Goal: Information Seeking & Learning: Learn about a topic

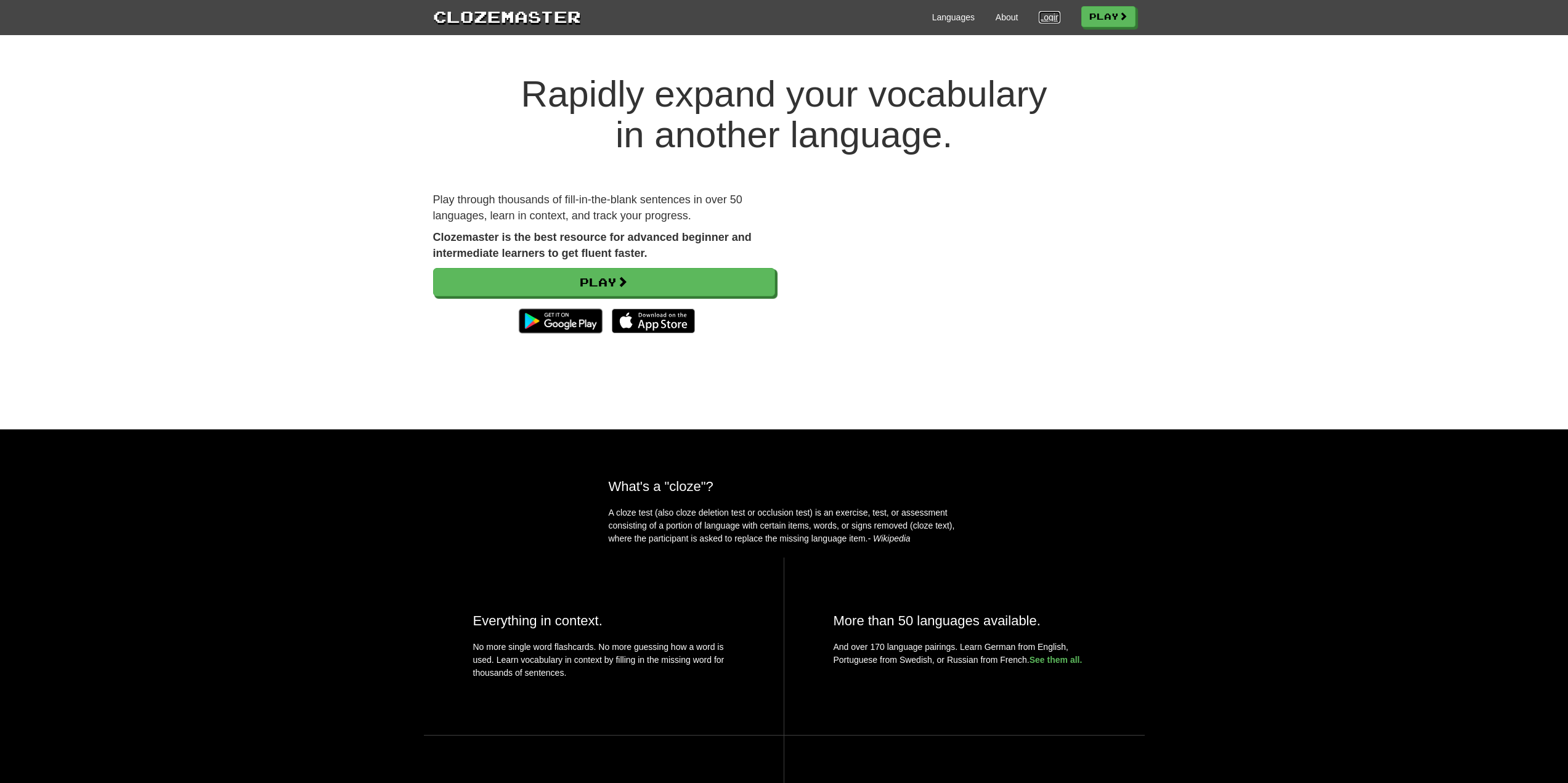
click at [1047, 15] on link "Login" at bounding box center [1049, 17] width 21 height 12
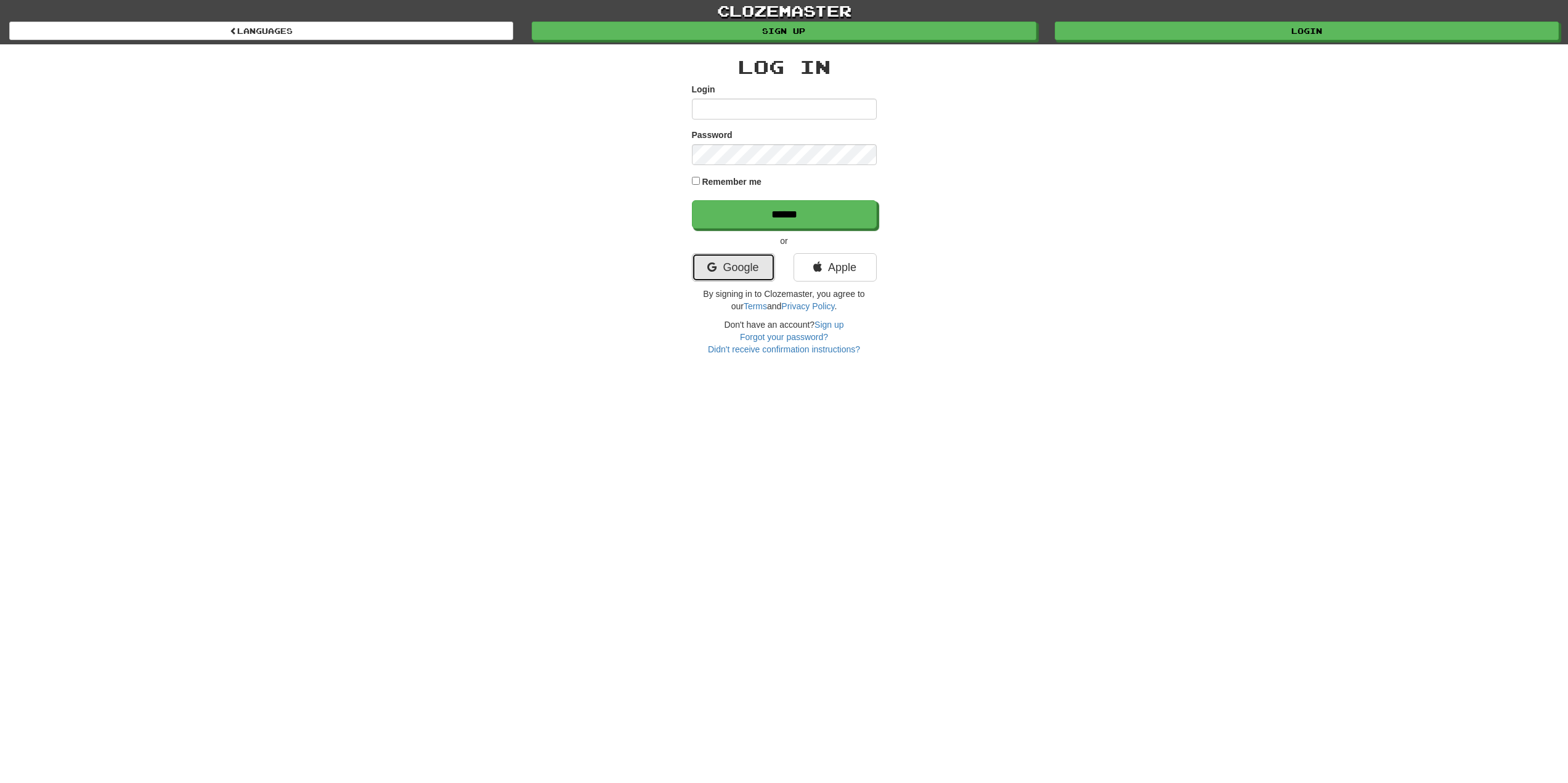
click at [735, 266] on link "Google" at bounding box center [733, 267] width 83 height 29
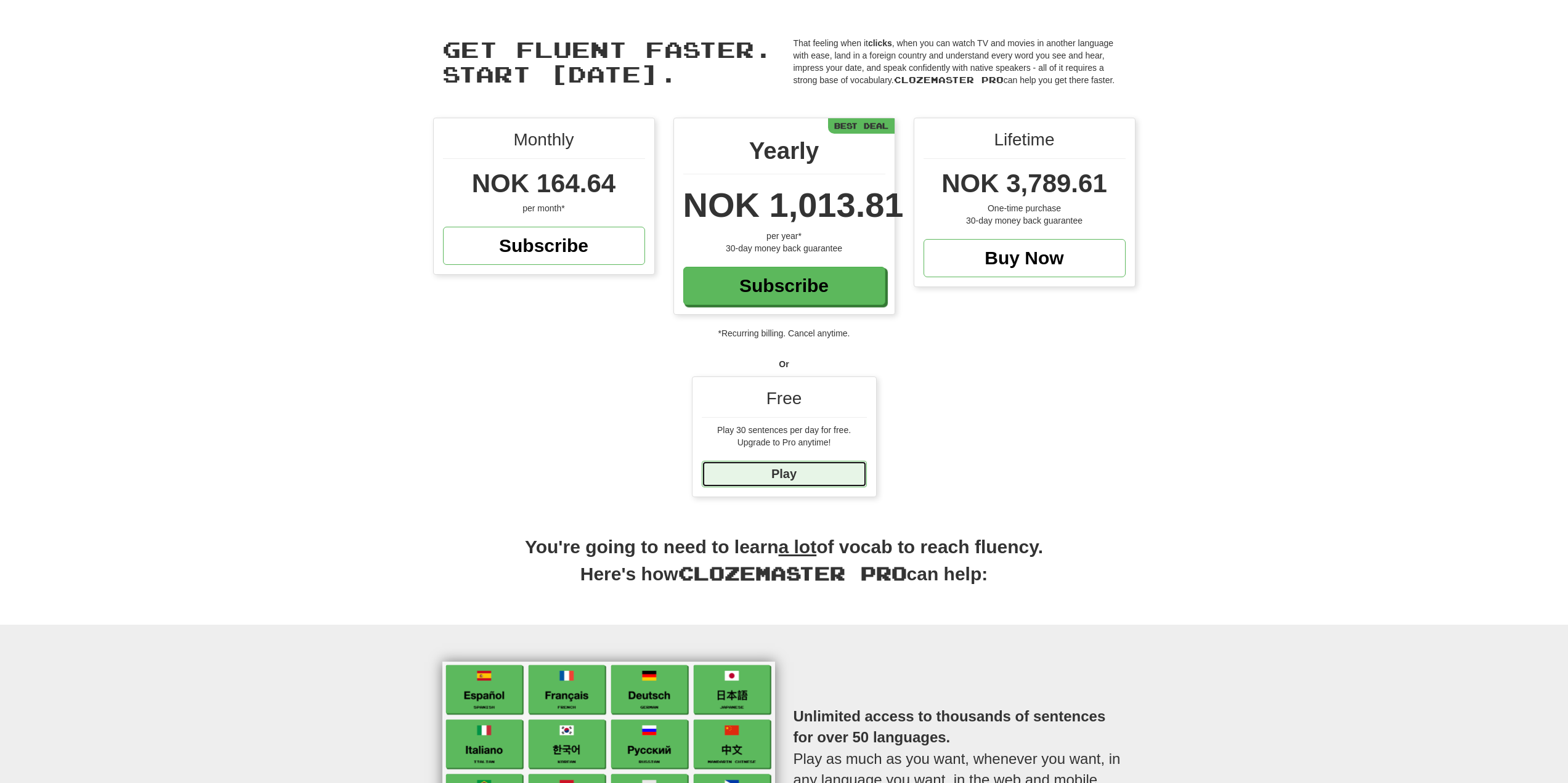
click at [781, 478] on link "Play" at bounding box center [784, 474] width 165 height 27
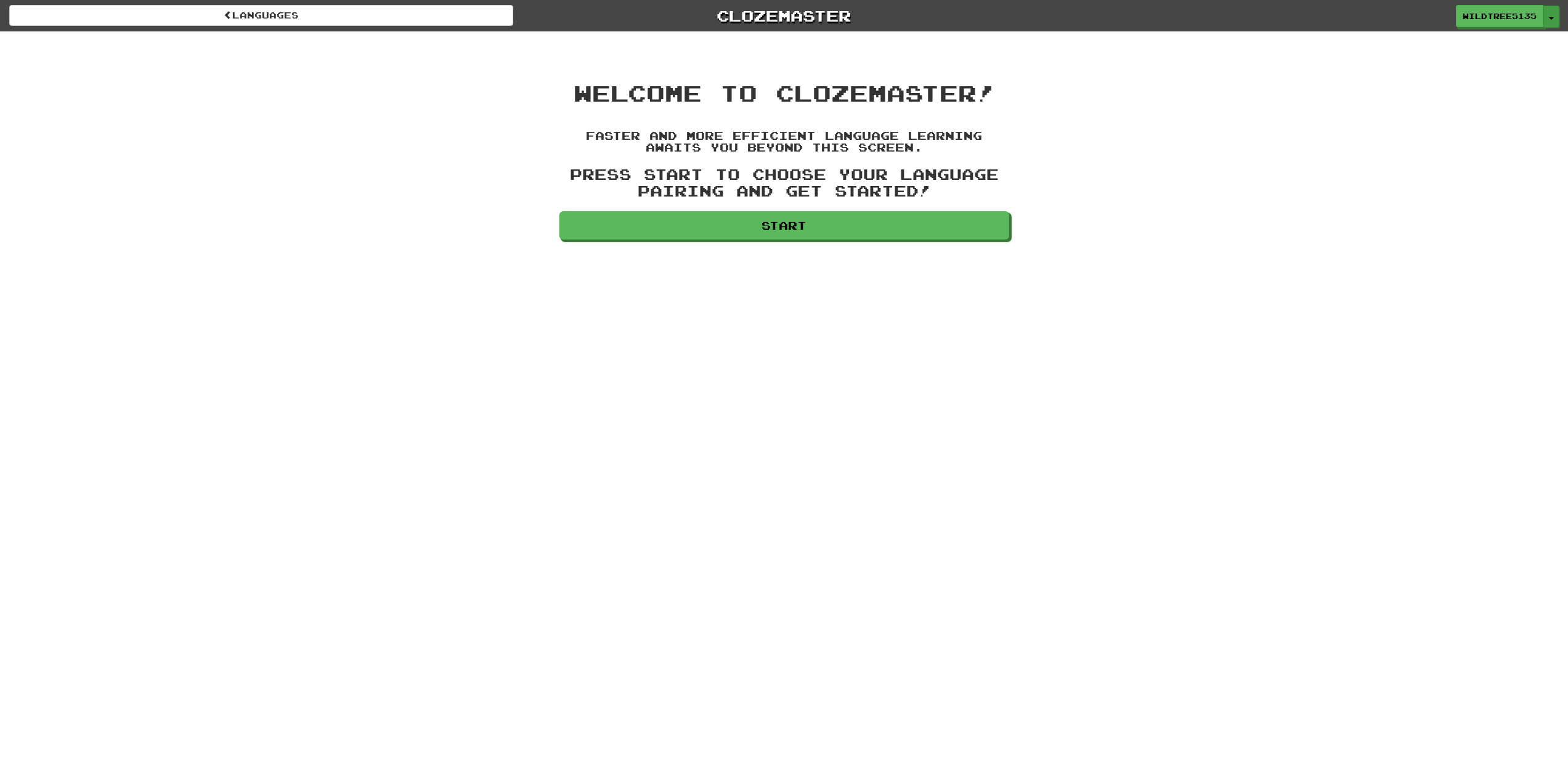
click at [1547, 16] on button "Toggle Dropdown" at bounding box center [1551, 17] width 16 height 22
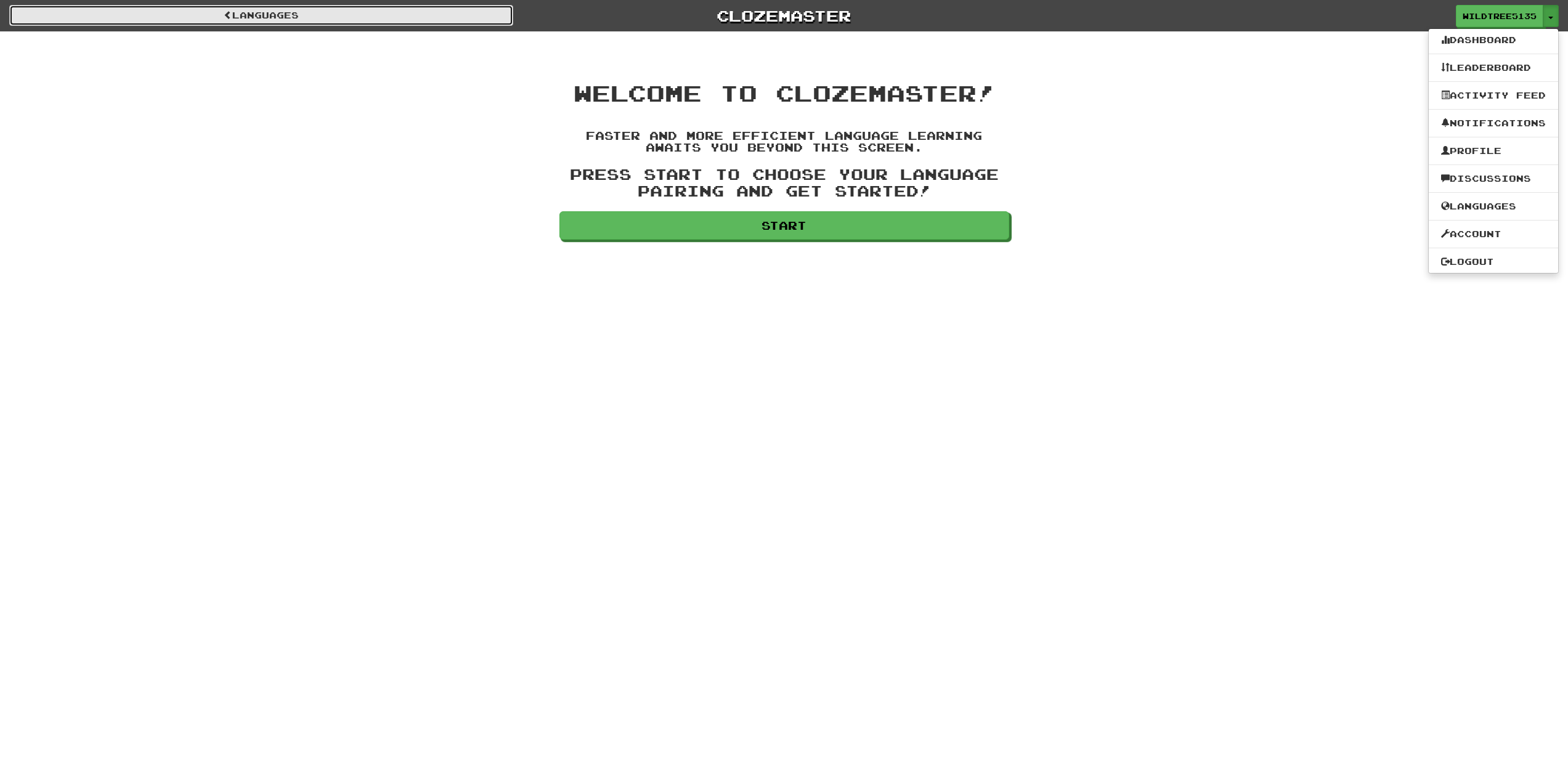
click at [304, 20] on link "Languages" at bounding box center [261, 16] width 504 height 21
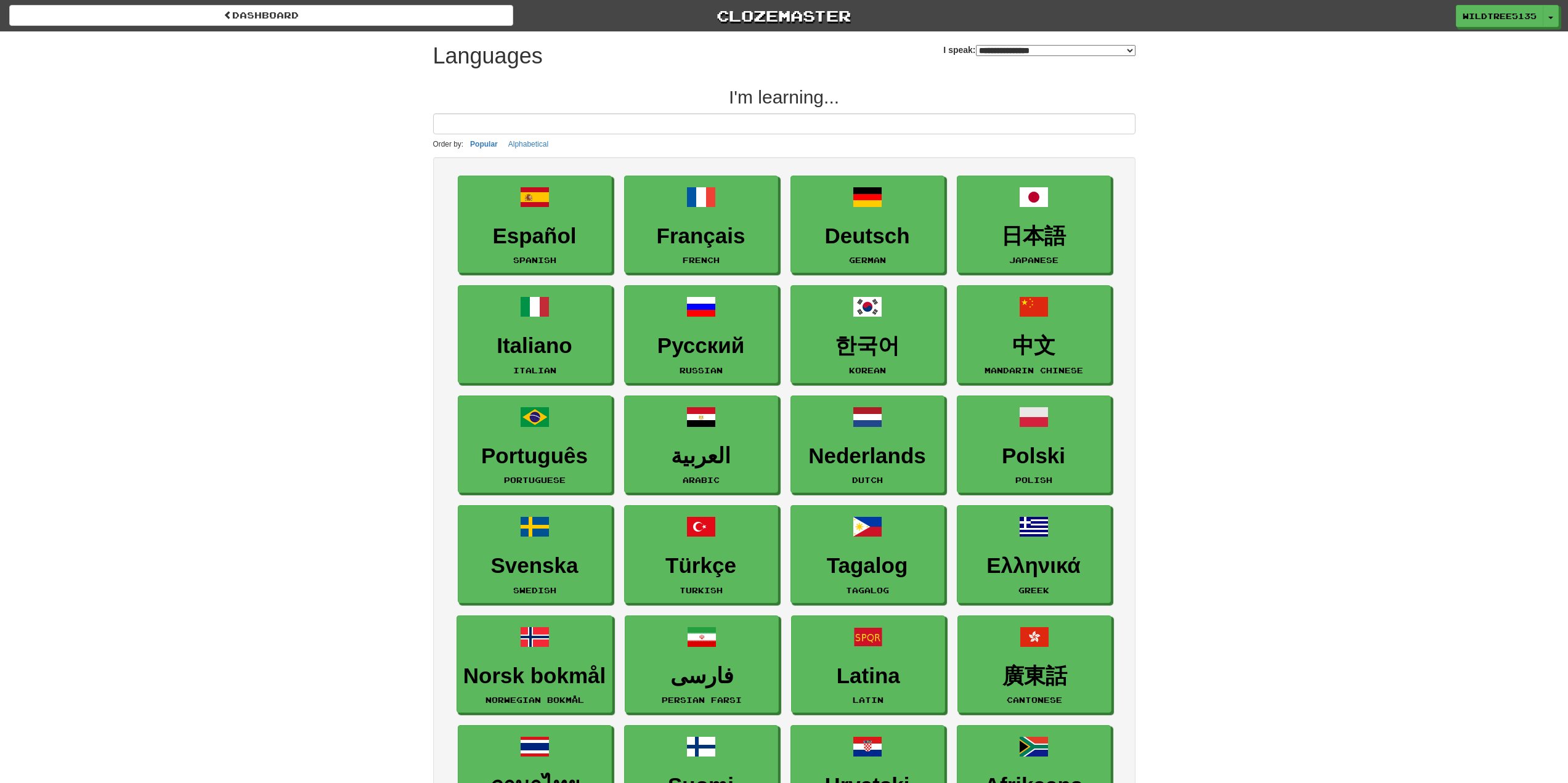
select select "*******"
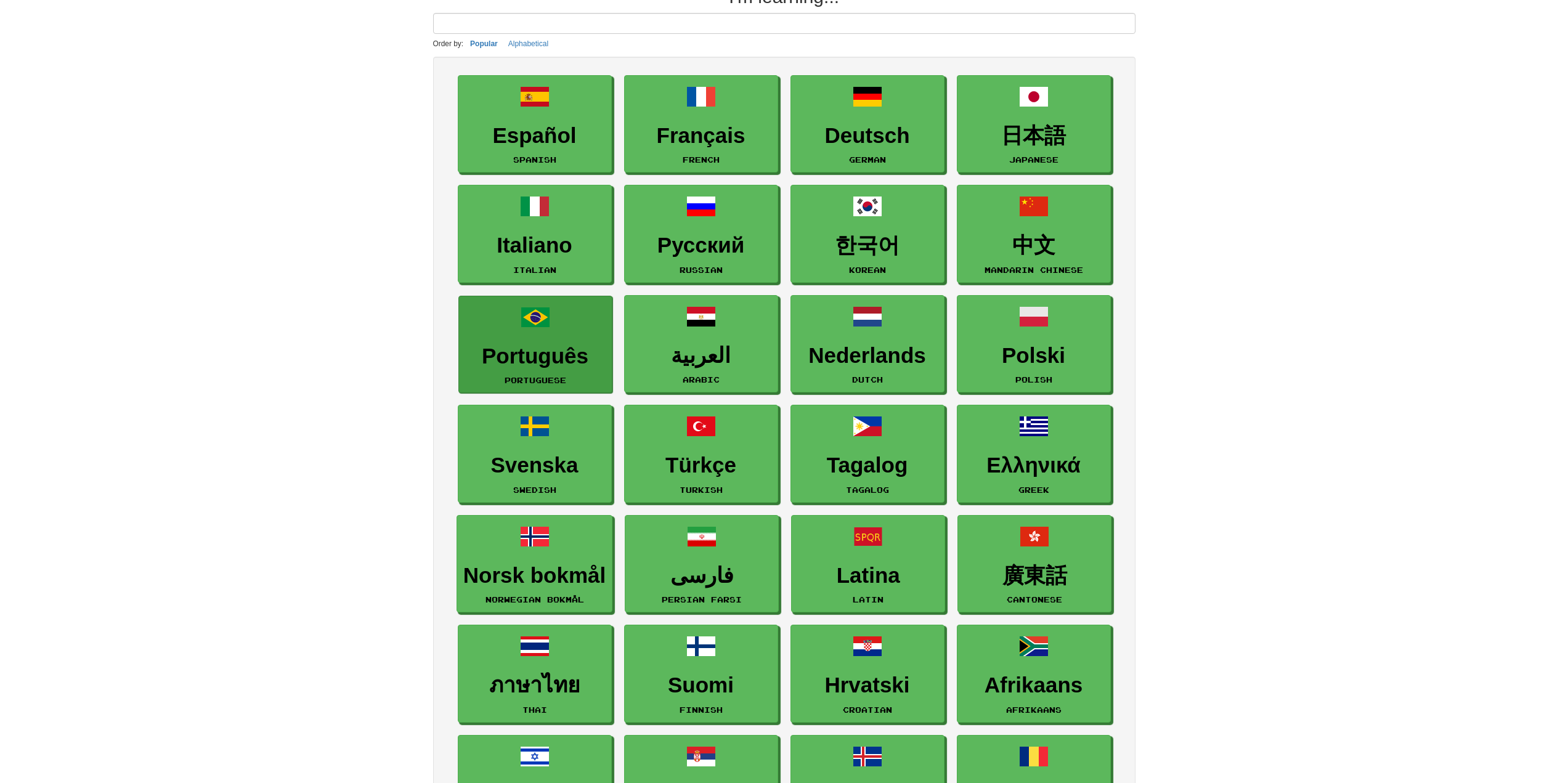
scroll to position [123, 0]
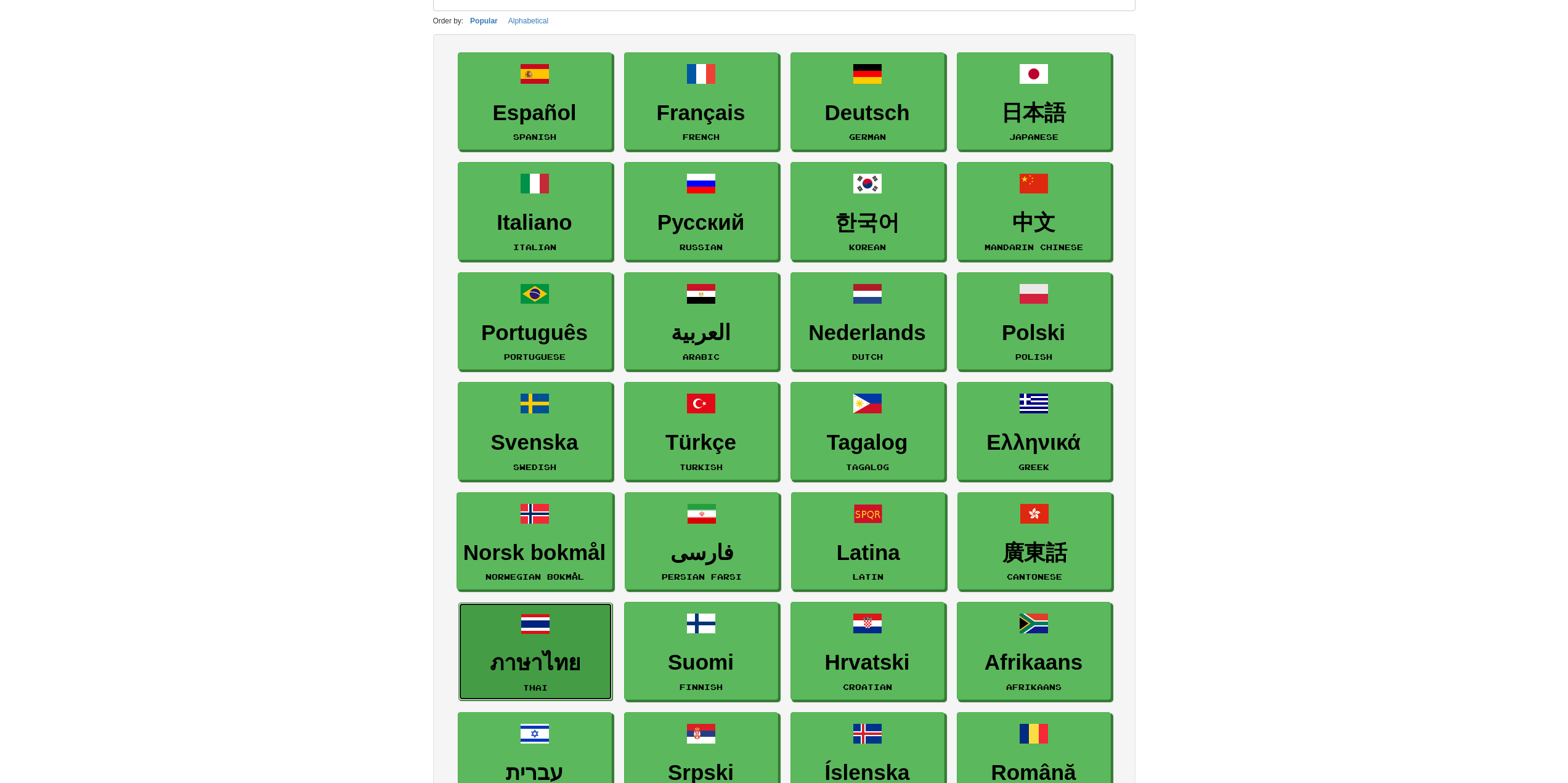
click at [545, 641] on link "ภาษาไทย Thai" at bounding box center [535, 651] width 154 height 98
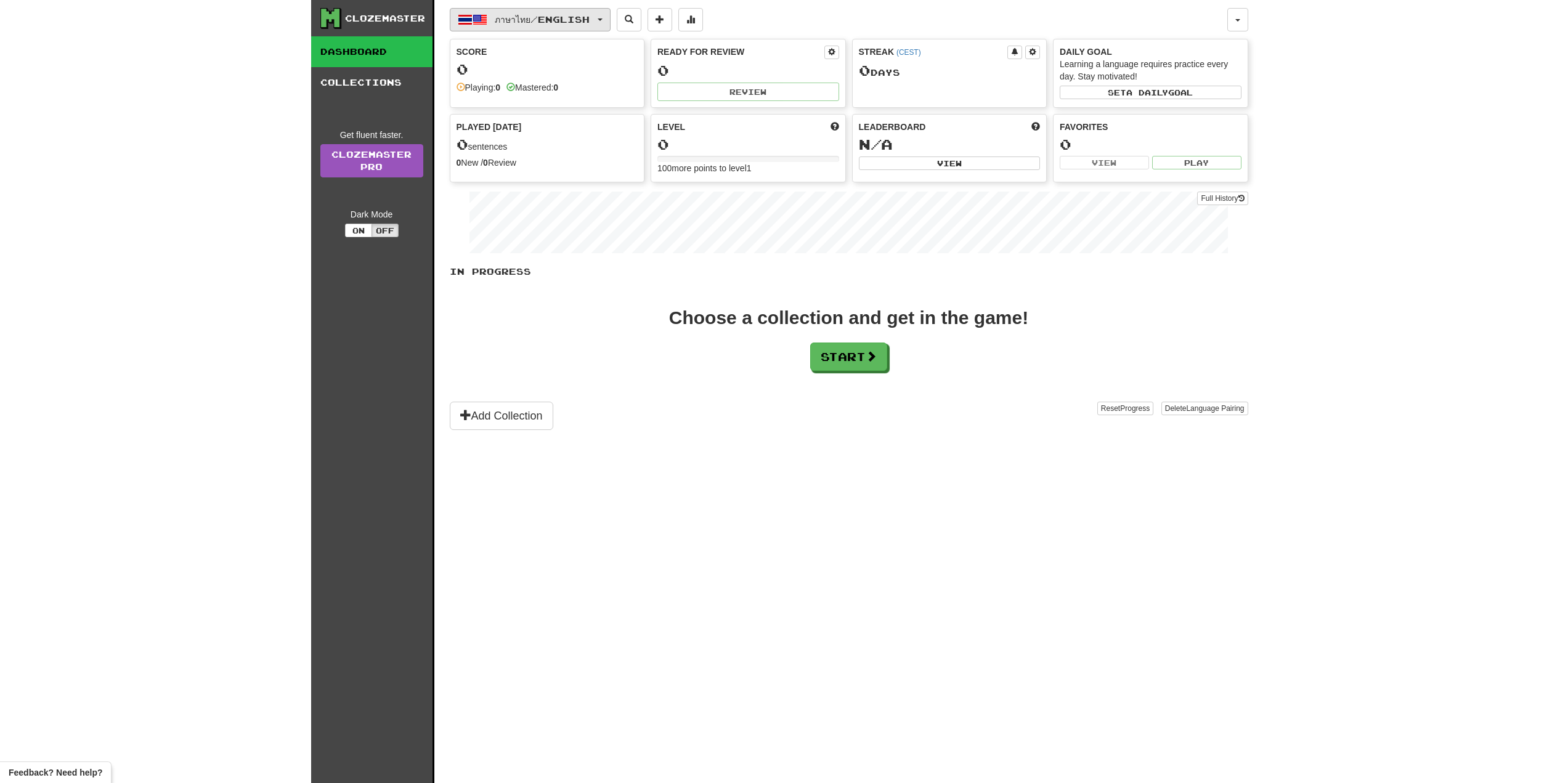
click at [589, 19] on span "ภาษาไทย / English" at bounding box center [542, 19] width 95 height 10
click at [557, 45] on span "ภาษาไทย / English" at bounding box center [533, 45] width 67 height 10
click at [358, 228] on button "On" at bounding box center [359, 230] width 27 height 14
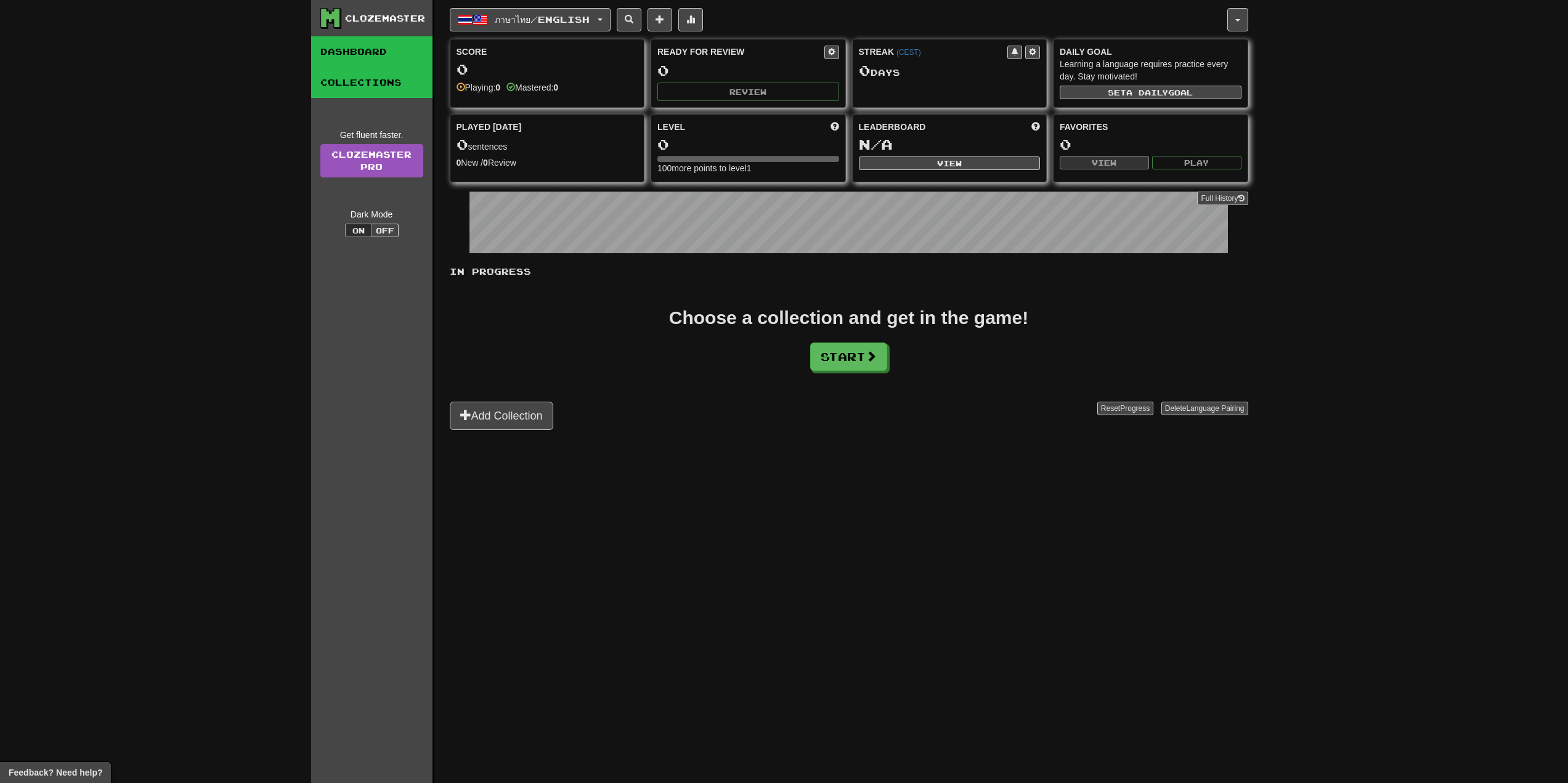
click at [371, 73] on link "Collections" at bounding box center [371, 82] width 121 height 31
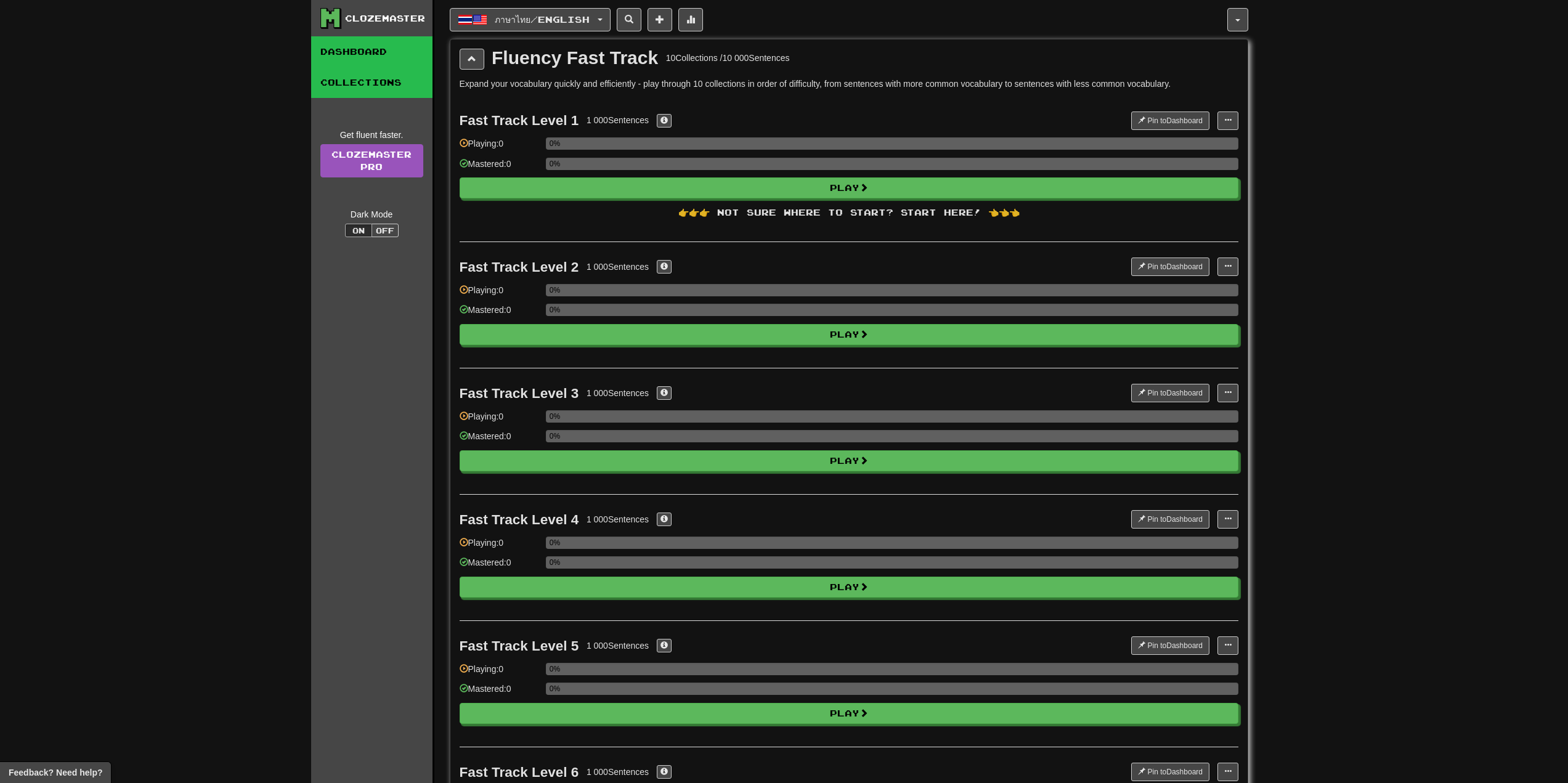
click at [385, 55] on link "Dashboard" at bounding box center [371, 51] width 121 height 31
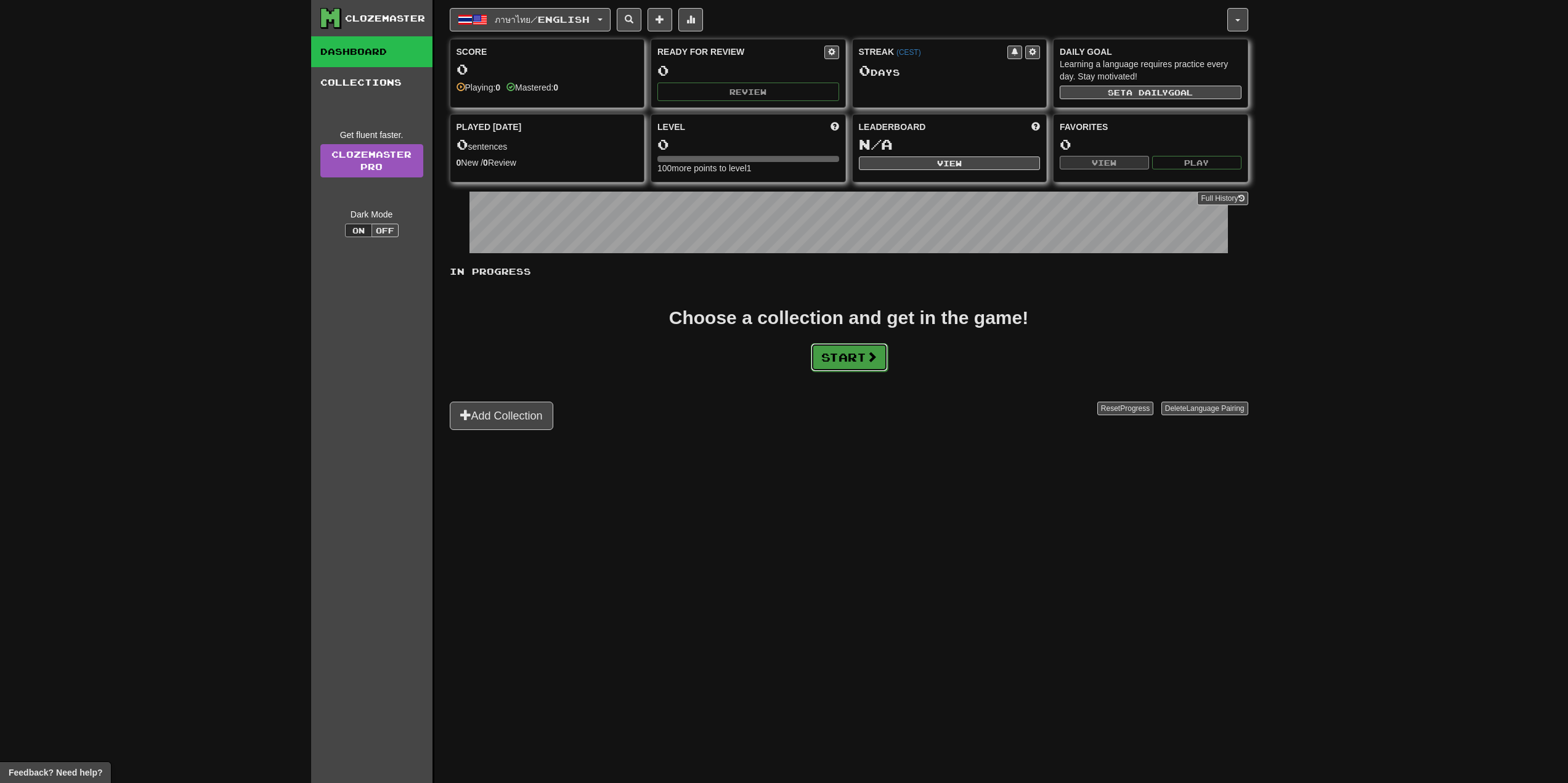
click at [860, 360] on button "Start" at bounding box center [849, 358] width 77 height 29
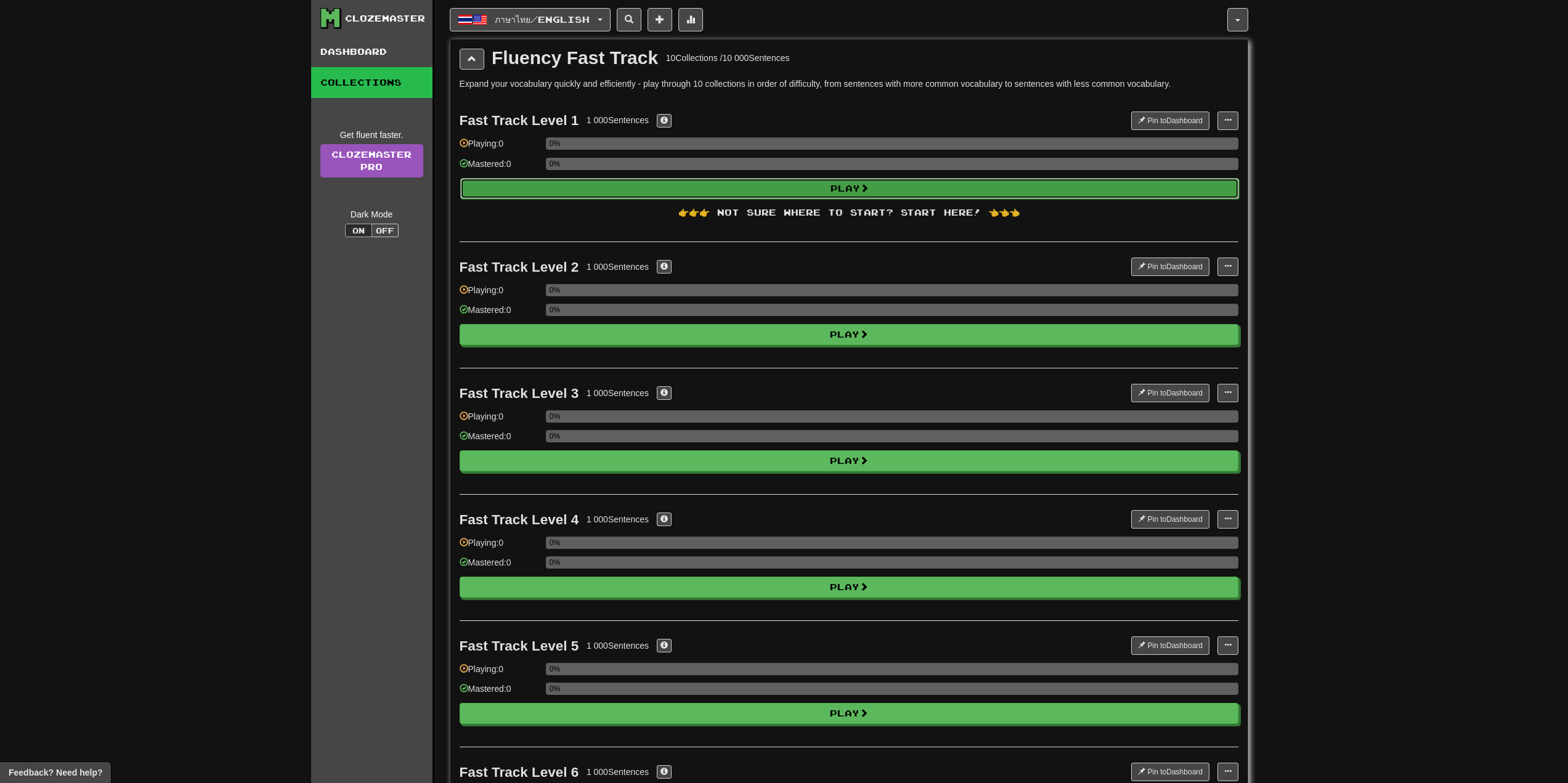
click at [663, 189] on button "Play" at bounding box center [850, 188] width 779 height 21
select select "**"
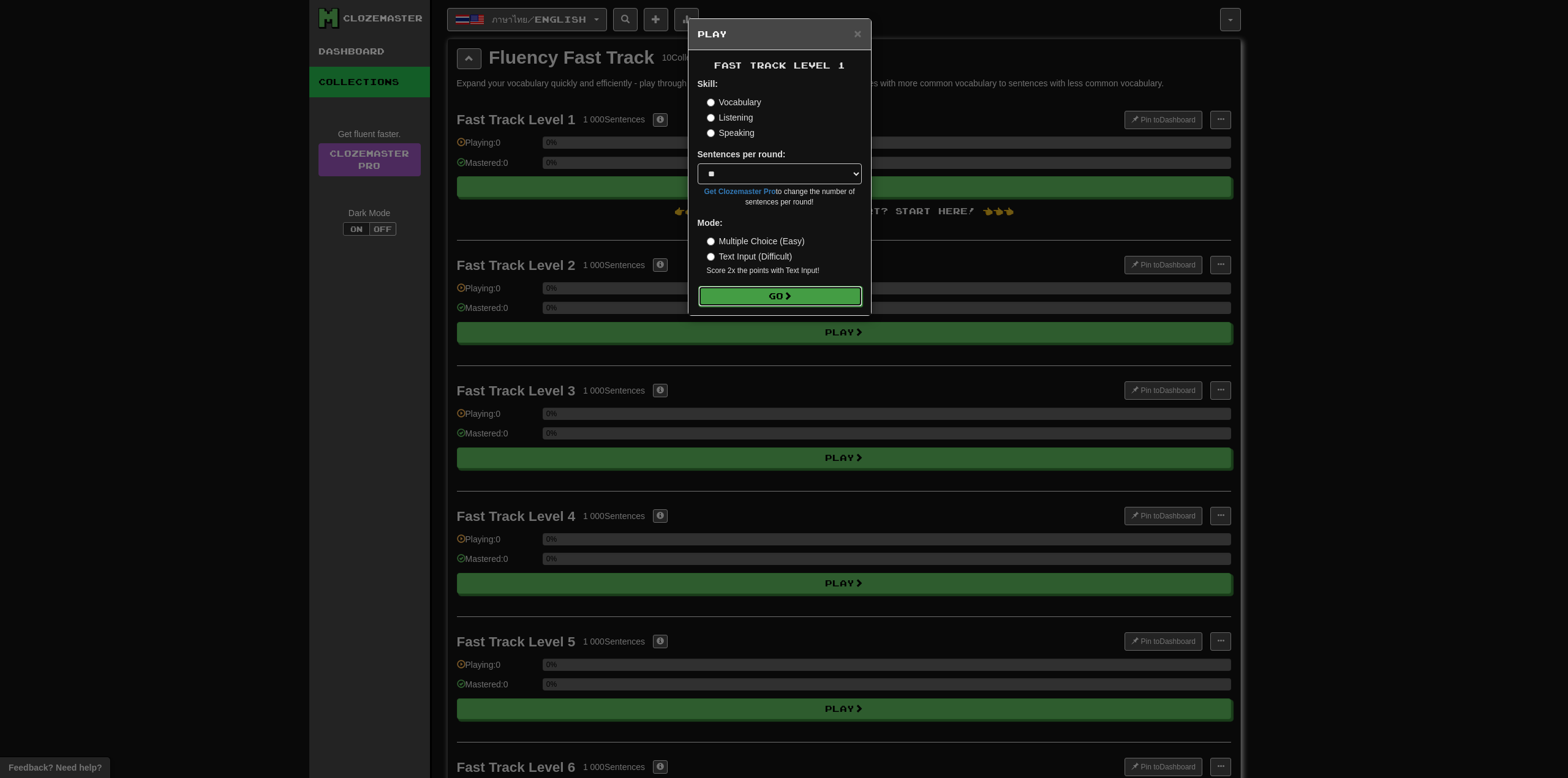
click at [774, 293] on button "Go" at bounding box center [780, 296] width 164 height 21
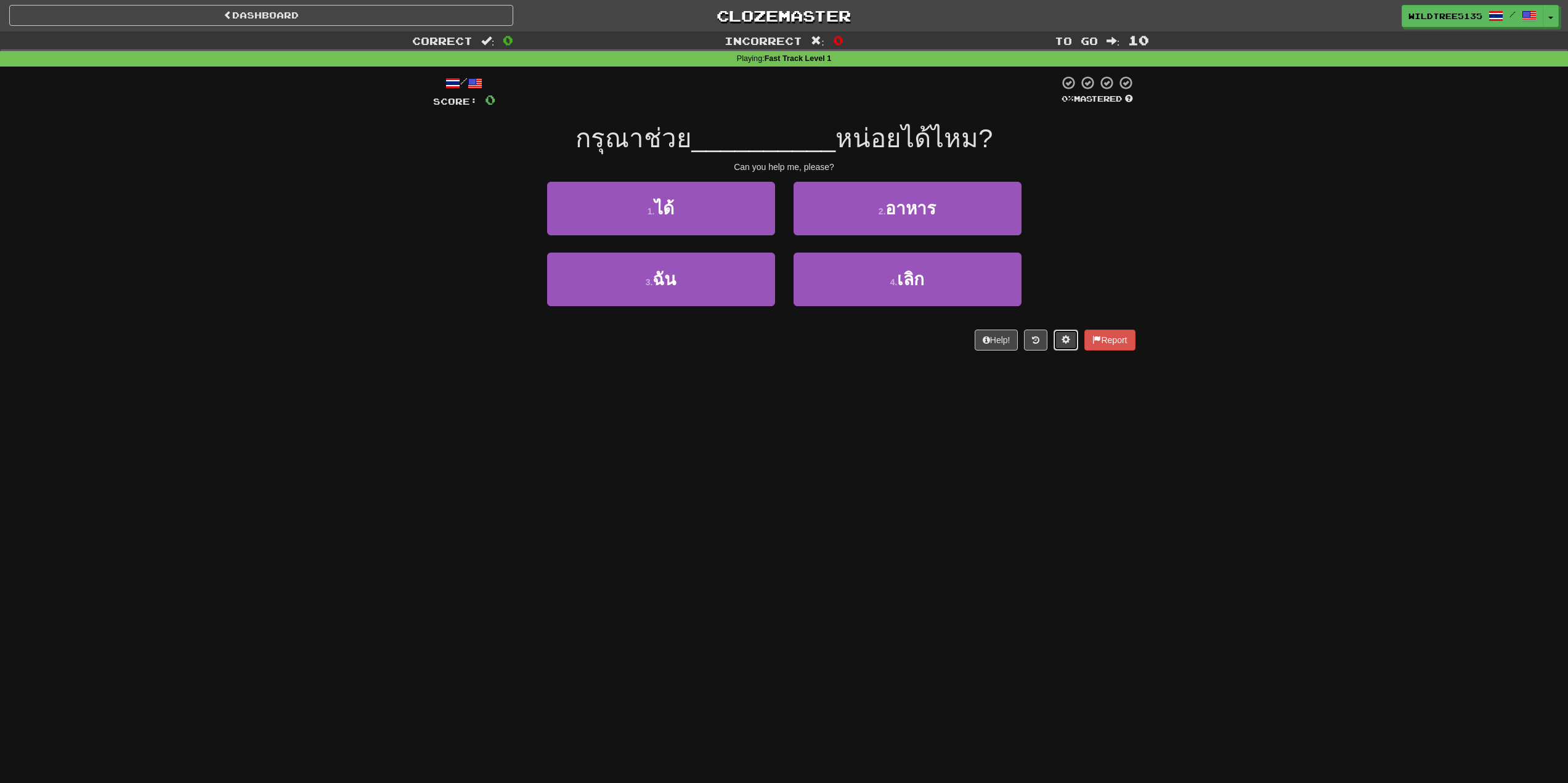
click at [1066, 340] on span at bounding box center [1065, 339] width 8 height 8
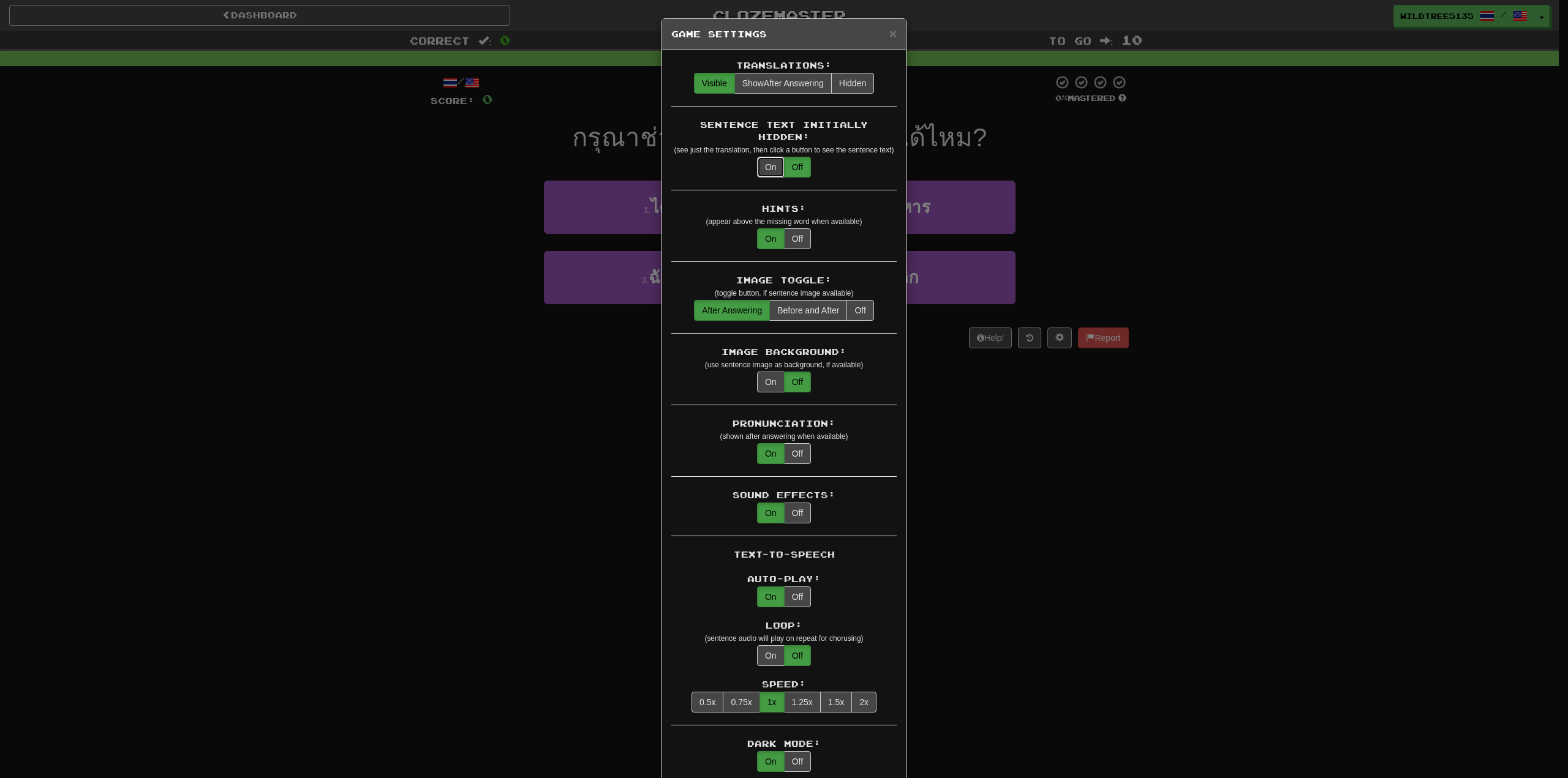
click at [766, 157] on button "On" at bounding box center [770, 167] width 28 height 21
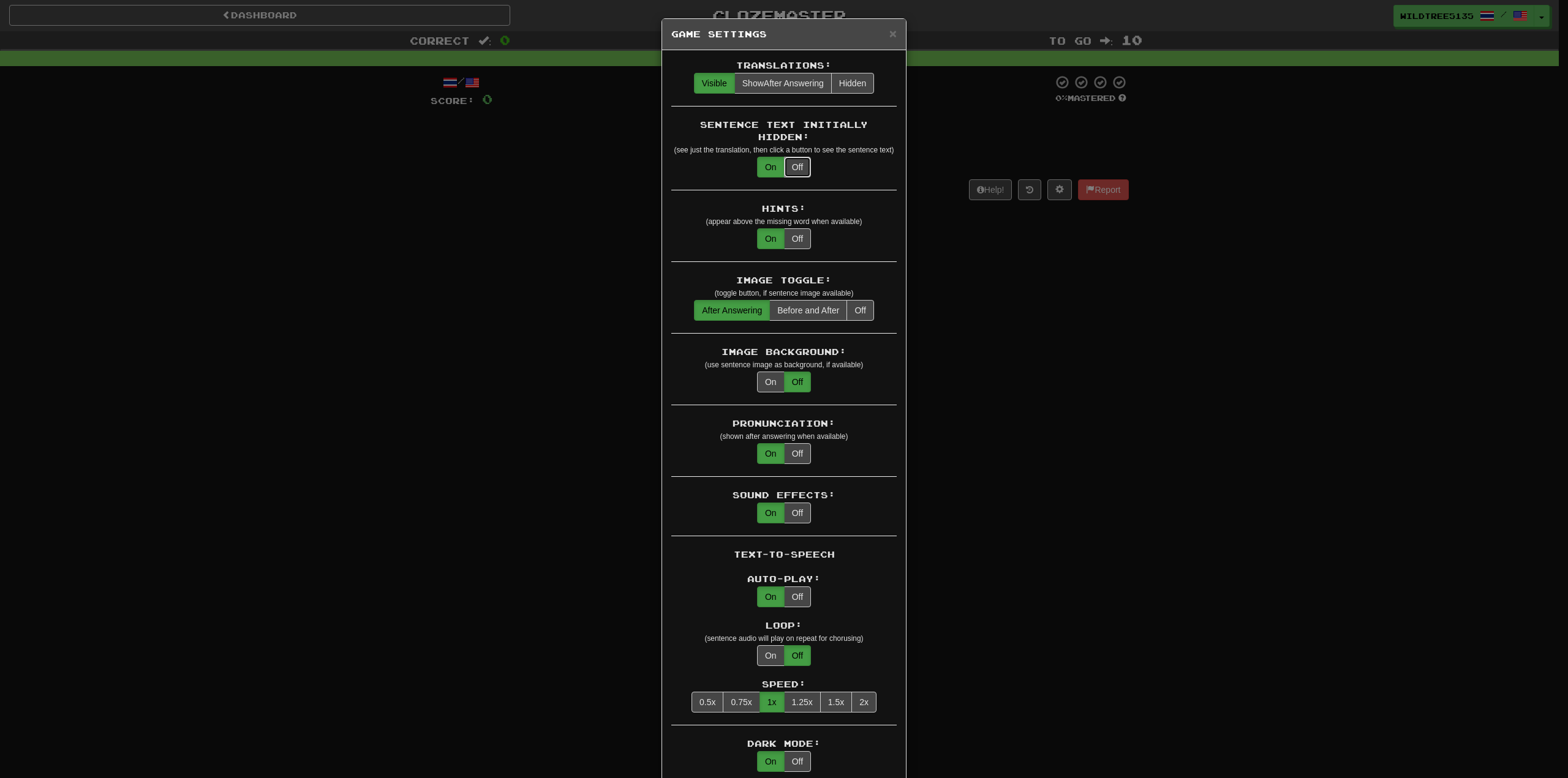
click at [798, 157] on button "Off" at bounding box center [798, 167] width 27 height 21
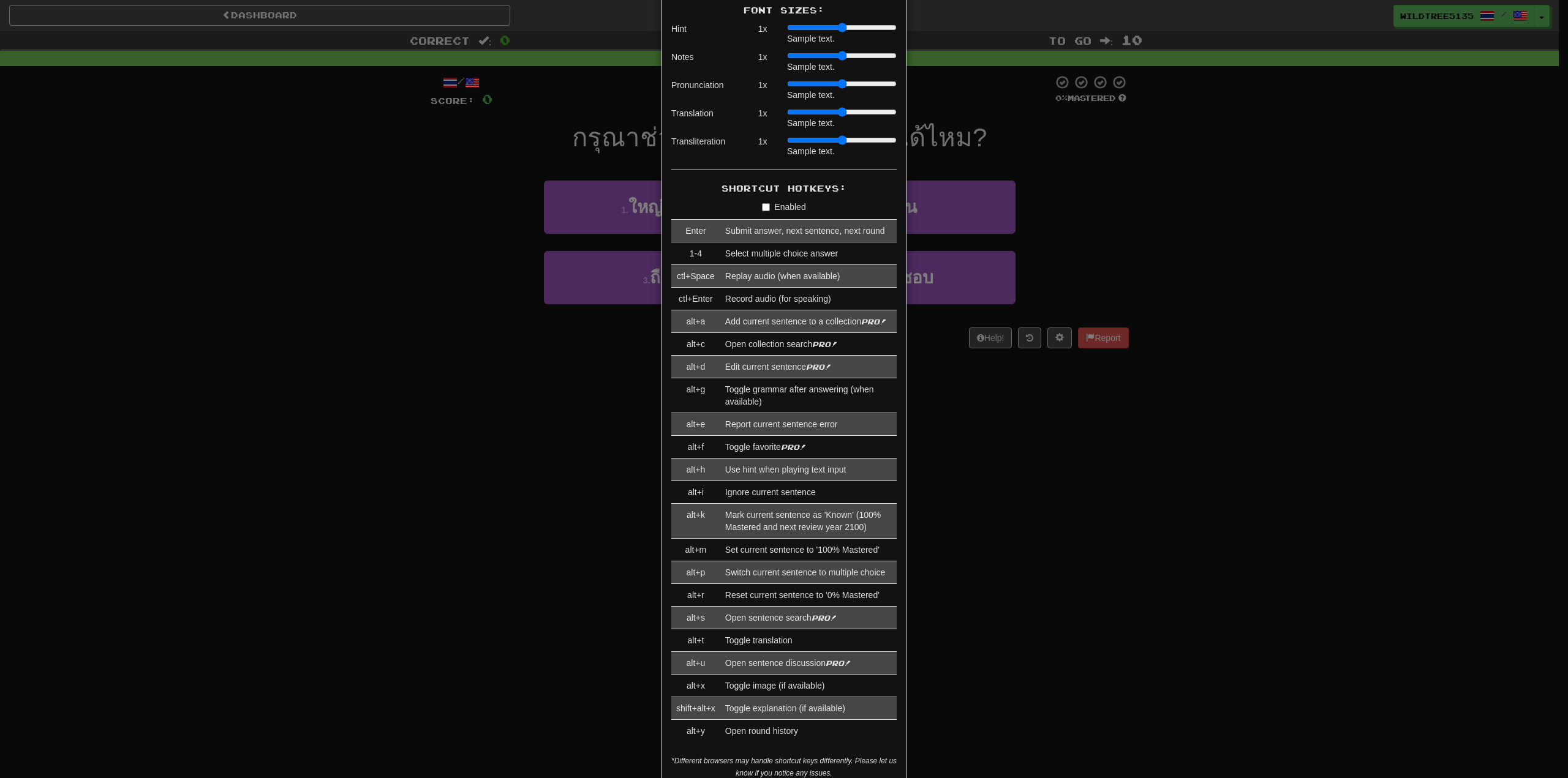
scroll to position [981, 0]
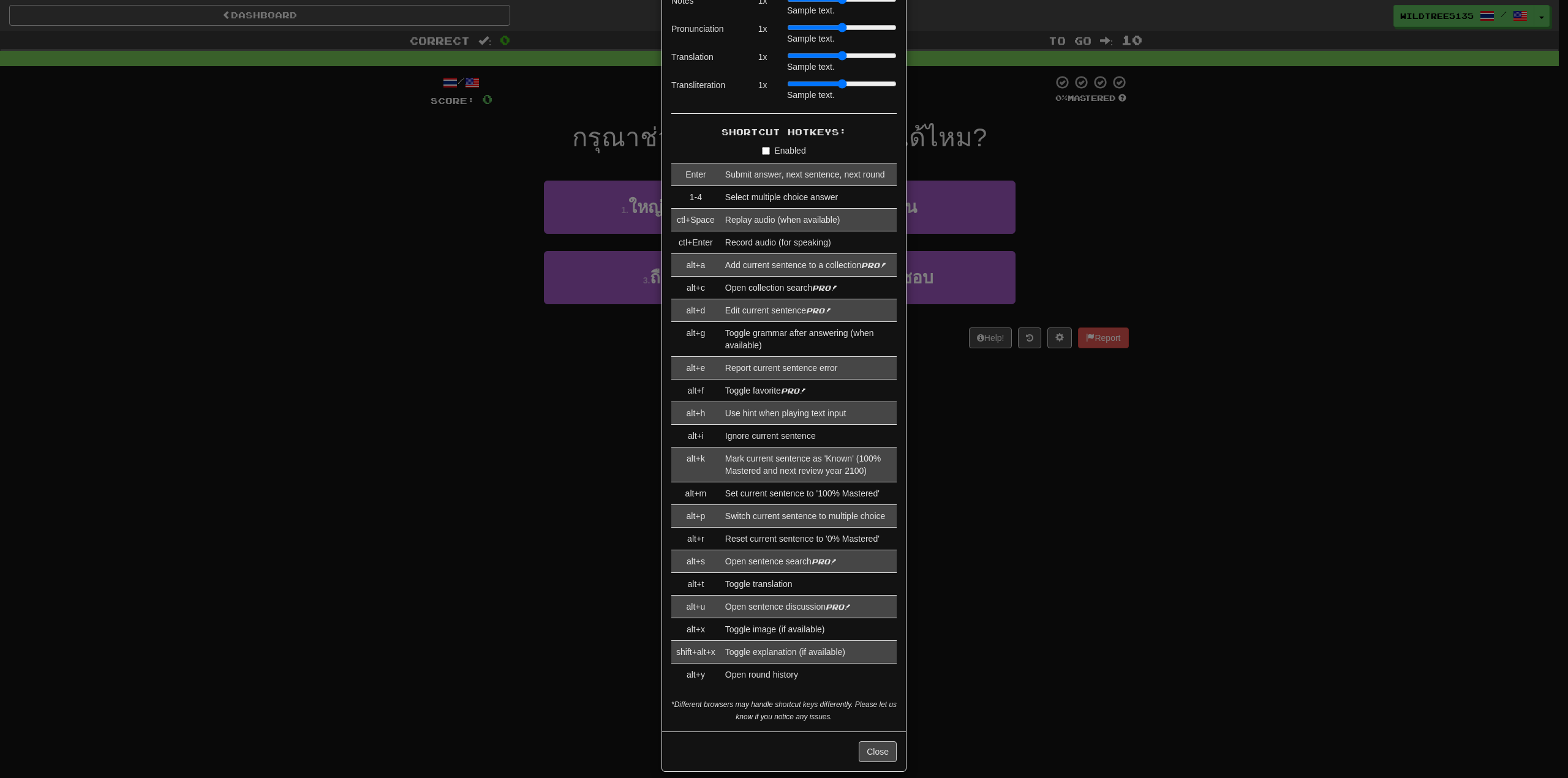
click at [376, 109] on div "× Game Settings Translations: Visible Show After Answering Hidden Sentence Text…" at bounding box center [784, 389] width 1568 height 778
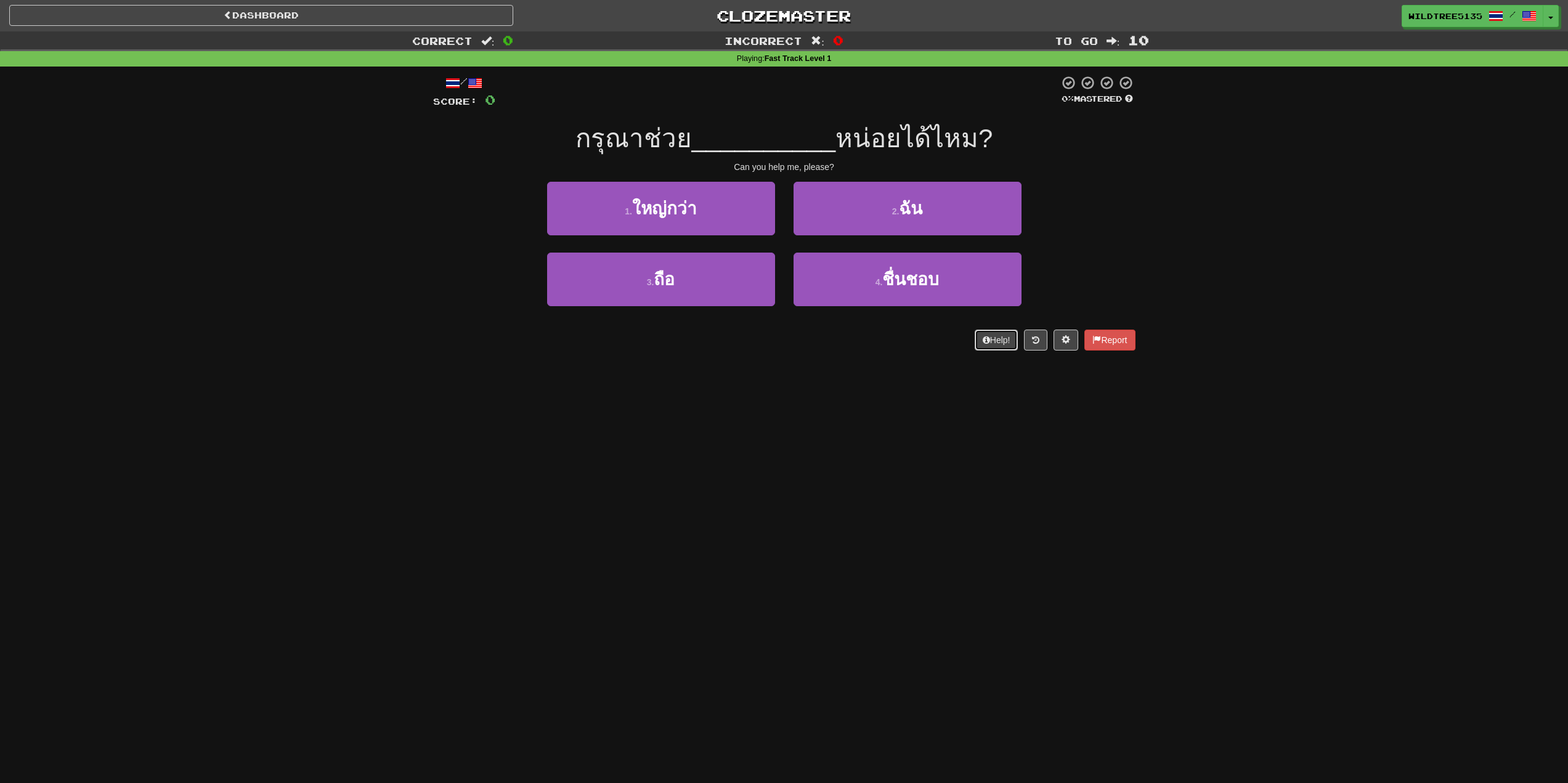
click at [999, 338] on button "Help!" at bounding box center [996, 340] width 43 height 21
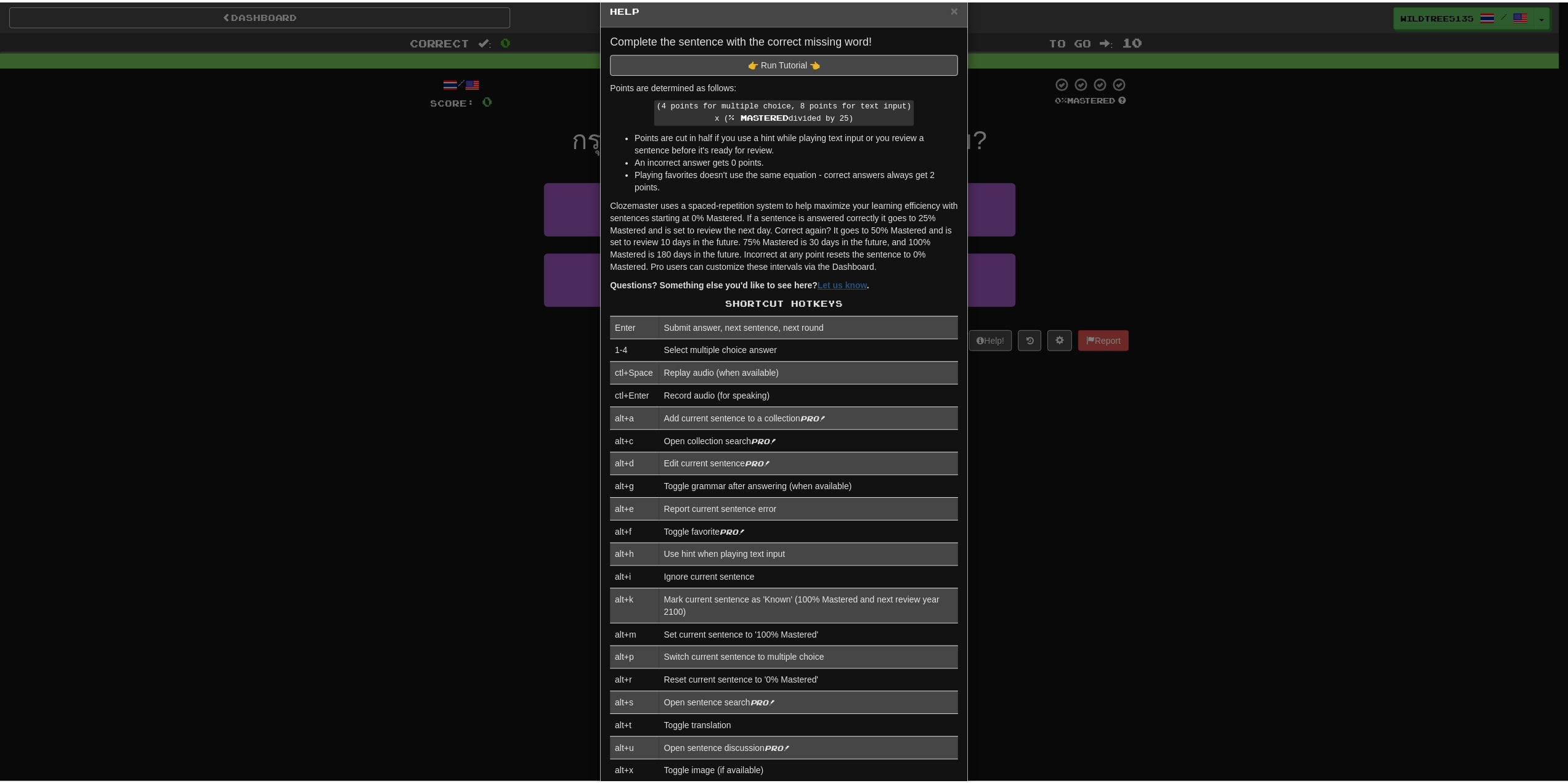
scroll to position [123, 0]
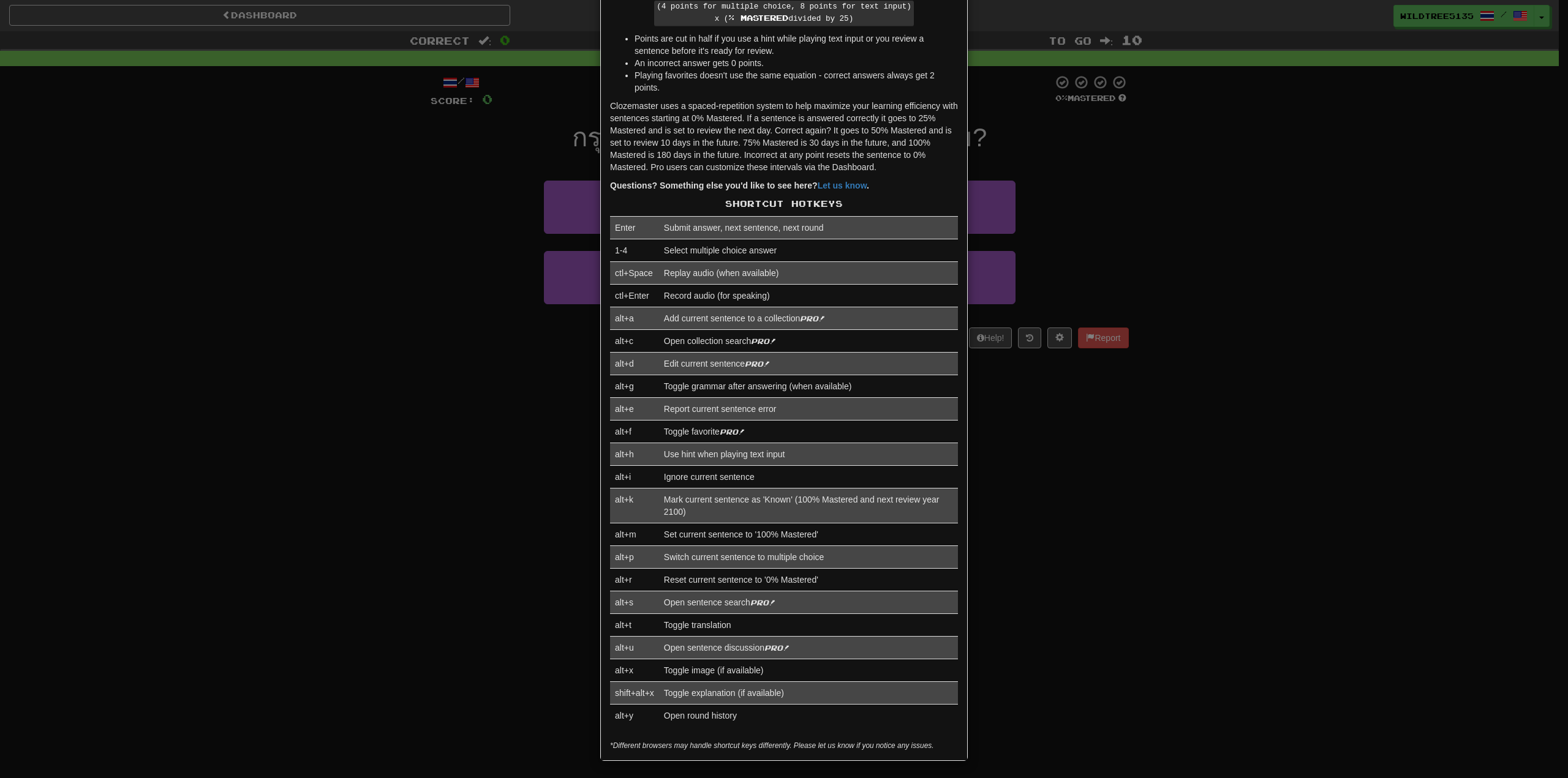
click at [356, 209] on div "× Help Complete the sentence with the correct missing word! 👉 Run Tutorial 👈 Po…" at bounding box center [784, 389] width 1568 height 778
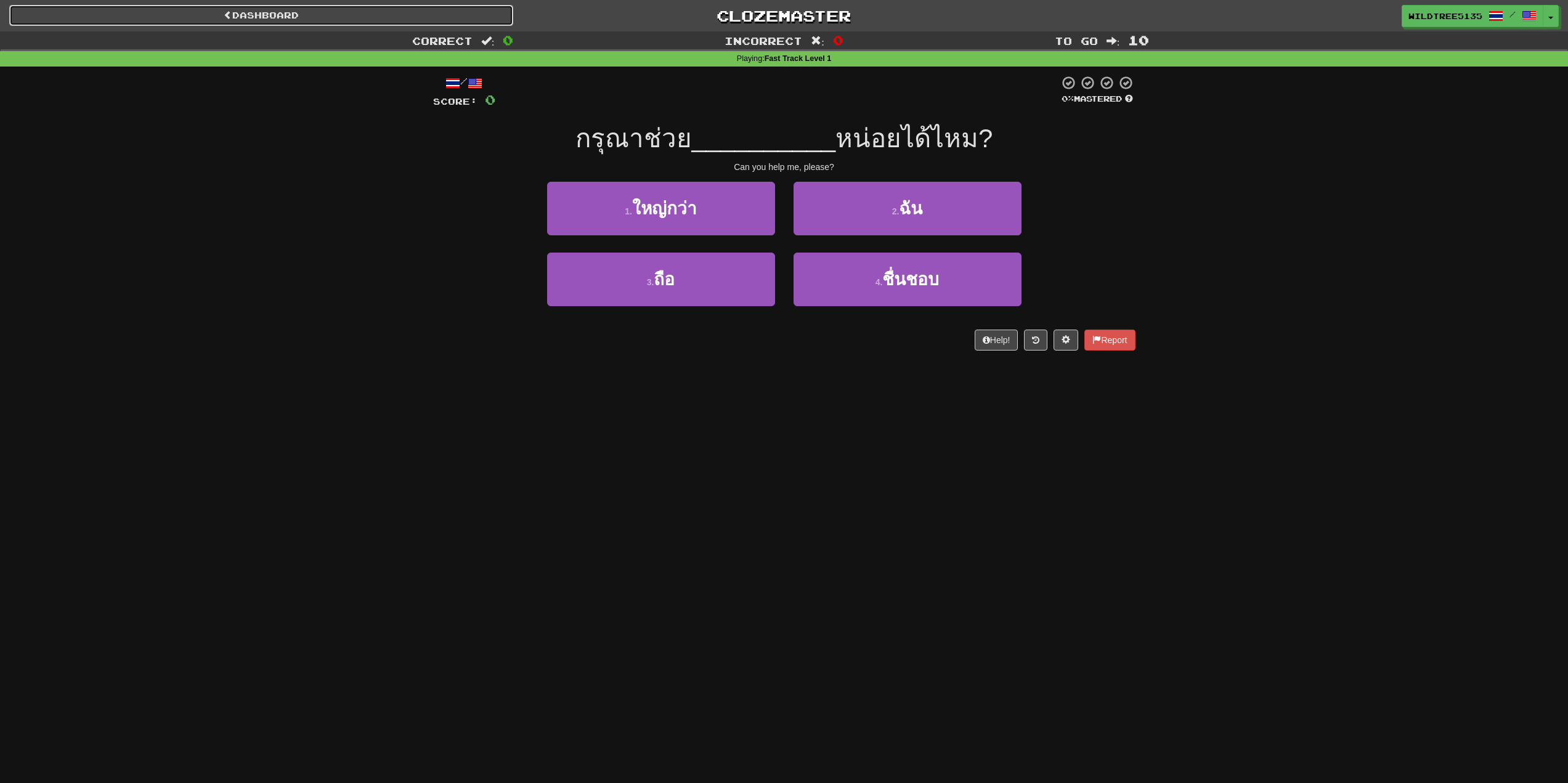
click at [278, 16] on link "Dashboard" at bounding box center [261, 16] width 504 height 21
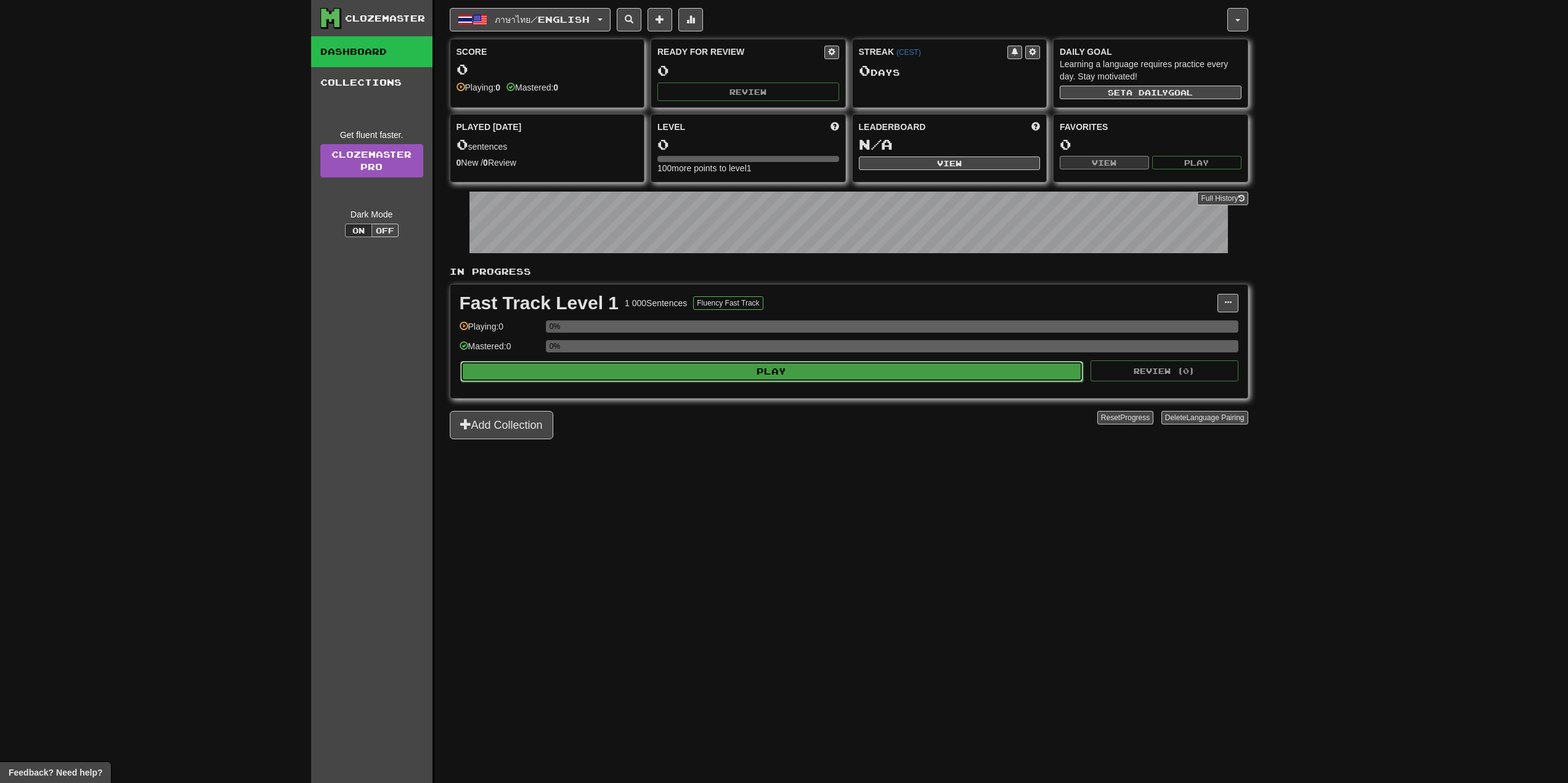
click at [628, 373] on button "Play" at bounding box center [772, 371] width 624 height 21
select select "**"
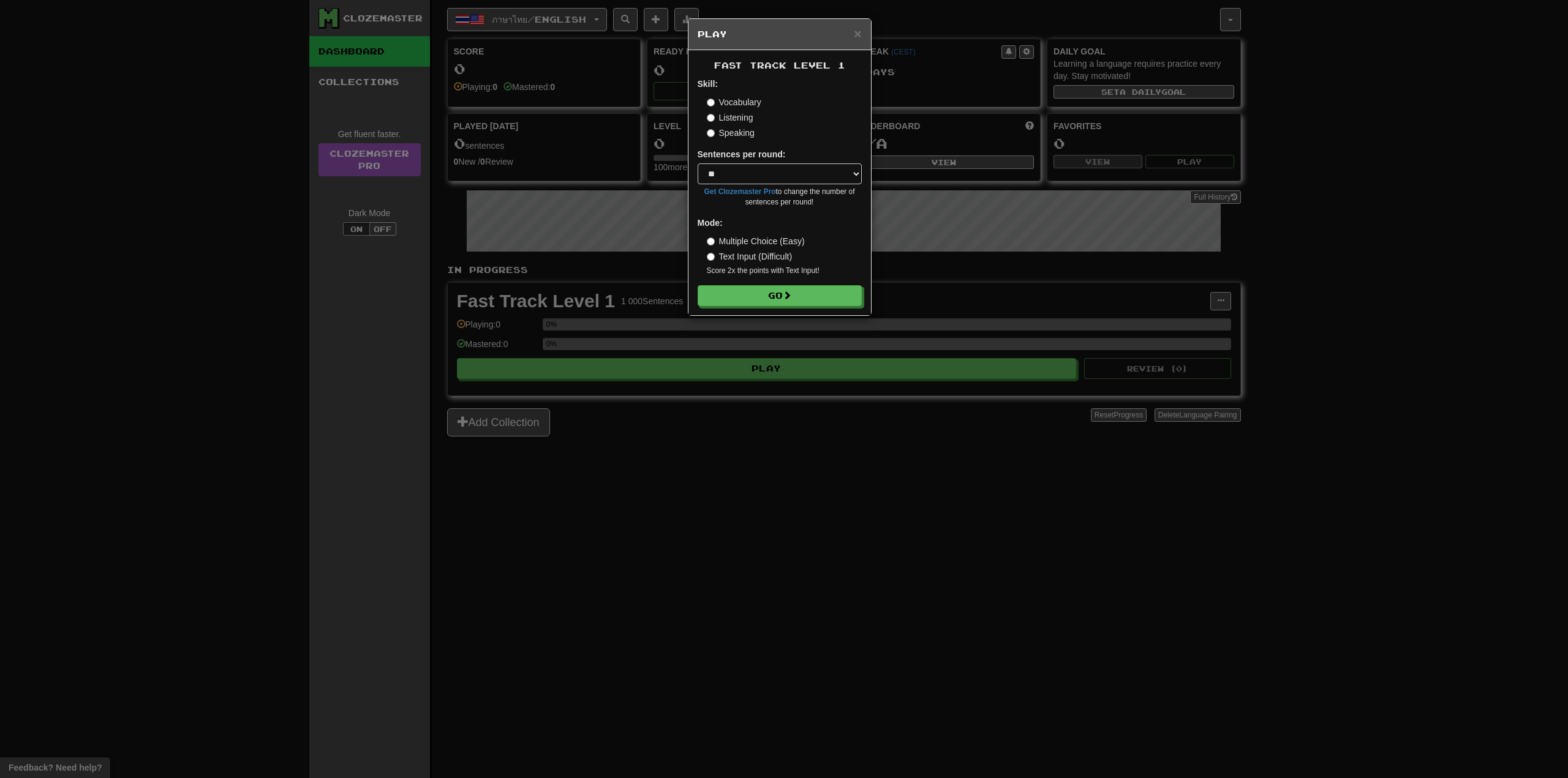
click at [715, 118] on label "Listening" at bounding box center [730, 117] width 46 height 12
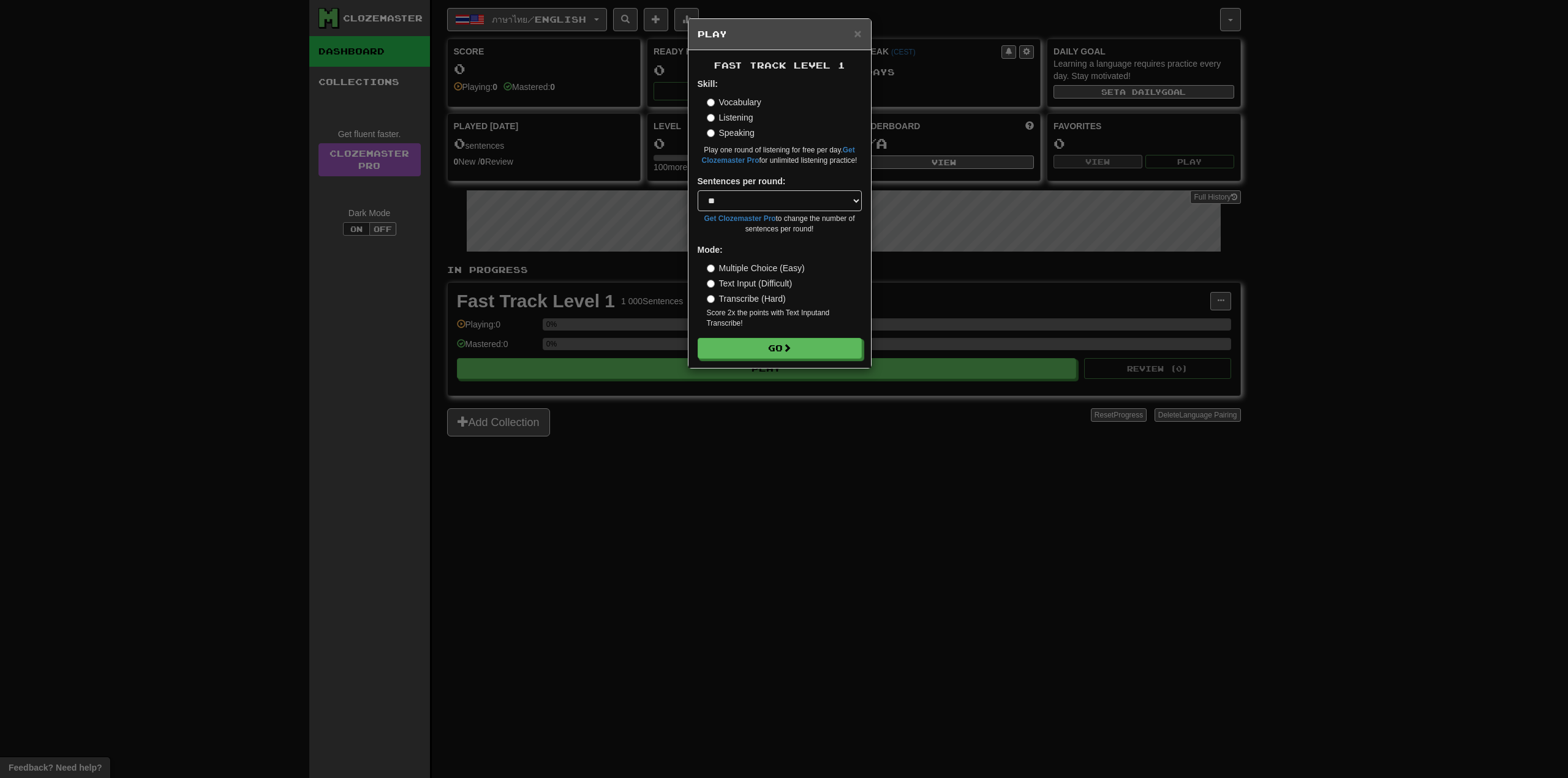
click at [715, 118] on label "Listening" at bounding box center [730, 117] width 46 height 12
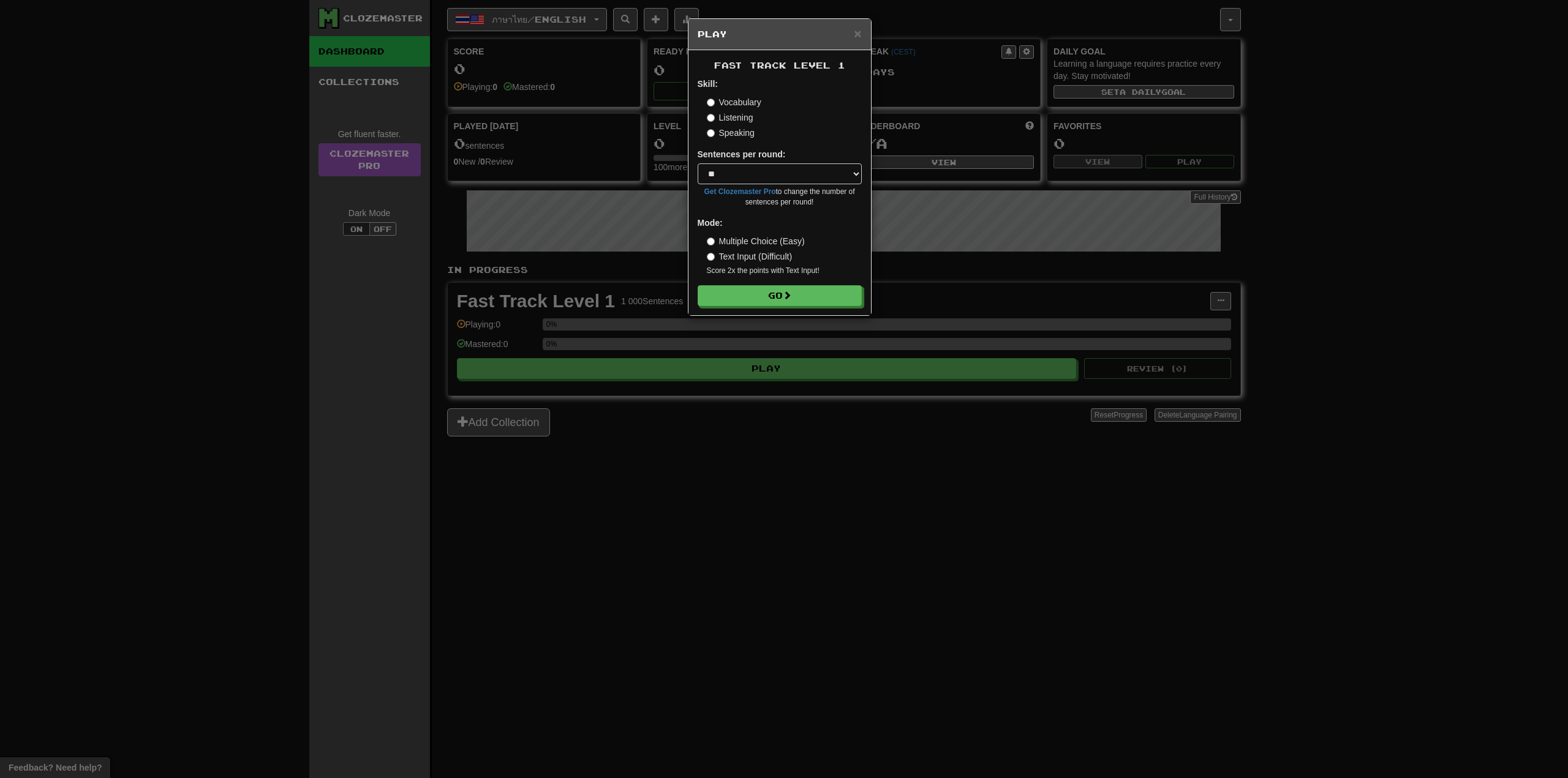
click at [713, 109] on div "Vocabulary Listening Speaking" at bounding box center [784, 117] width 155 height 43
click at [710, 114] on label "Listening" at bounding box center [730, 117] width 46 height 12
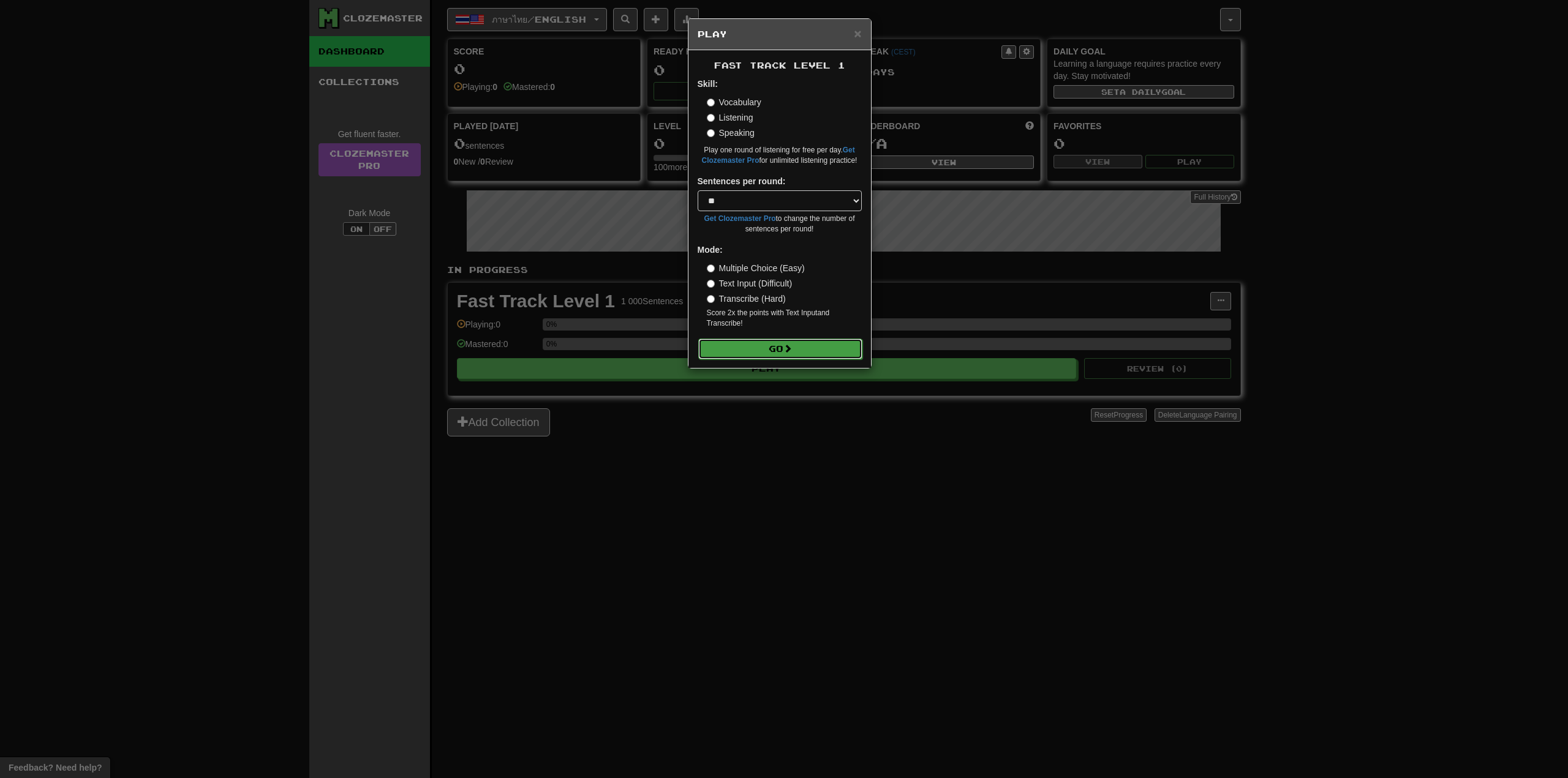
click at [774, 348] on button "Go" at bounding box center [780, 349] width 164 height 21
click at [846, 203] on select "* ** ** ** ** ** *** ********" at bounding box center [779, 201] width 164 height 21
click at [698, 190] on select "* ** ** ** ** ** *** ********" at bounding box center [779, 201] width 164 height 21
click at [769, 350] on button "Go" at bounding box center [780, 349] width 164 height 21
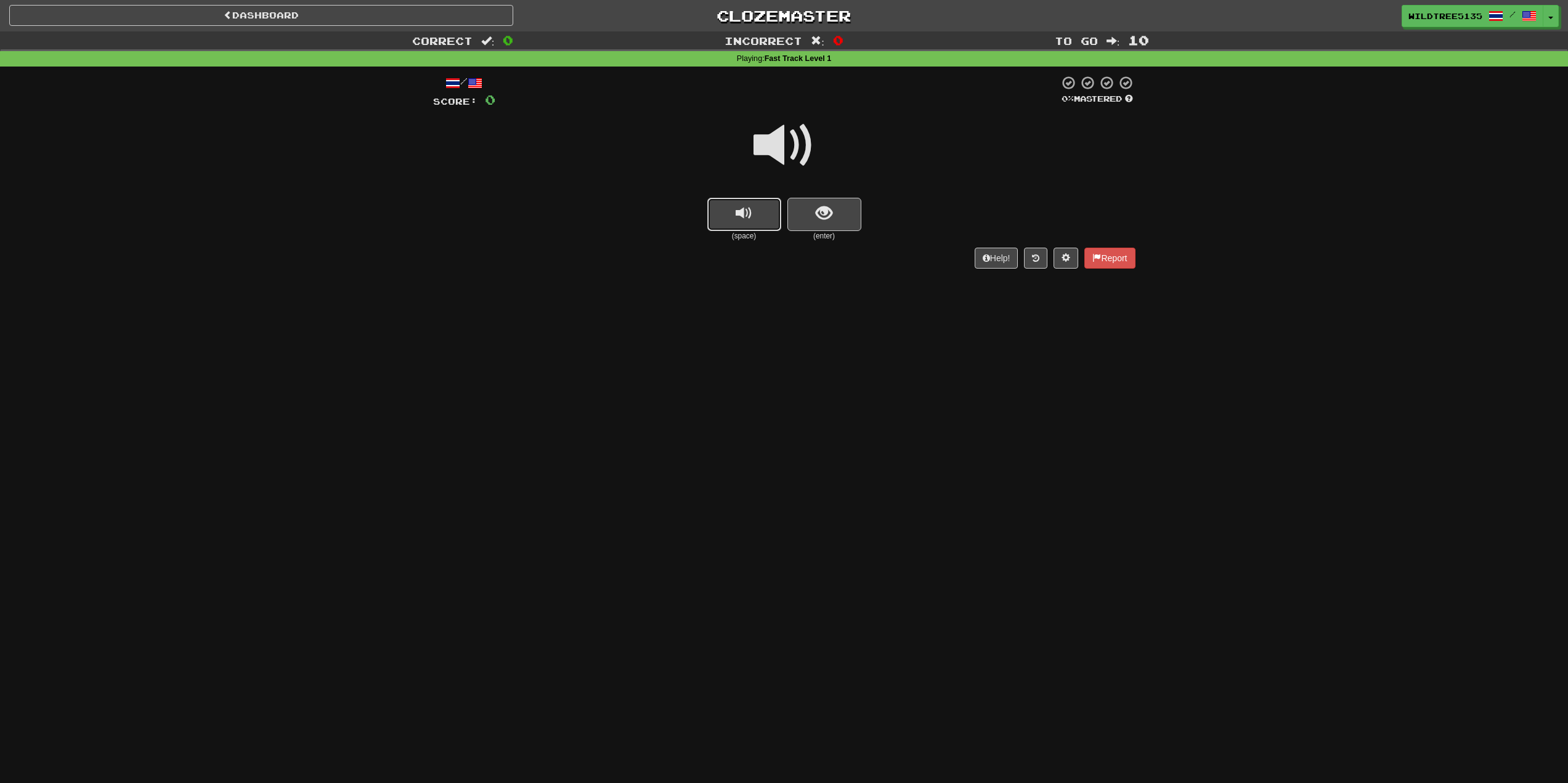
click at [761, 212] on button "replay audio" at bounding box center [744, 214] width 74 height 33
click at [778, 151] on span at bounding box center [784, 145] width 62 height 62
click at [816, 208] on span "show sentence" at bounding box center [824, 214] width 17 height 17
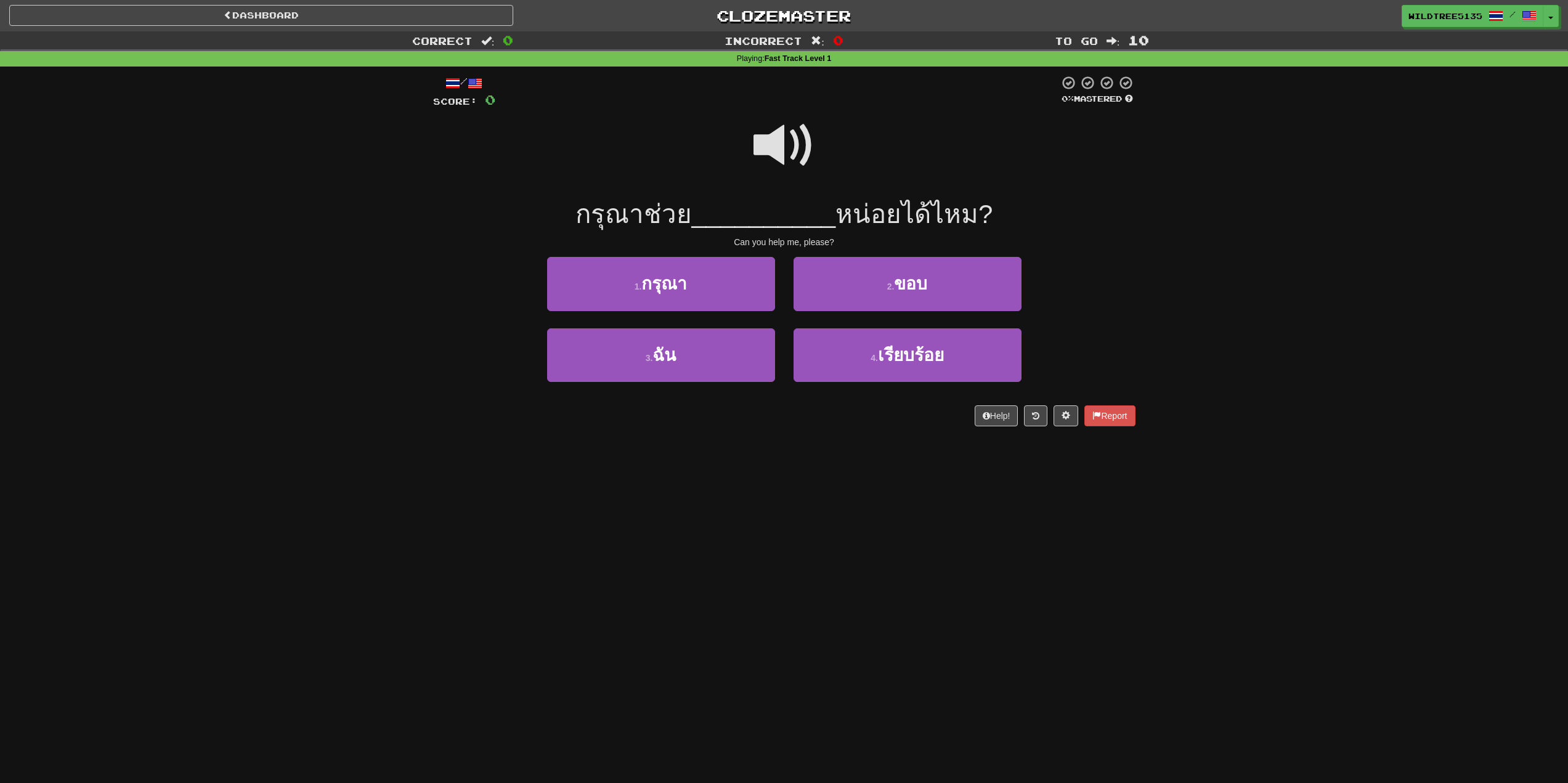
click at [780, 145] on span at bounding box center [784, 145] width 62 height 62
click at [770, 140] on span at bounding box center [784, 145] width 62 height 62
click at [765, 142] on span at bounding box center [784, 145] width 62 height 62
click at [674, 283] on span "กรุณา" at bounding box center [664, 283] width 45 height 19
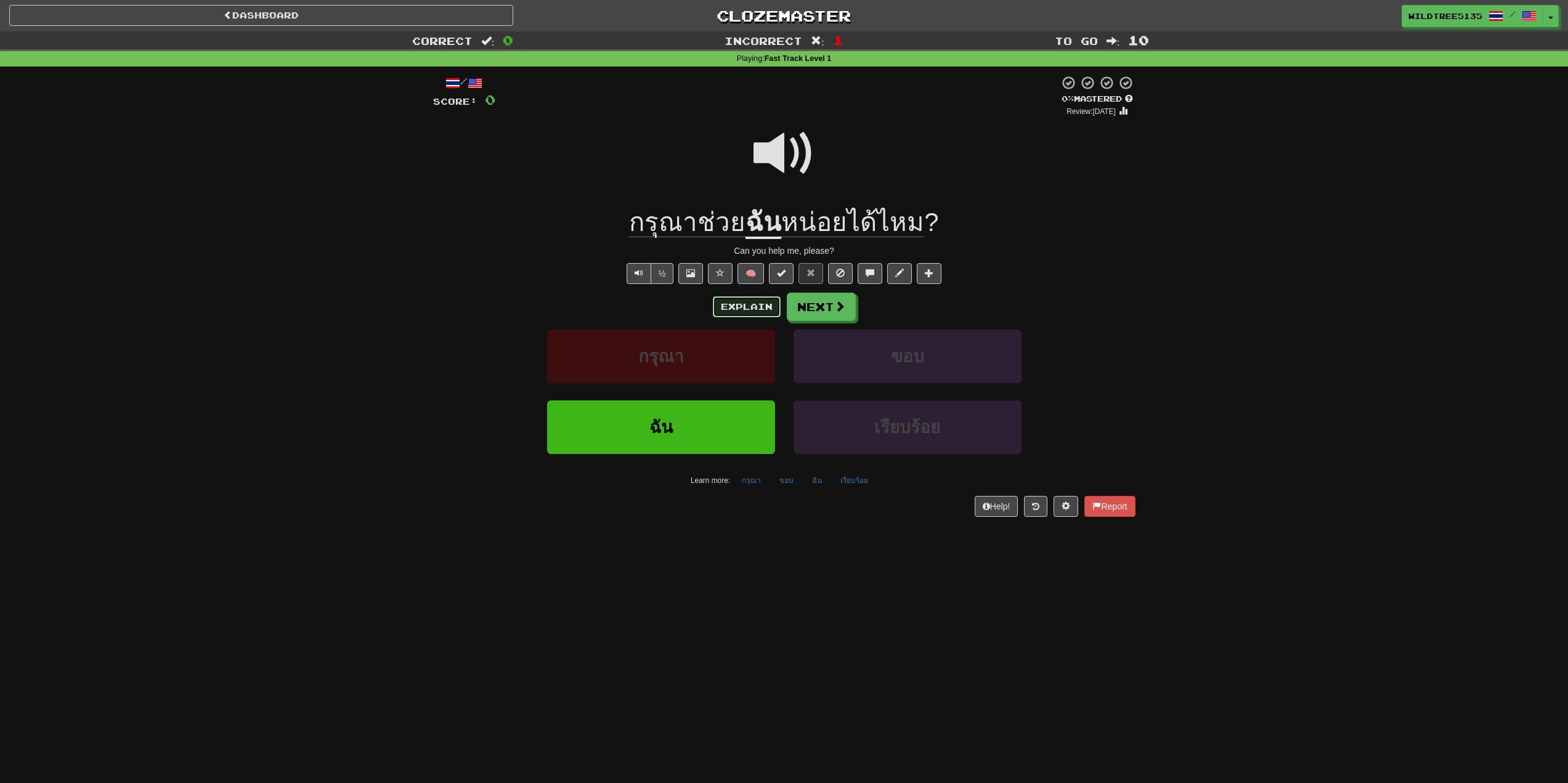
click at [741, 307] on button "Explain" at bounding box center [746, 307] width 67 height 21
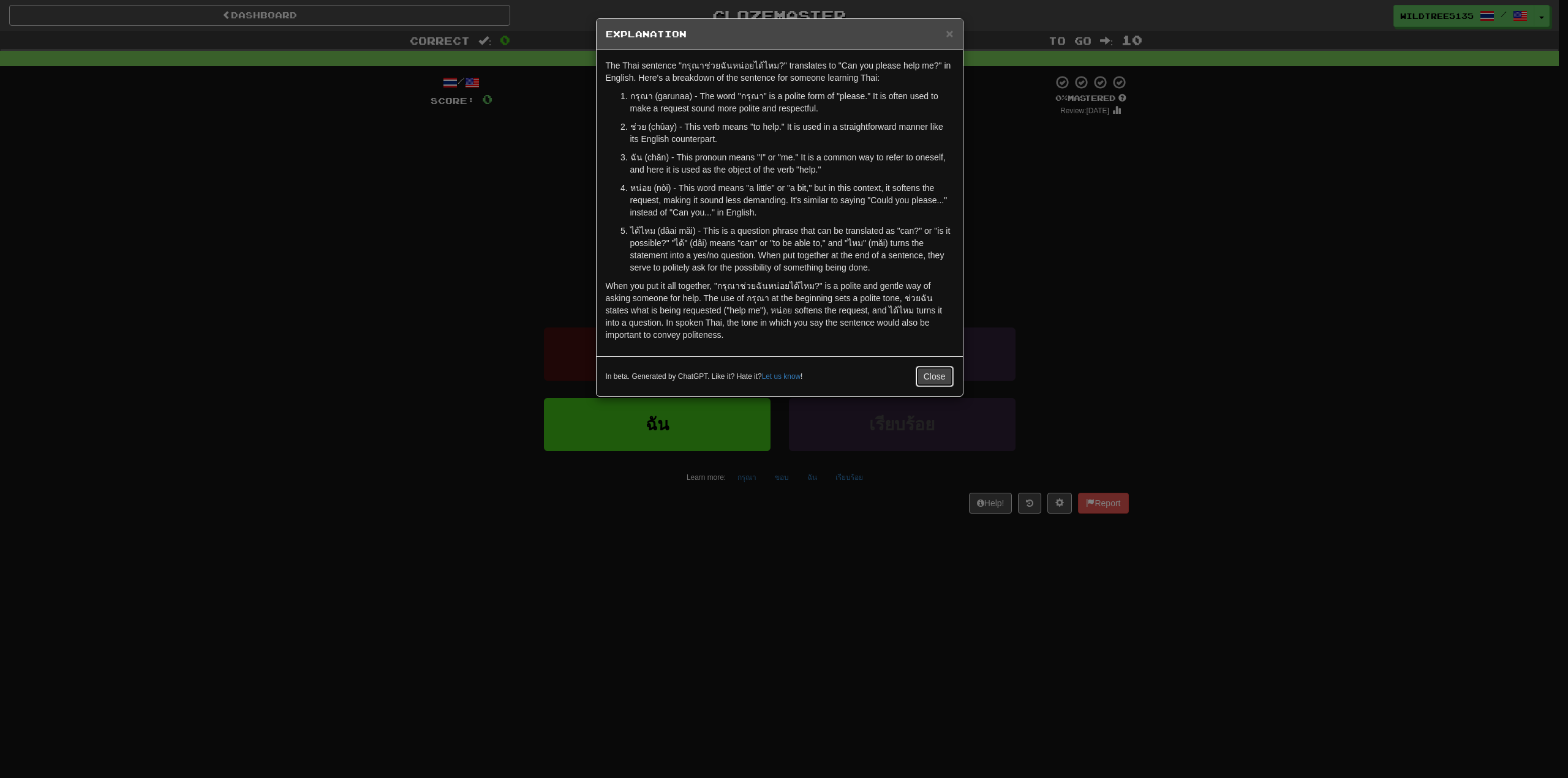
click at [934, 375] on button "Close" at bounding box center [934, 377] width 38 height 21
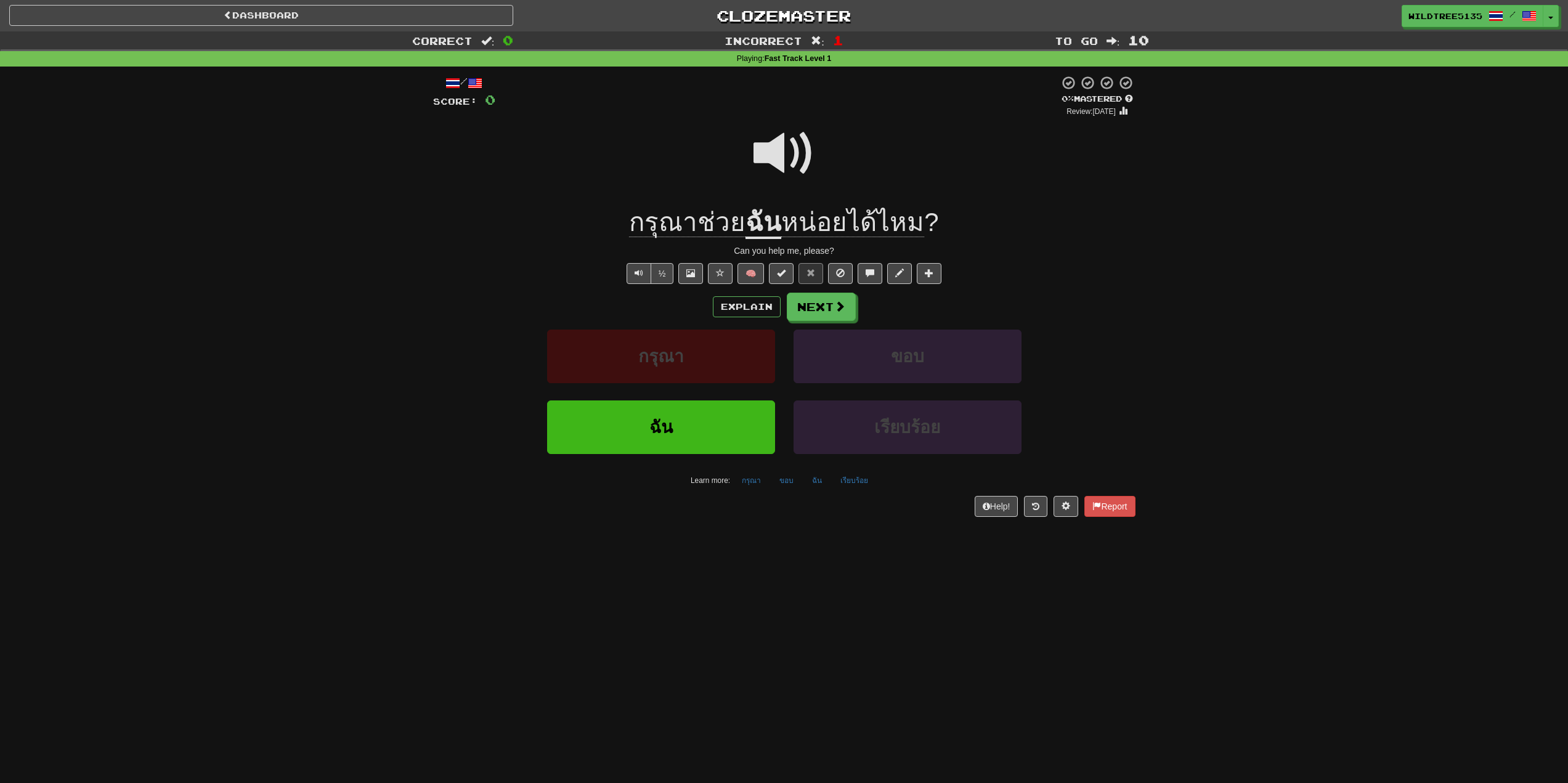
drag, startPoint x: 870, startPoint y: 223, endPoint x: 933, endPoint y: 168, distance: 83.6
click at [933, 168] on div at bounding box center [784, 162] width 702 height 88
drag, startPoint x: 763, startPoint y: 236, endPoint x: 745, endPoint y: 234, distance: 18.1
click at [745, 234] on u "ฉัน" at bounding box center [763, 223] width 36 height 31
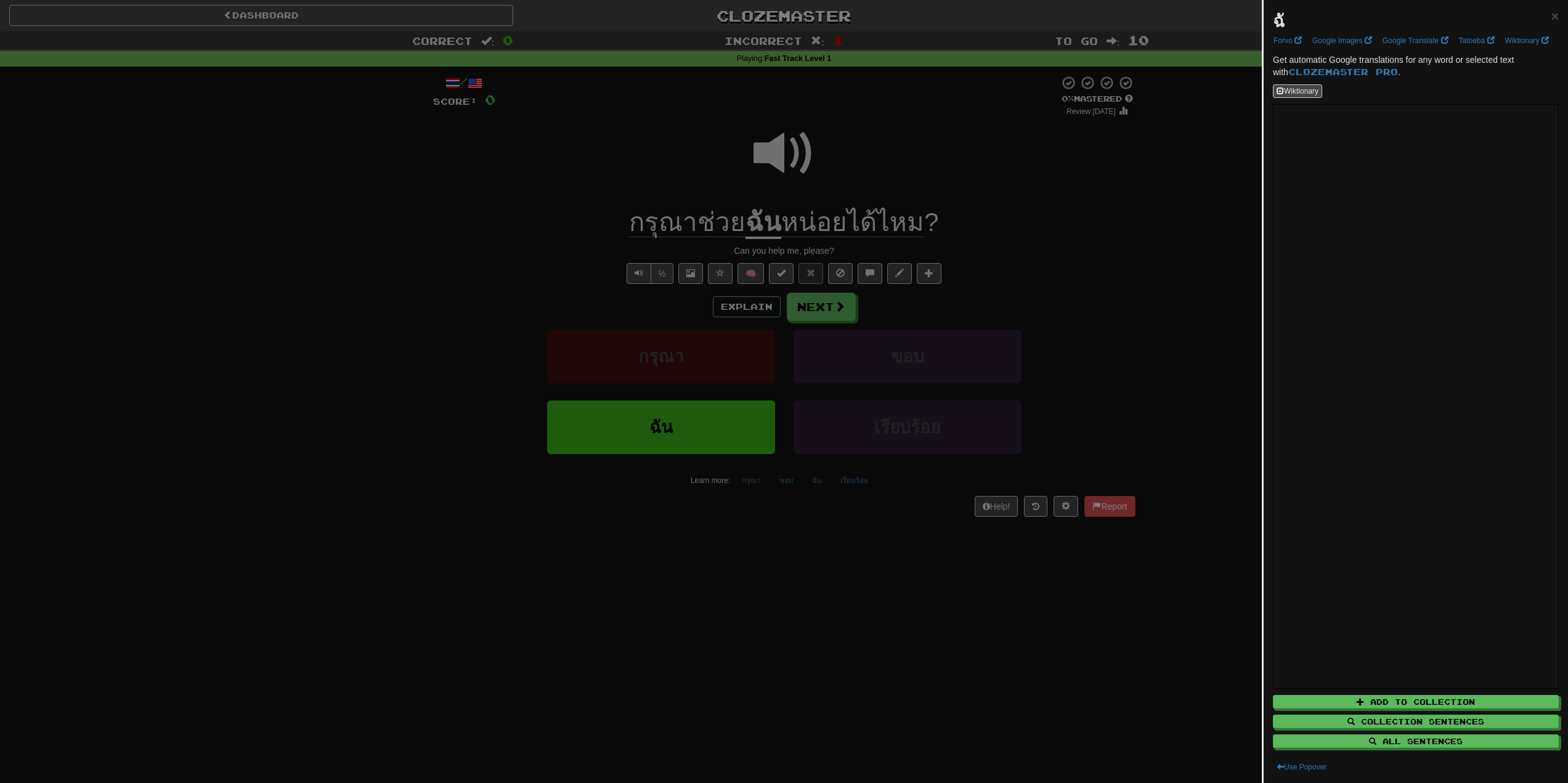
click at [800, 206] on div at bounding box center [784, 392] width 1568 height 783
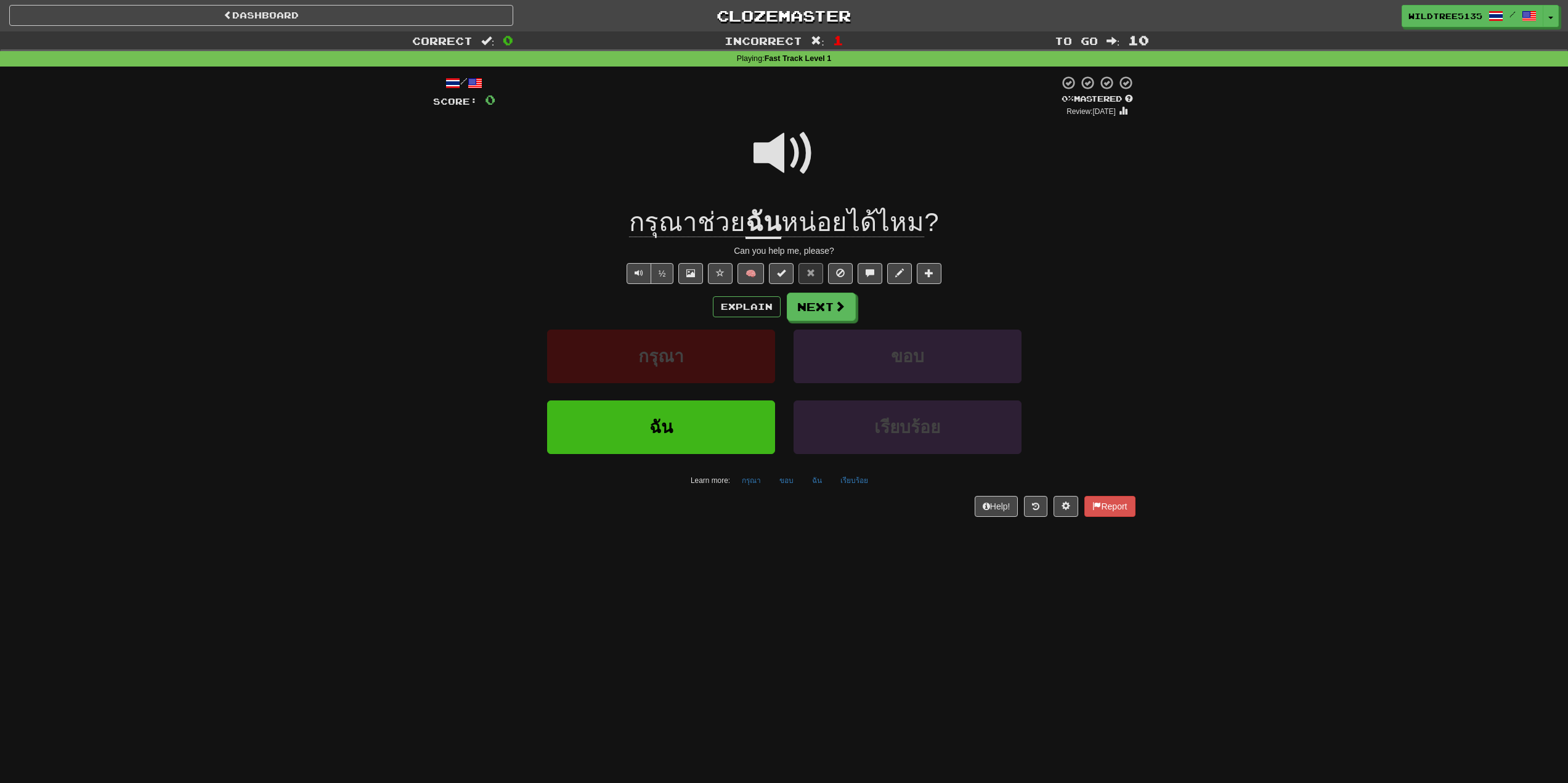
click at [959, 209] on div "กรุณาช่วย ฉัน หน่อยได้ไหม ?" at bounding box center [784, 223] width 702 height 34
click at [850, 216] on span "หน่อยได้ไหม" at bounding box center [853, 223] width 143 height 30
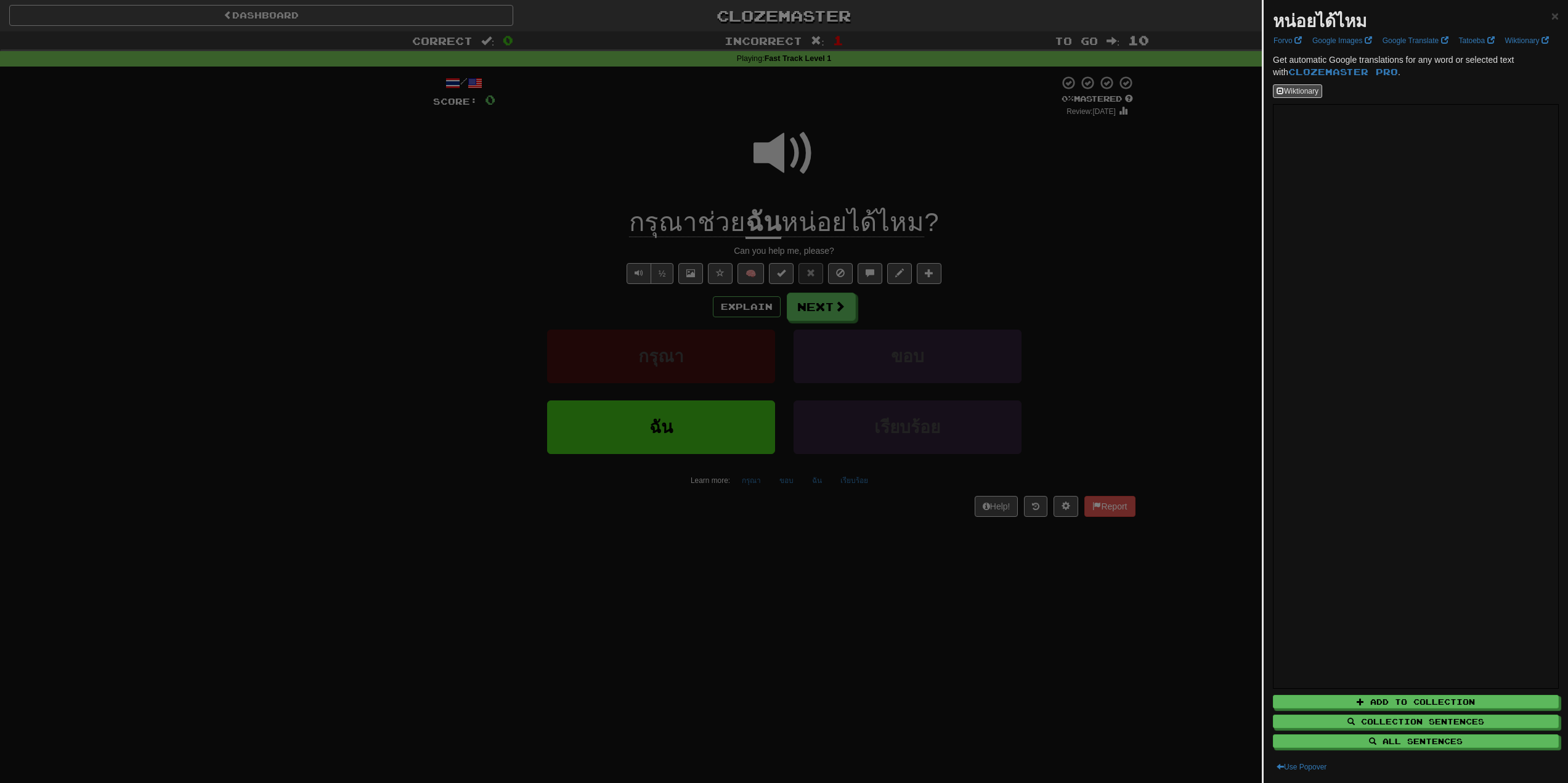
click at [850, 217] on div at bounding box center [784, 392] width 1568 height 783
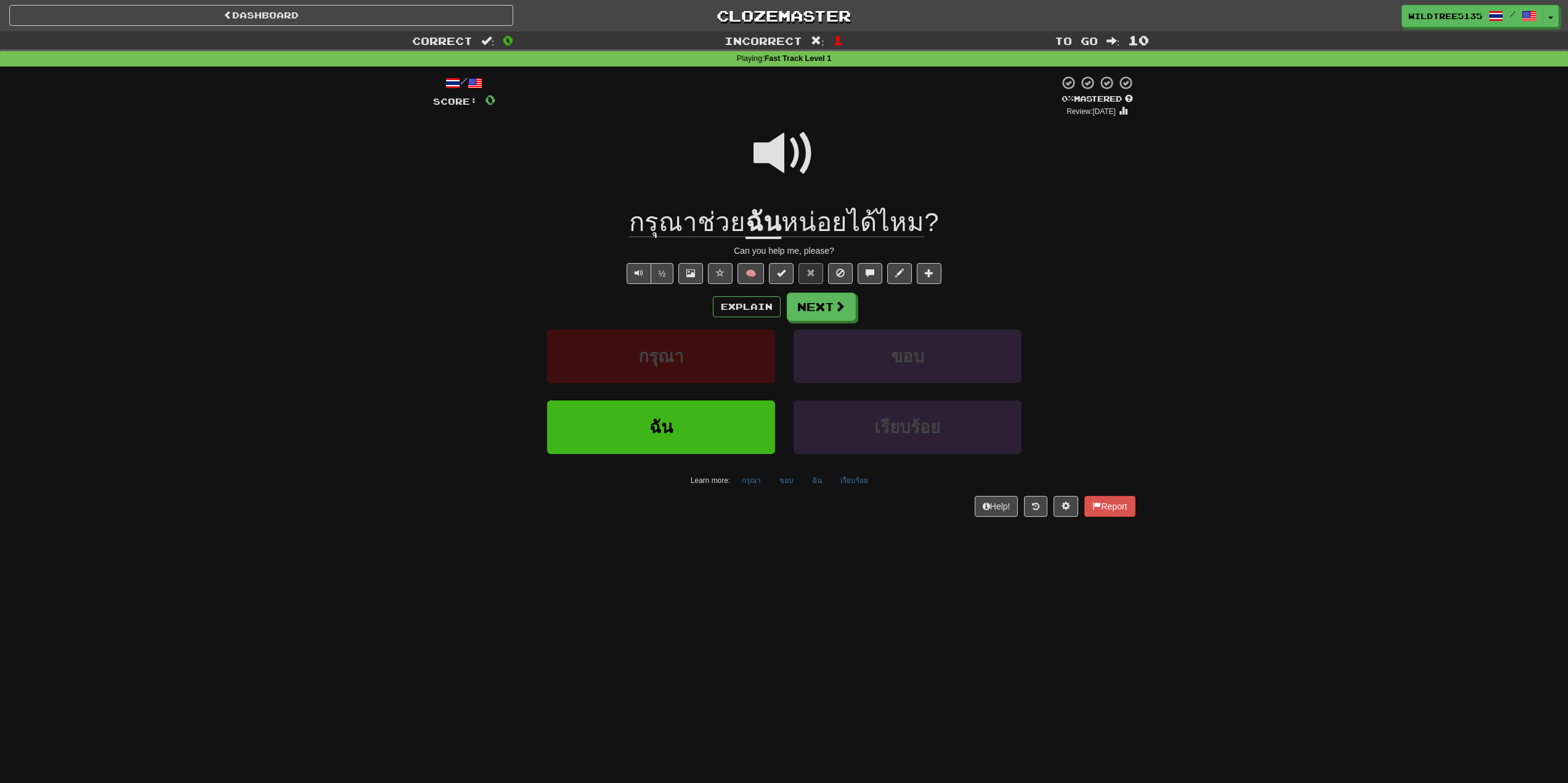
click at [876, 219] on span "หน่อยได้ไหม" at bounding box center [853, 223] width 143 height 30
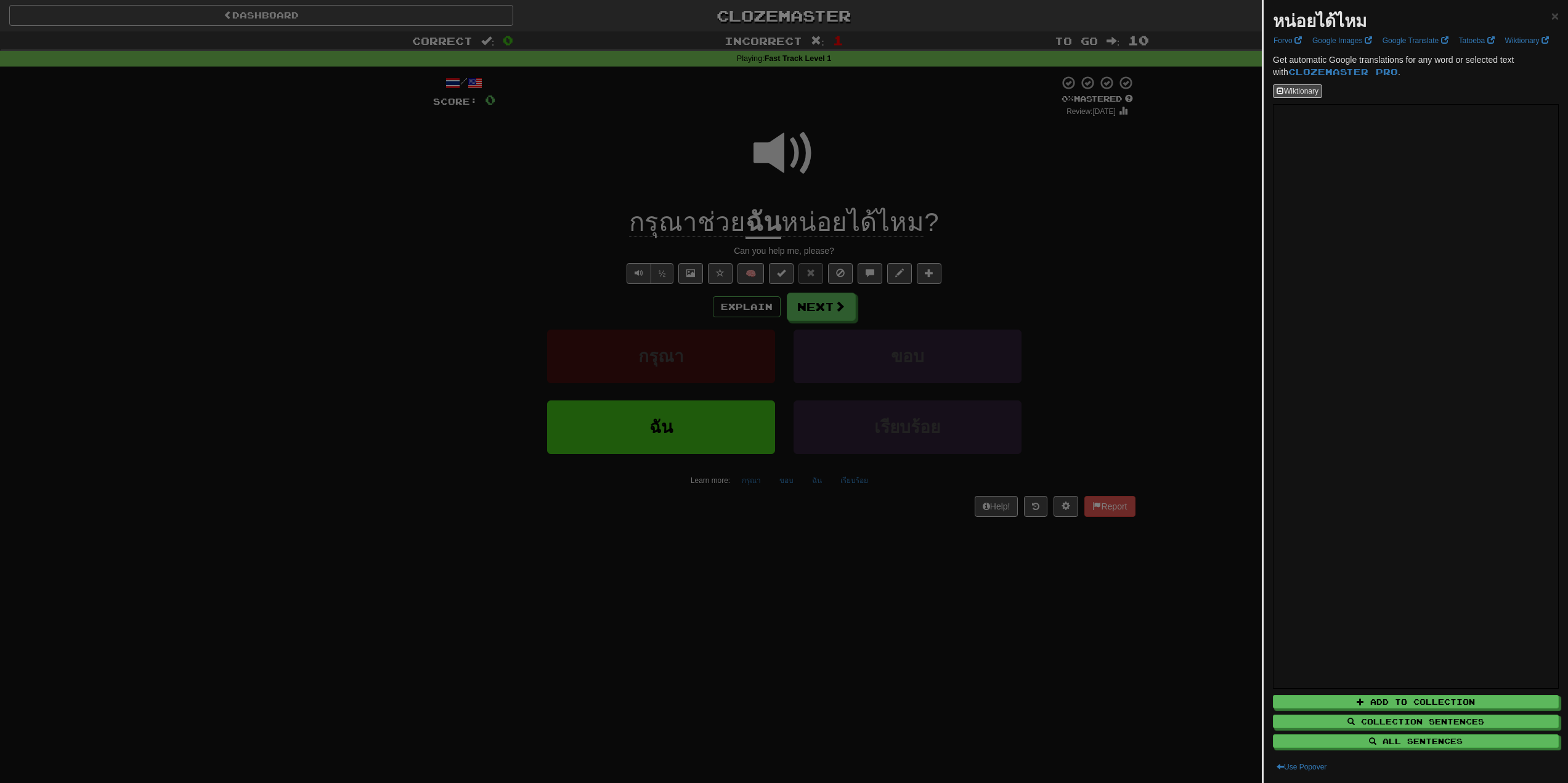
click at [876, 219] on div at bounding box center [784, 392] width 1568 height 783
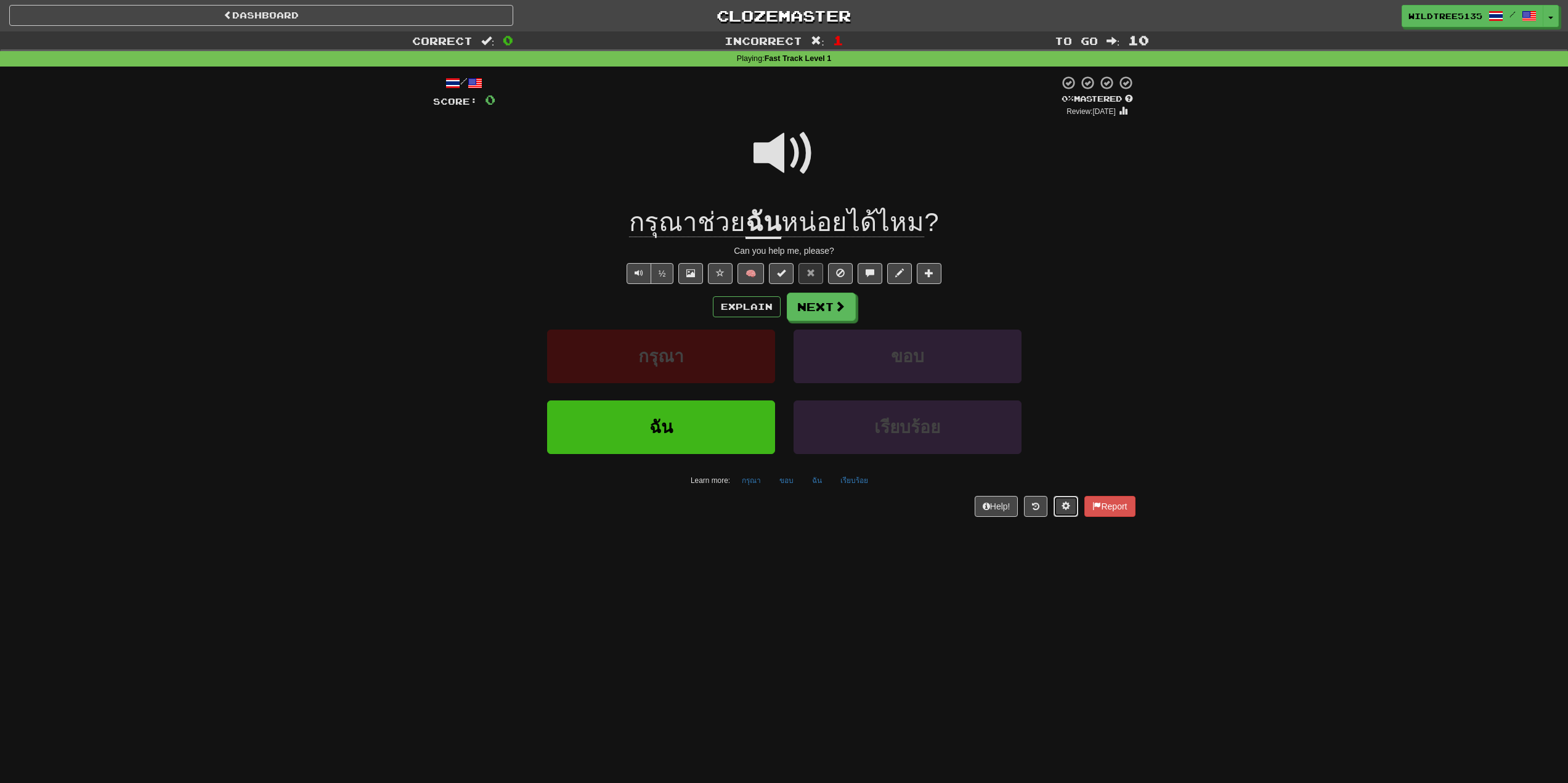
click at [1064, 507] on span at bounding box center [1065, 506] width 8 height 8
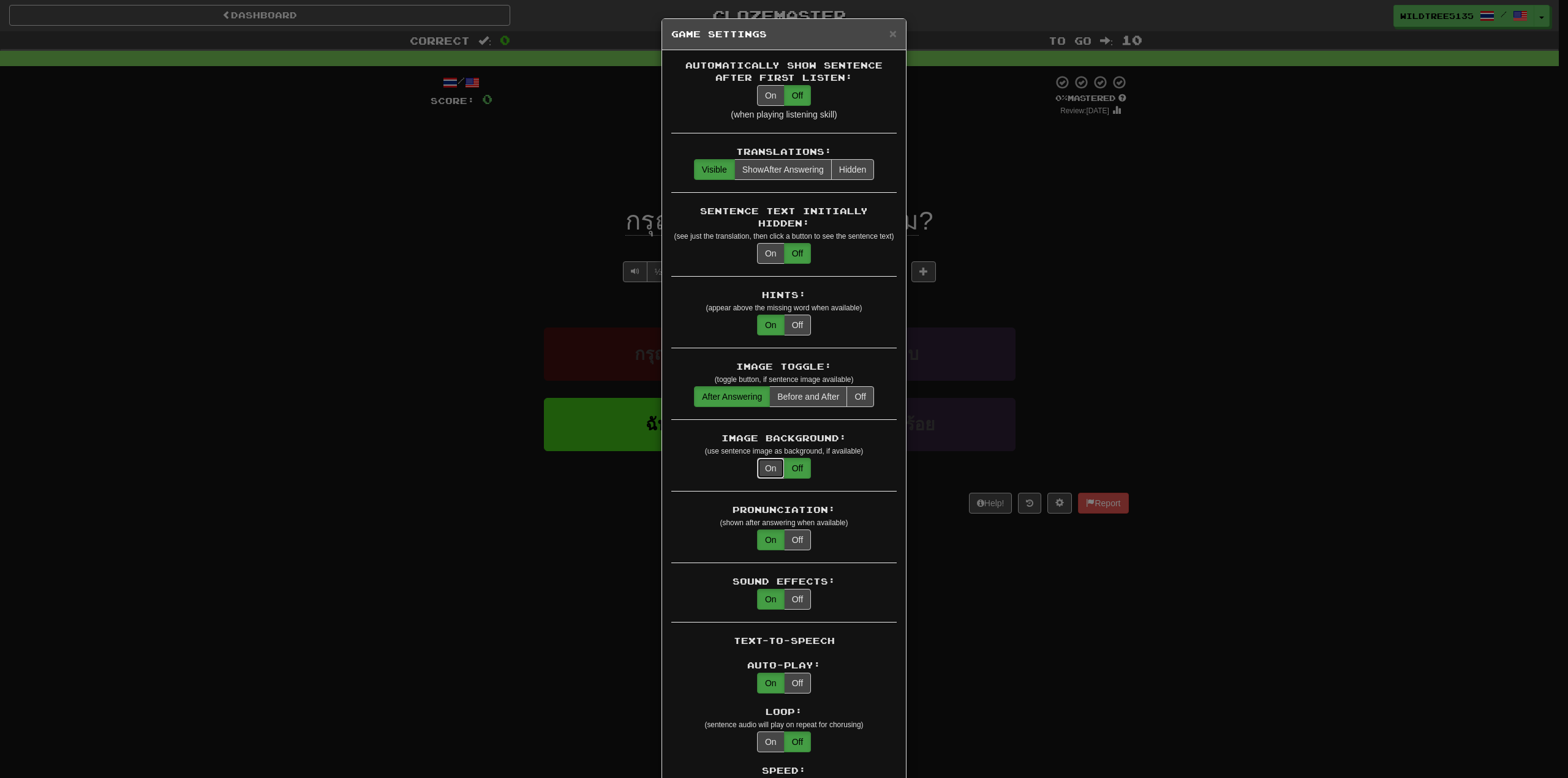
click at [765, 458] on button "On" at bounding box center [770, 468] width 28 height 21
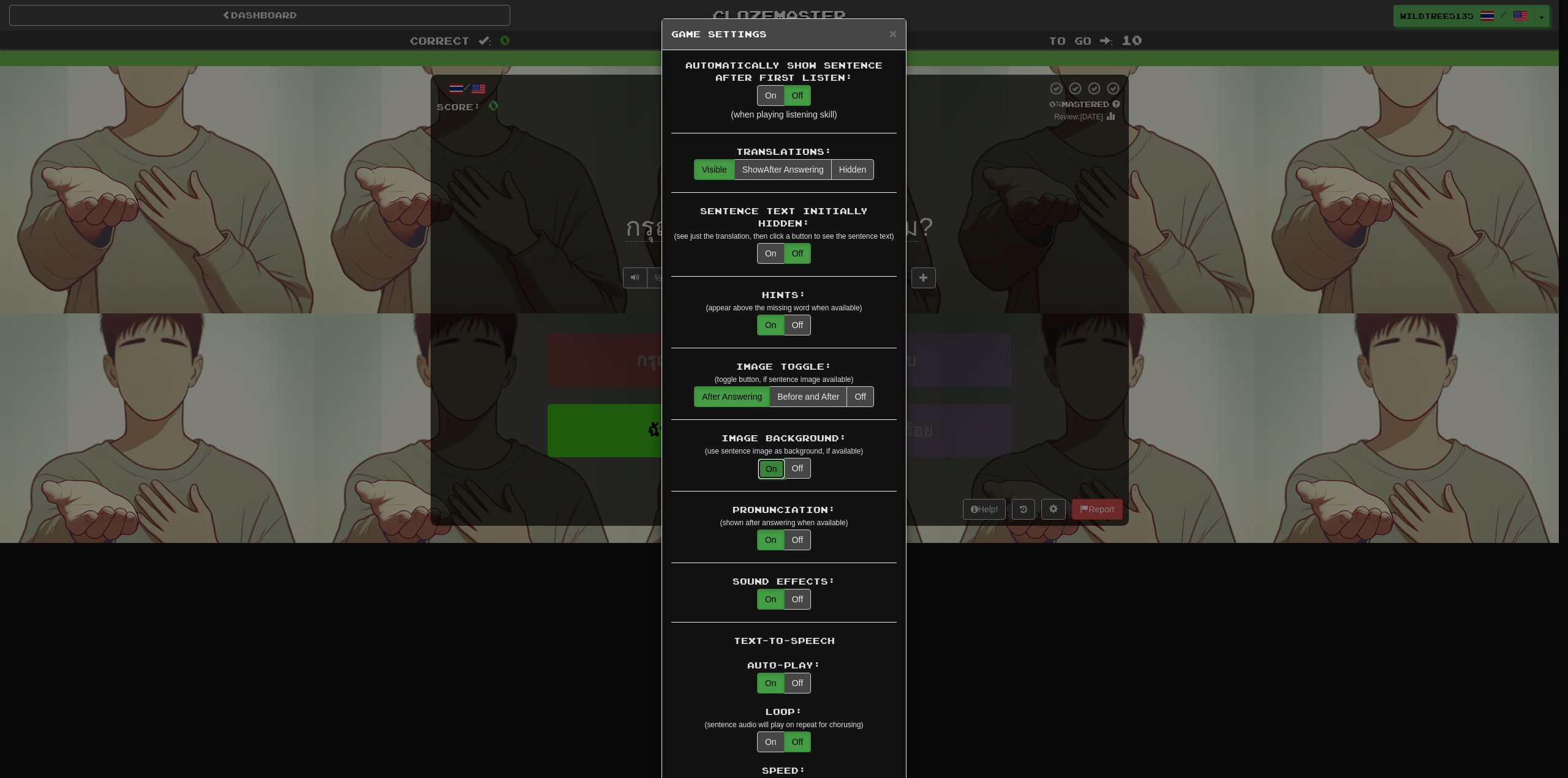
click at [765, 459] on button "On" at bounding box center [771, 469] width 28 height 21
click at [798, 458] on button "Off" at bounding box center [798, 468] width 27 height 21
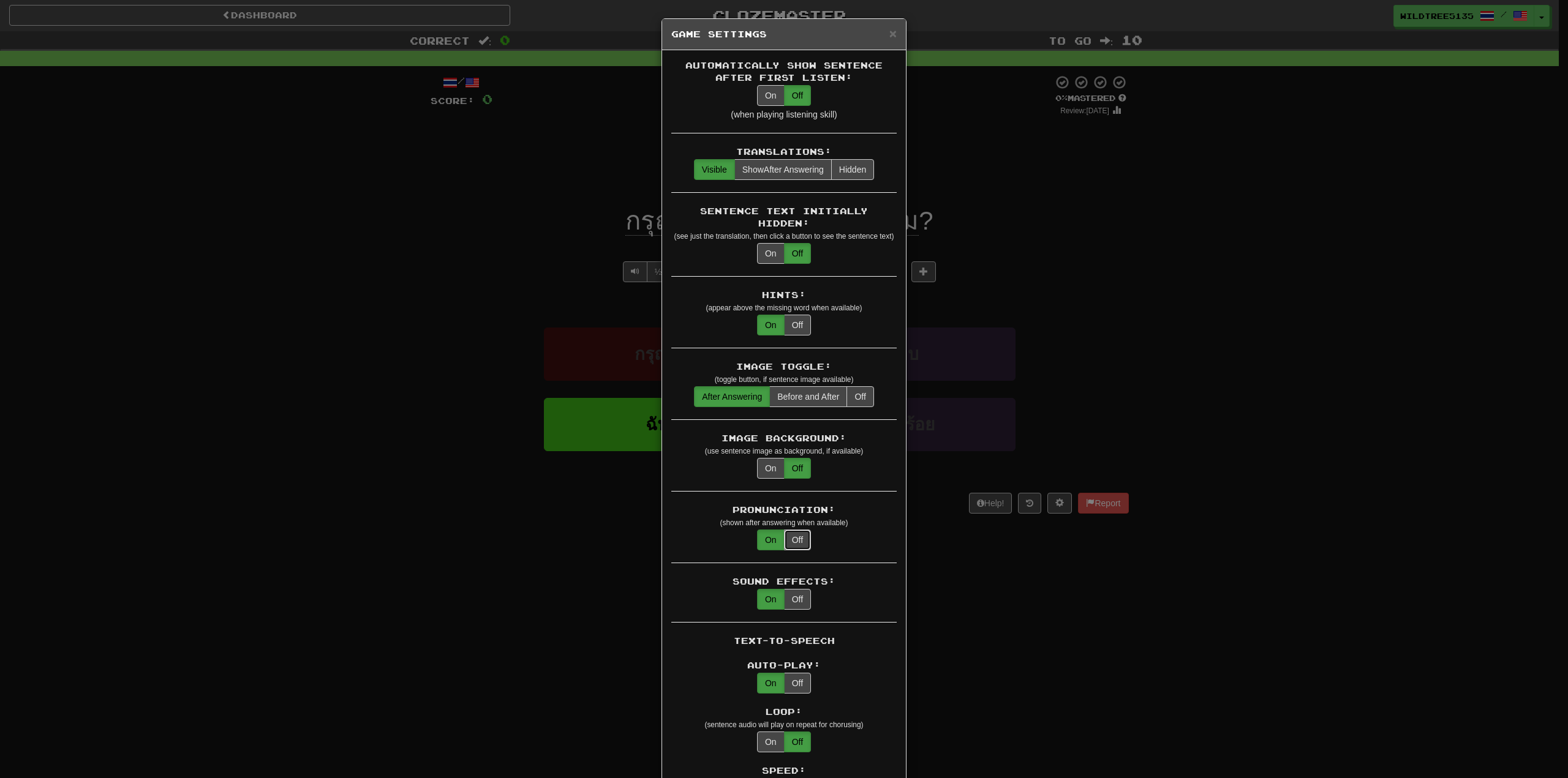
click at [789, 530] on button "Off" at bounding box center [798, 540] width 27 height 21
click at [767, 530] on button "On" at bounding box center [770, 540] width 28 height 21
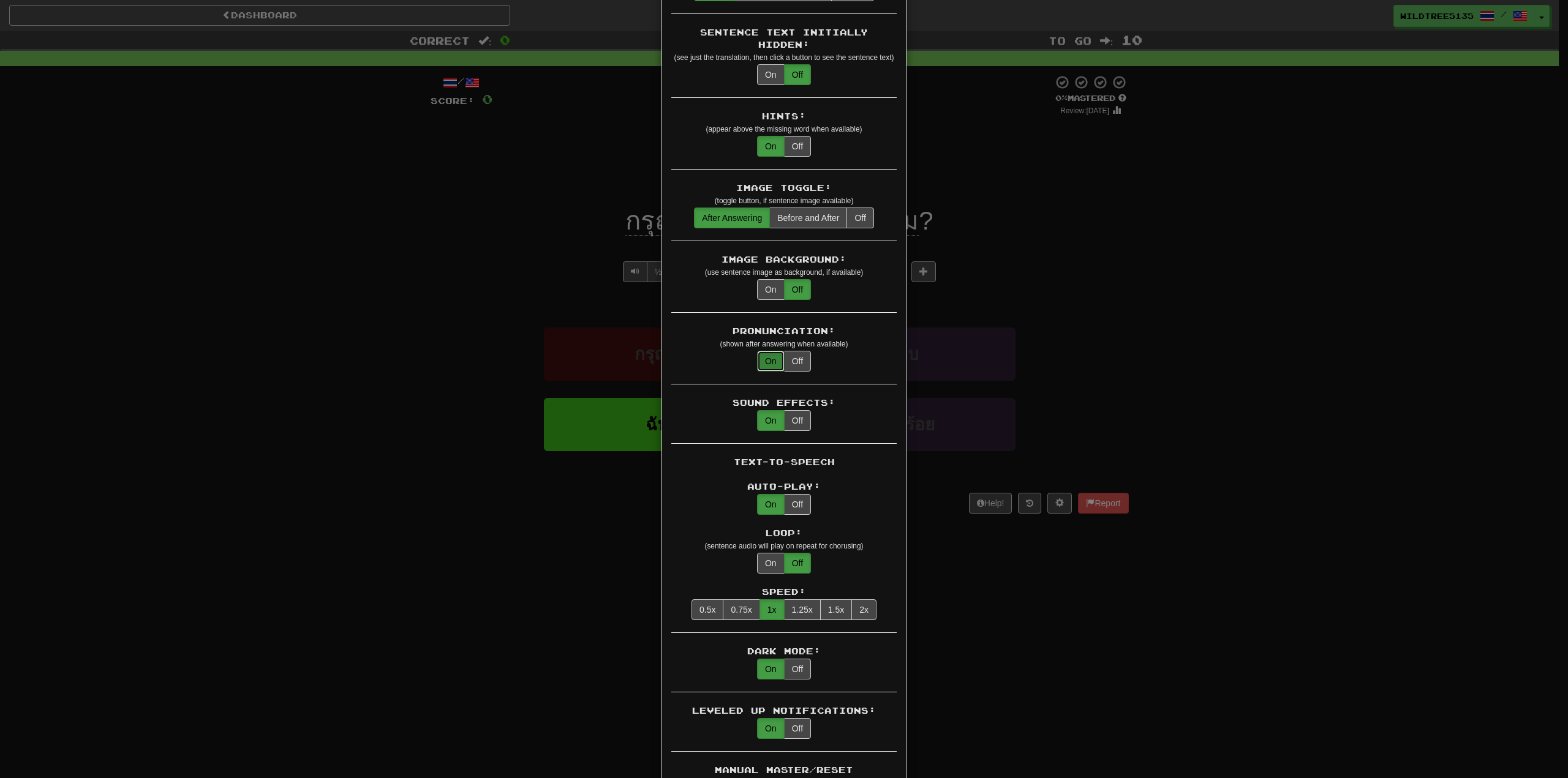
scroll to position [184, 0]
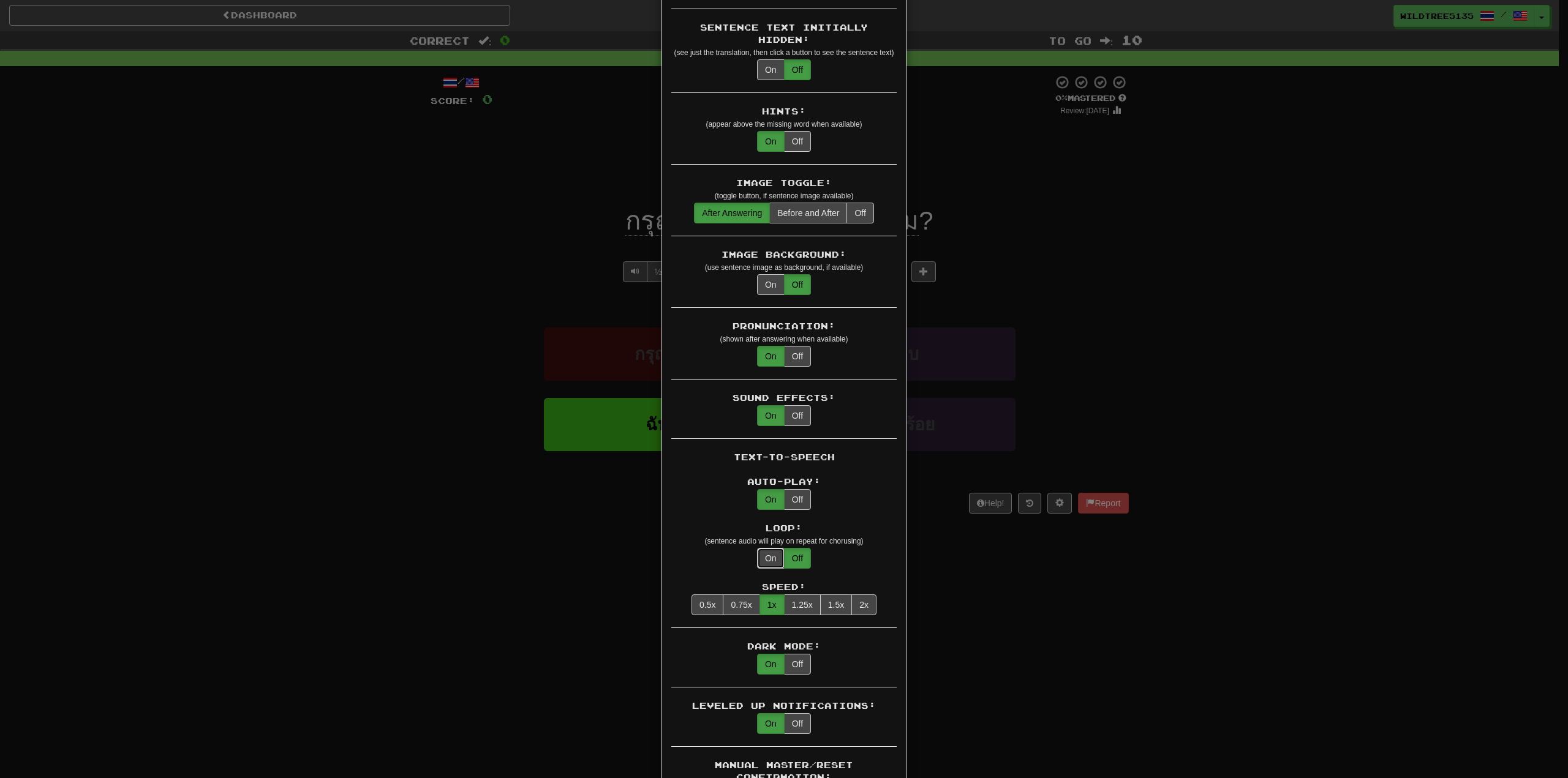
click at [767, 548] on button "On" at bounding box center [770, 558] width 28 height 21
click at [987, 250] on div "× Game Settings Automatically Show Sentence After First Listen: On Off (when pl…" at bounding box center [784, 389] width 1568 height 778
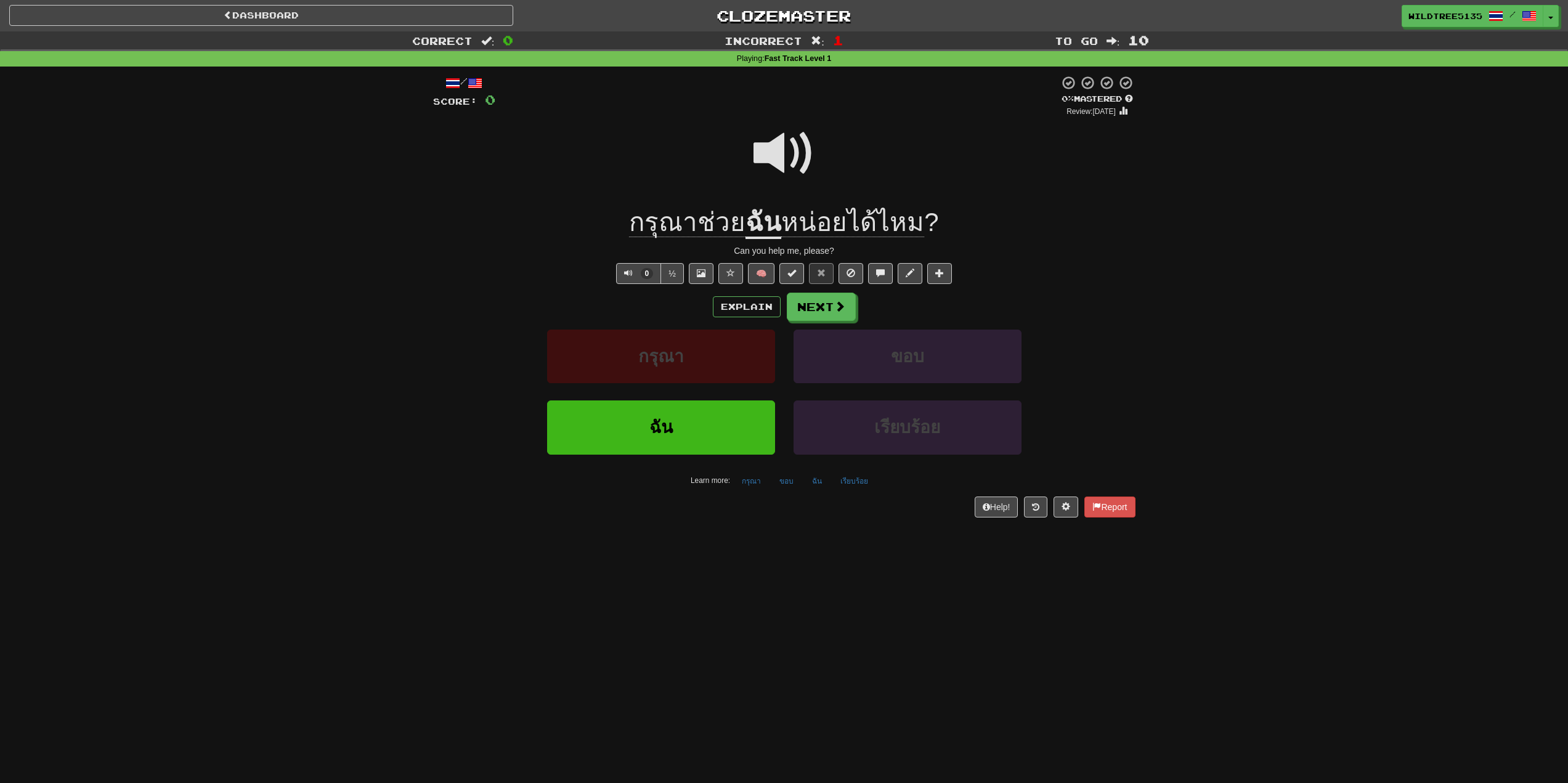
click at [917, 224] on span "หน่อยได้ไหม ?" at bounding box center [860, 223] width 157 height 30
click at [798, 155] on span at bounding box center [784, 153] width 62 height 62
click at [1066, 504] on span at bounding box center [1065, 506] width 8 height 8
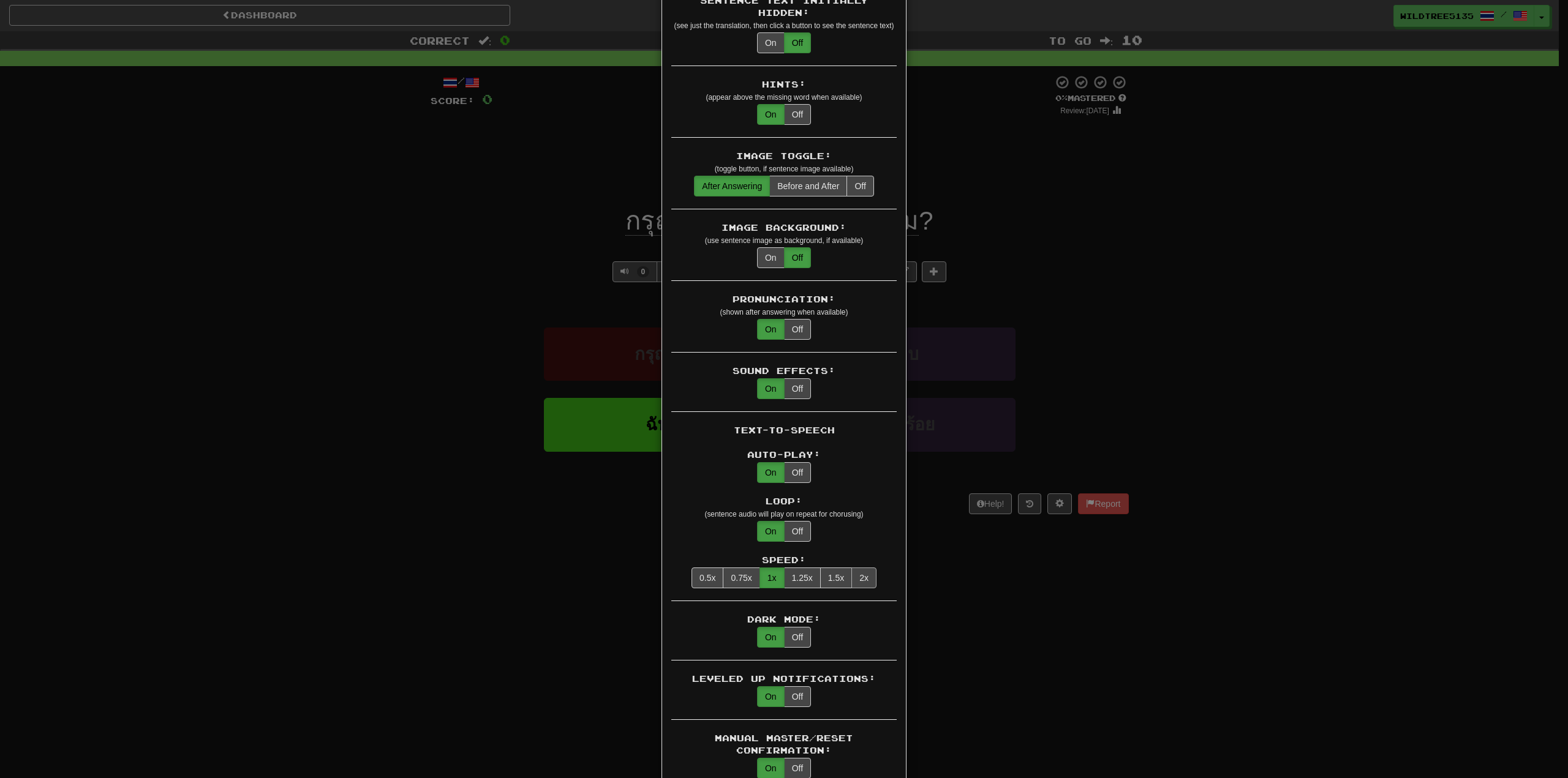
scroll to position [306, 0]
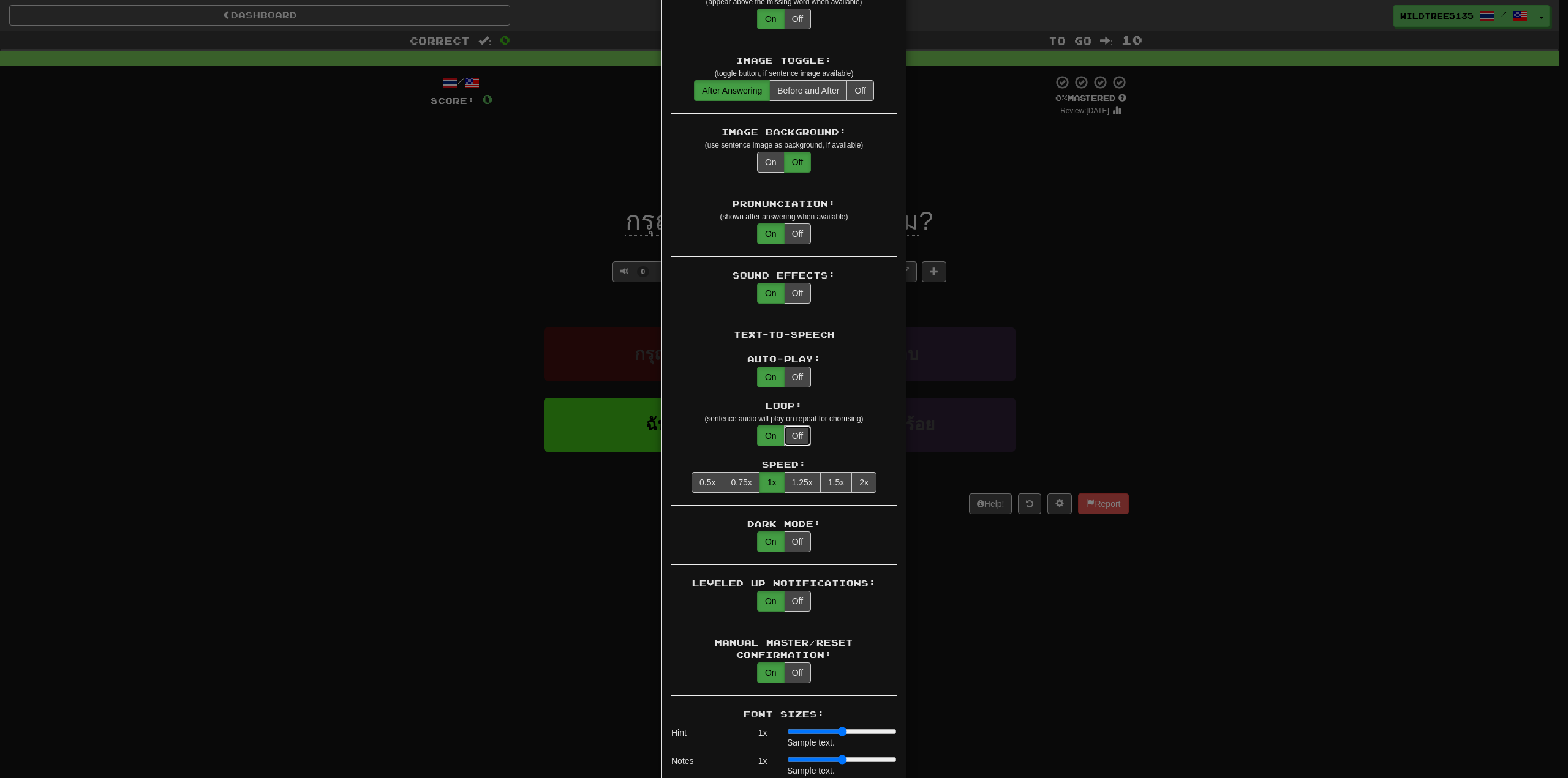
click at [793, 426] on button "Off" at bounding box center [798, 436] width 27 height 21
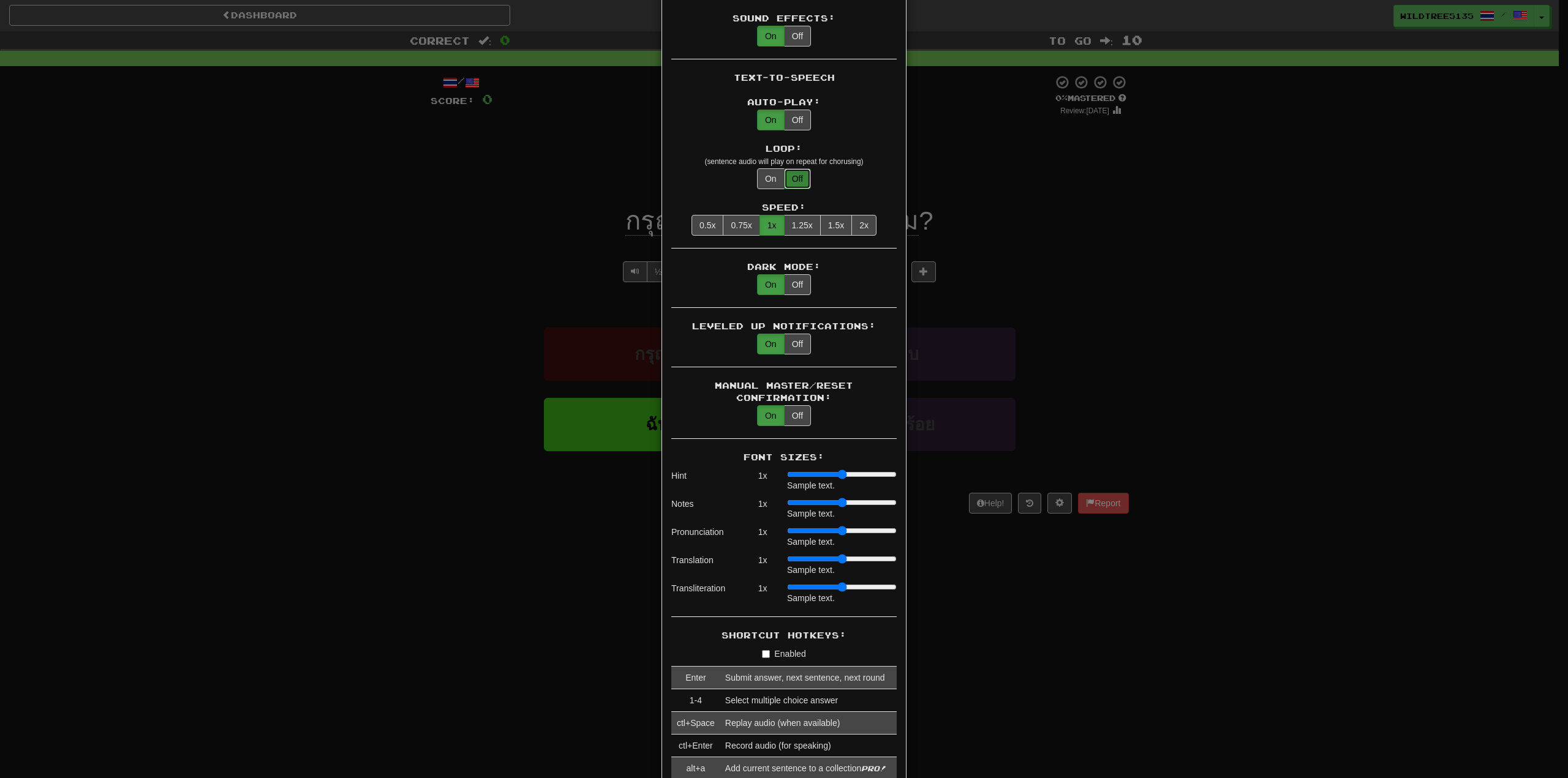
scroll to position [673, 0]
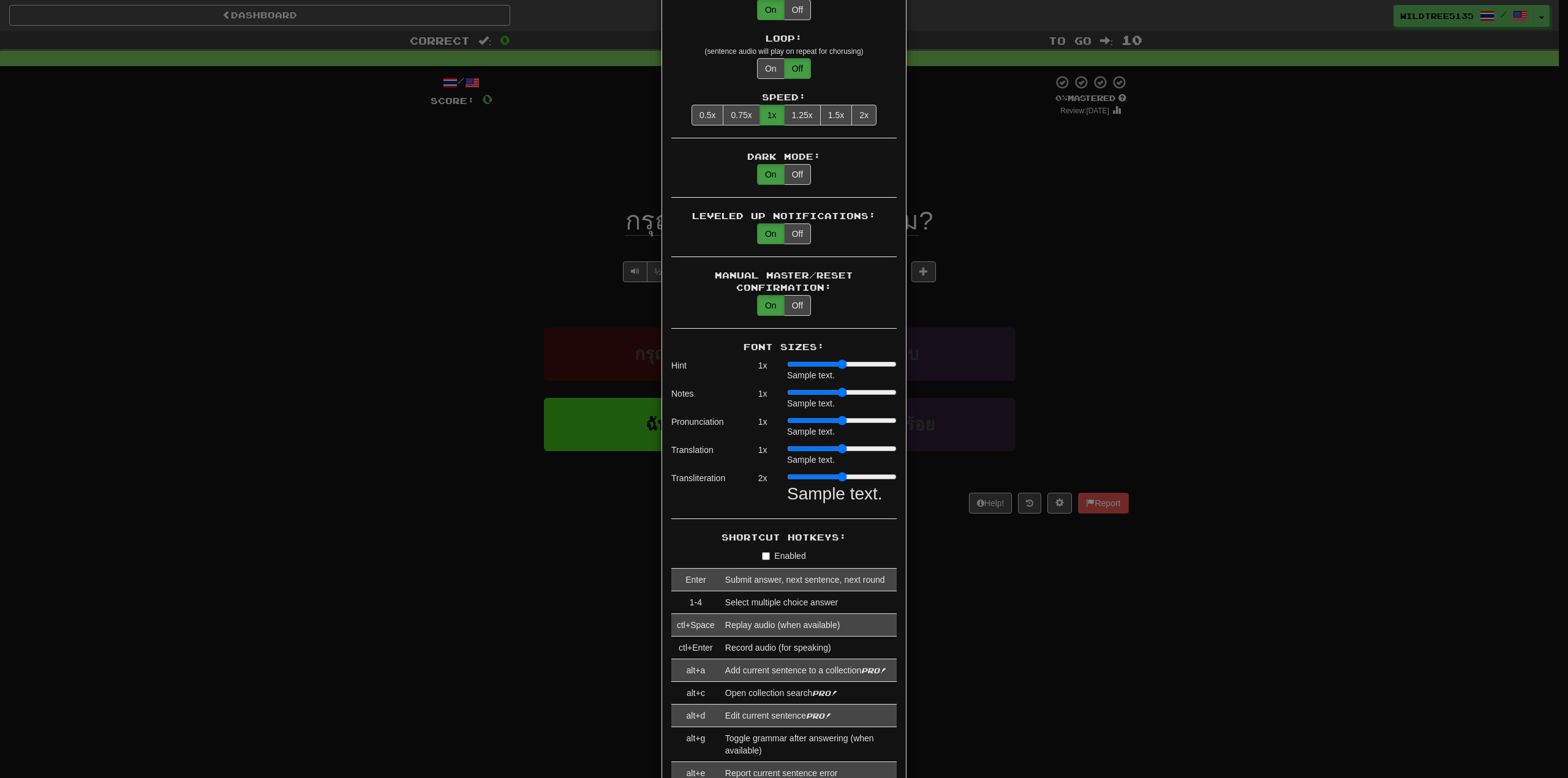
drag, startPoint x: 788, startPoint y: 466, endPoint x: 817, endPoint y: 464, distance: 29.1
click at [817, 472] on input "range" at bounding box center [842, 477] width 110 height 10
click at [545, 294] on div "× Game Settings Automatically Show Sentence After First Listen: On Off (when pl…" at bounding box center [784, 389] width 1568 height 778
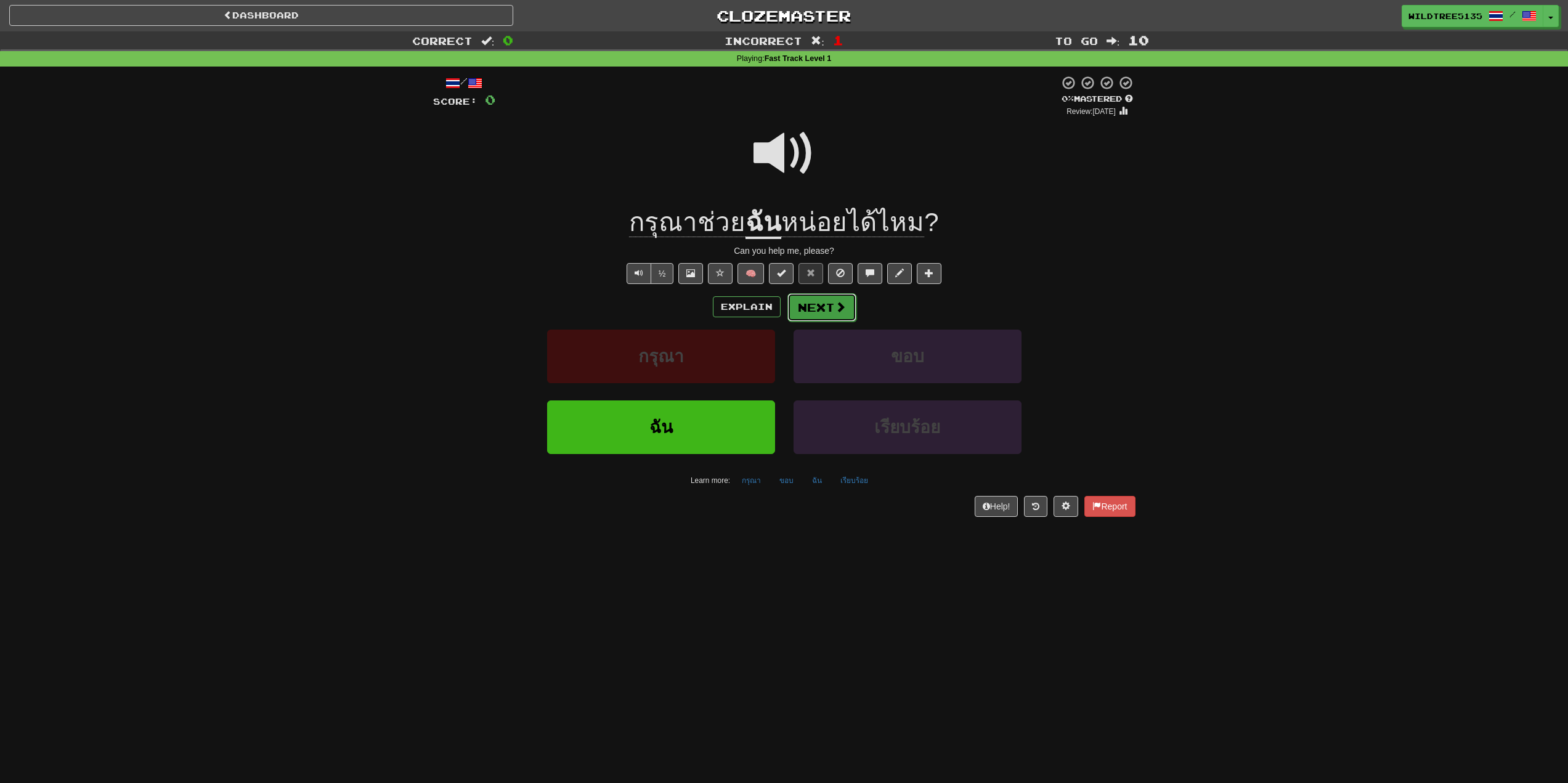
click at [822, 308] on button "Next" at bounding box center [822, 308] width 69 height 29
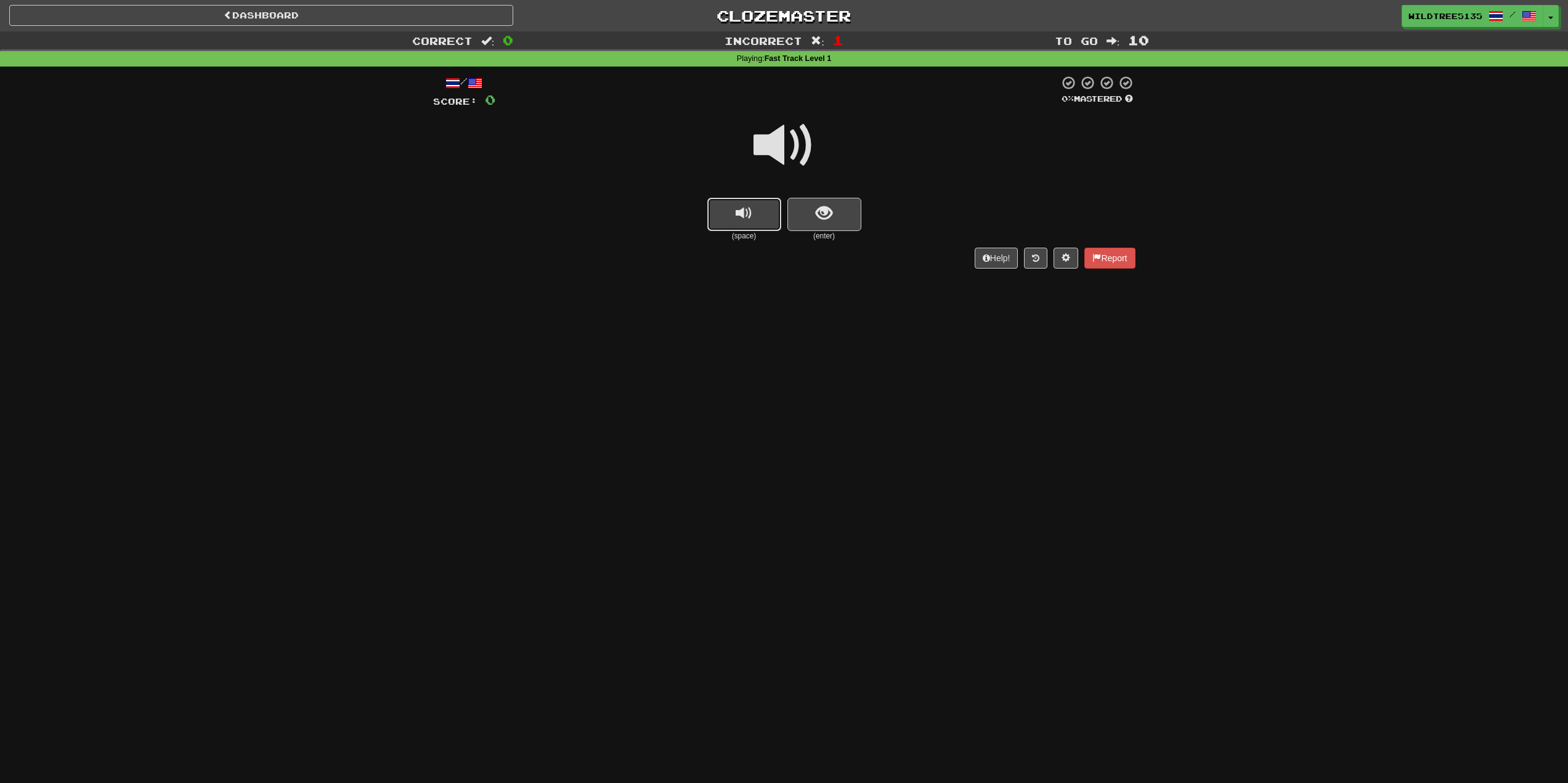
click at [758, 212] on button "replay audio" at bounding box center [744, 214] width 74 height 33
click at [830, 209] on span "show sentence" at bounding box center [824, 214] width 17 height 17
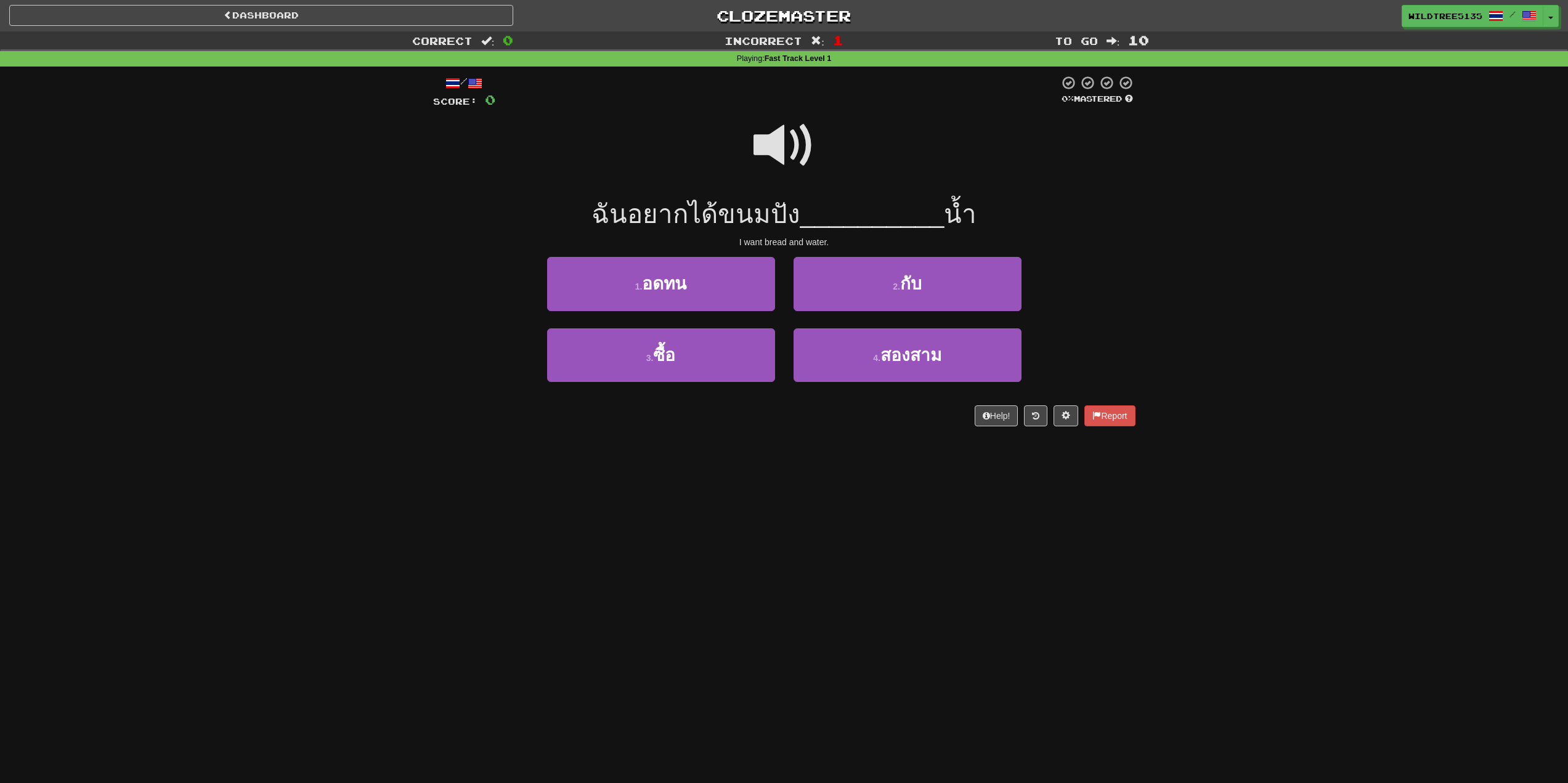
drag, startPoint x: 848, startPoint y: 275, endPoint x: 859, endPoint y: 181, distance: 94.6
click at [859, 181] on div at bounding box center [784, 154] width 702 height 88
drag, startPoint x: 781, startPoint y: 215, endPoint x: 879, endPoint y: 156, distance: 114.4
click at [879, 156] on div at bounding box center [784, 154] width 702 height 88
click at [894, 135] on div at bounding box center [784, 154] width 702 height 88
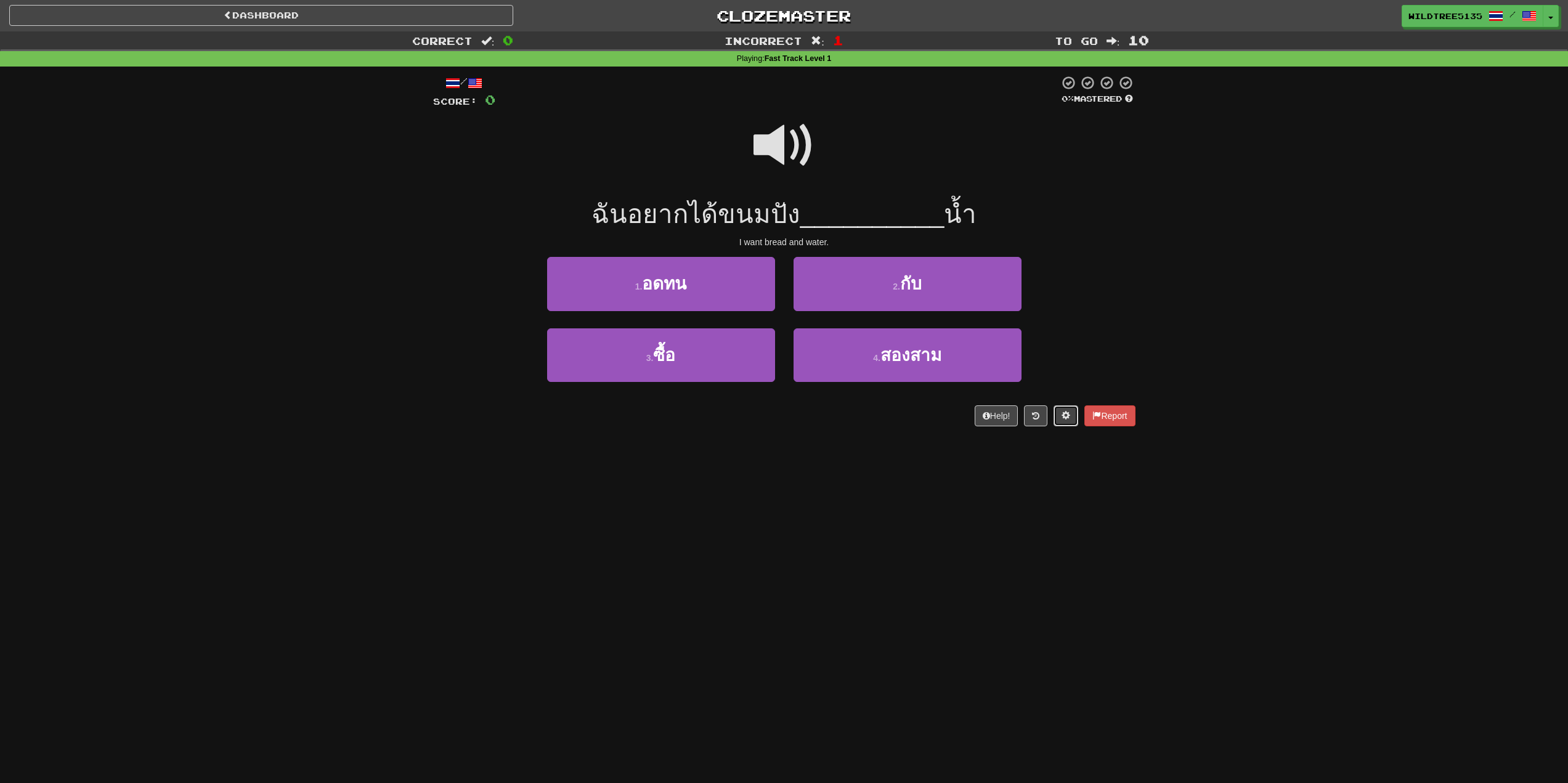
click at [1064, 418] on span at bounding box center [1065, 415] width 8 height 8
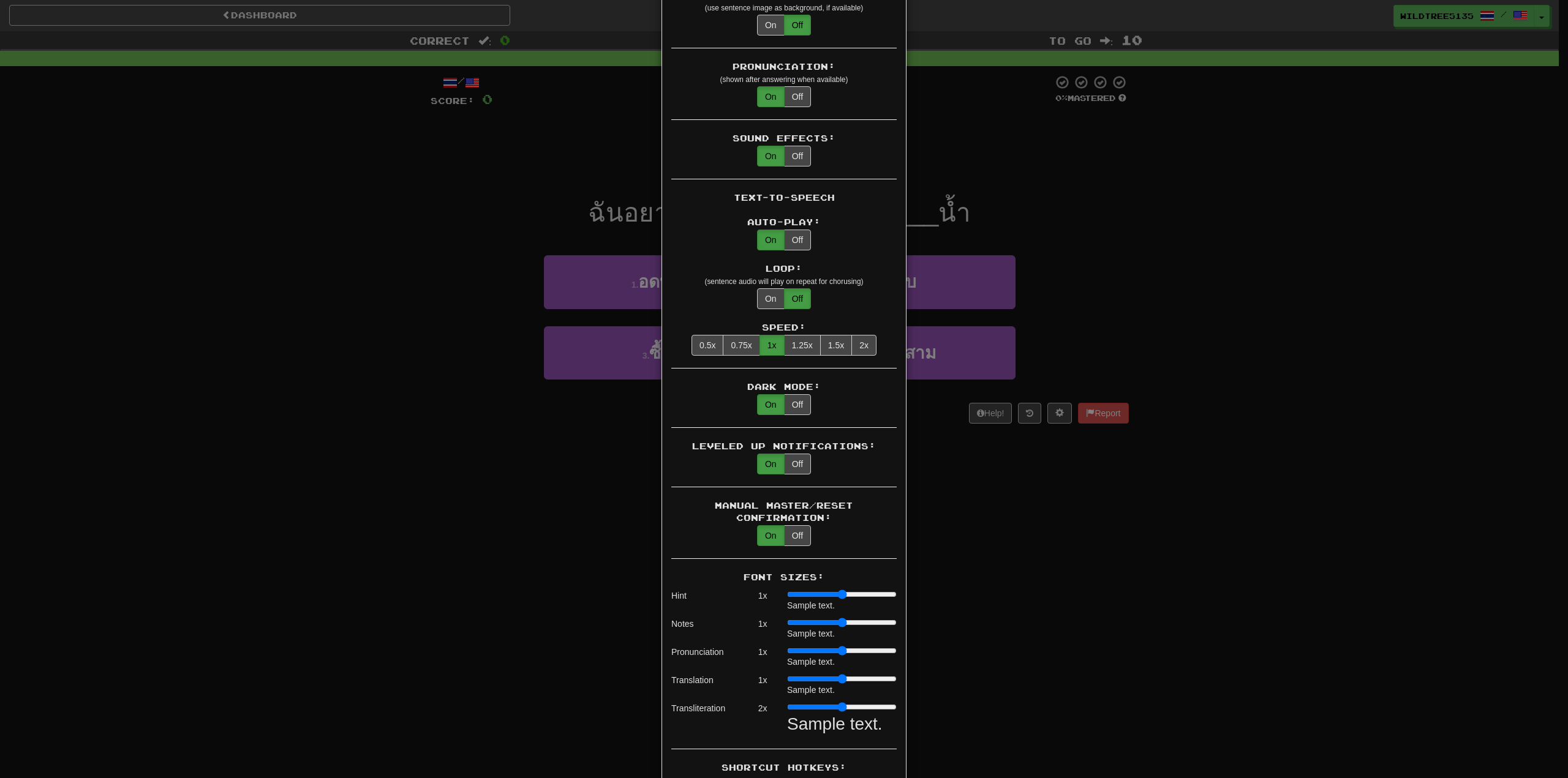
scroll to position [490, 0]
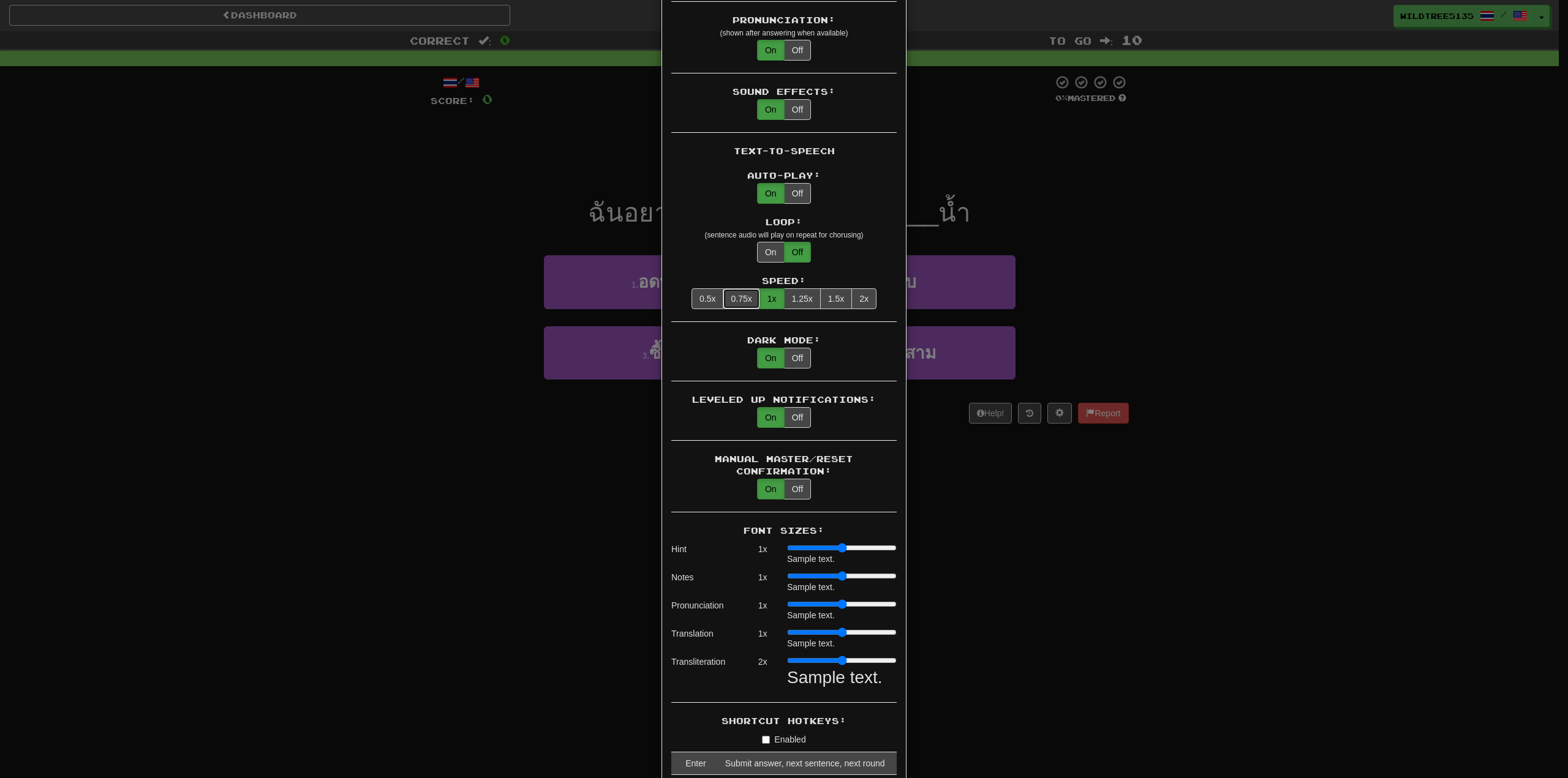
click at [742, 289] on button "0.75x" at bounding box center [741, 299] width 37 height 21
click at [483, 224] on div "× Game Settings Automatically Show Sentence After First Listen: On Off (when pl…" at bounding box center [784, 389] width 1568 height 778
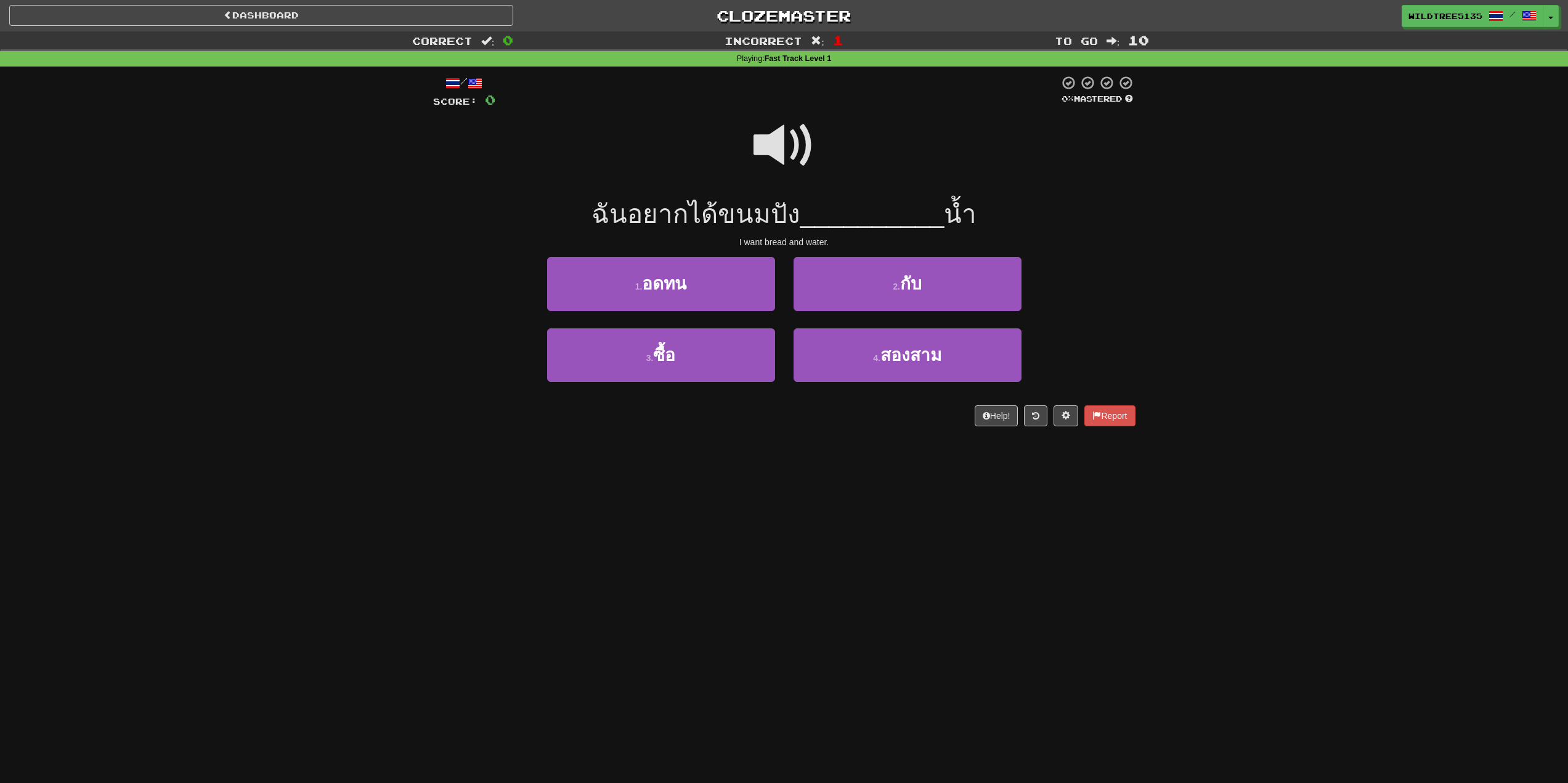
drag, startPoint x: 858, startPoint y: 165, endPoint x: 846, endPoint y: 161, distance: 12.6
click at [846, 161] on div at bounding box center [784, 154] width 702 height 88
click at [796, 160] on span at bounding box center [784, 145] width 62 height 62
click at [1061, 414] on span at bounding box center [1065, 415] width 8 height 8
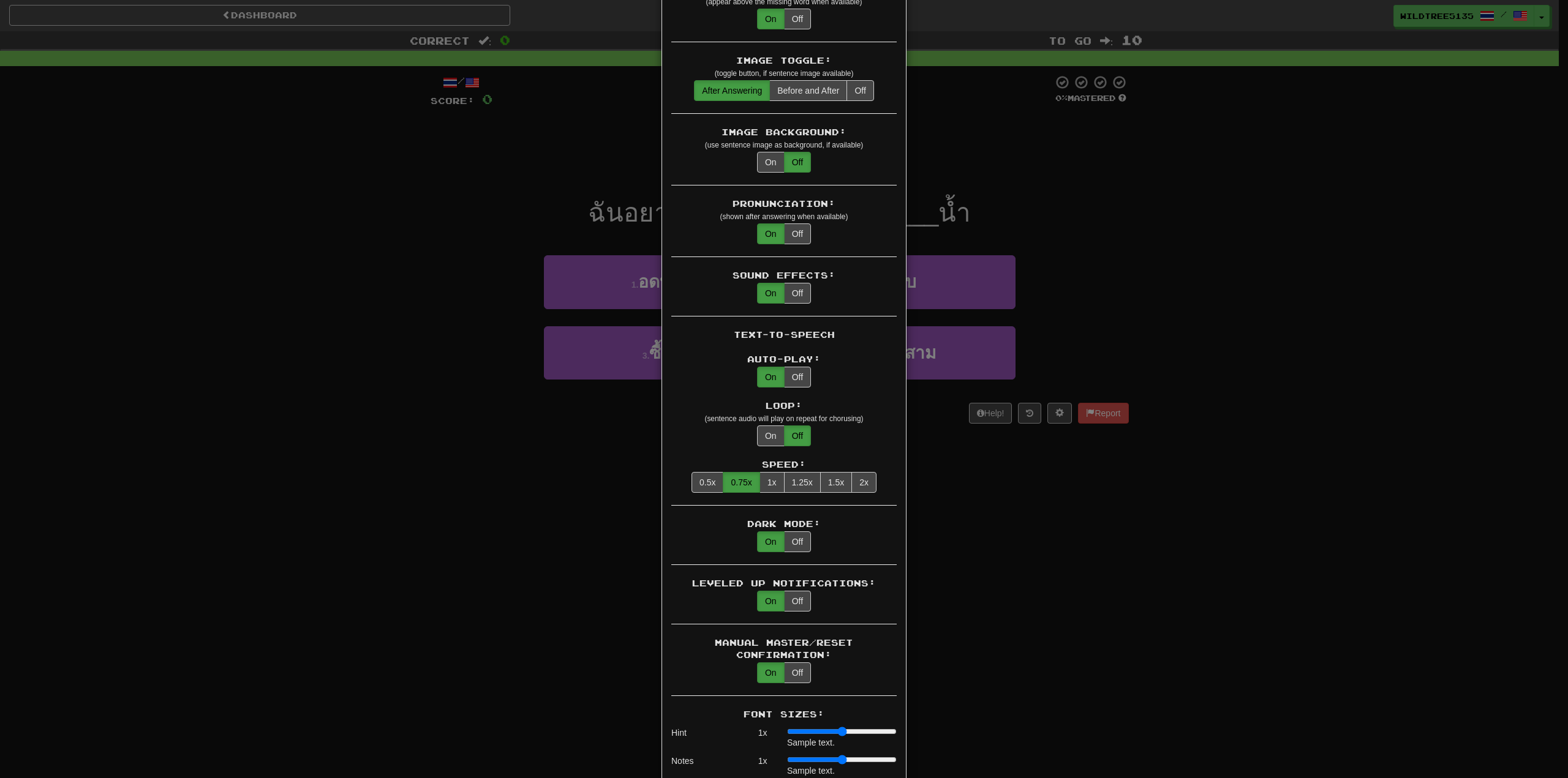
scroll to position [551, 0]
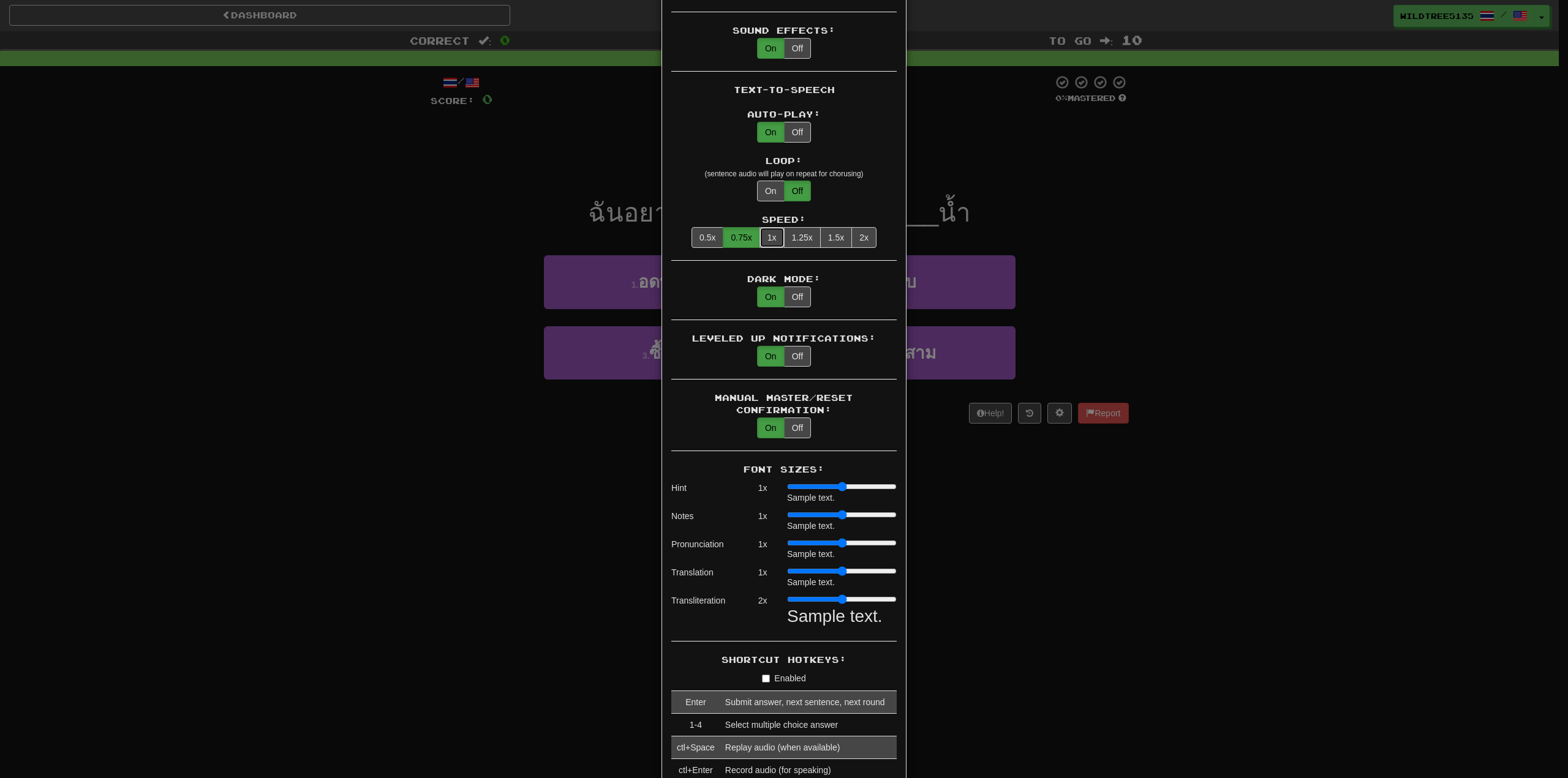
click at [767, 227] on button "1x" at bounding box center [772, 237] width 25 height 21
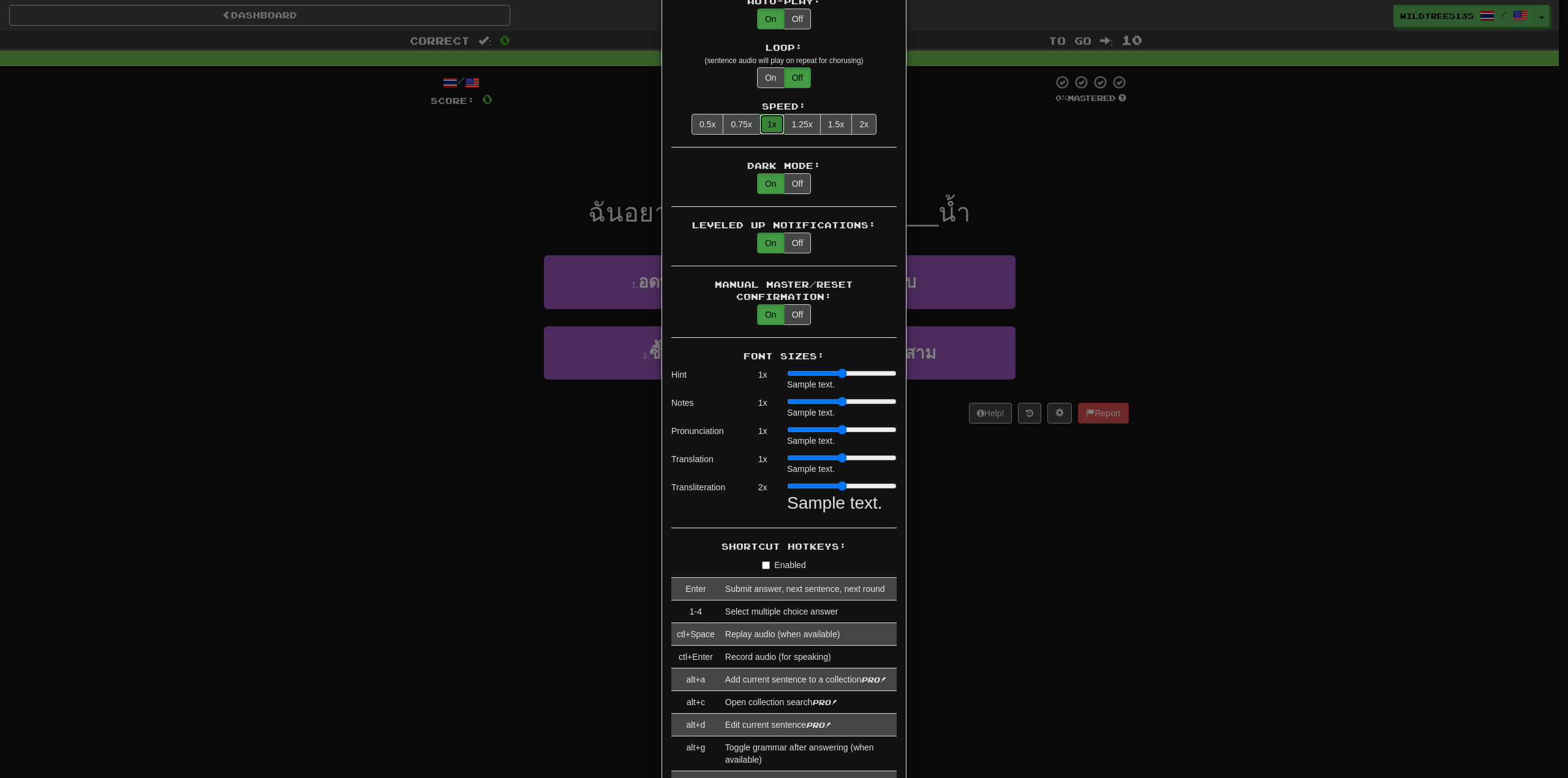
scroll to position [673, 0]
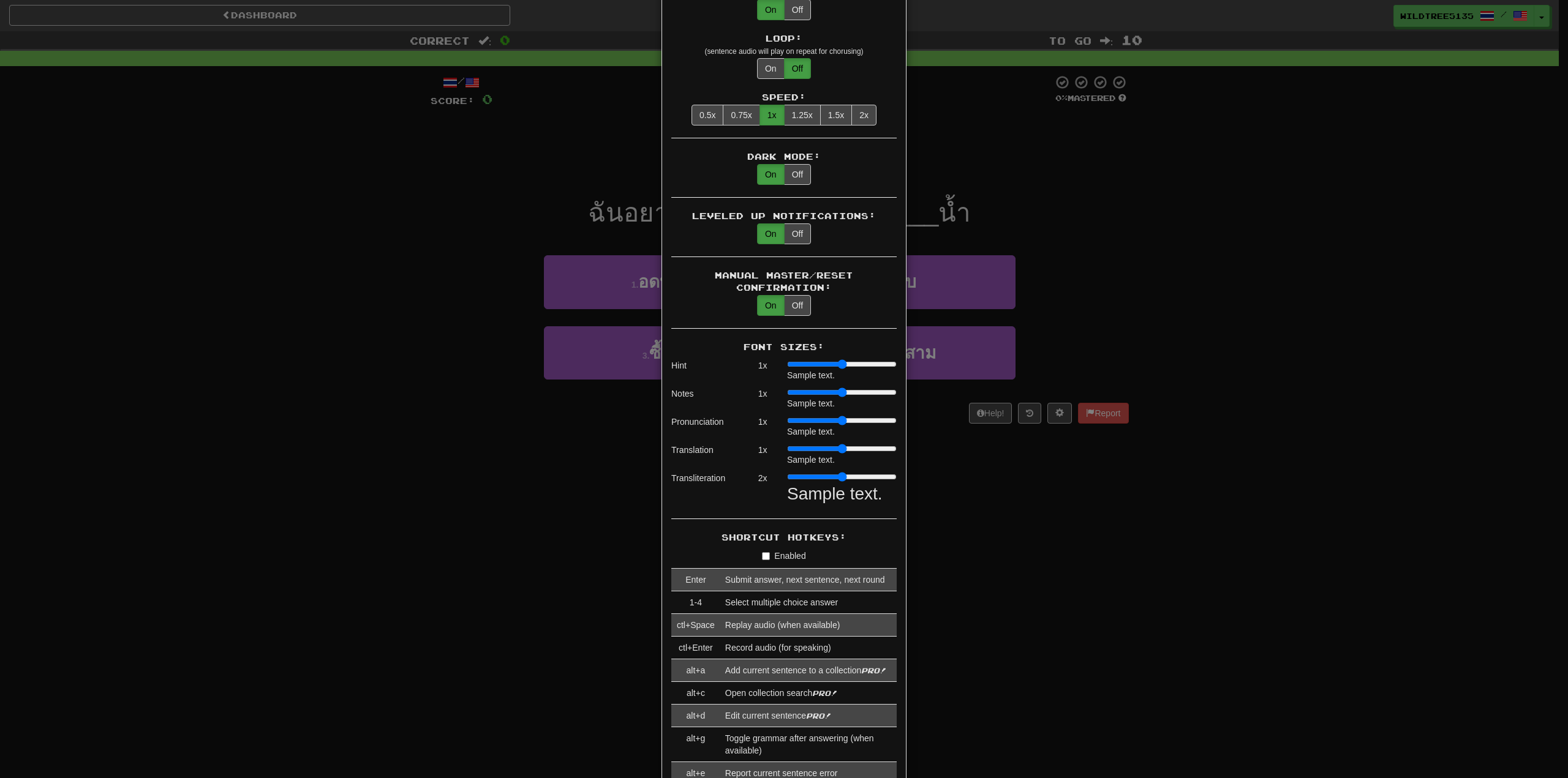
click at [844, 472] on input "range" at bounding box center [842, 477] width 110 height 10
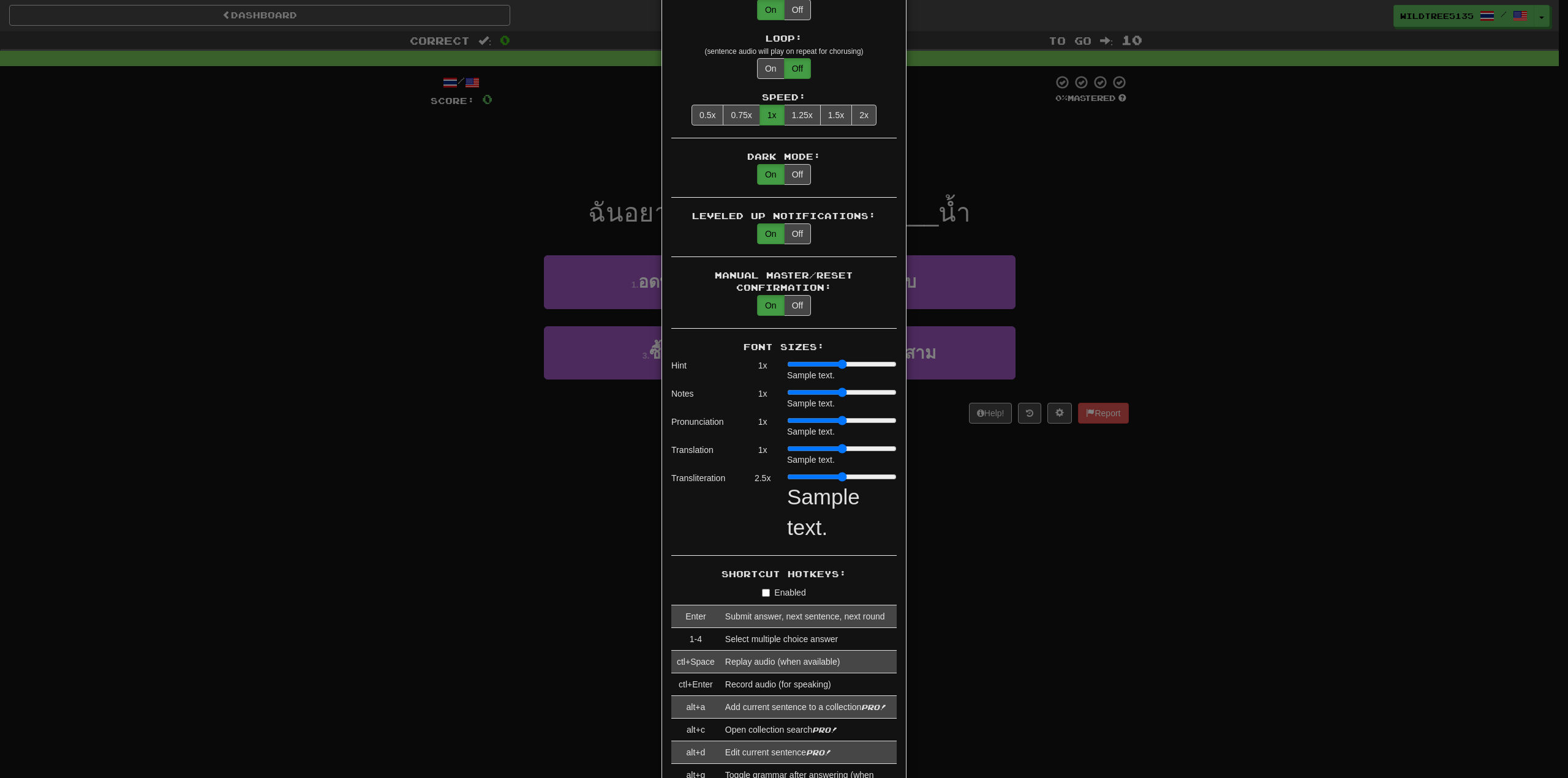
click at [863, 472] on input "range" at bounding box center [842, 477] width 110 height 10
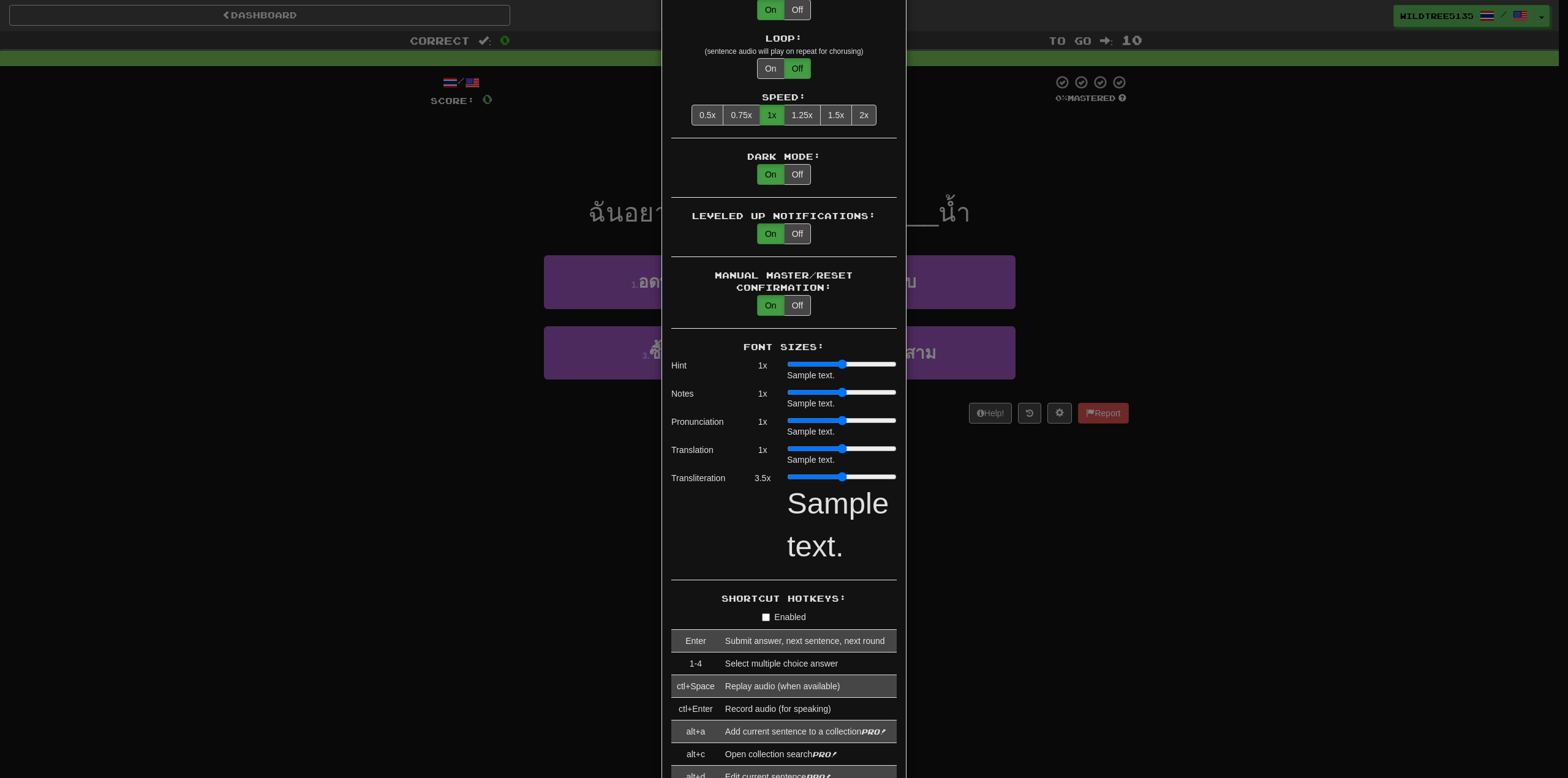
click at [873, 472] on input "range" at bounding box center [842, 477] width 110 height 10
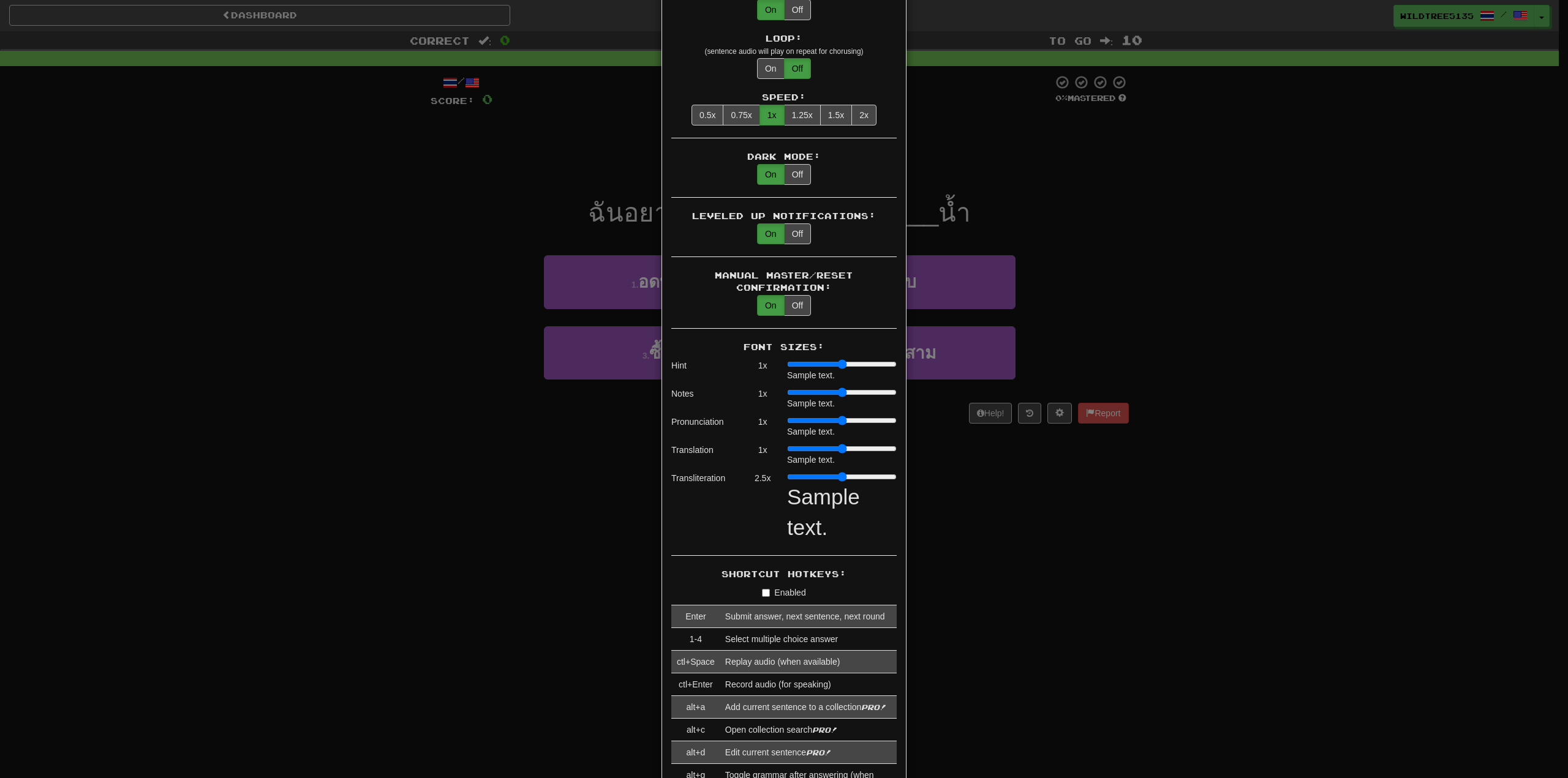
click at [839, 472] on input "range" at bounding box center [842, 477] width 110 height 10
click at [826, 472] on input "range" at bounding box center [842, 477] width 110 height 10
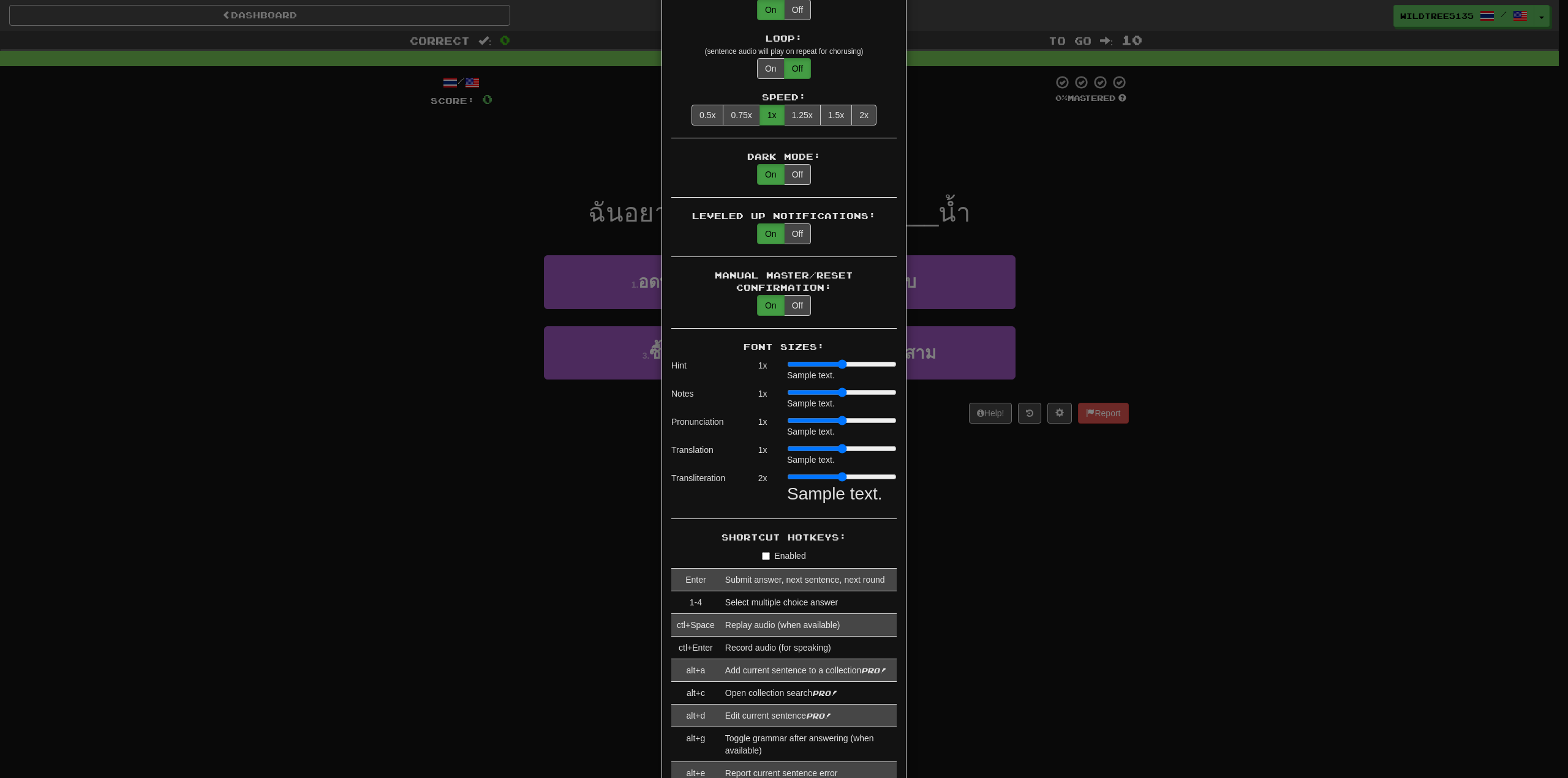
type input "***"
click at [811, 472] on input "range" at bounding box center [842, 477] width 110 height 10
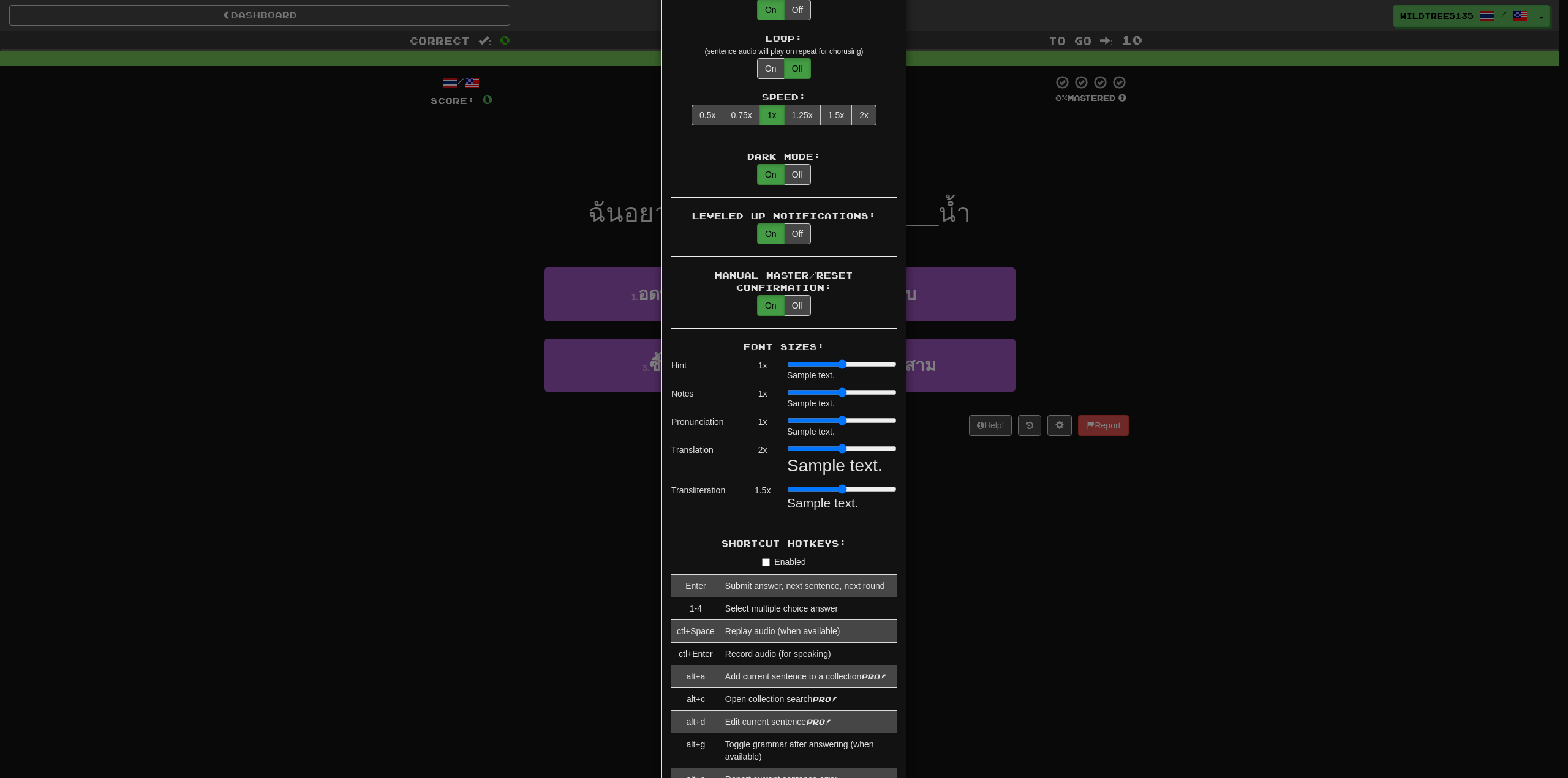
drag, startPoint x: 788, startPoint y: 437, endPoint x: 827, endPoint y: 437, distance: 39.0
type input "*"
click at [827, 444] on input "range" at bounding box center [842, 448] width 110 height 10
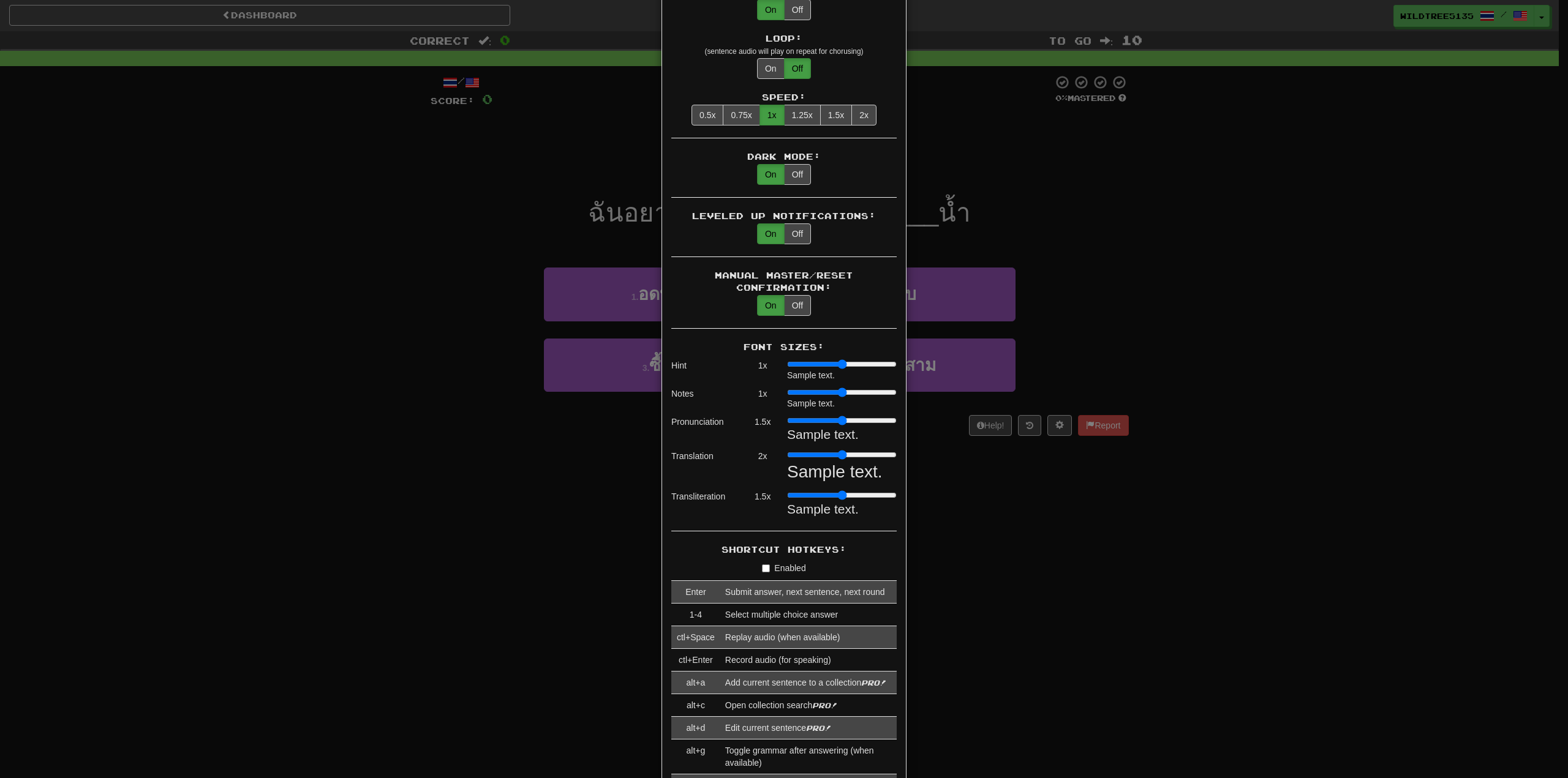
type input "*"
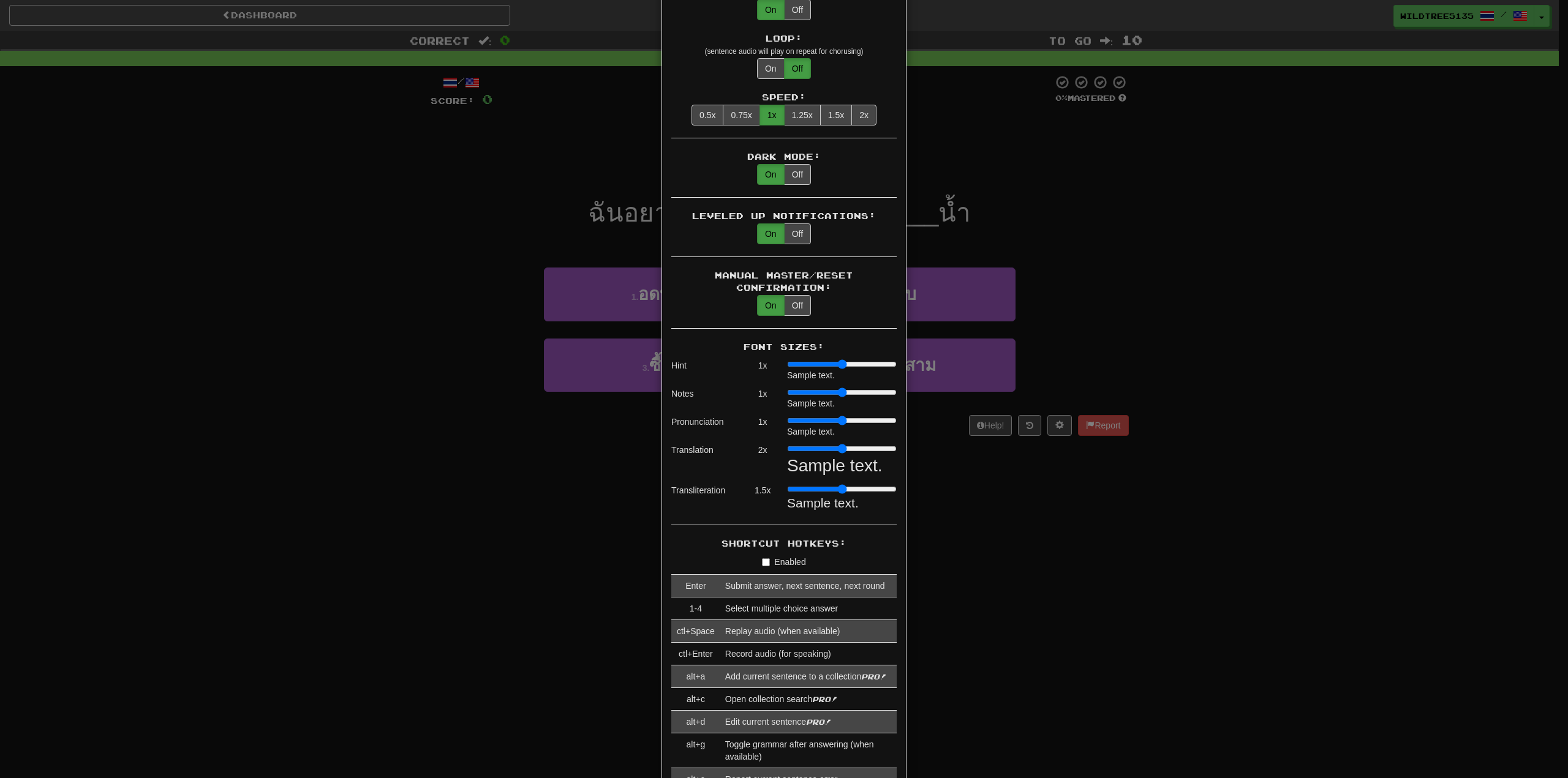
click at [794, 415] on input "range" at bounding box center [842, 420] width 110 height 10
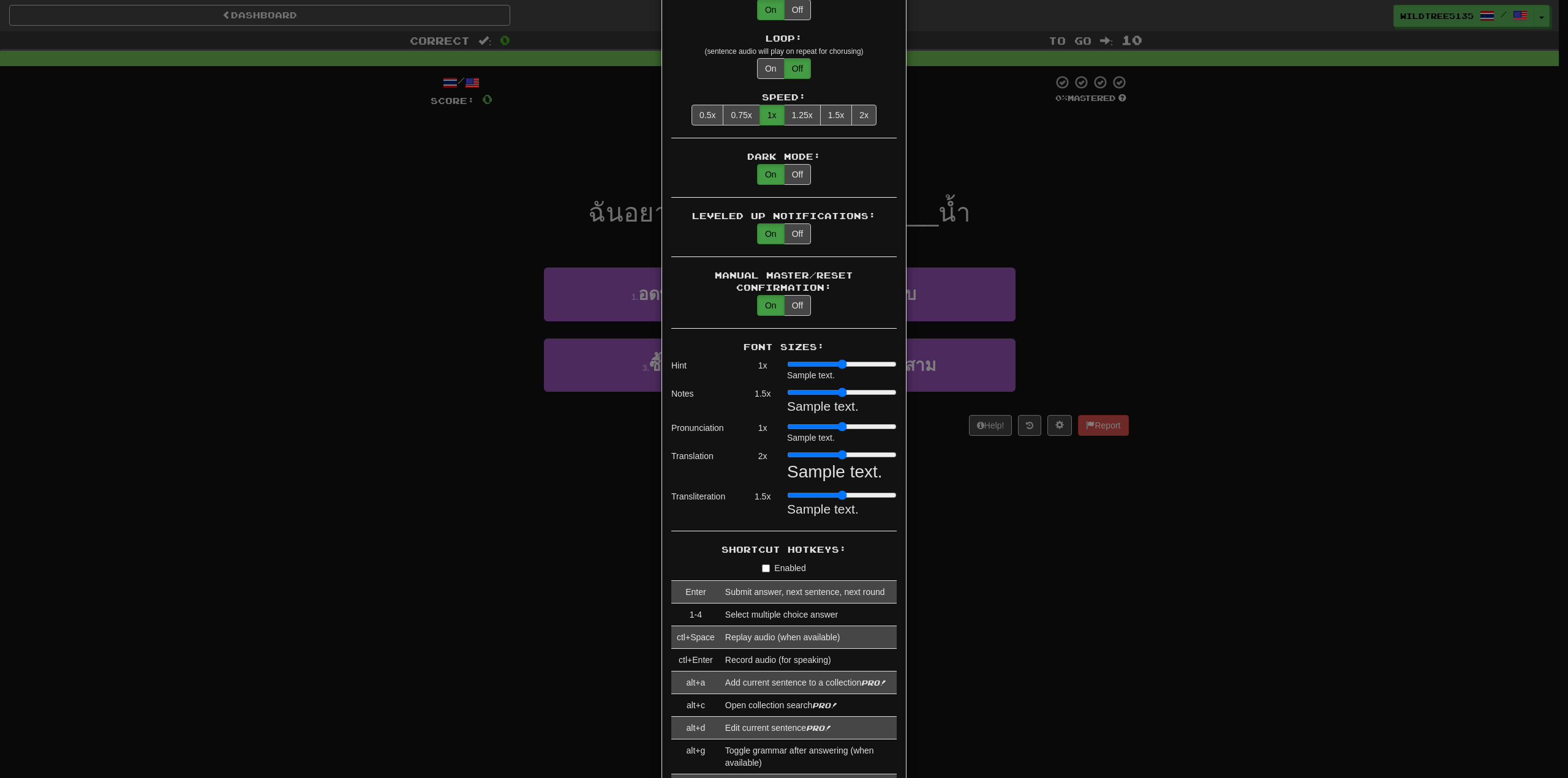
type input "*"
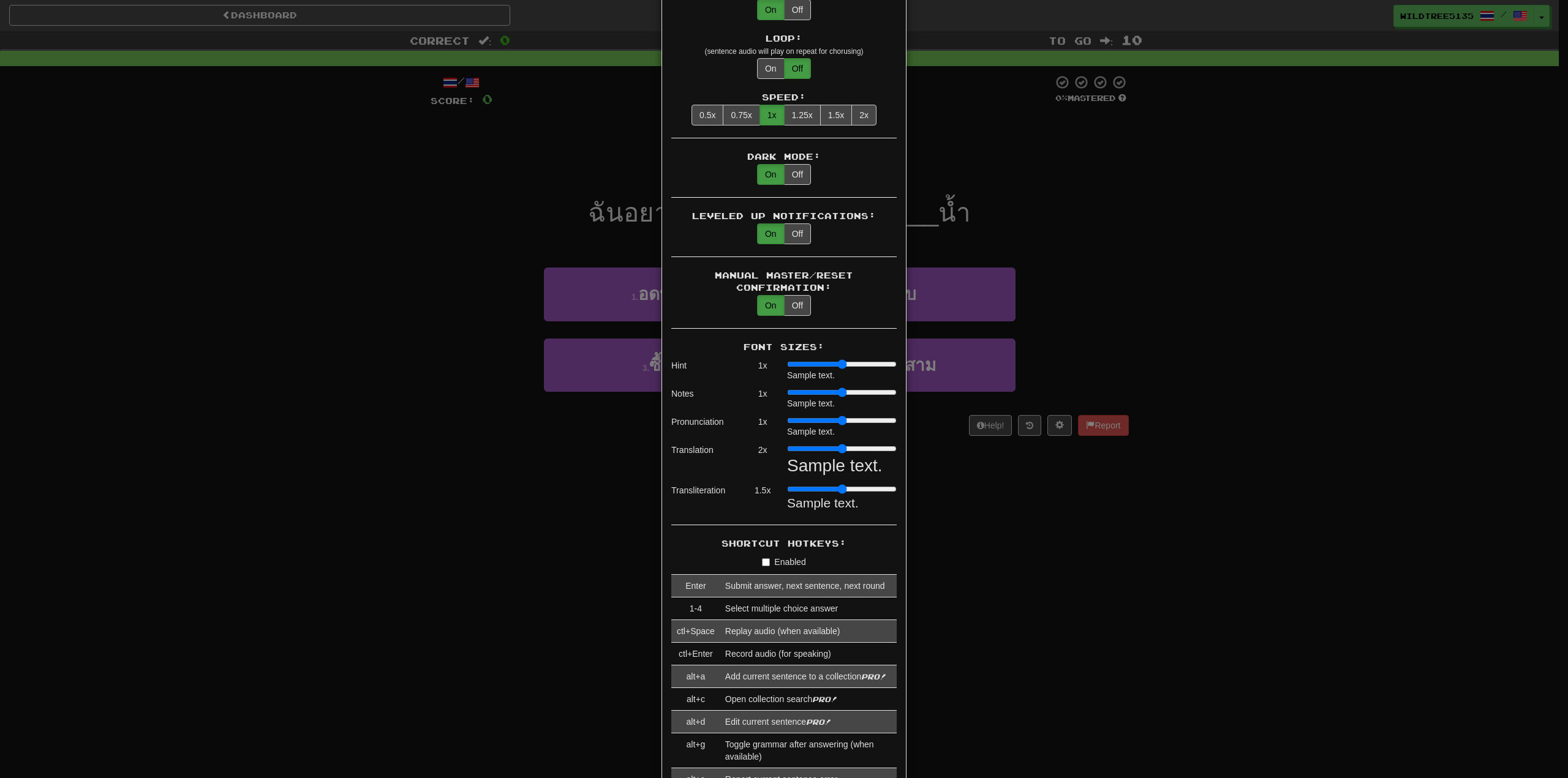
drag, startPoint x: 786, startPoint y: 383, endPoint x: 778, endPoint y: 384, distance: 8.1
click at [787, 388] on input "range" at bounding box center [842, 392] width 110 height 10
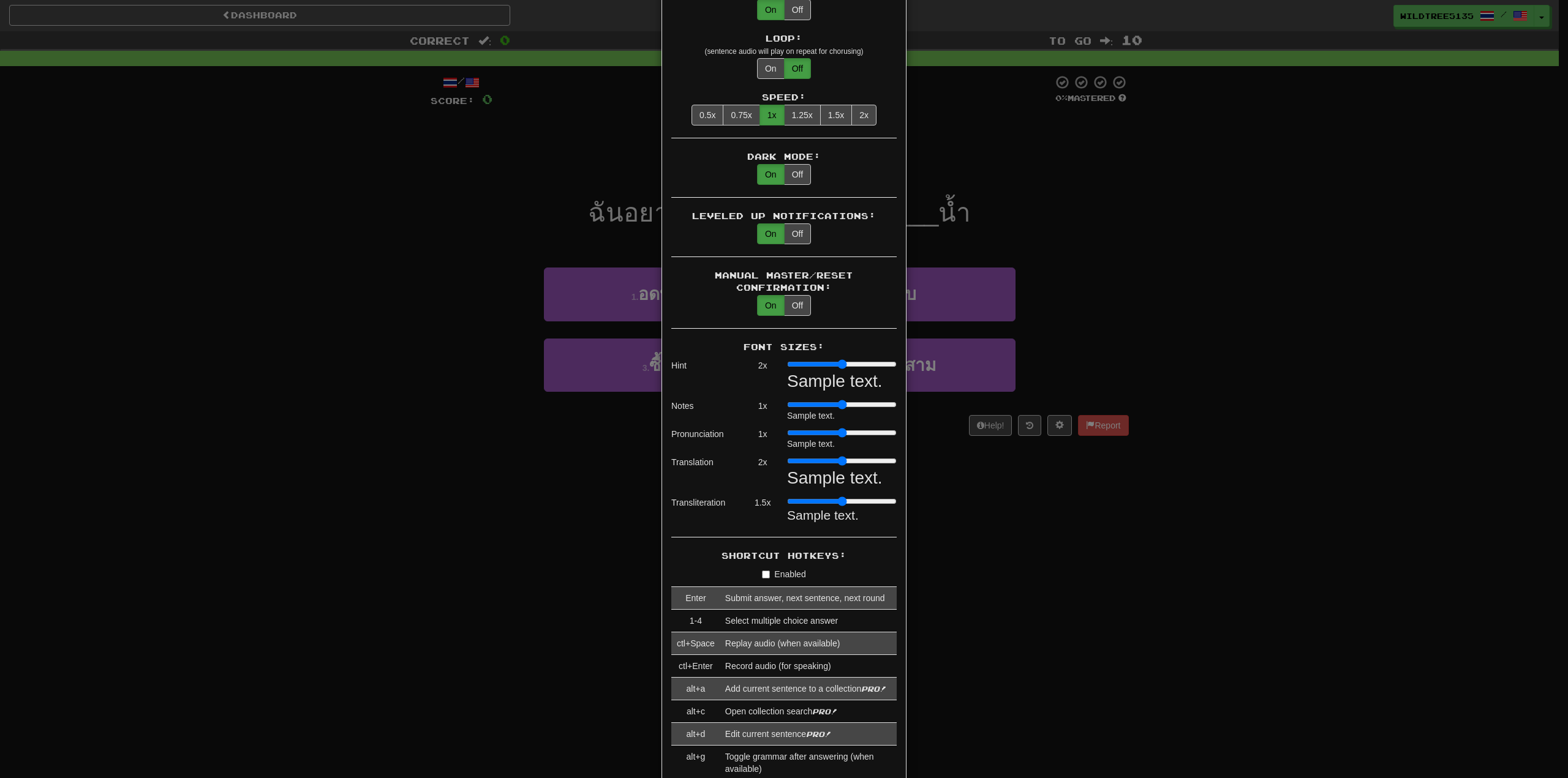
type input "*"
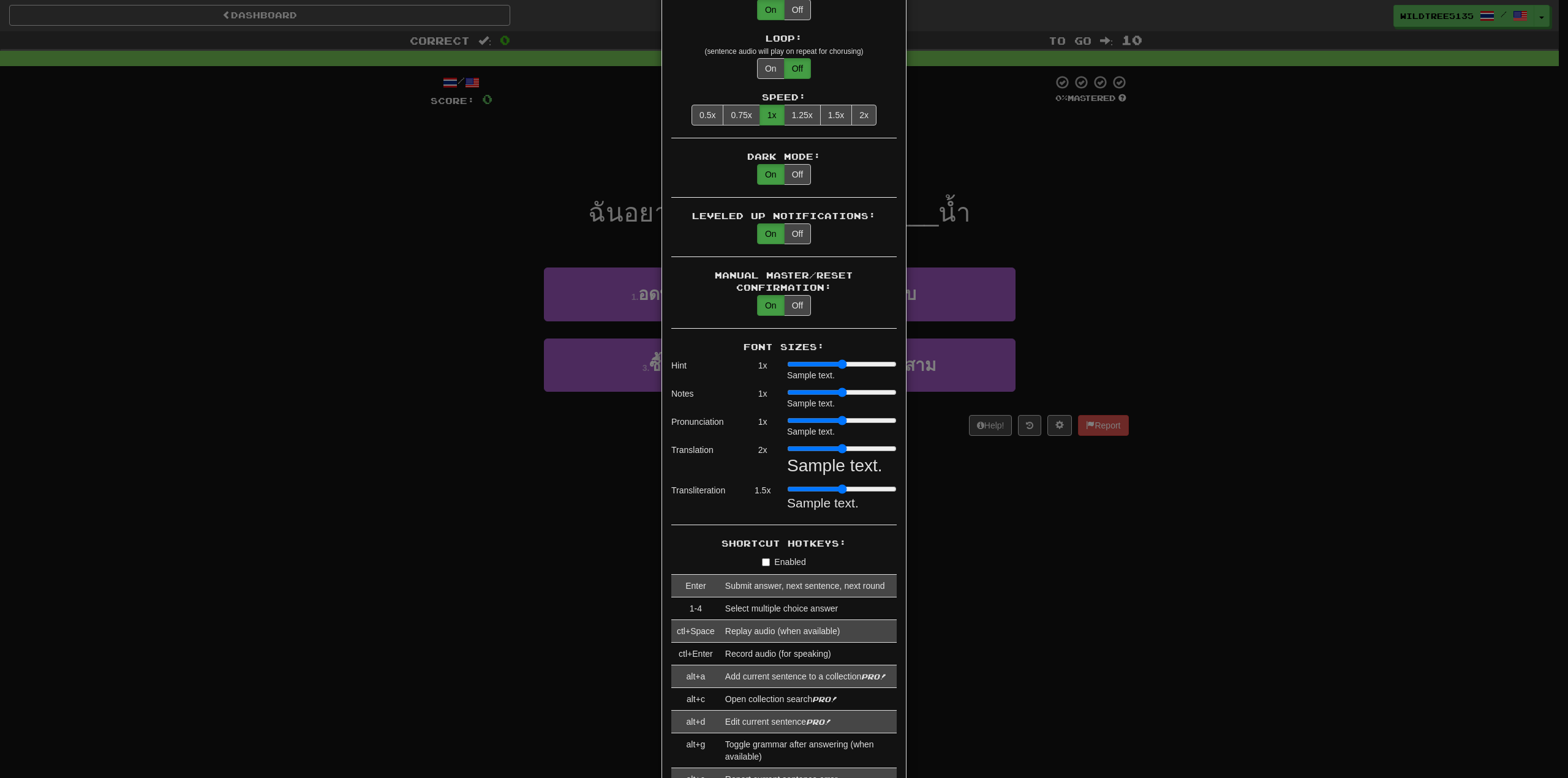
click at [789, 359] on input "range" at bounding box center [842, 364] width 110 height 10
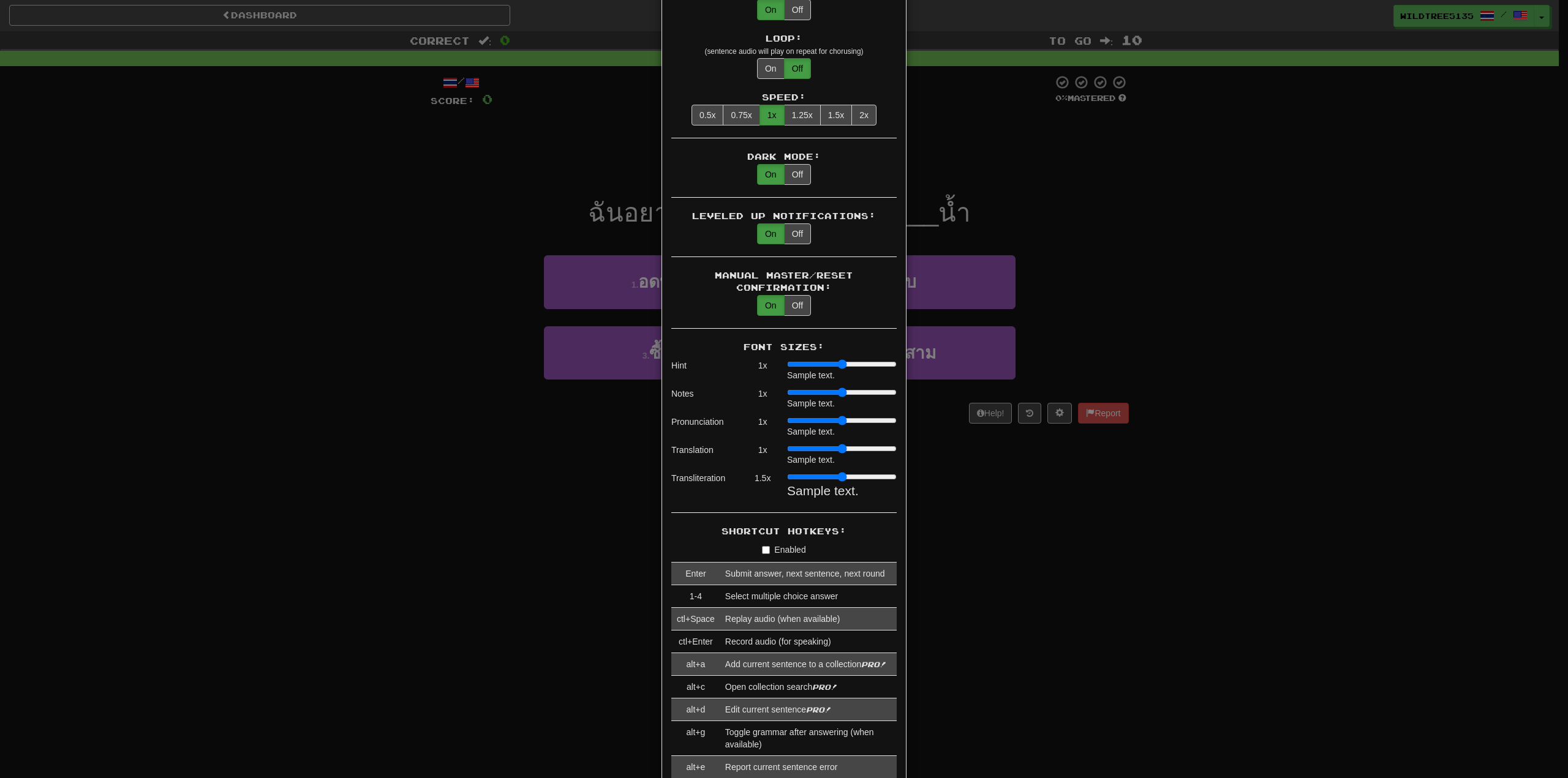
drag, startPoint x: 821, startPoint y: 436, endPoint x: 794, endPoint y: 436, distance: 27.0
type input "*"
click at [794, 444] on input "range" at bounding box center [842, 448] width 110 height 10
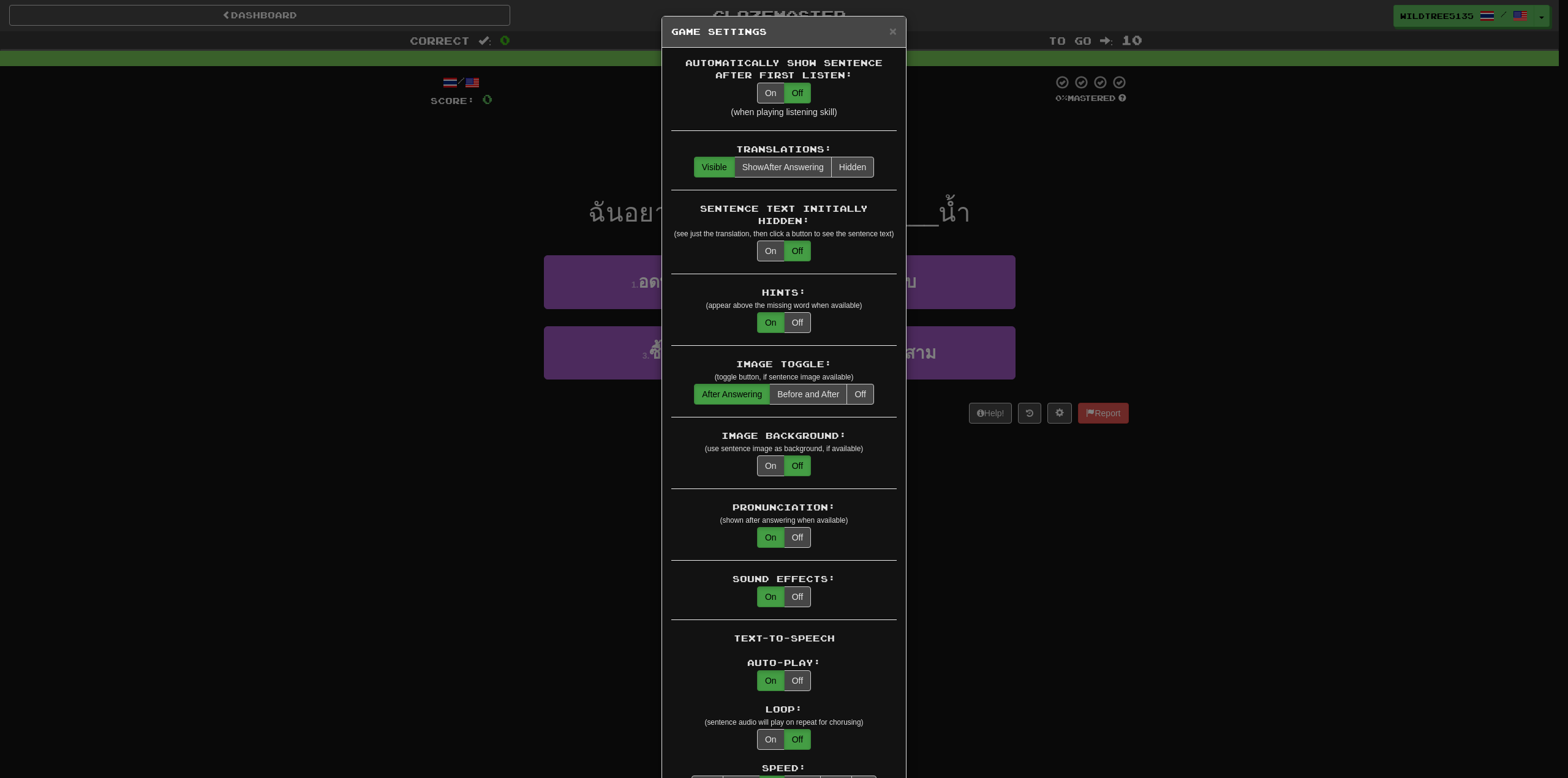
scroll to position [0, 0]
click at [767, 243] on button "On" at bounding box center [770, 254] width 28 height 21
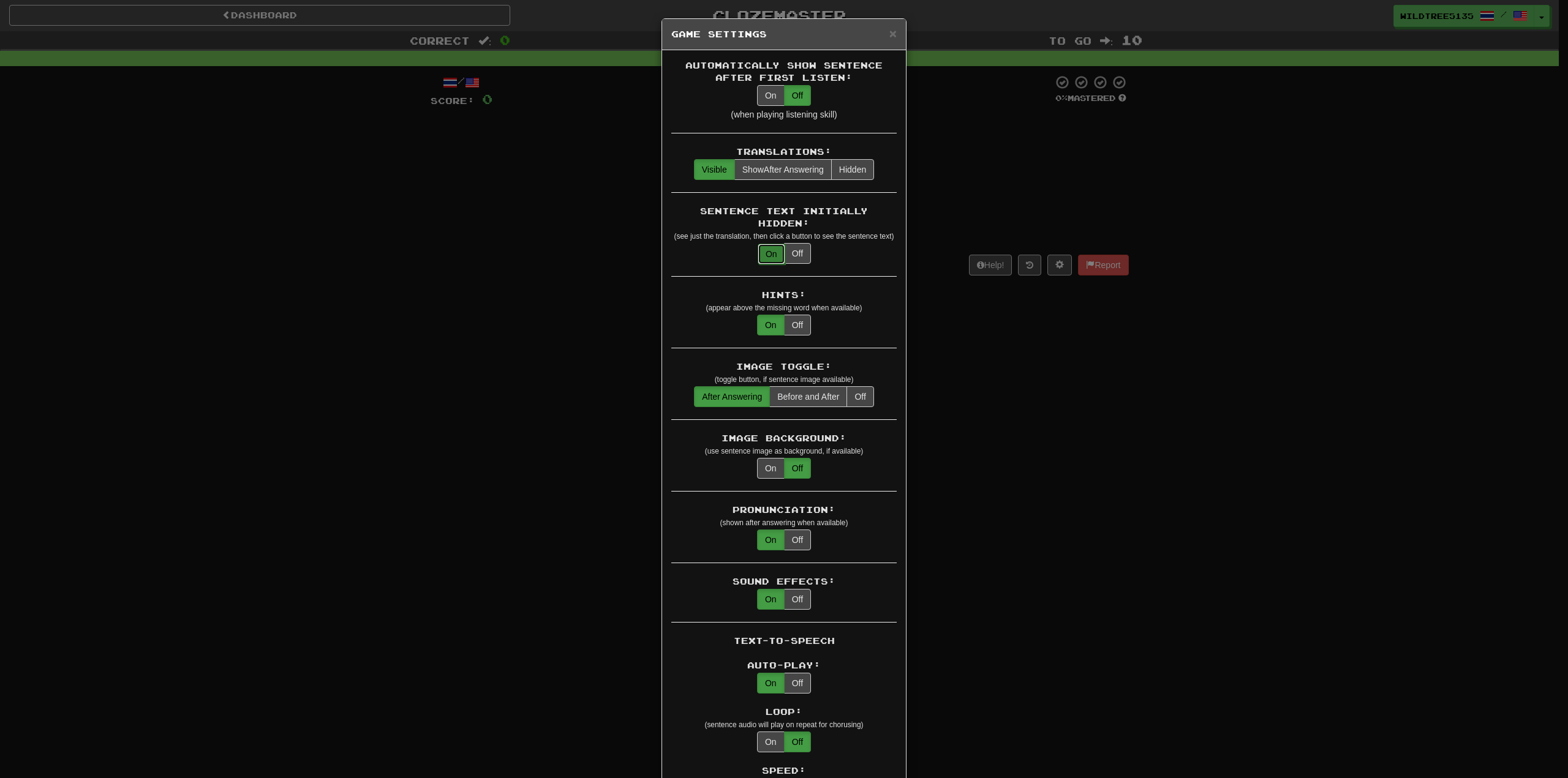
click at [767, 244] on button "On" at bounding box center [771, 254] width 28 height 21
click at [793, 243] on button "Off" at bounding box center [798, 254] width 27 height 21
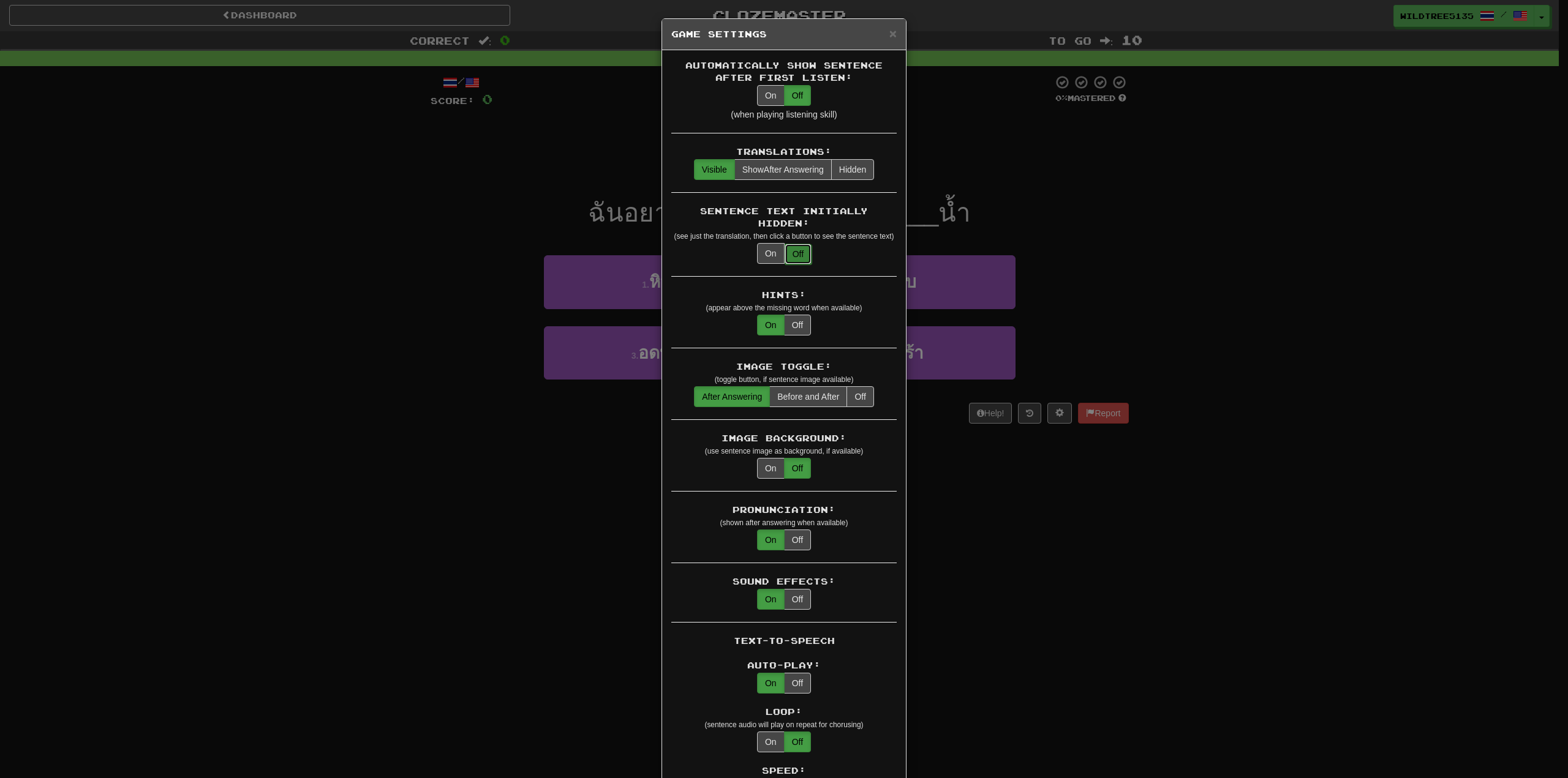
click at [793, 244] on button "Off" at bounding box center [798, 254] width 27 height 21
click at [772, 243] on button "On" at bounding box center [770, 254] width 28 height 21
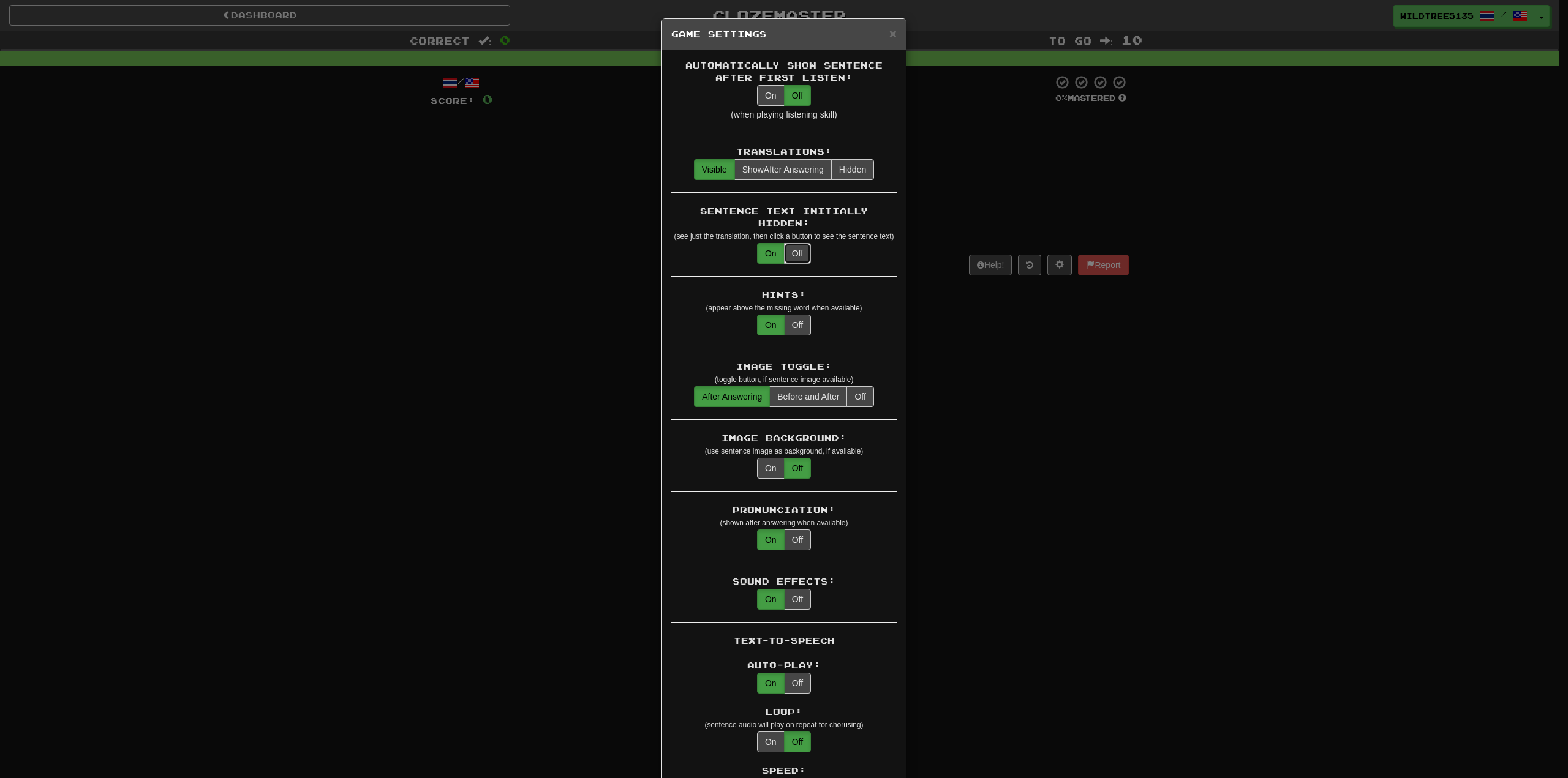
click at [793, 243] on button "Off" at bounding box center [798, 254] width 27 height 21
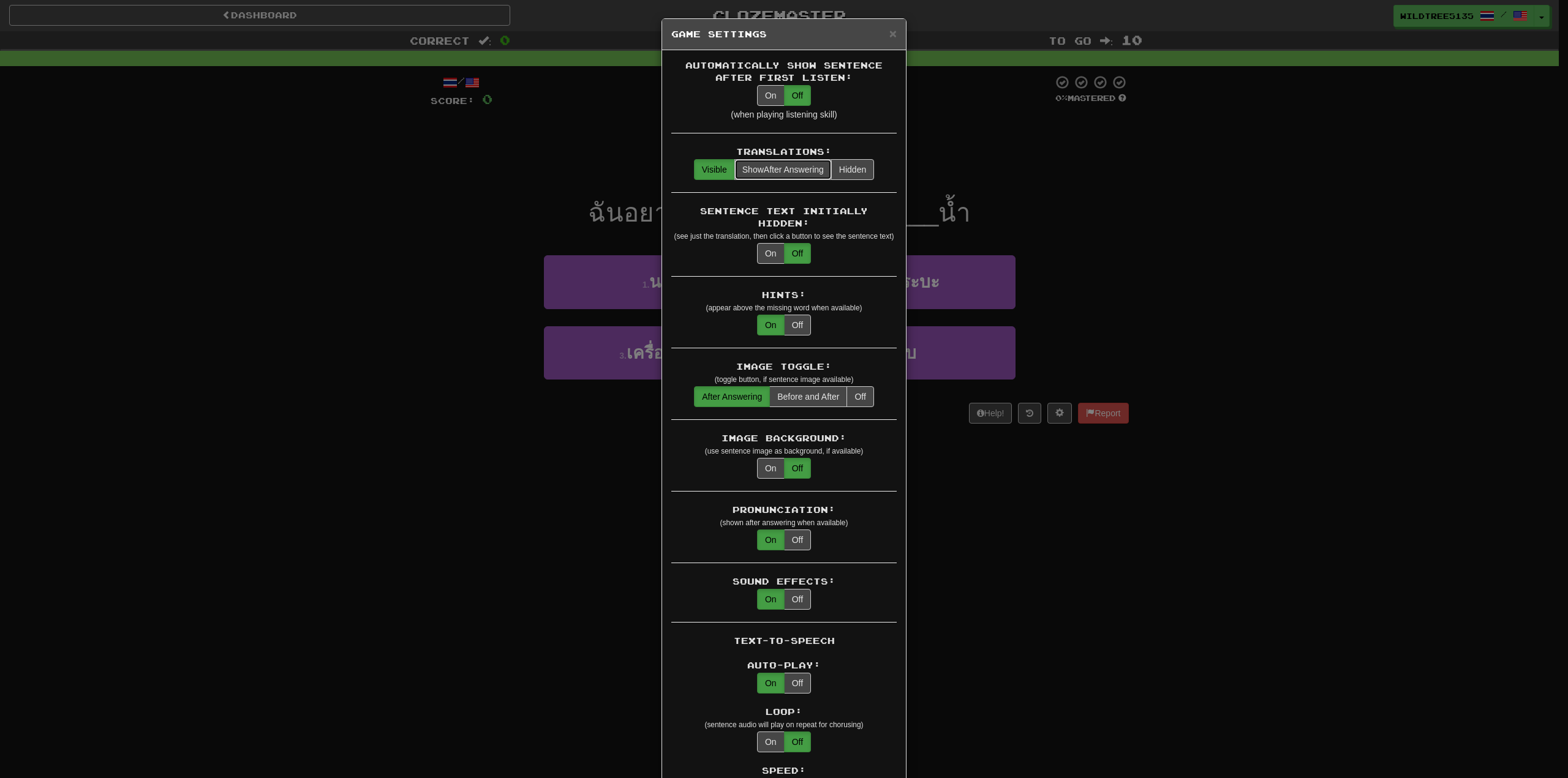
click at [789, 170] on span "Show After Answering" at bounding box center [783, 169] width 81 height 10
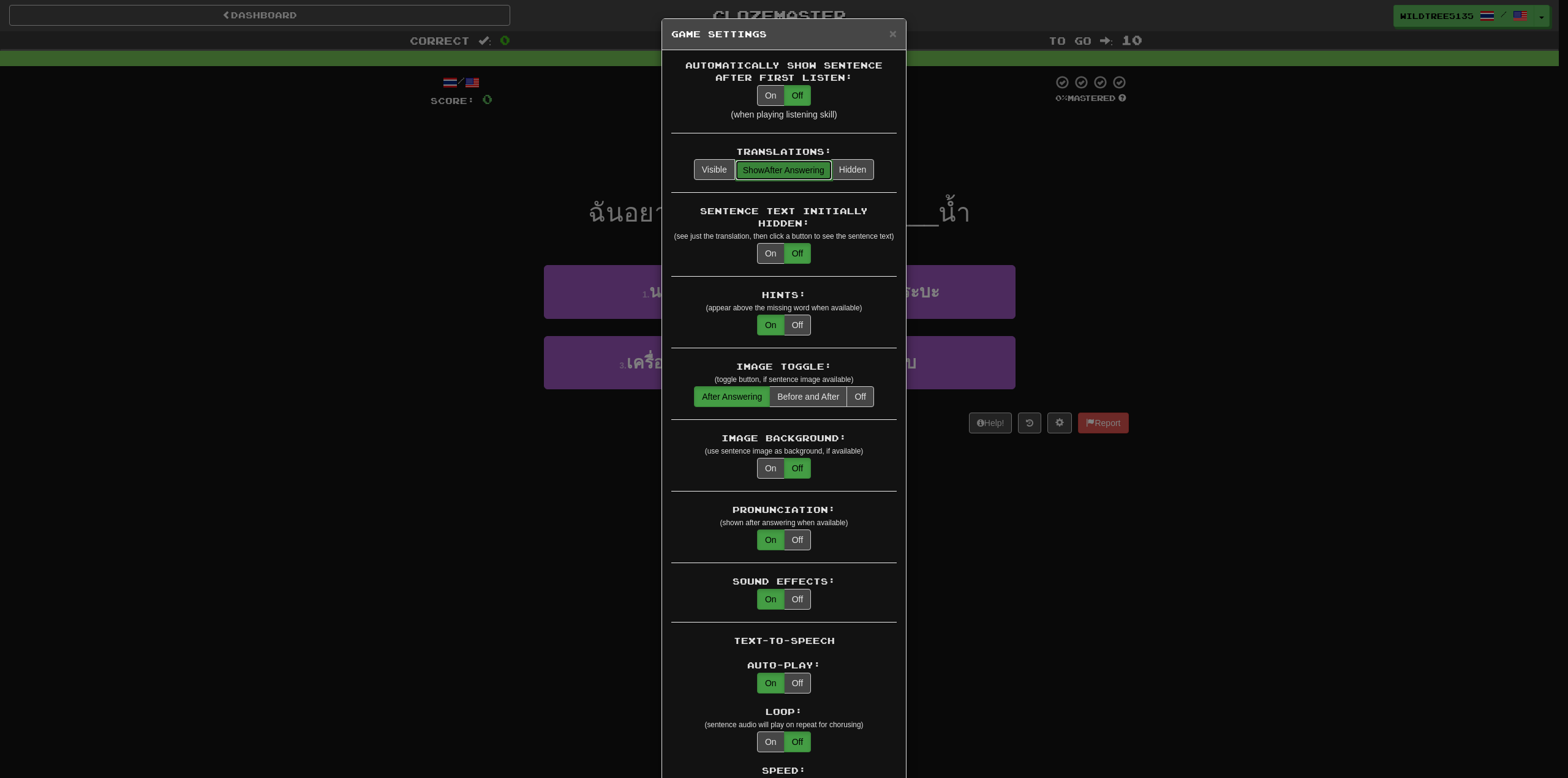
click at [789, 170] on span "Show After Answering" at bounding box center [783, 170] width 81 height 10
click at [718, 165] on button "Visible" at bounding box center [714, 170] width 41 height 21
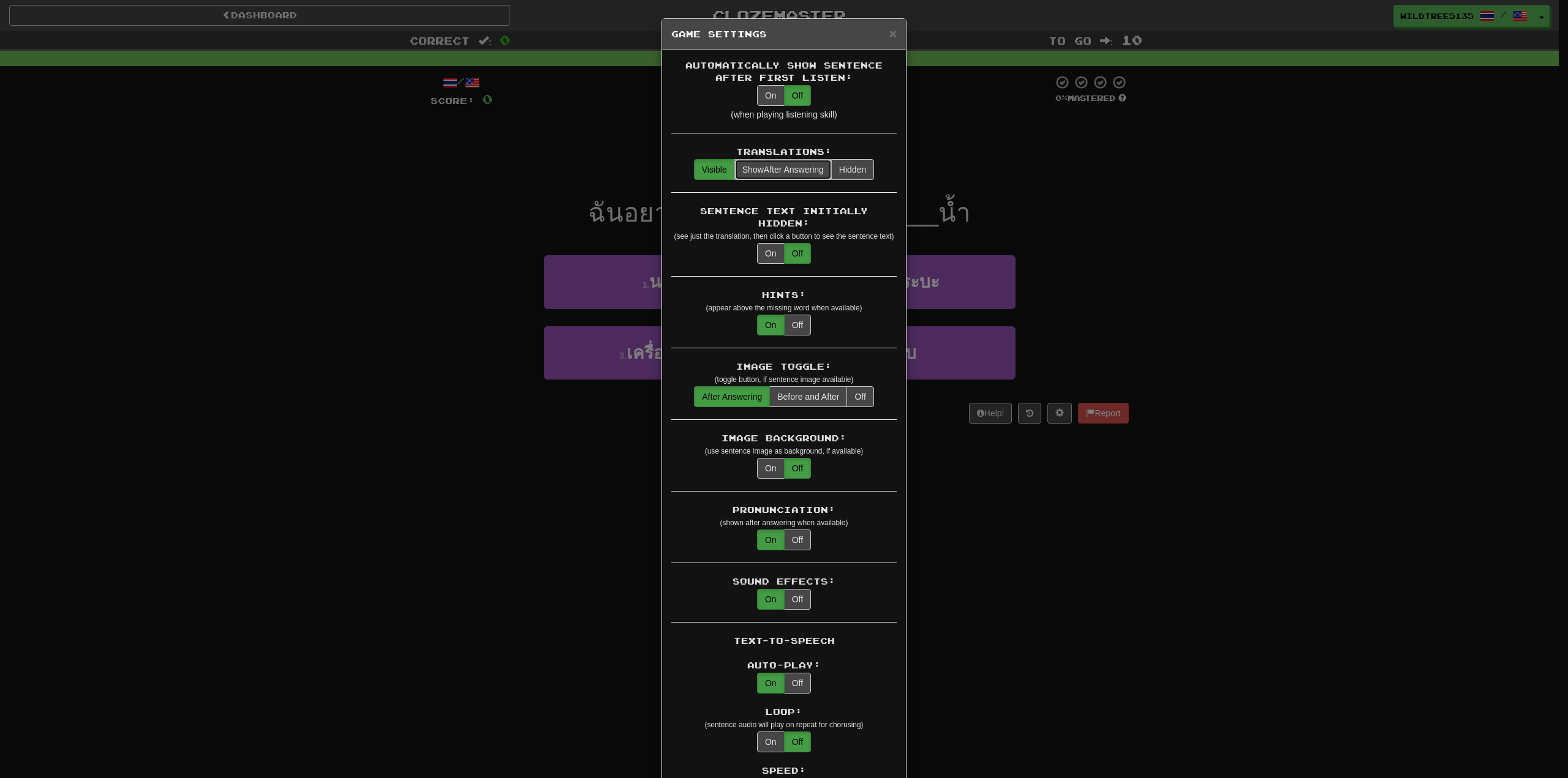
click at [753, 166] on span "Show" at bounding box center [752, 169] width 21 height 10
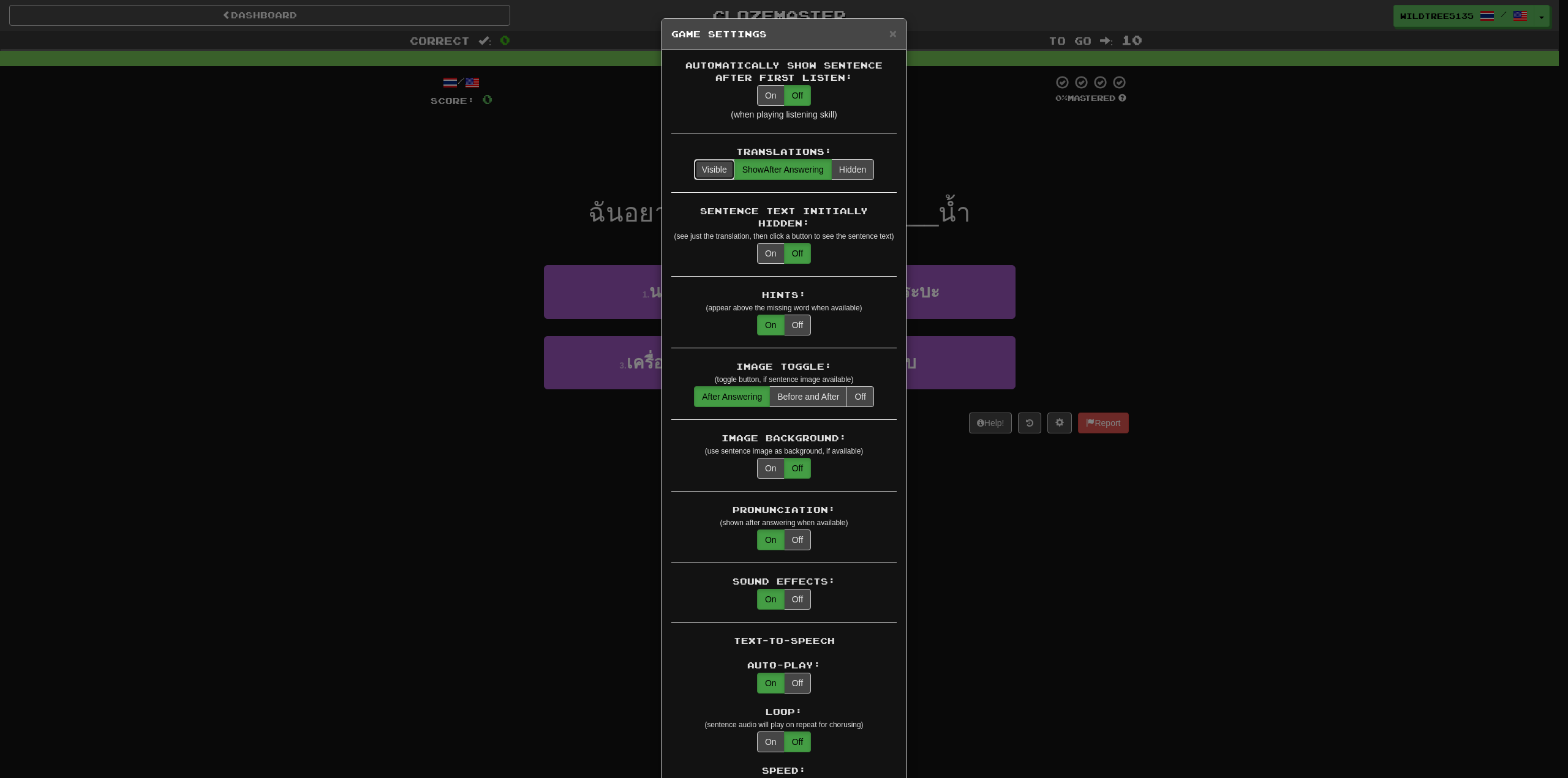
click at [710, 166] on button "Visible" at bounding box center [714, 170] width 41 height 21
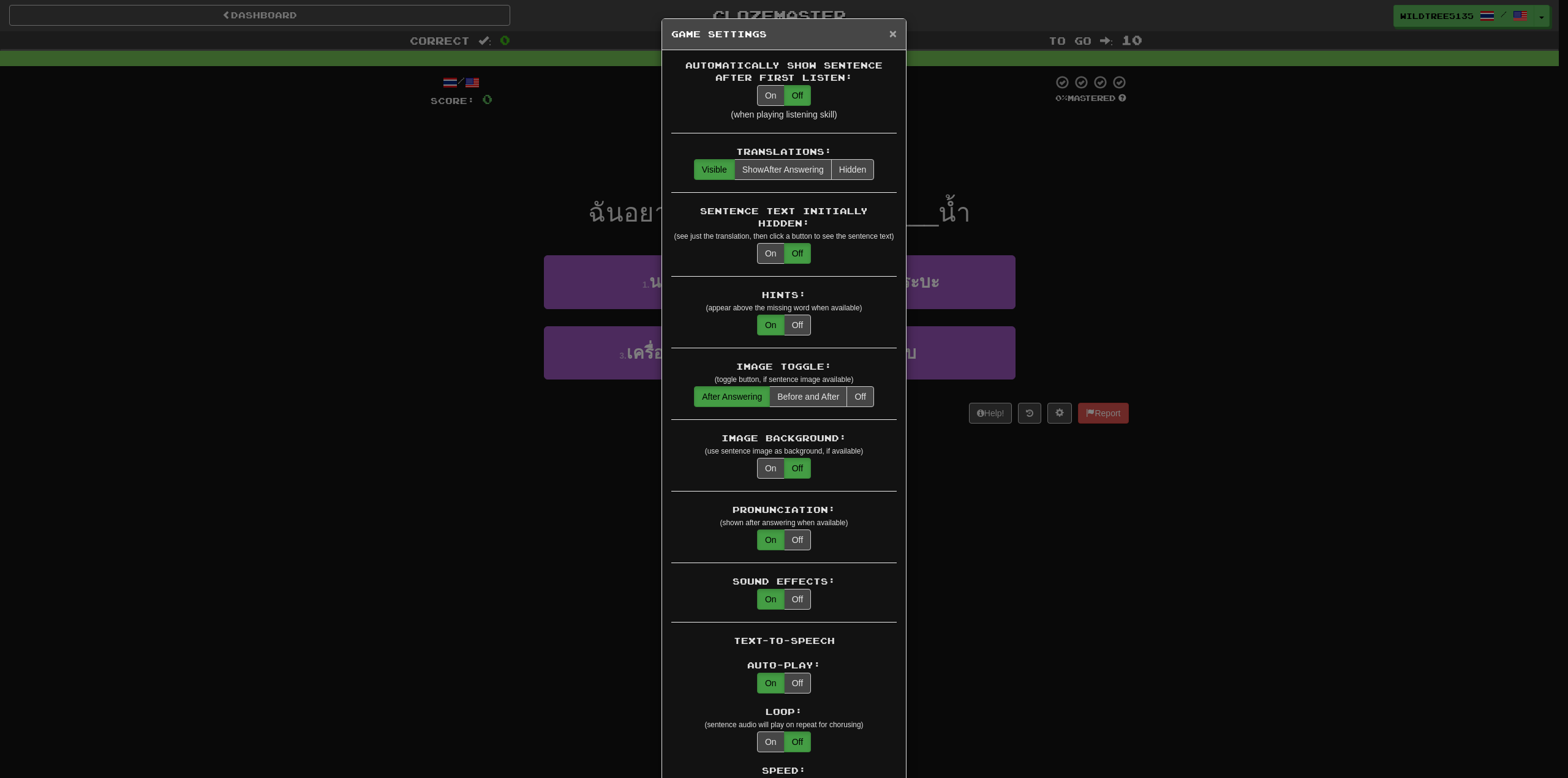
click at [889, 34] on span "×" at bounding box center [892, 34] width 7 height 14
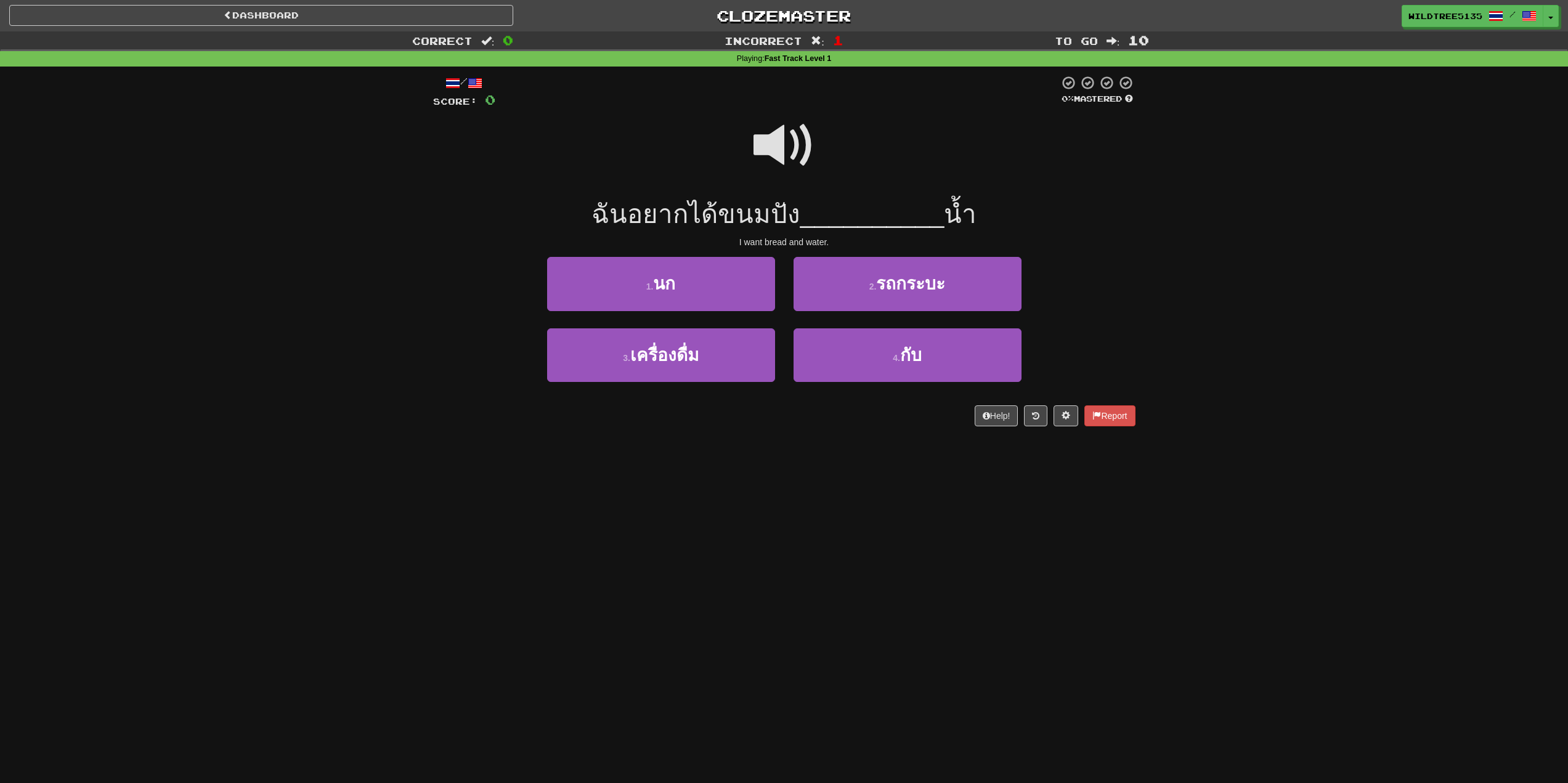
click at [793, 152] on span at bounding box center [784, 145] width 62 height 62
click at [780, 140] on span at bounding box center [784, 145] width 62 height 62
click at [888, 349] on button "4 . กับ" at bounding box center [907, 355] width 228 height 54
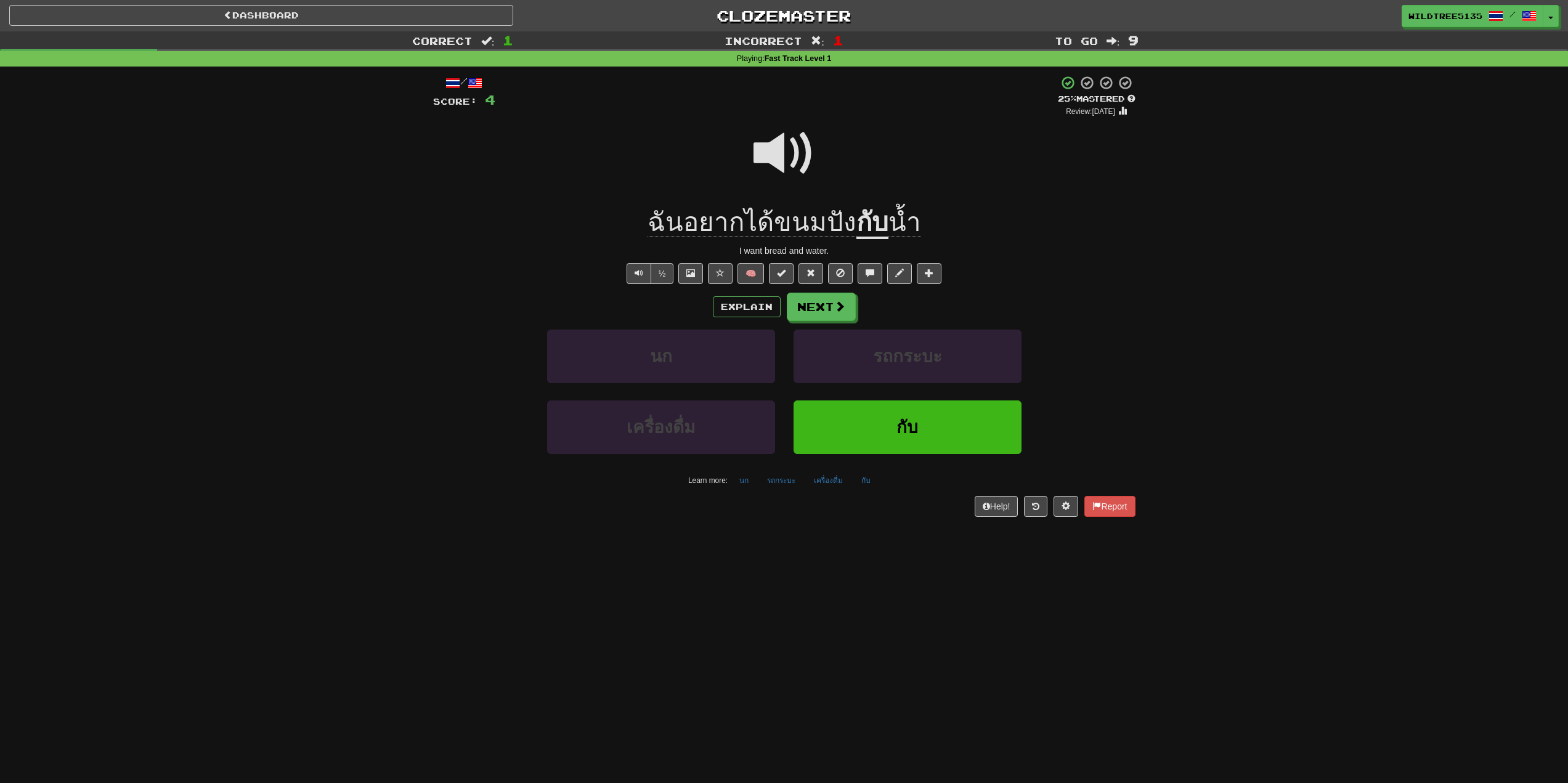
click at [769, 160] on span at bounding box center [784, 153] width 62 height 62
click at [770, 153] on span at bounding box center [784, 153] width 62 height 62
click at [820, 307] on button "Next" at bounding box center [822, 308] width 69 height 29
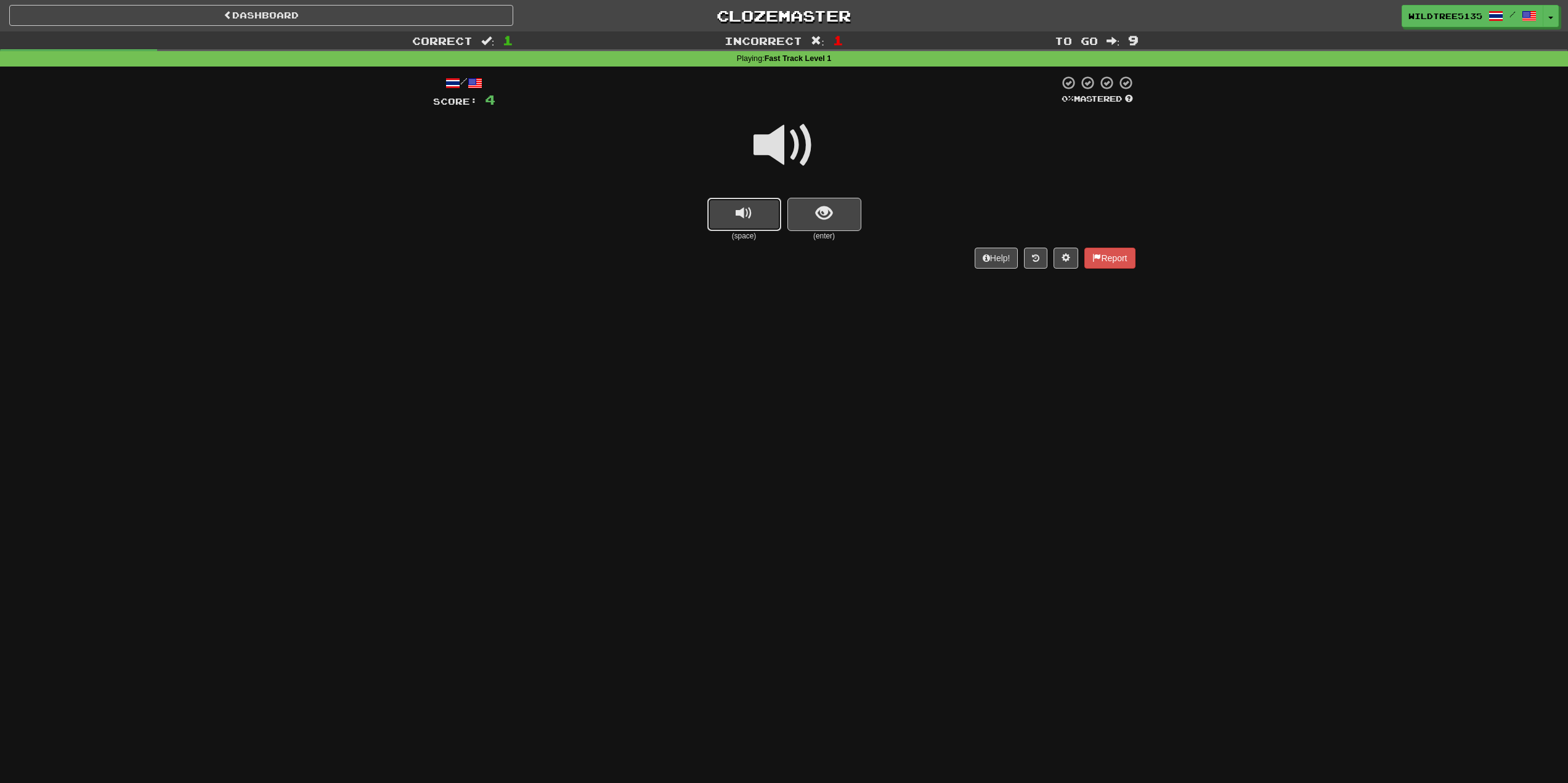
click at [759, 212] on button "replay audio" at bounding box center [744, 214] width 74 height 33
click at [815, 210] on button "show sentence" at bounding box center [824, 214] width 74 height 33
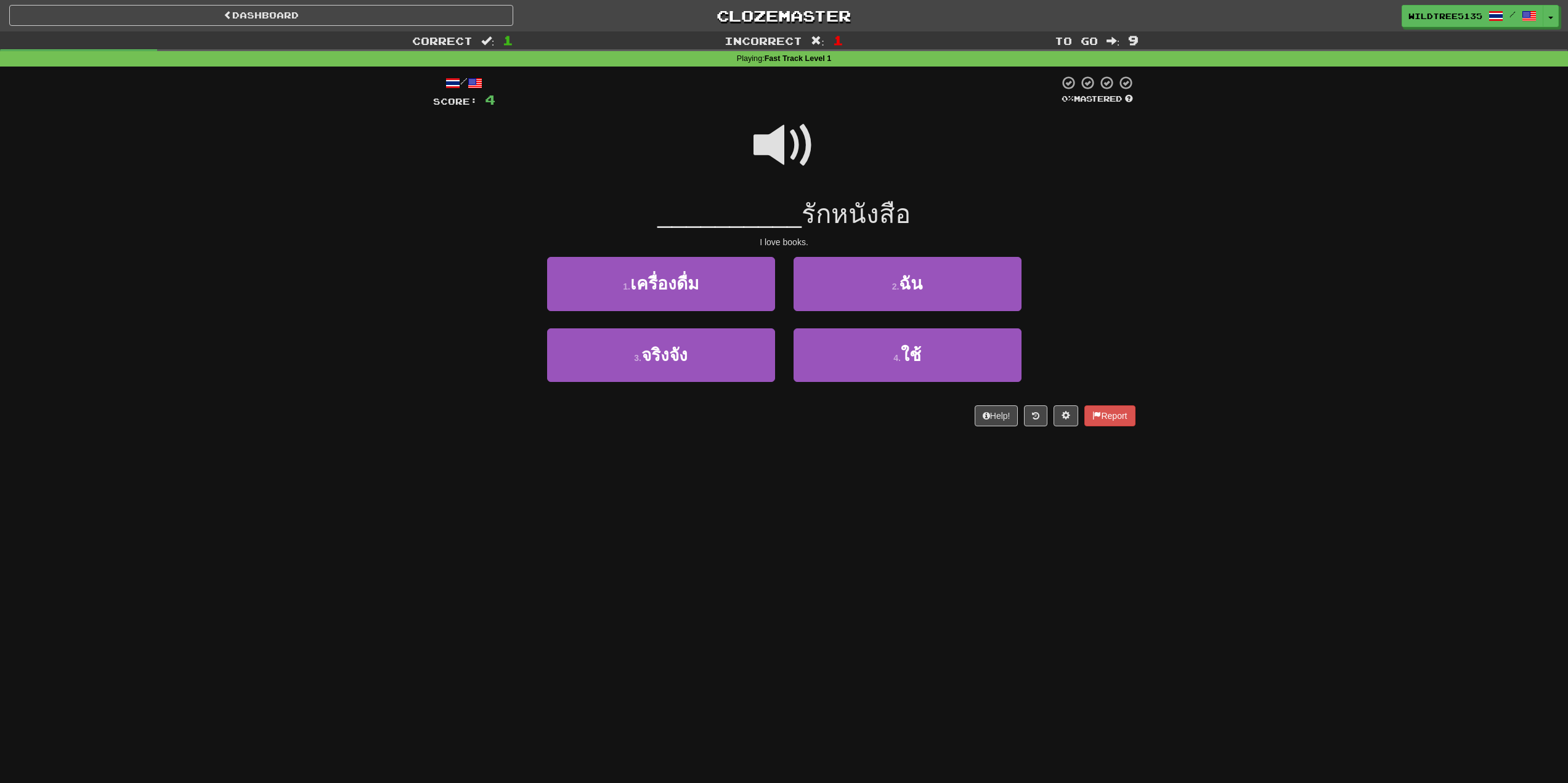
click at [780, 137] on span at bounding box center [784, 145] width 62 height 62
click at [805, 135] on span at bounding box center [784, 145] width 62 height 62
click at [782, 142] on span at bounding box center [784, 145] width 62 height 62
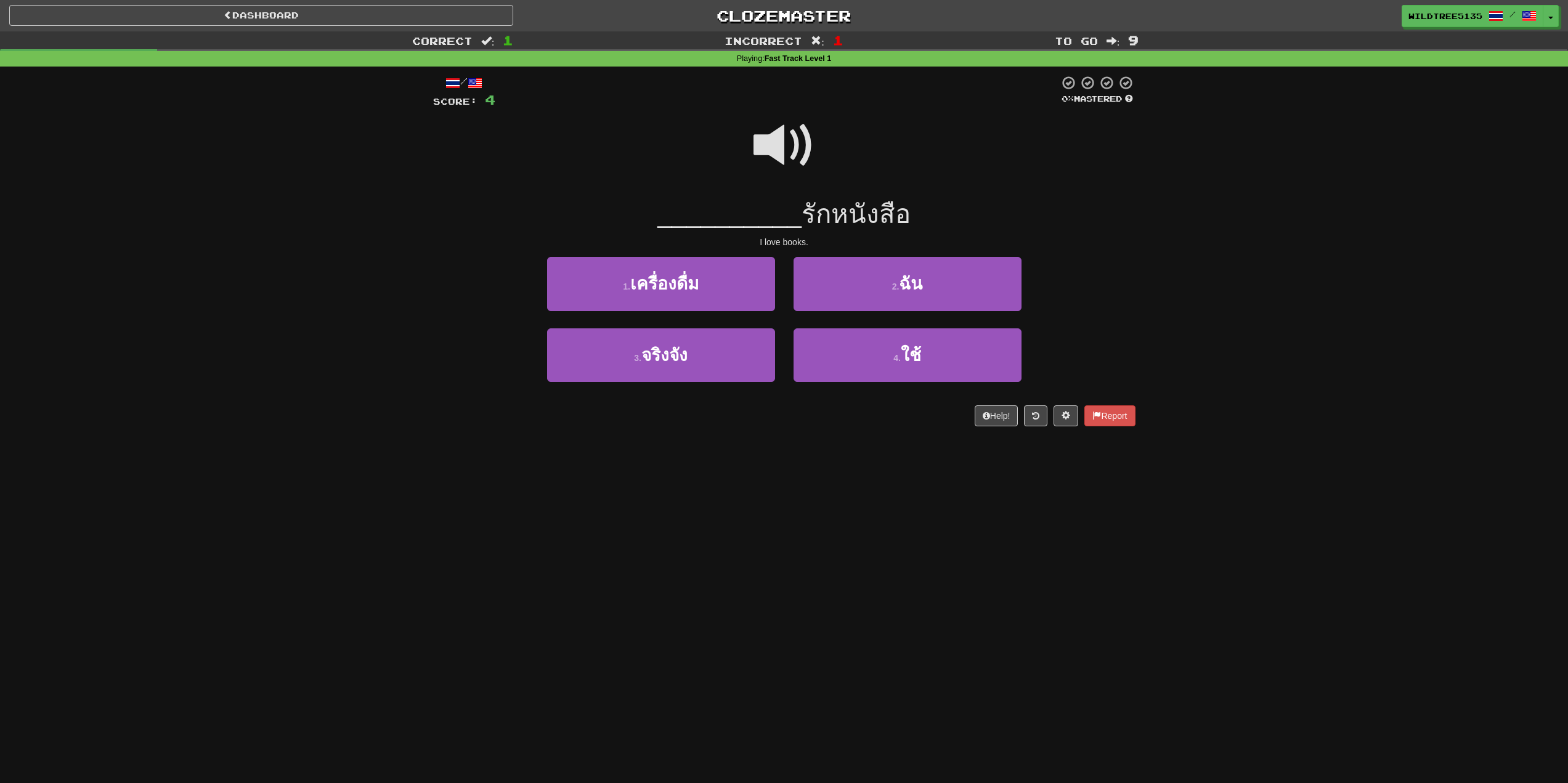
click at [777, 143] on span at bounding box center [784, 145] width 62 height 62
click at [792, 155] on span at bounding box center [784, 145] width 62 height 62
click at [789, 155] on span at bounding box center [784, 145] width 62 height 62
click at [774, 145] on span at bounding box center [784, 145] width 62 height 62
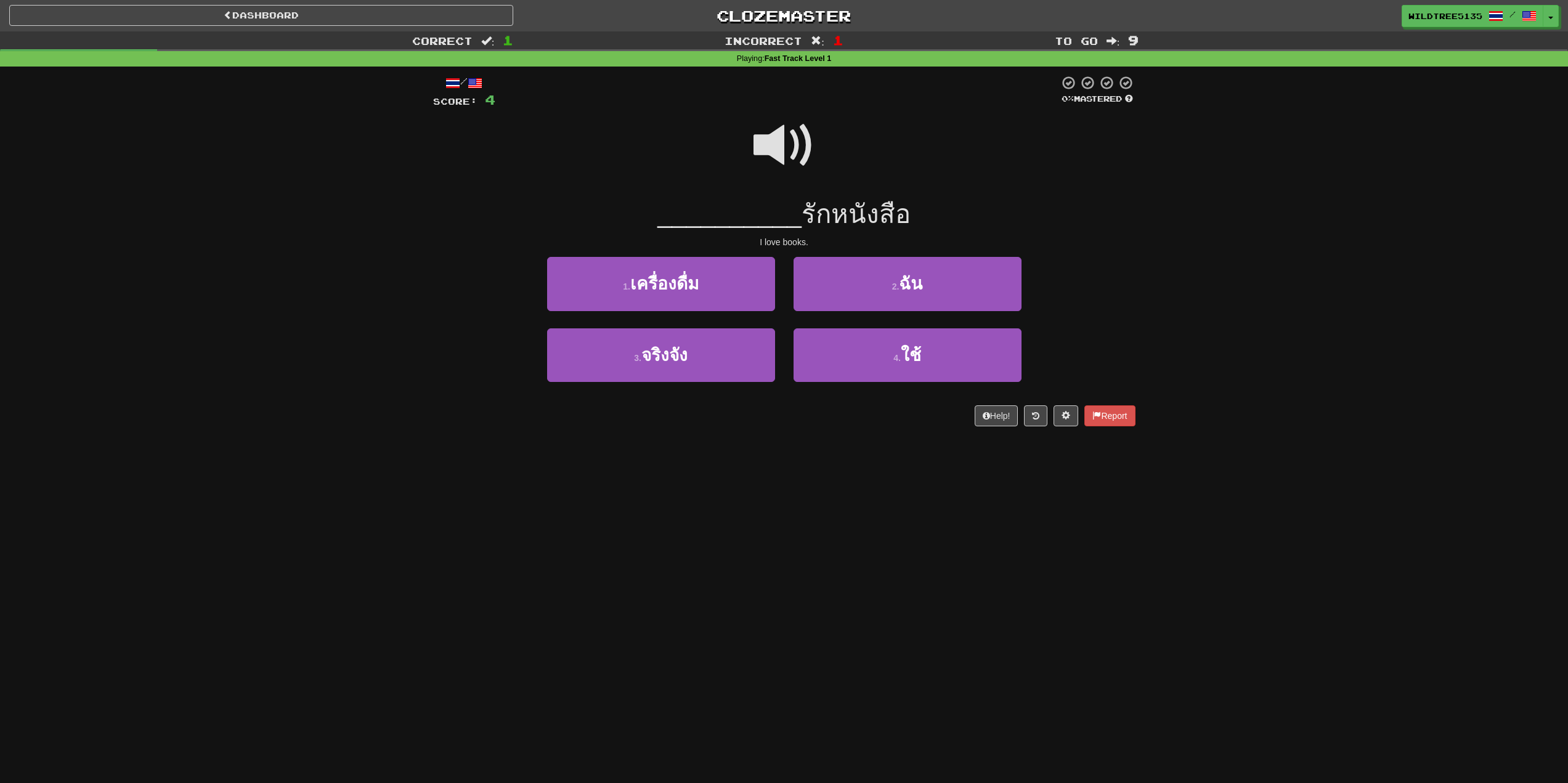
click at [774, 145] on span at bounding box center [784, 145] width 62 height 62
click at [792, 149] on span at bounding box center [784, 145] width 62 height 62
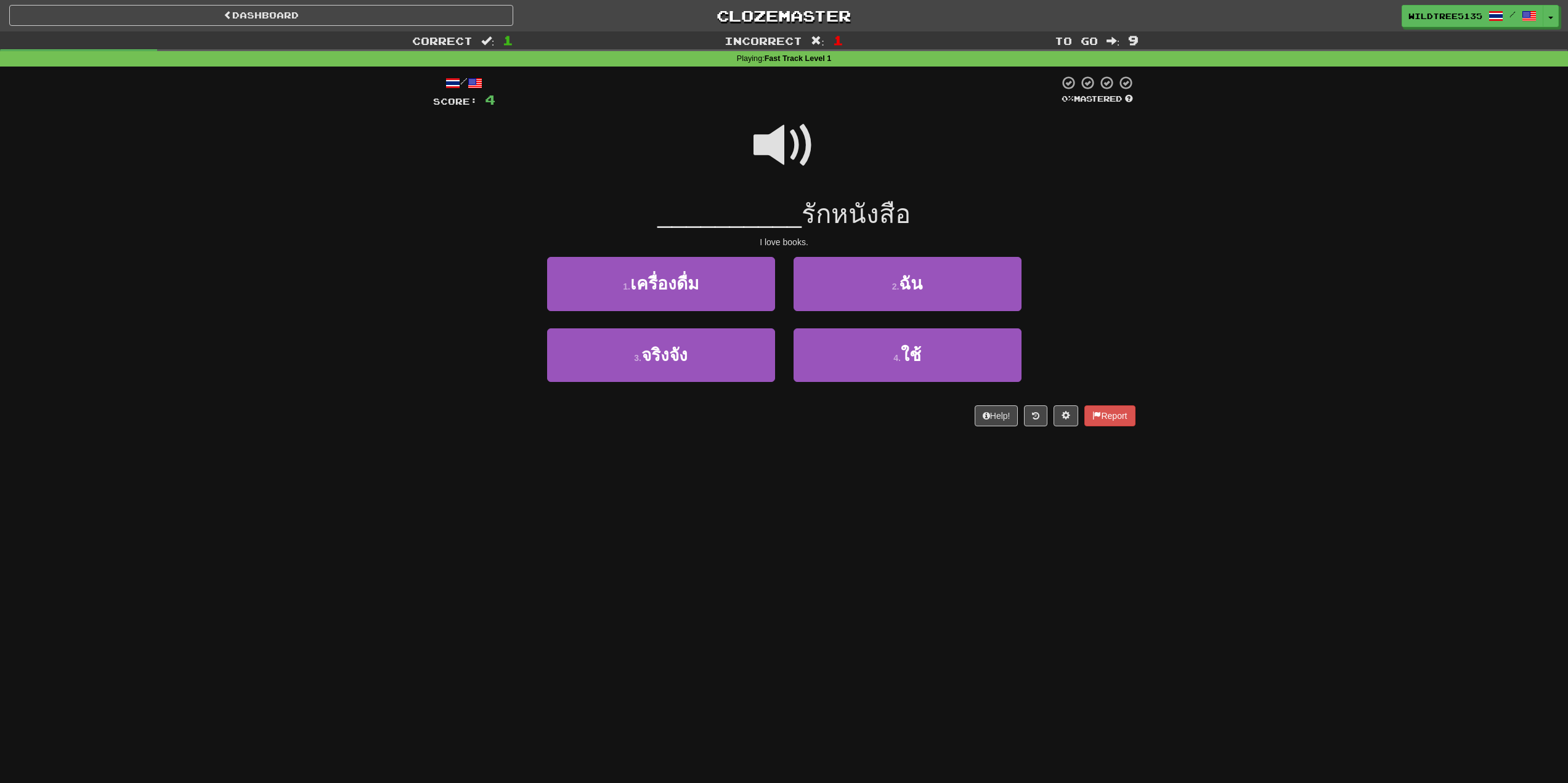
click at [776, 146] on span at bounding box center [784, 145] width 62 height 62
click at [768, 141] on span at bounding box center [784, 145] width 62 height 62
drag, startPoint x: 805, startPoint y: 205, endPoint x: 829, endPoint y: 212, distance: 25.0
click at [829, 212] on span "รักหนังสือ" at bounding box center [856, 214] width 109 height 29
click at [790, 143] on span at bounding box center [784, 145] width 62 height 62
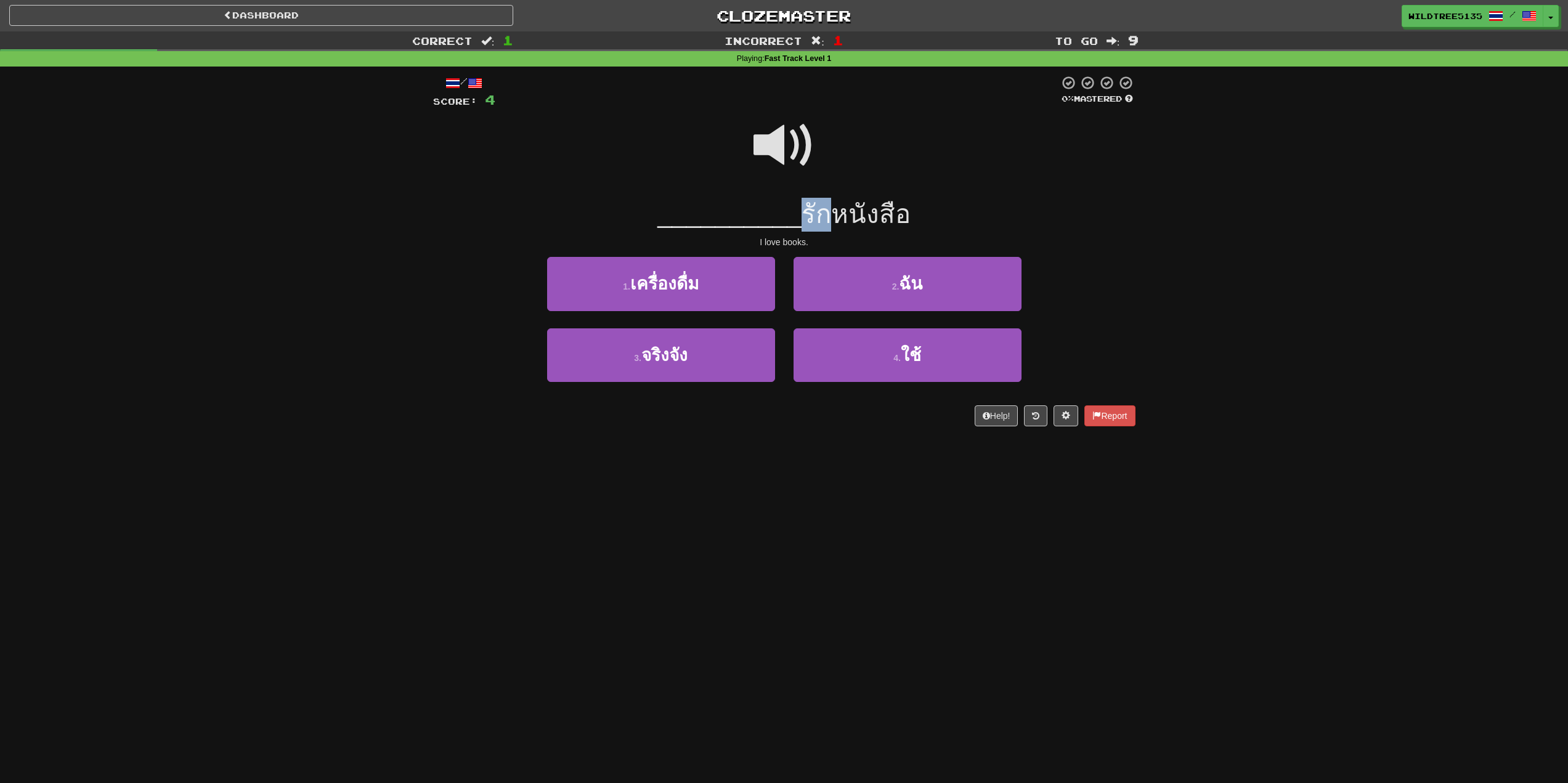
drag, startPoint x: 804, startPoint y: 214, endPoint x: 829, endPoint y: 216, distance: 25.1
click at [829, 216] on span "รักหนังสือ" at bounding box center [856, 214] width 109 height 29
click at [863, 186] on div at bounding box center [784, 154] width 702 height 88
drag, startPoint x: 831, startPoint y: 213, endPoint x: 874, endPoint y: 213, distance: 43.0
click at [874, 213] on span "รักหนังสือ" at bounding box center [856, 214] width 109 height 29
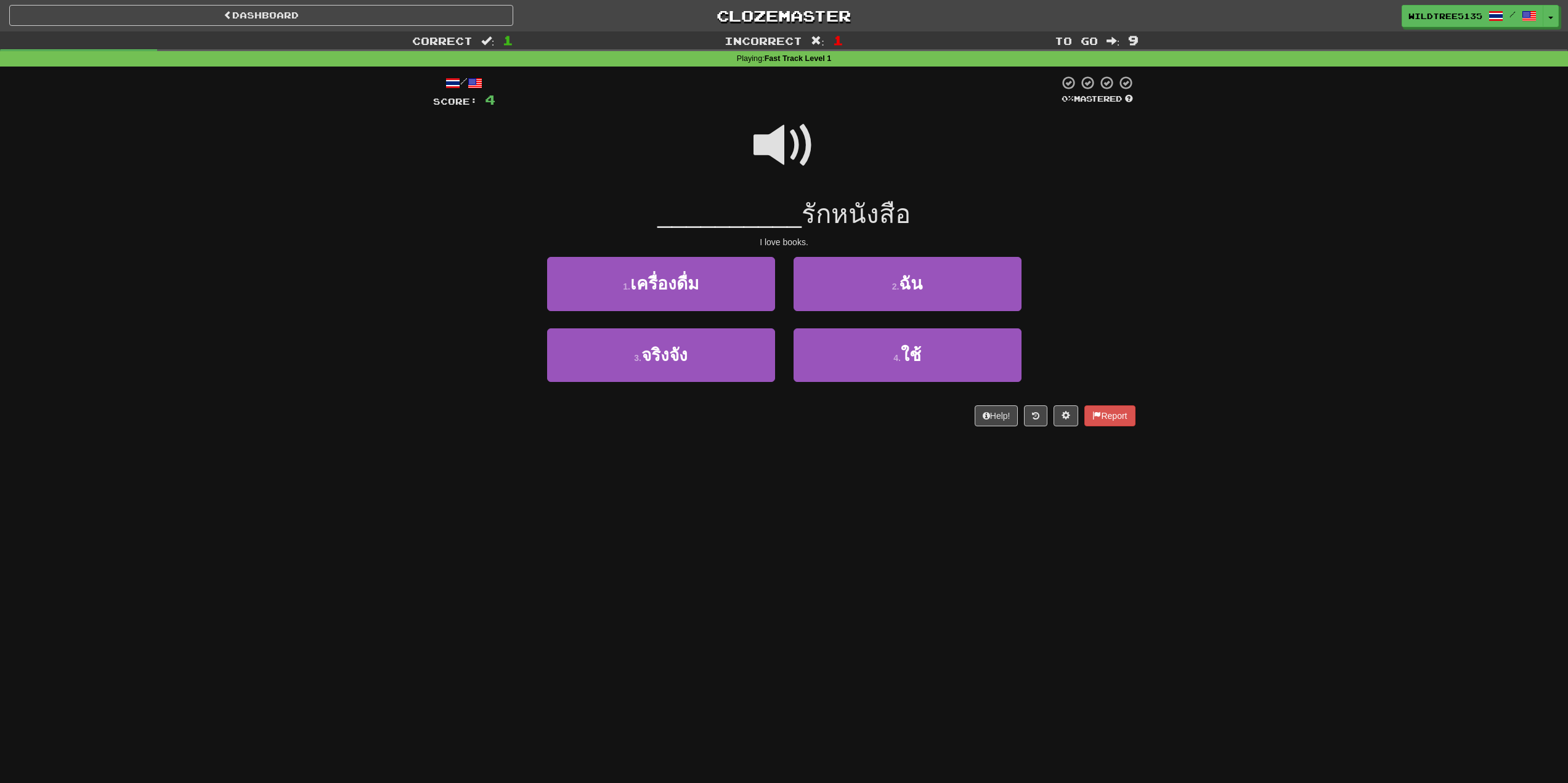
click at [938, 218] on div "__________ รักหนังสือ" at bounding box center [784, 215] width 702 height 34
drag, startPoint x: 877, startPoint y: 218, endPoint x: 901, endPoint y: 217, distance: 24.0
click at [901, 217] on span "รักหนังสือ" at bounding box center [856, 214] width 109 height 29
click at [901, 290] on span "ฉัน" at bounding box center [911, 283] width 23 height 19
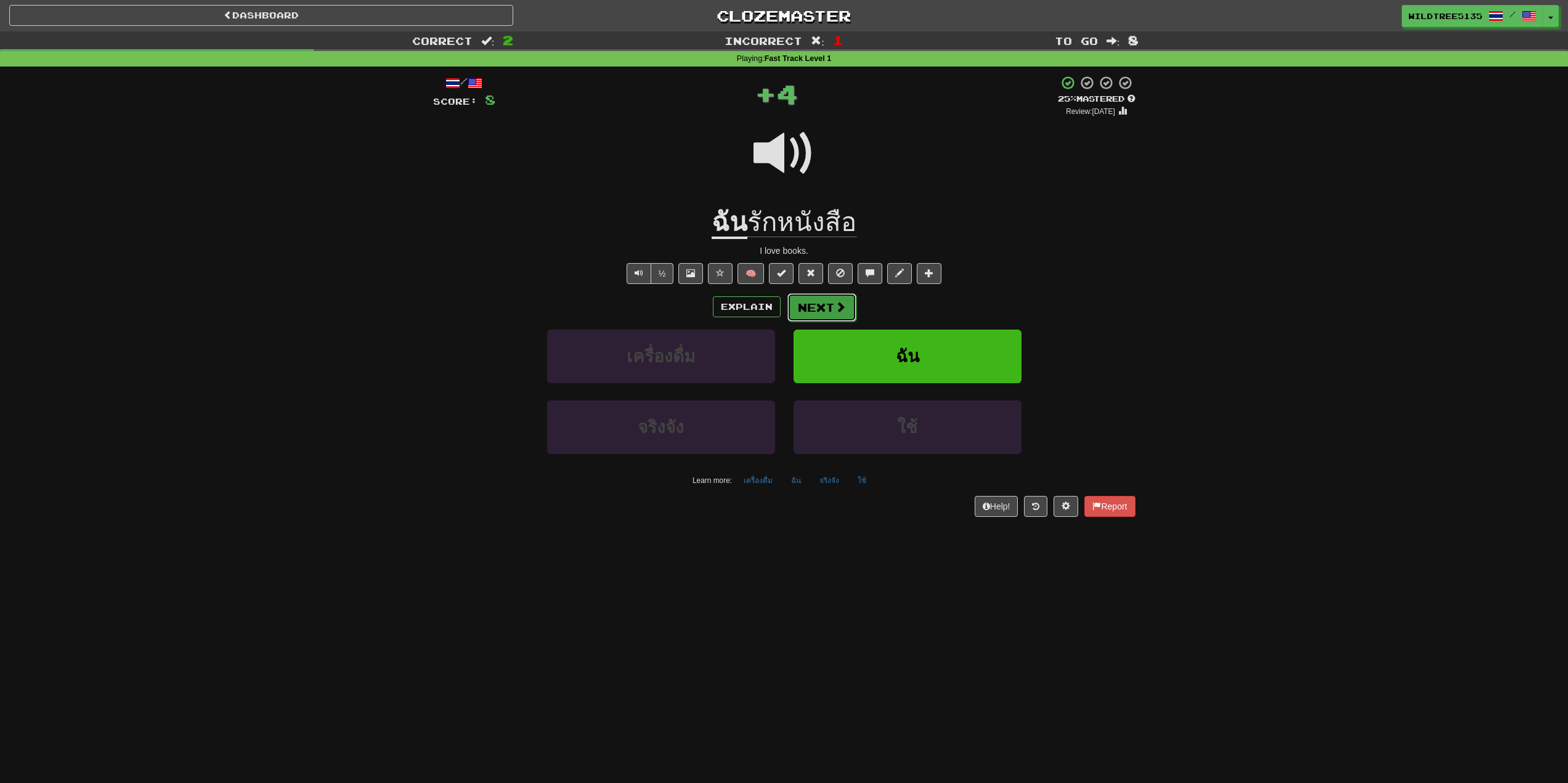
click at [835, 307] on span at bounding box center [840, 306] width 11 height 11
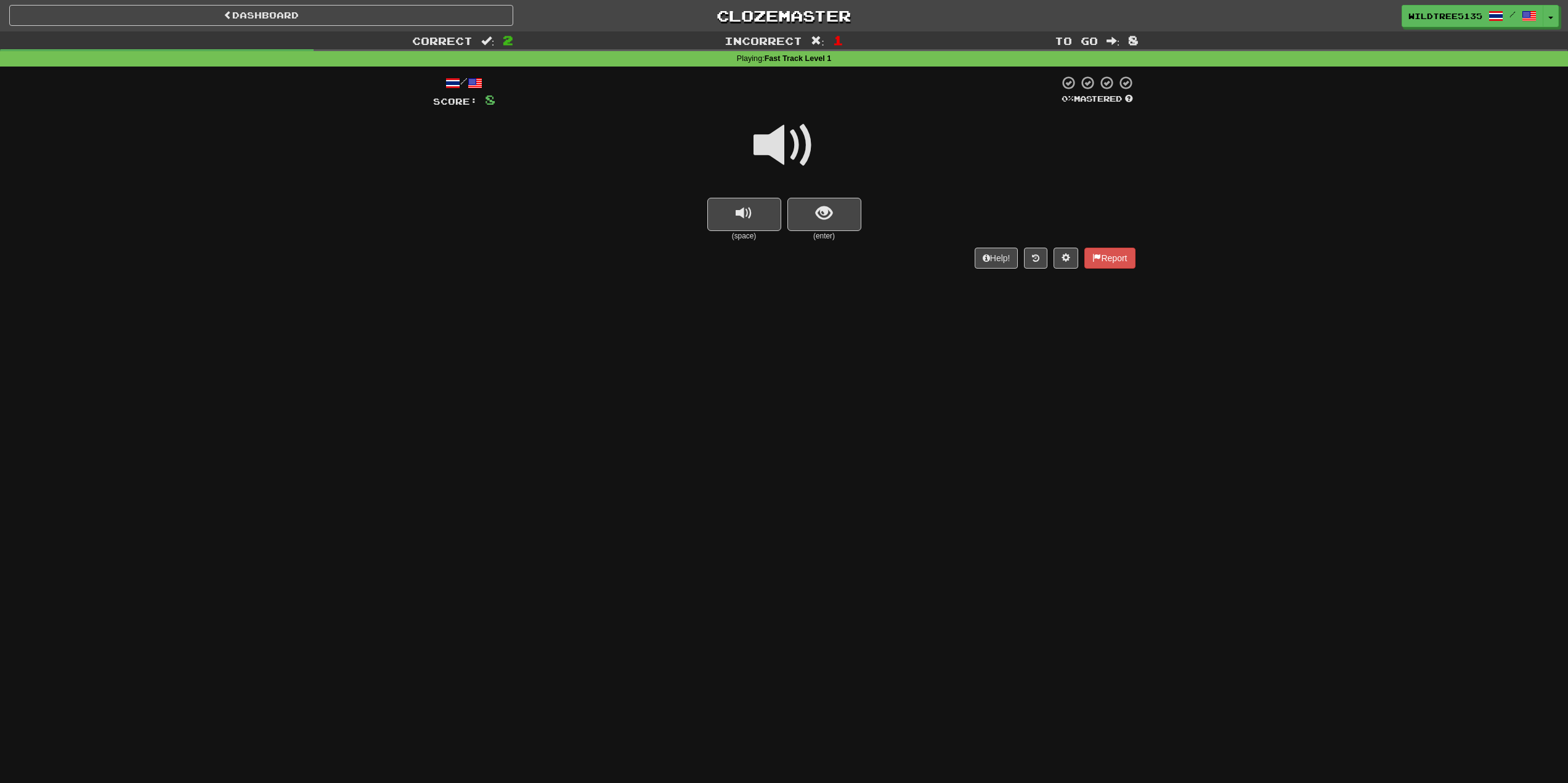
click at [775, 146] on span at bounding box center [784, 145] width 62 height 62
click at [783, 151] on span at bounding box center [784, 145] width 62 height 62
click at [824, 205] on span "show sentence" at bounding box center [824, 214] width 17 height 17
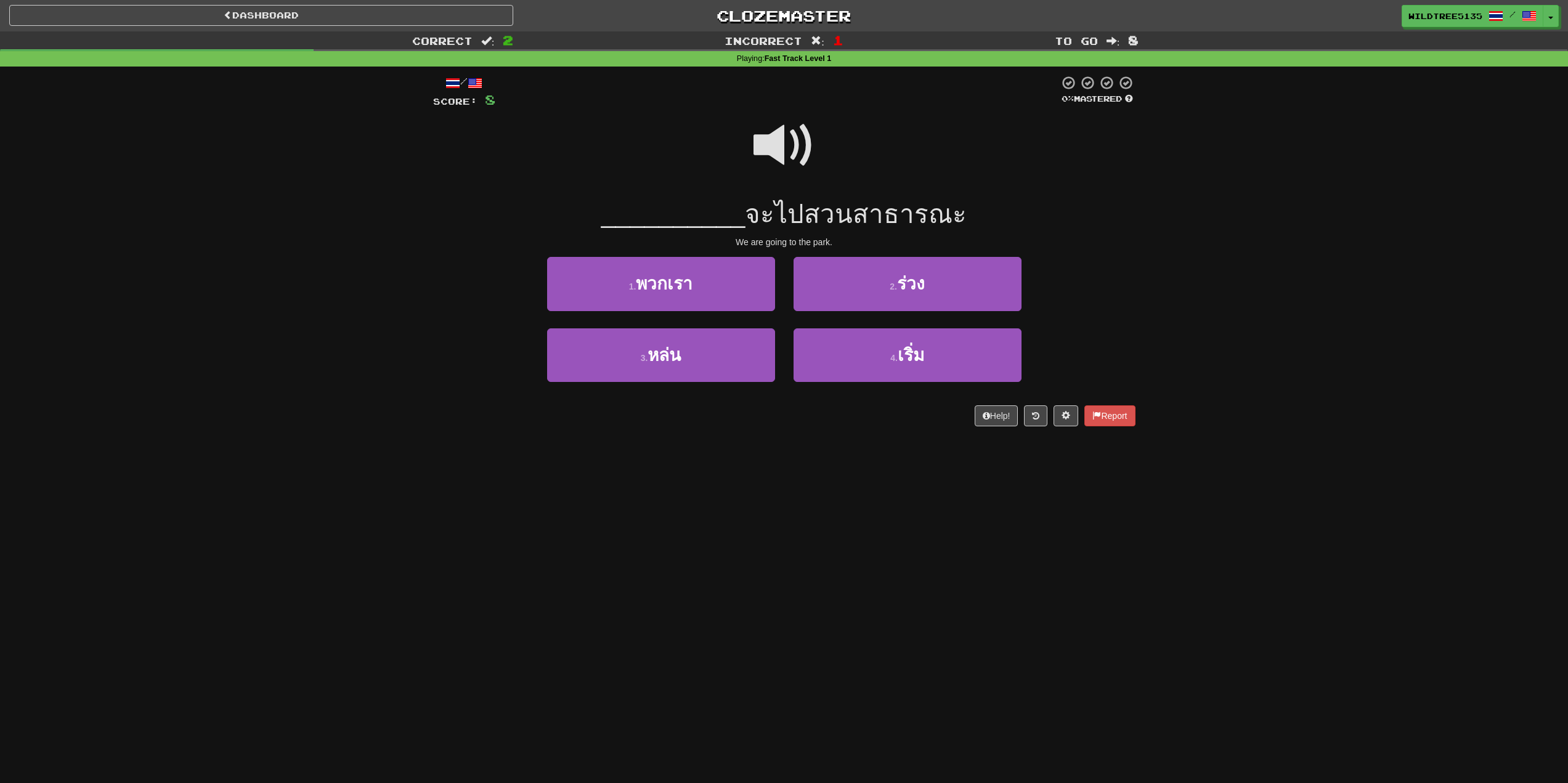
click at [783, 149] on span at bounding box center [784, 145] width 62 height 62
click at [1061, 415] on span at bounding box center [1065, 415] width 8 height 8
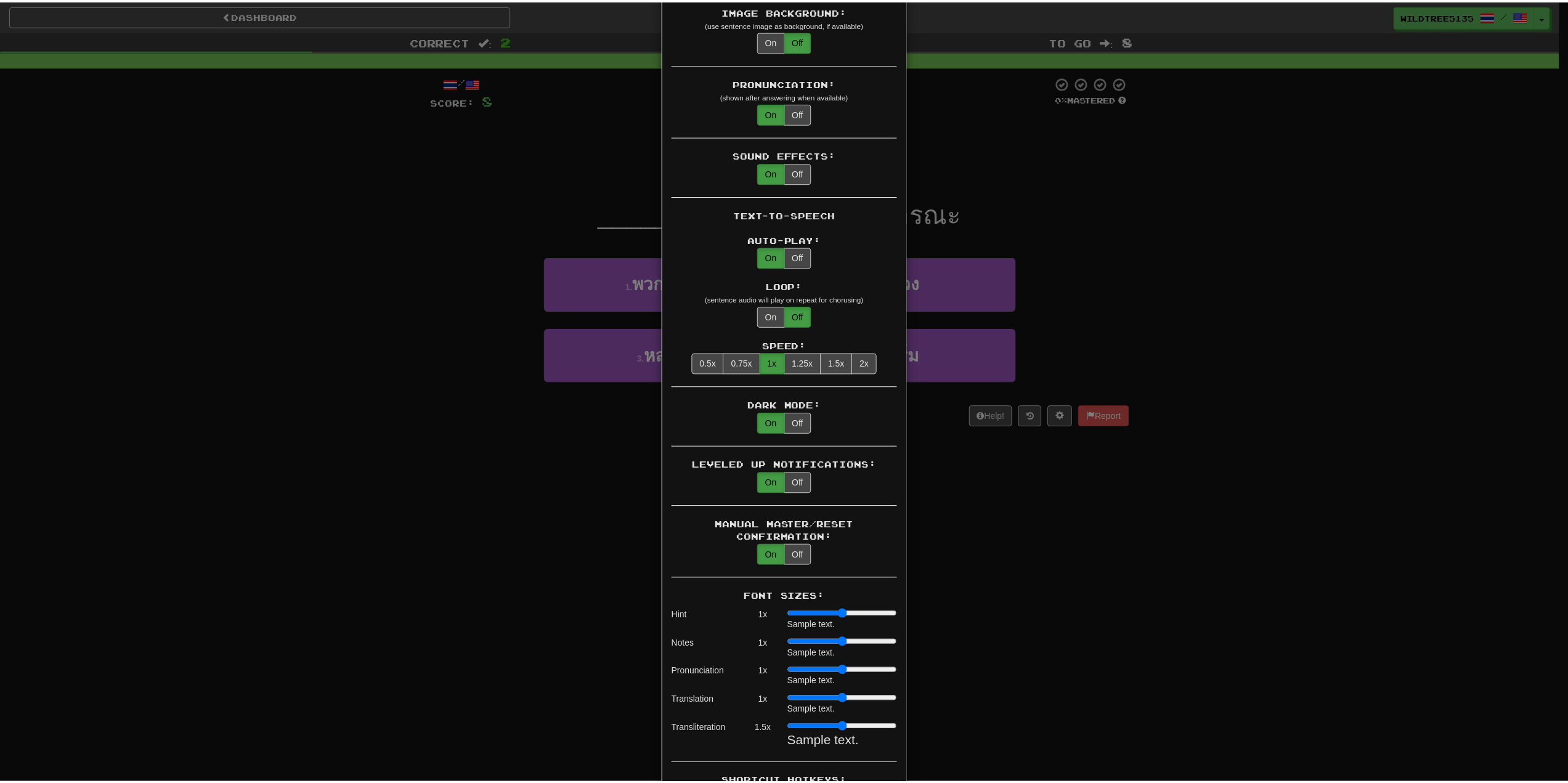
scroll to position [431, 0]
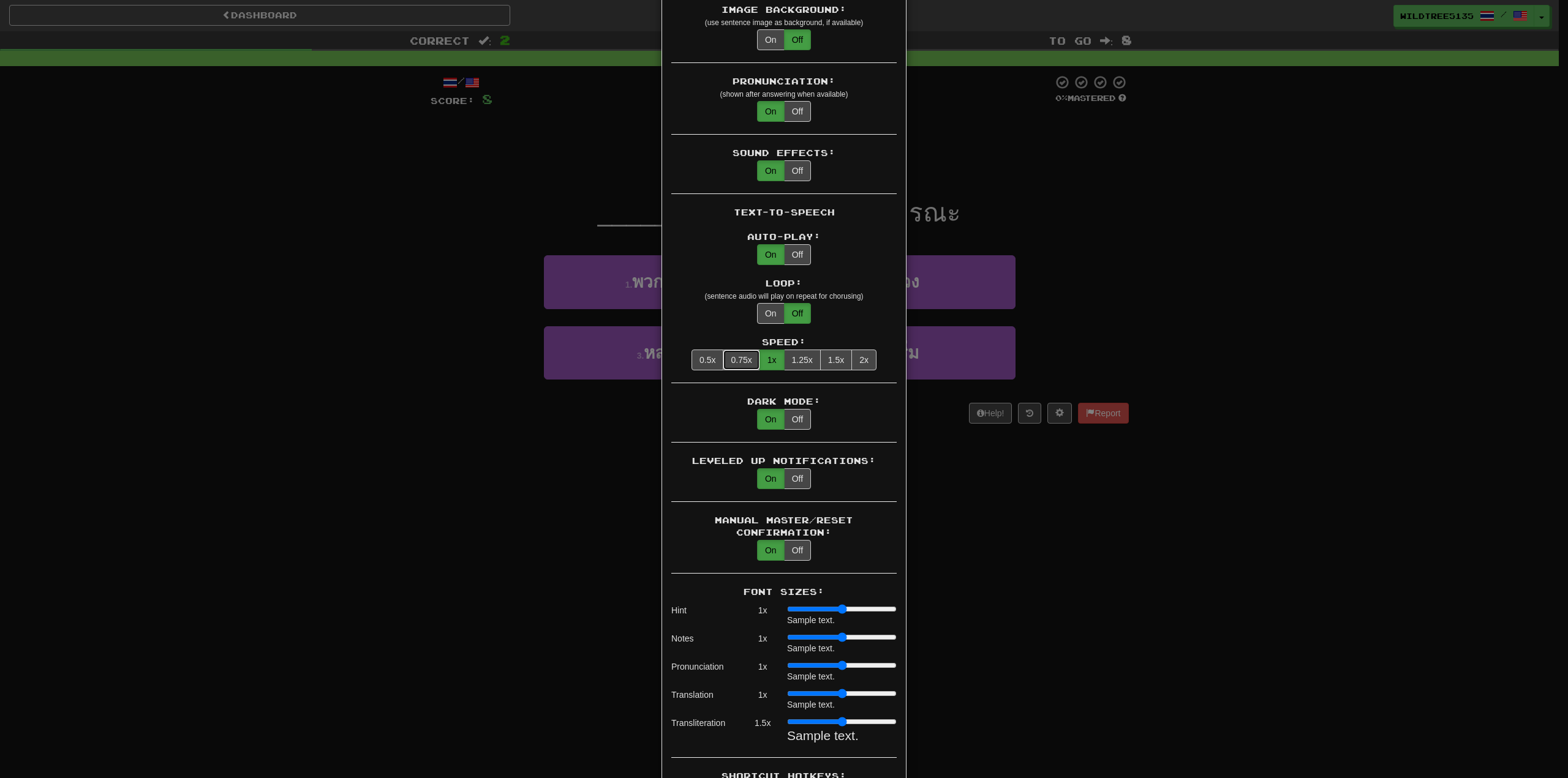
click at [736, 353] on button "0.75x" at bounding box center [741, 360] width 37 height 21
click at [412, 240] on div "× Game Settings Automatically Show Sentence After First Listen: On Off (when pl…" at bounding box center [784, 389] width 1568 height 778
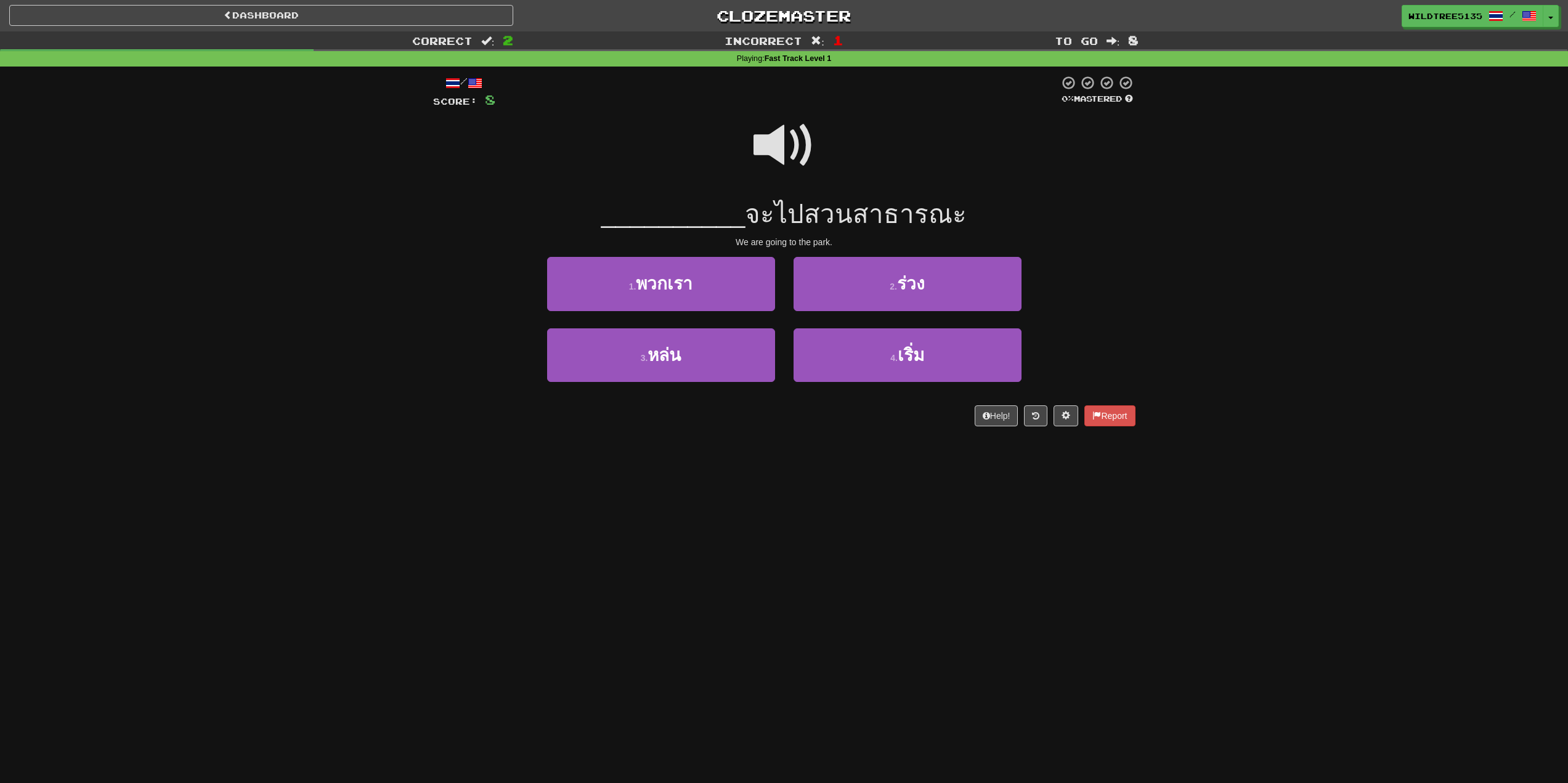
click at [797, 160] on span at bounding box center [784, 145] width 62 height 62
click at [778, 142] on span at bounding box center [784, 145] width 62 height 62
drag, startPoint x: 760, startPoint y: 214, endPoint x: 962, endPoint y: 204, distance: 202.2
click at [962, 204] on div "__________ จะไปสวนสาธารณะ" at bounding box center [784, 215] width 702 height 34
click at [985, 208] on div "__________ จะไปสวนสาธารณะ" at bounding box center [784, 215] width 702 height 34
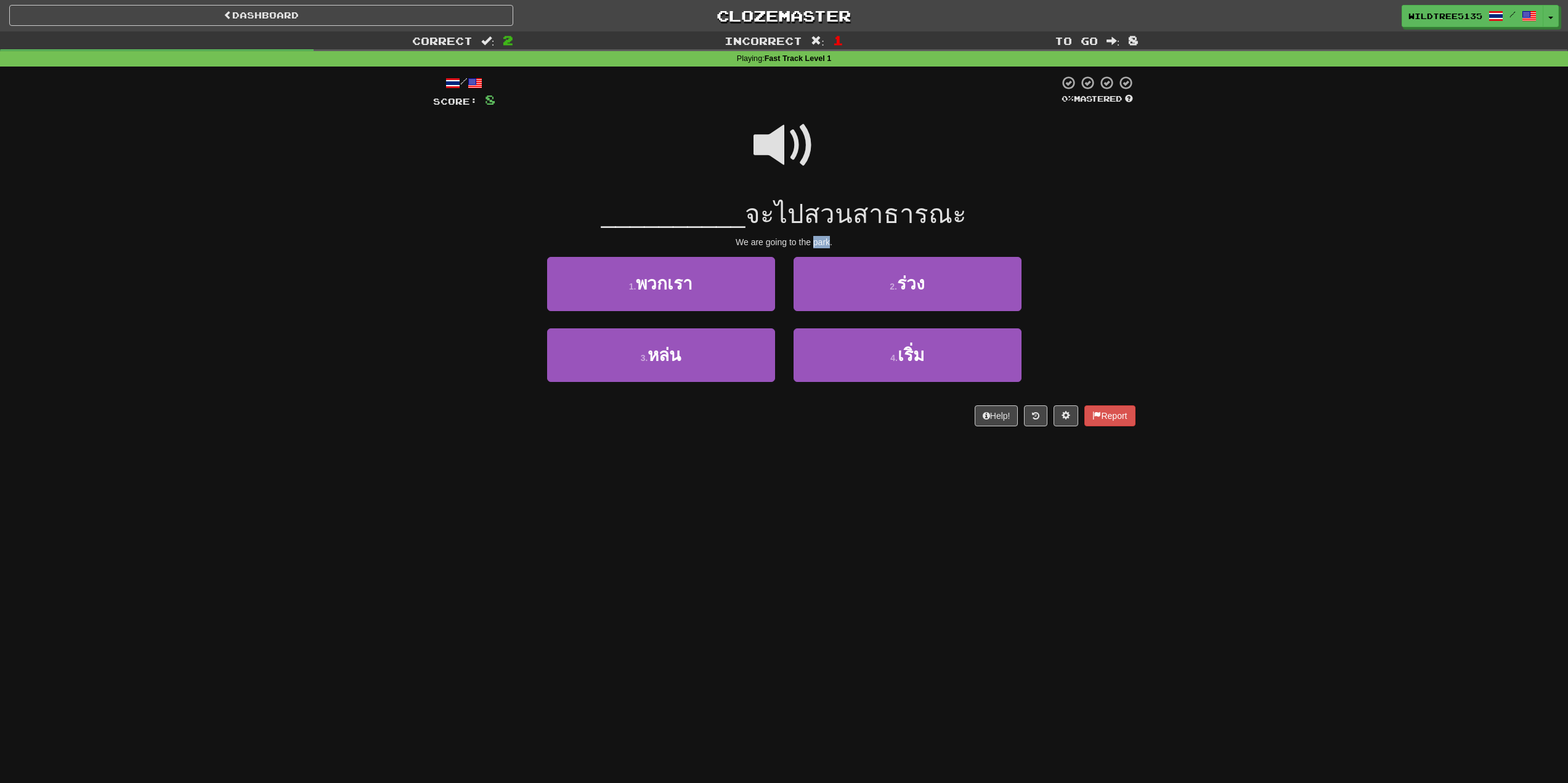
drag, startPoint x: 812, startPoint y: 242, endPoint x: 829, endPoint y: 241, distance: 17.0
click at [829, 241] on div "We are going to the park." at bounding box center [784, 242] width 702 height 12
click at [1551, 16] on button "Toggle Dropdown" at bounding box center [1551, 17] width 16 height 22
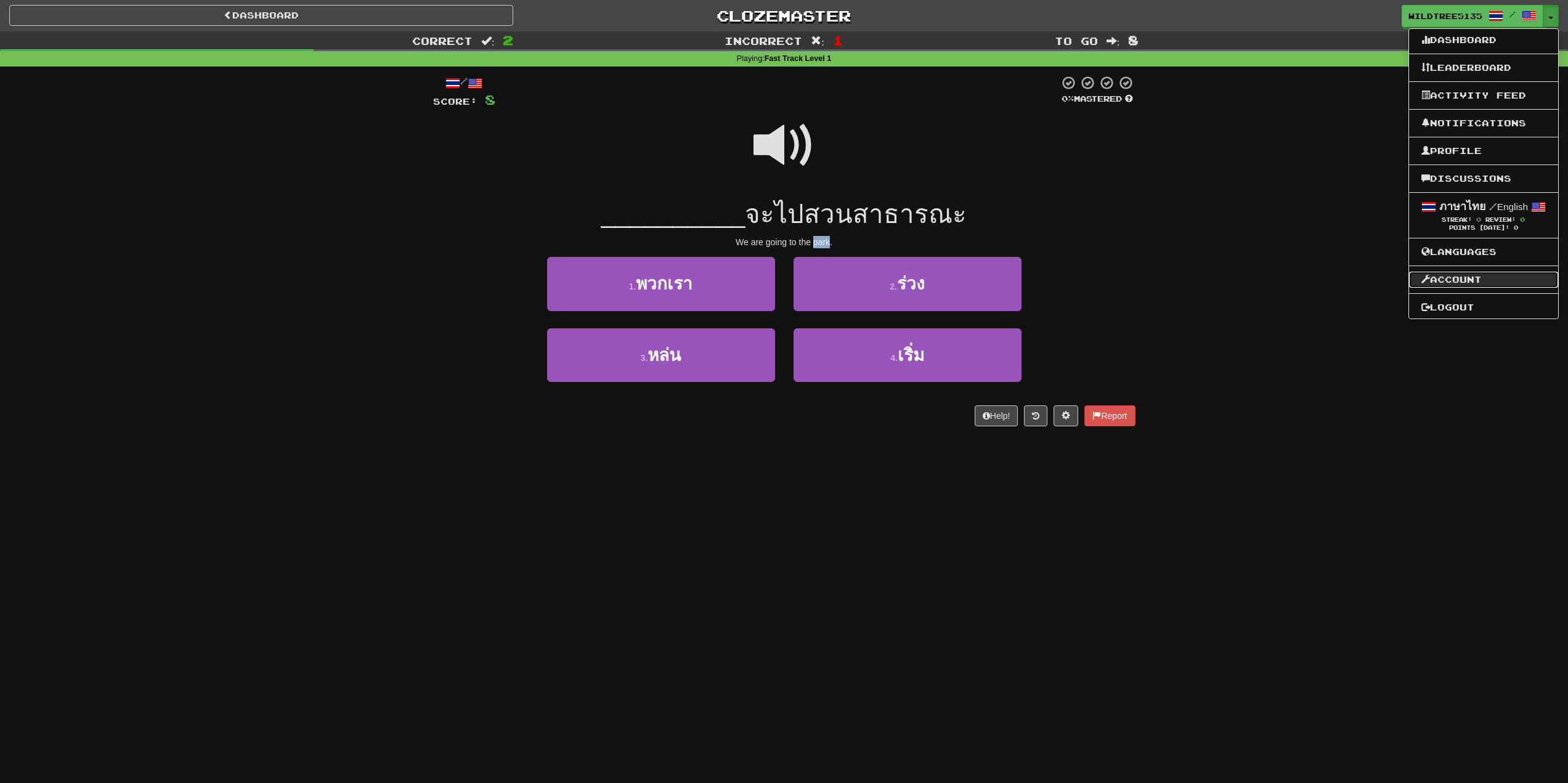
click at [1452, 278] on link "Account" at bounding box center [1484, 280] width 149 height 16
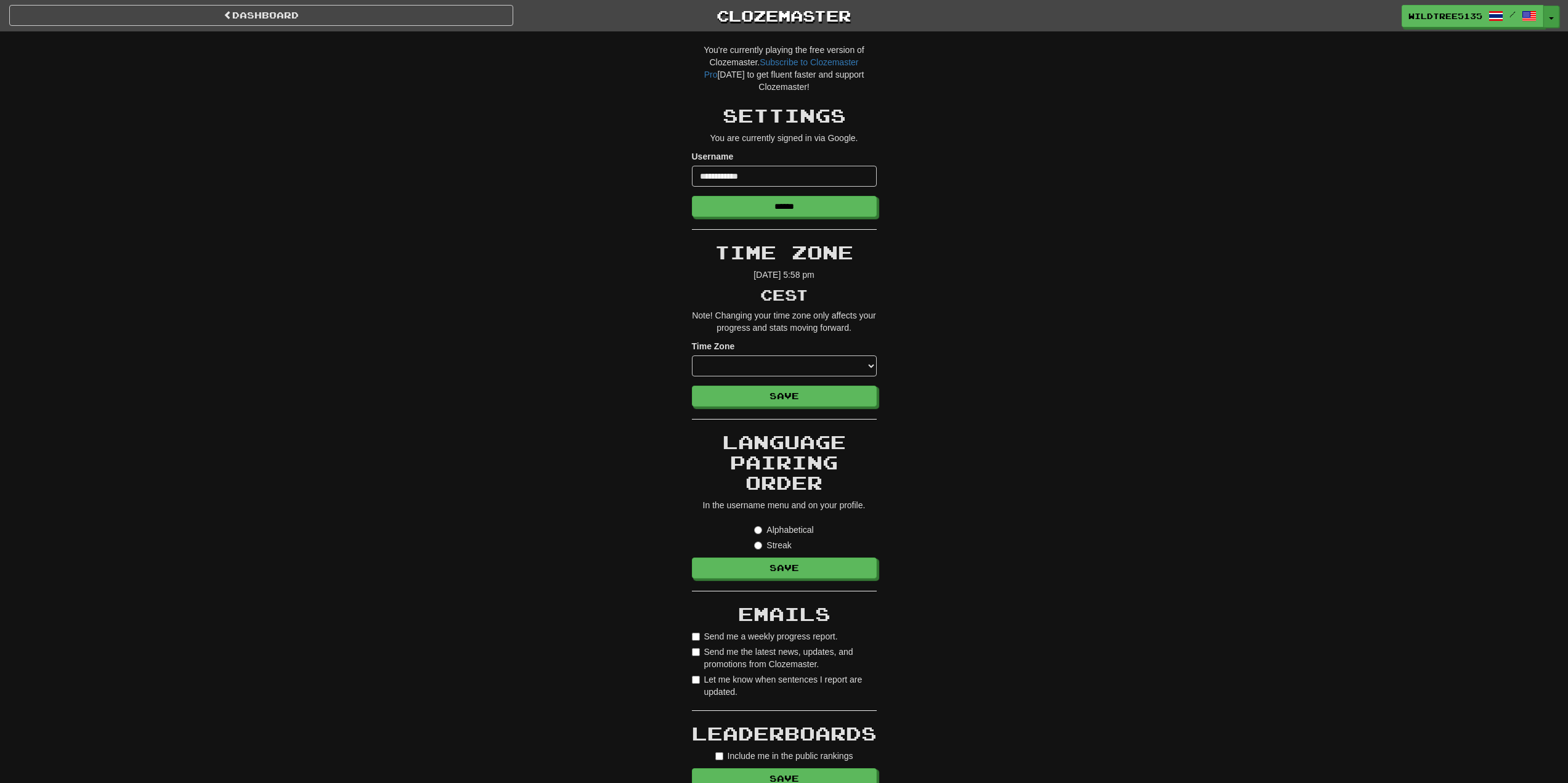
click at [1549, 18] on span "button" at bounding box center [1551, 19] width 5 height 3
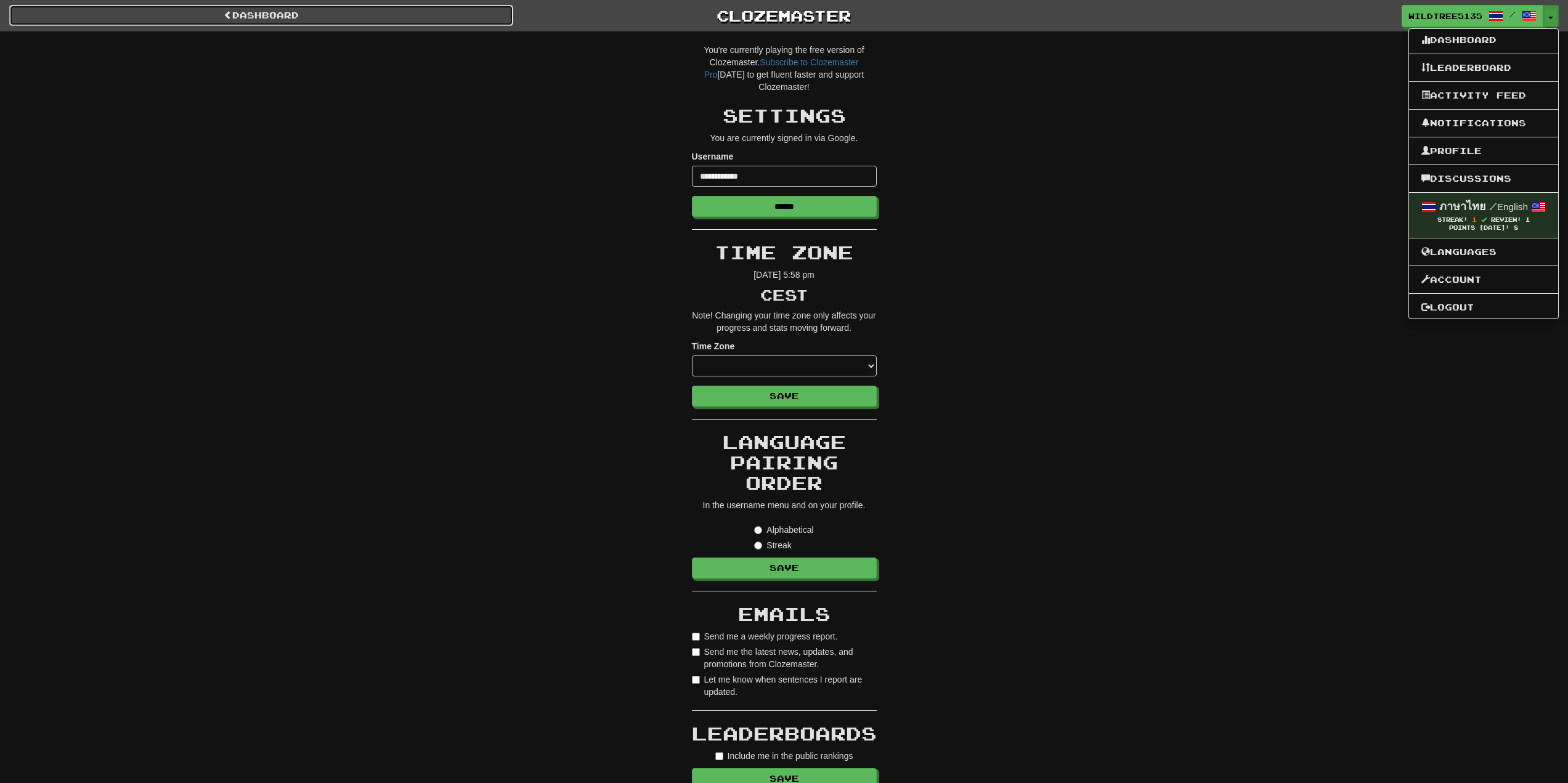
click at [277, 10] on link "Dashboard" at bounding box center [261, 16] width 504 height 21
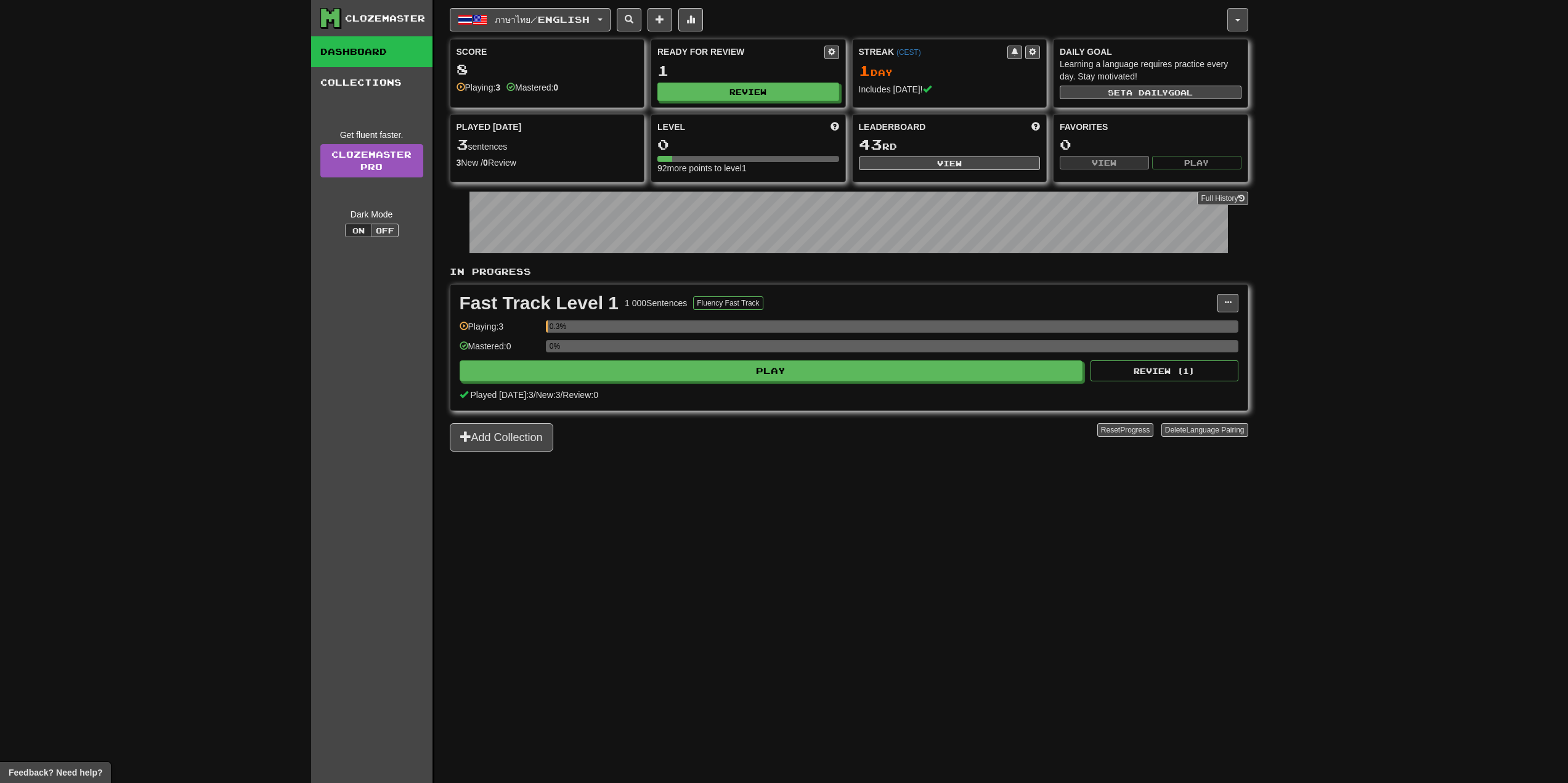
click at [1240, 17] on button "button" at bounding box center [1238, 19] width 21 height 23
click at [1179, 84] on link "Account" at bounding box center [1182, 84] width 129 height 16
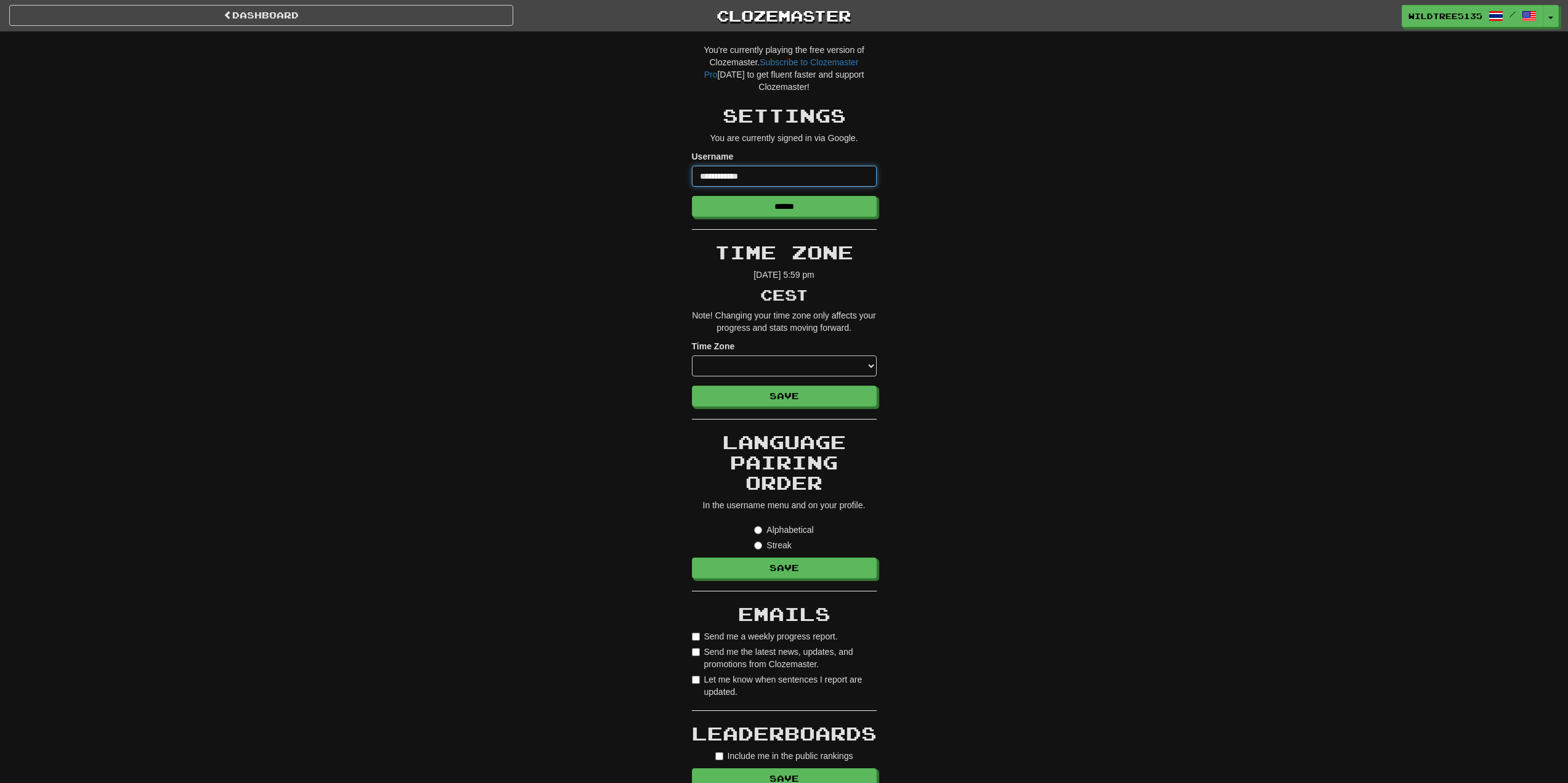
drag, startPoint x: 774, startPoint y: 169, endPoint x: 677, endPoint y: 164, distance: 97.1
click at [677, 164] on div "**********" at bounding box center [784, 619] width 721 height 1176
type input "*****"
click at [770, 208] on input "******" at bounding box center [785, 207] width 185 height 21
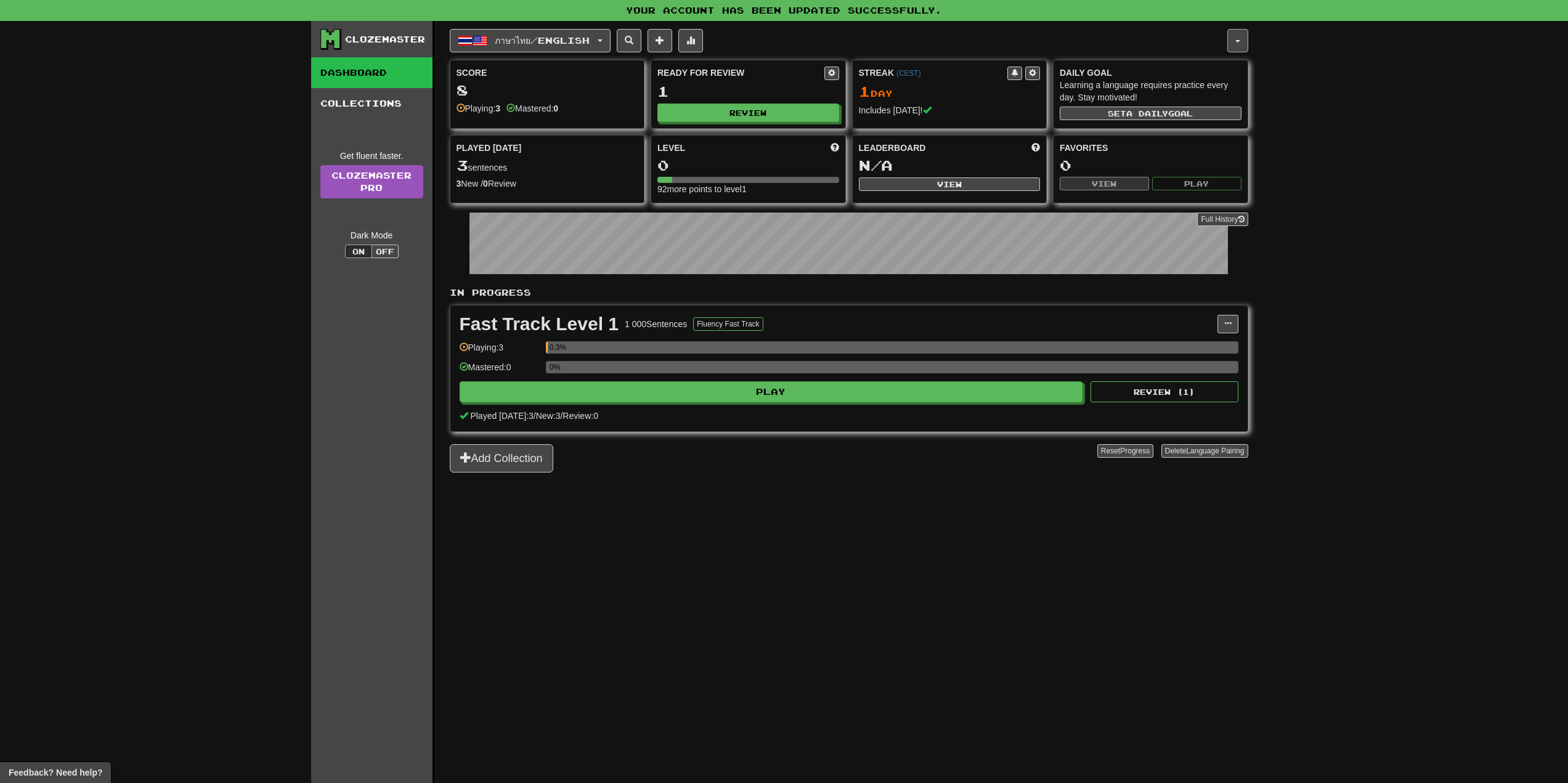
click at [1244, 42] on button "button" at bounding box center [1238, 41] width 21 height 23
click at [1171, 106] on link "Account" at bounding box center [1182, 105] width 129 height 16
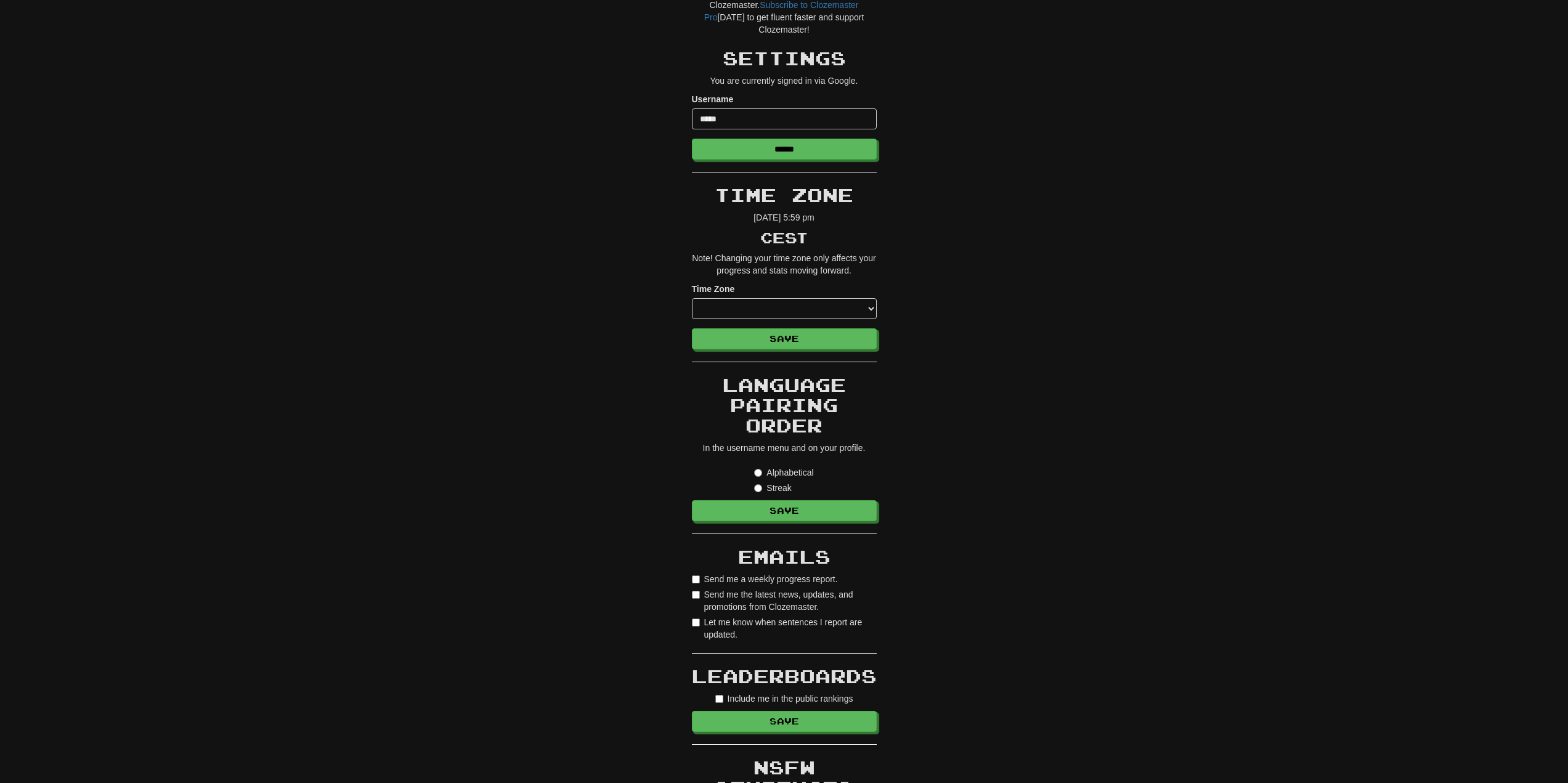
scroll to position [62, 0]
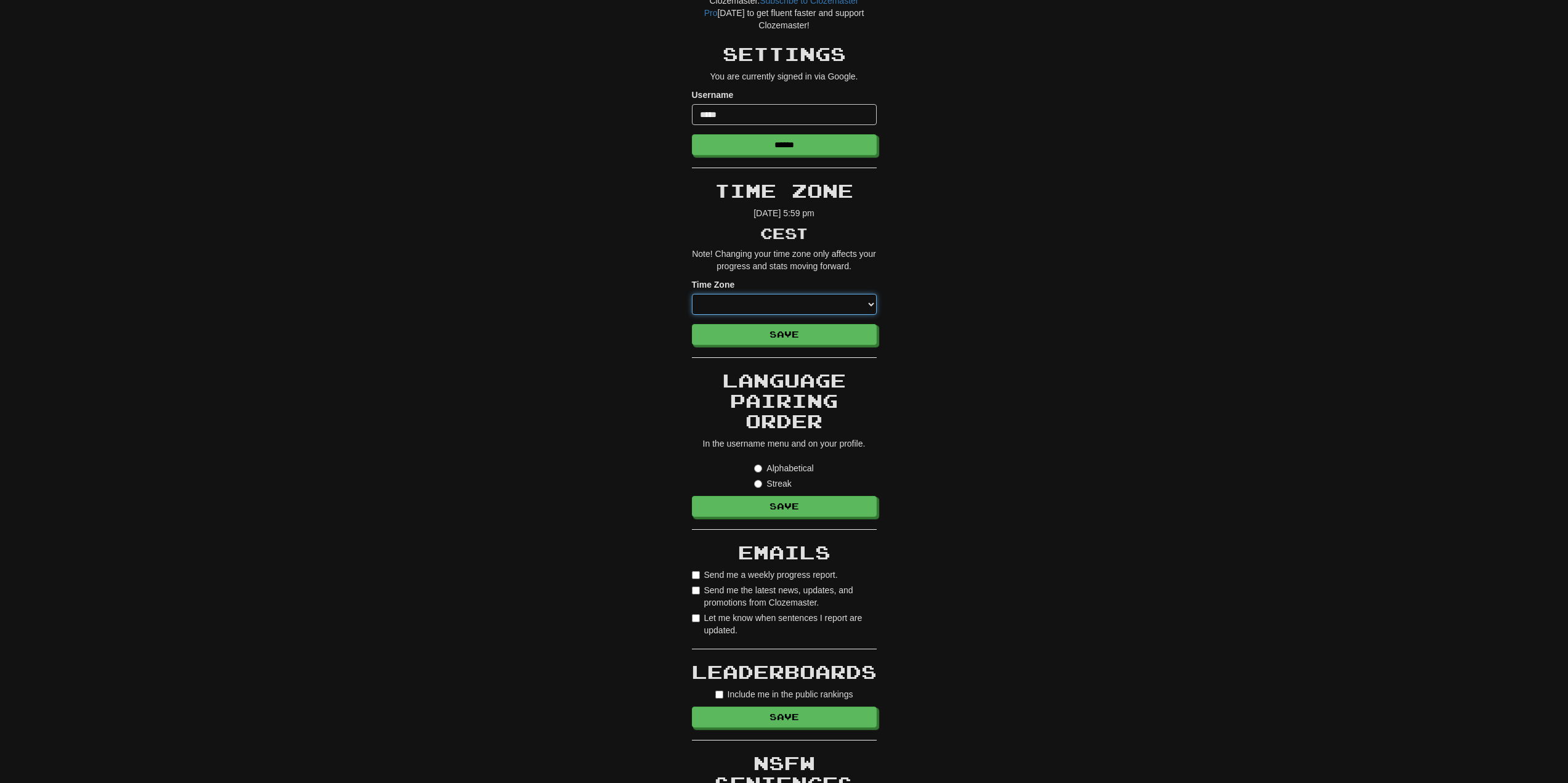
click at [872, 306] on select "**********" at bounding box center [784, 304] width 185 height 21
select select "*********"
click at [692, 294] on select "**********" at bounding box center [784, 304] width 185 height 21
click at [579, 404] on div "**********" at bounding box center [784, 558] width 721 height 1176
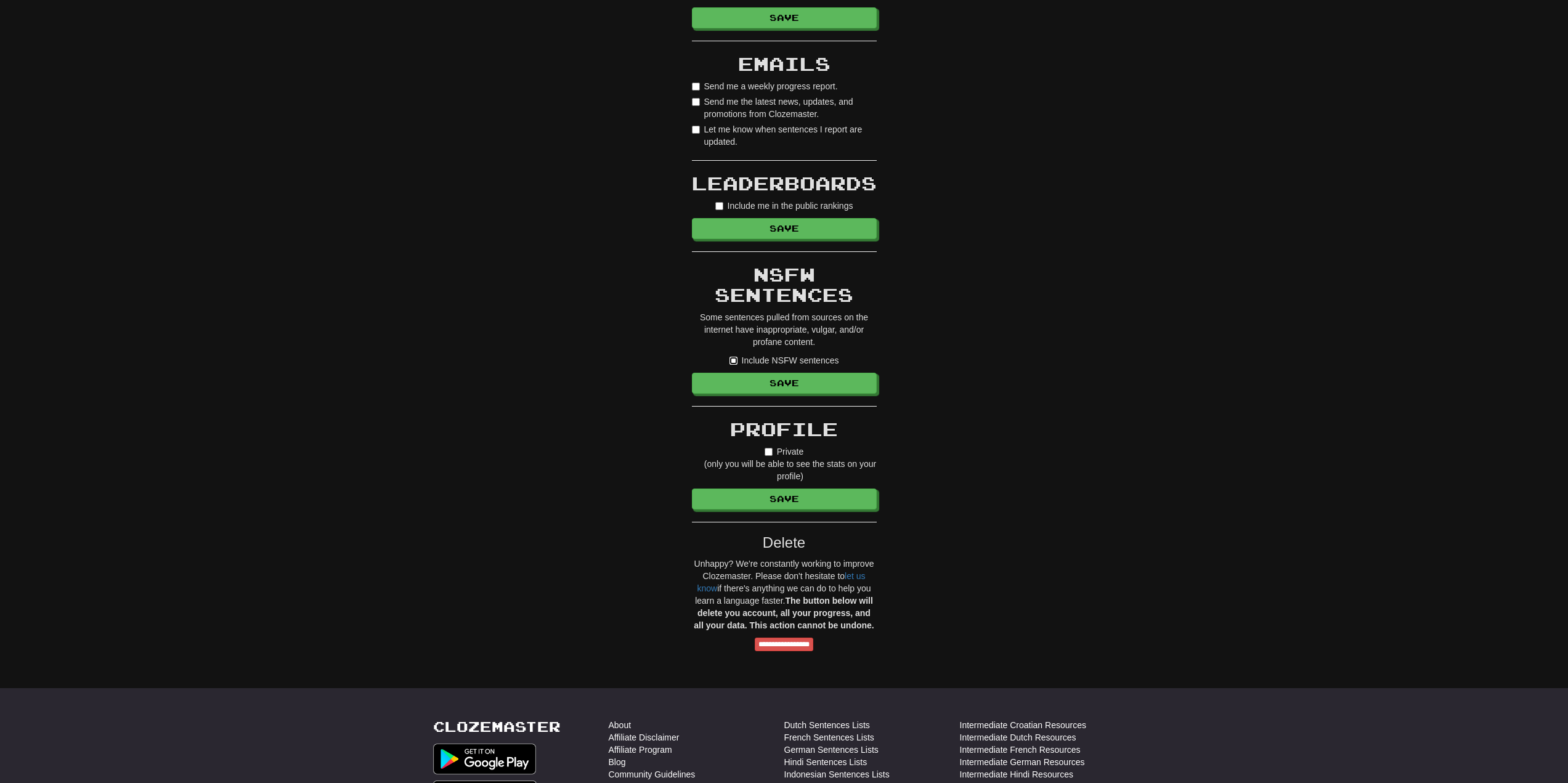
scroll to position [554, 0]
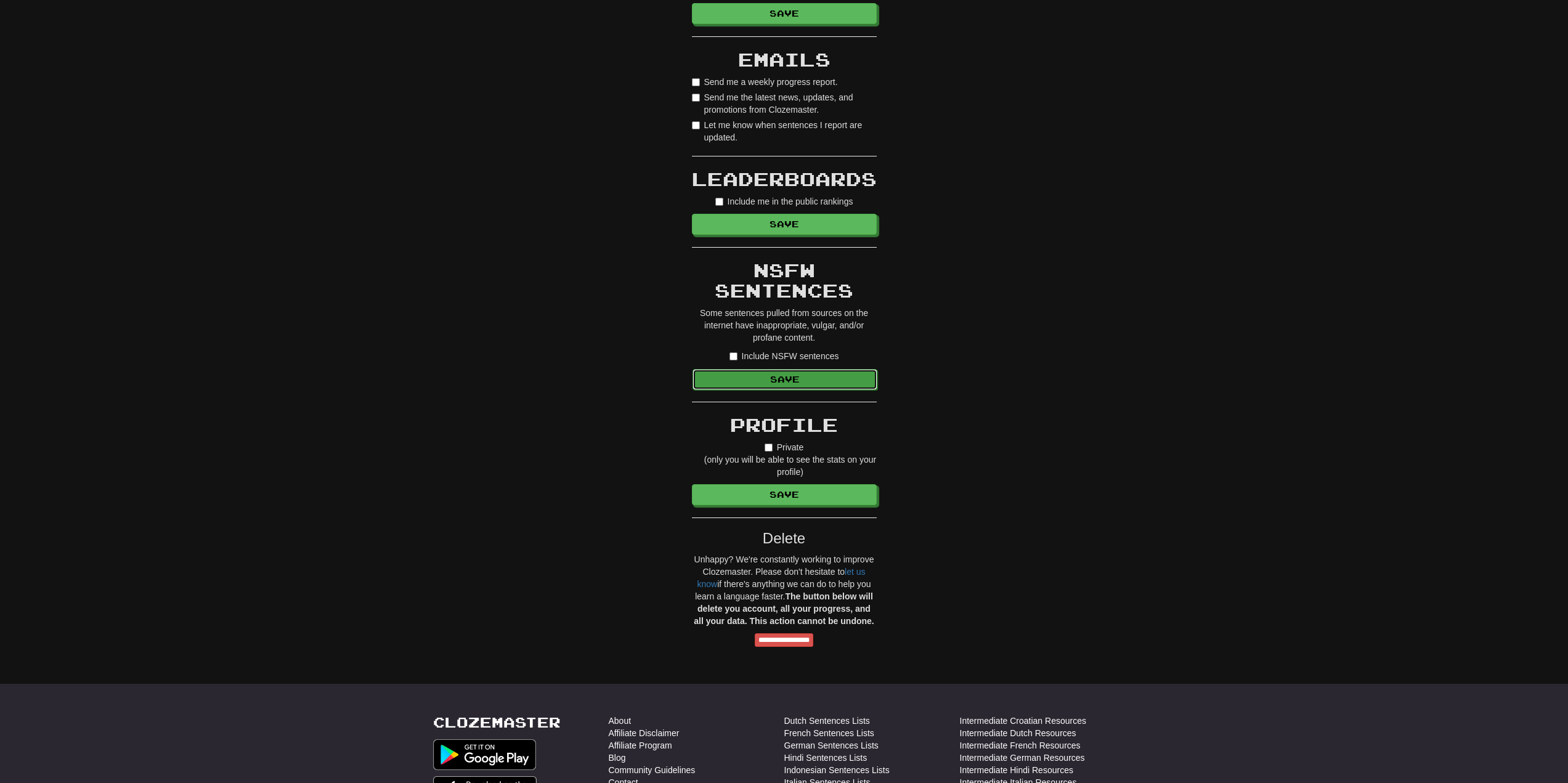
click at [794, 382] on button "Save" at bounding box center [785, 380] width 185 height 21
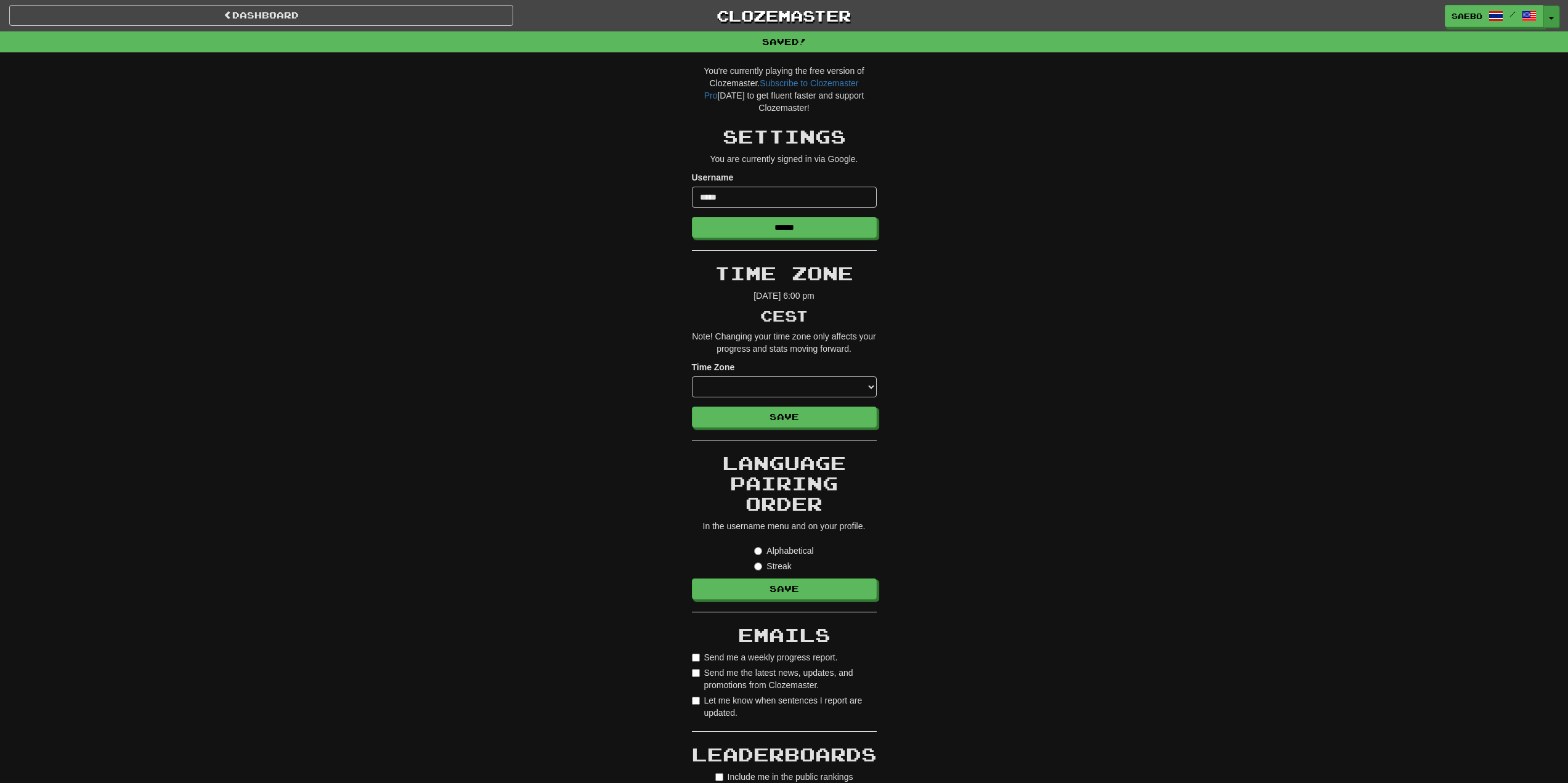
click at [1549, 19] on span "button" at bounding box center [1551, 19] width 5 height 3
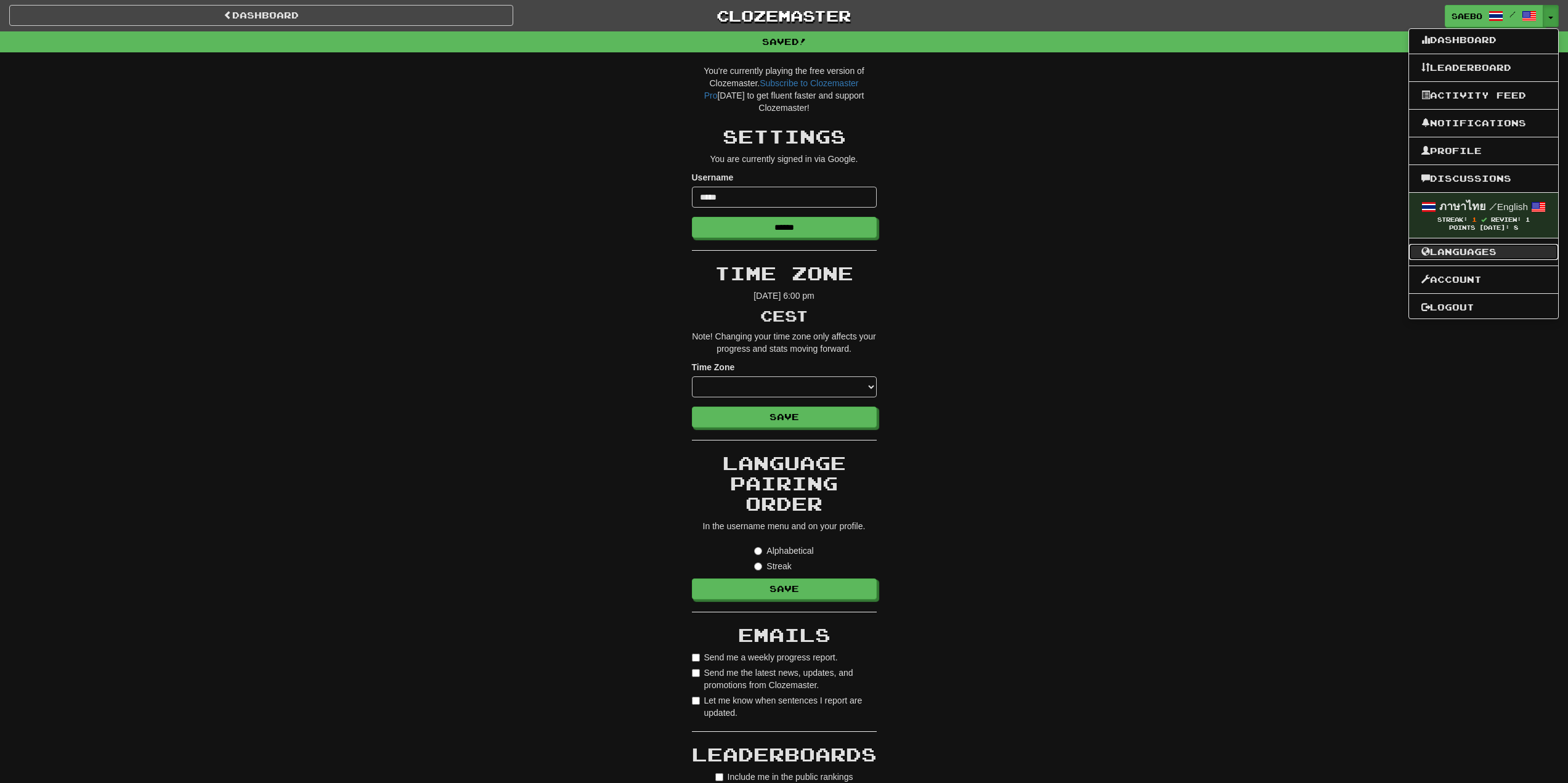
click at [1472, 251] on link "Languages" at bounding box center [1484, 252] width 149 height 16
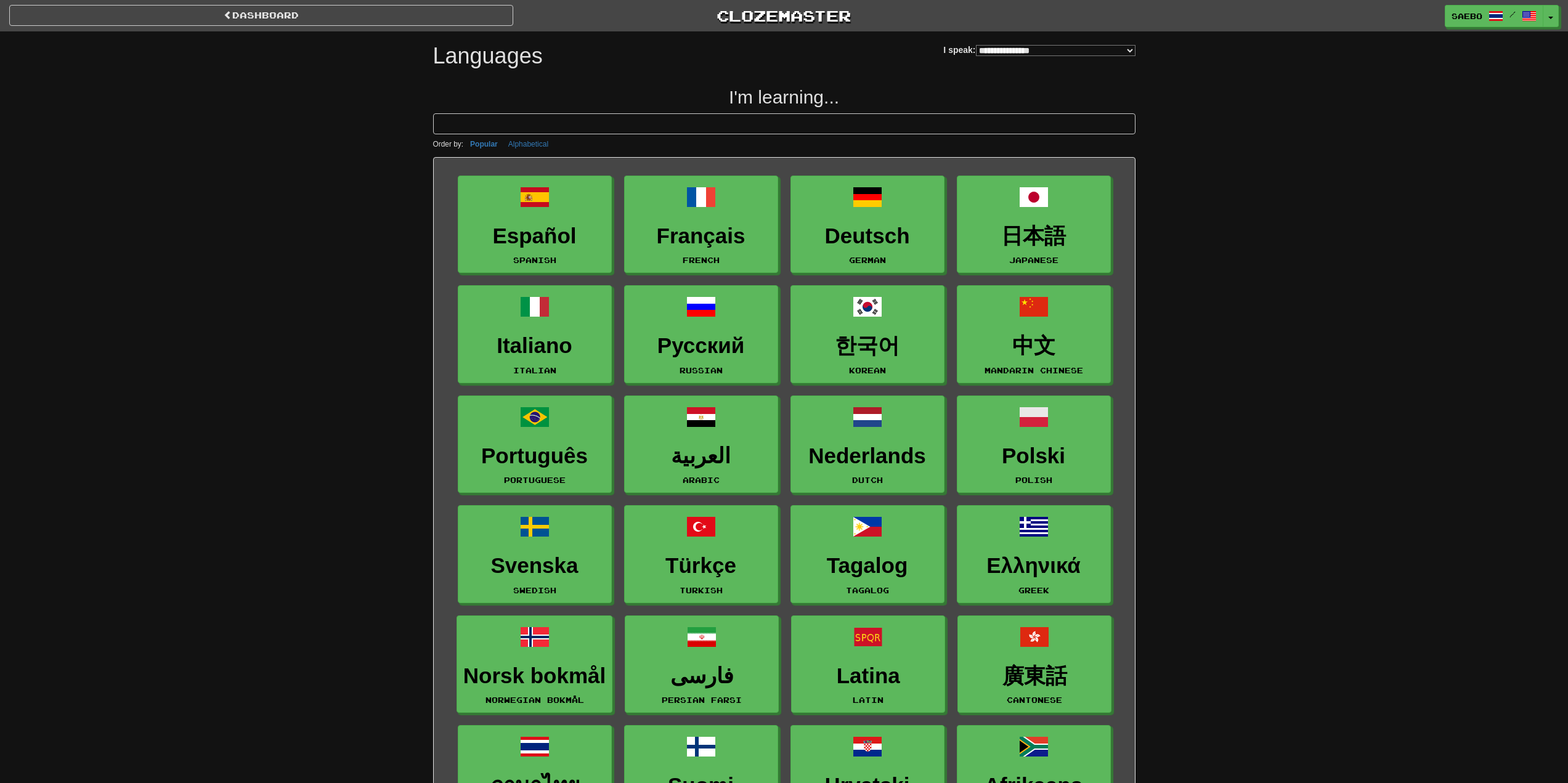
select select "*******"
click at [1549, 14] on button "Toggle Dropdown" at bounding box center [1551, 17] width 16 height 22
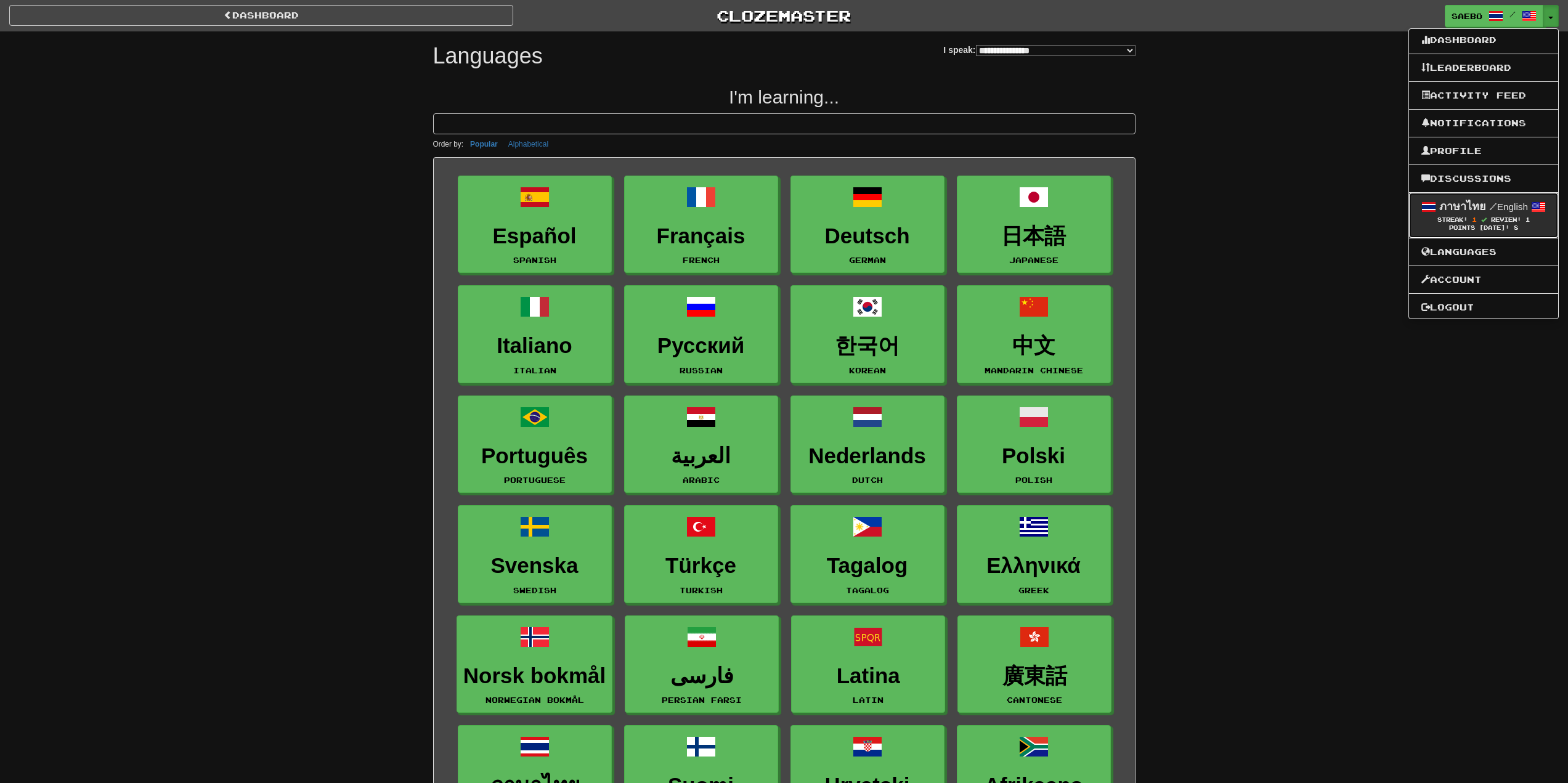
click at [1465, 206] on strong "ภาษาไทย" at bounding box center [1462, 206] width 47 height 12
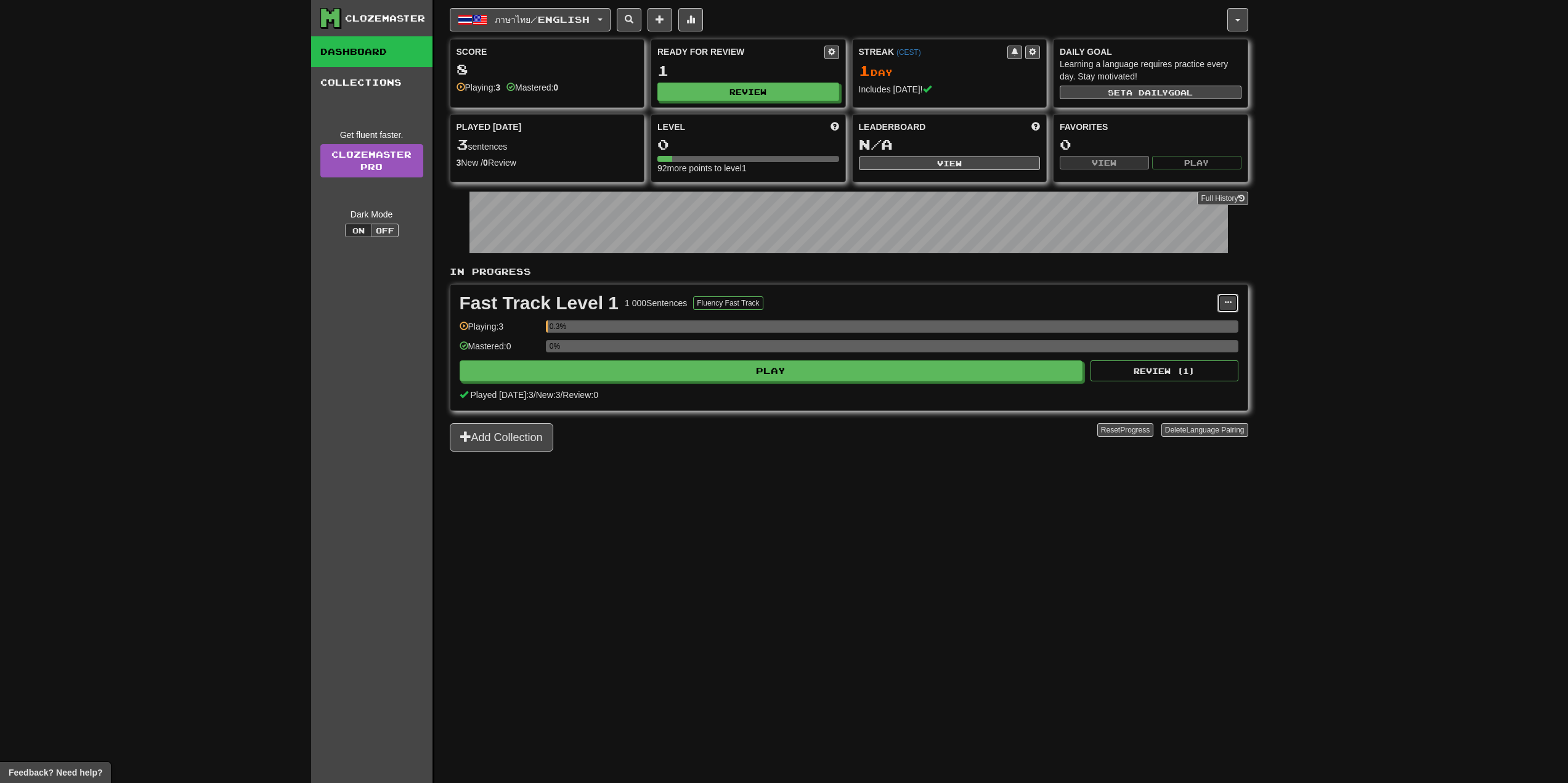
click at [1227, 303] on span at bounding box center [1227, 302] width 7 height 7
click at [1234, 14] on button "button" at bounding box center [1238, 19] width 21 height 23
click at [1171, 134] on link "Profile" at bounding box center [1182, 132] width 129 height 16
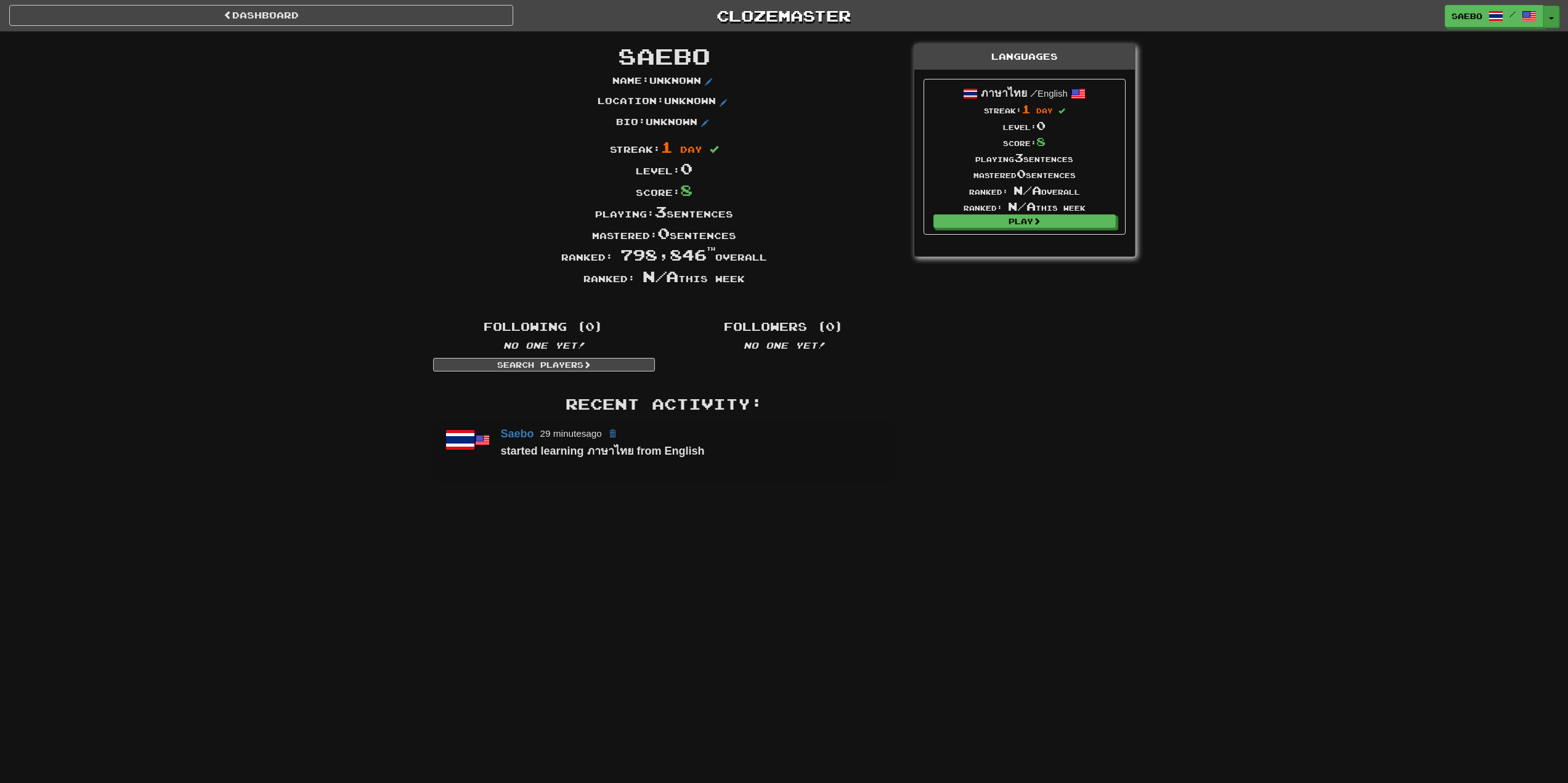
click at [1545, 13] on button "Toggle Dropdown" at bounding box center [1551, 17] width 16 height 22
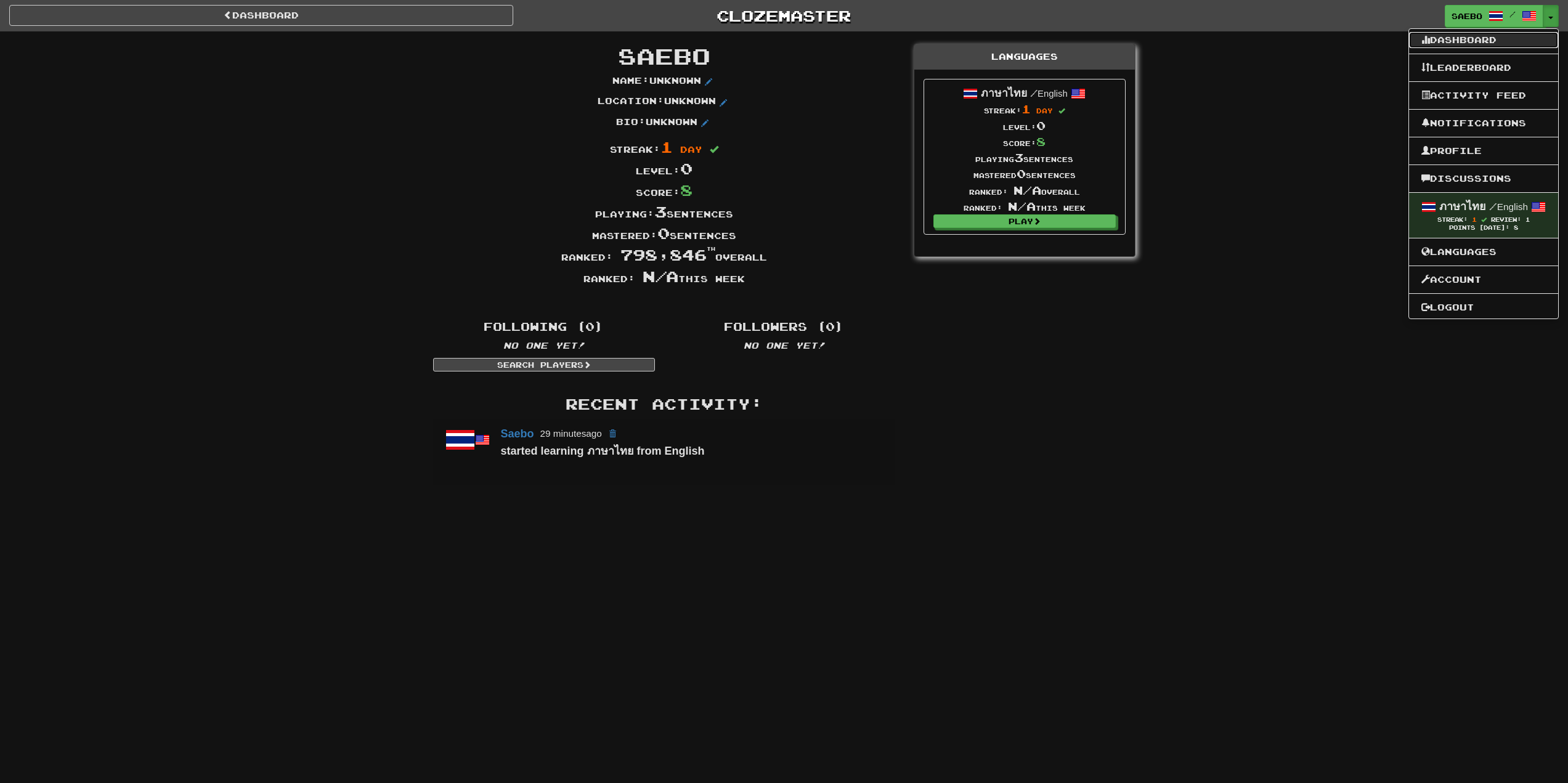
click at [1460, 40] on link "Dashboard" at bounding box center [1484, 40] width 149 height 16
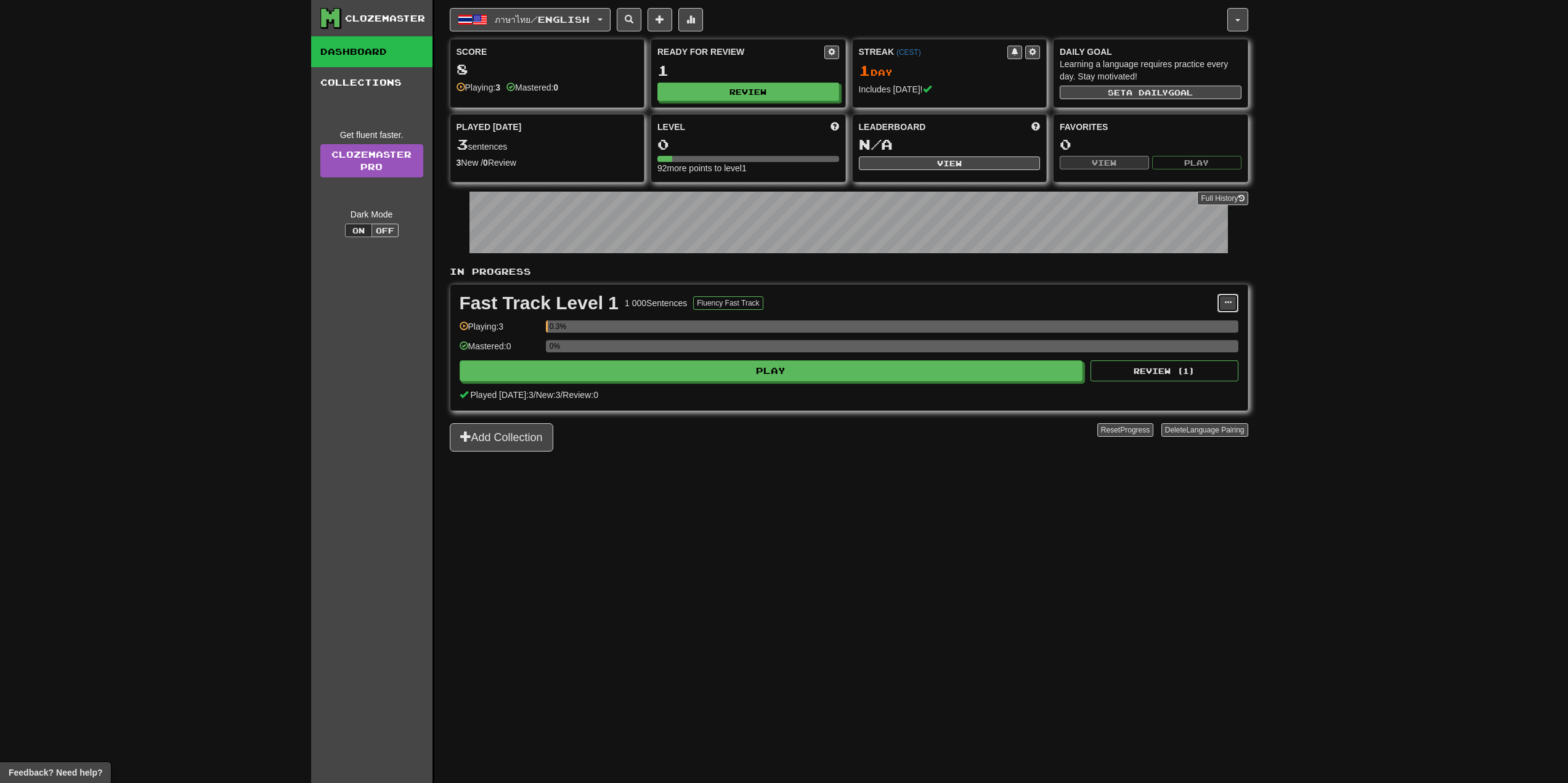
click at [1225, 302] on span at bounding box center [1227, 302] width 7 height 7
click at [1199, 319] on link "Manage Sentences" at bounding box center [1173, 325] width 127 height 16
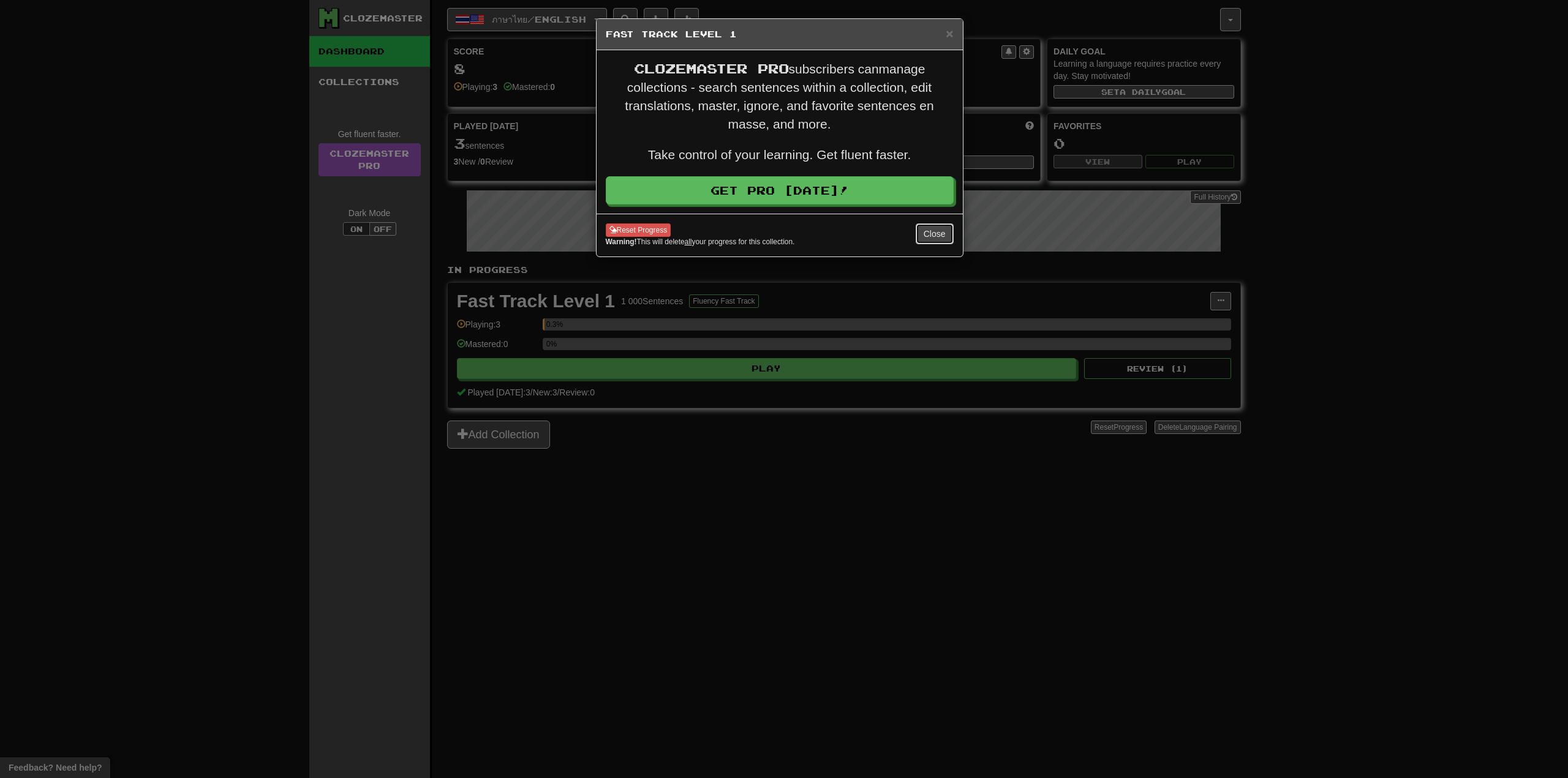
click at [941, 235] on button "Close" at bounding box center [934, 234] width 38 height 21
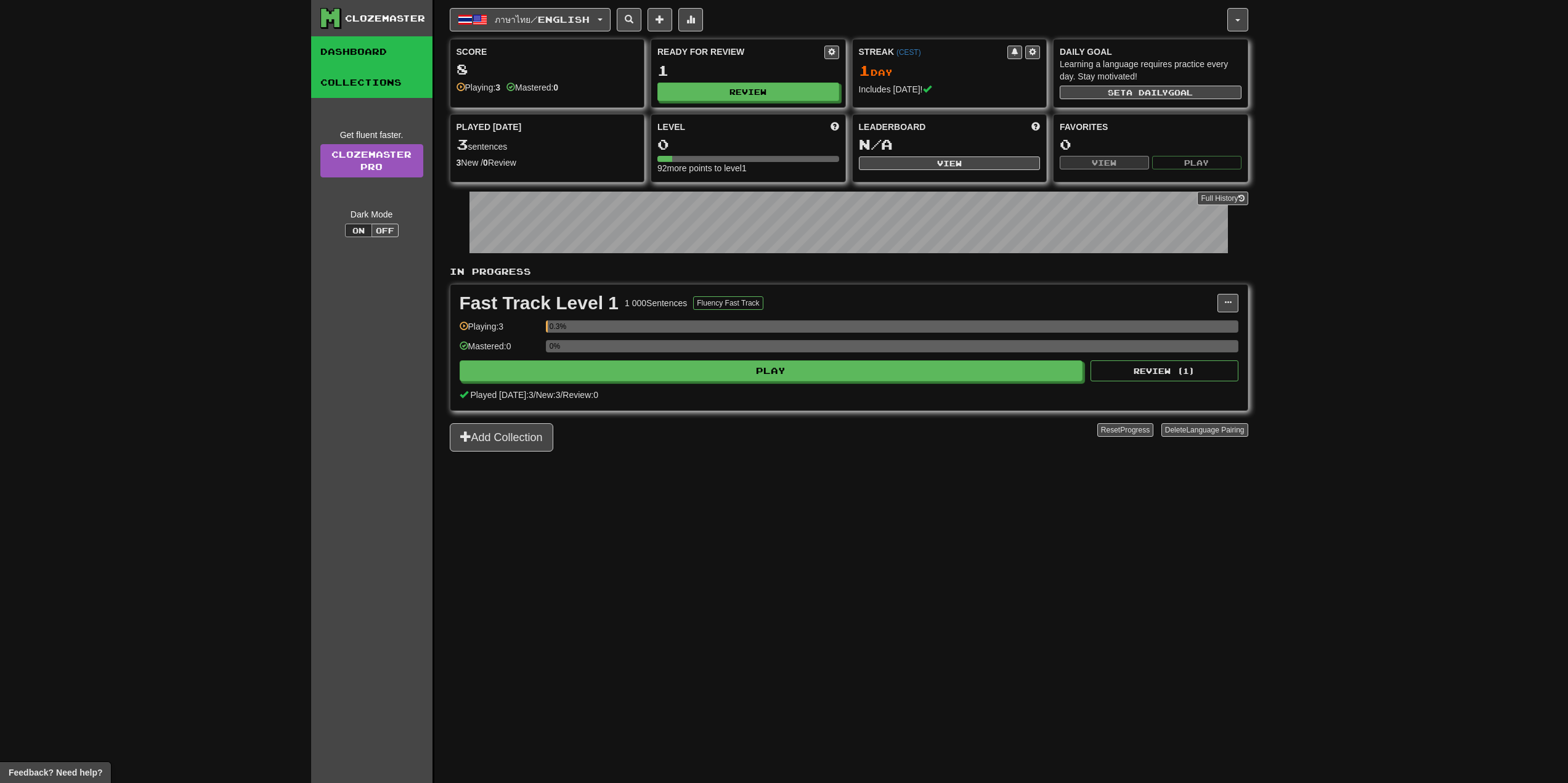
click at [363, 78] on link "Collections" at bounding box center [371, 82] width 121 height 31
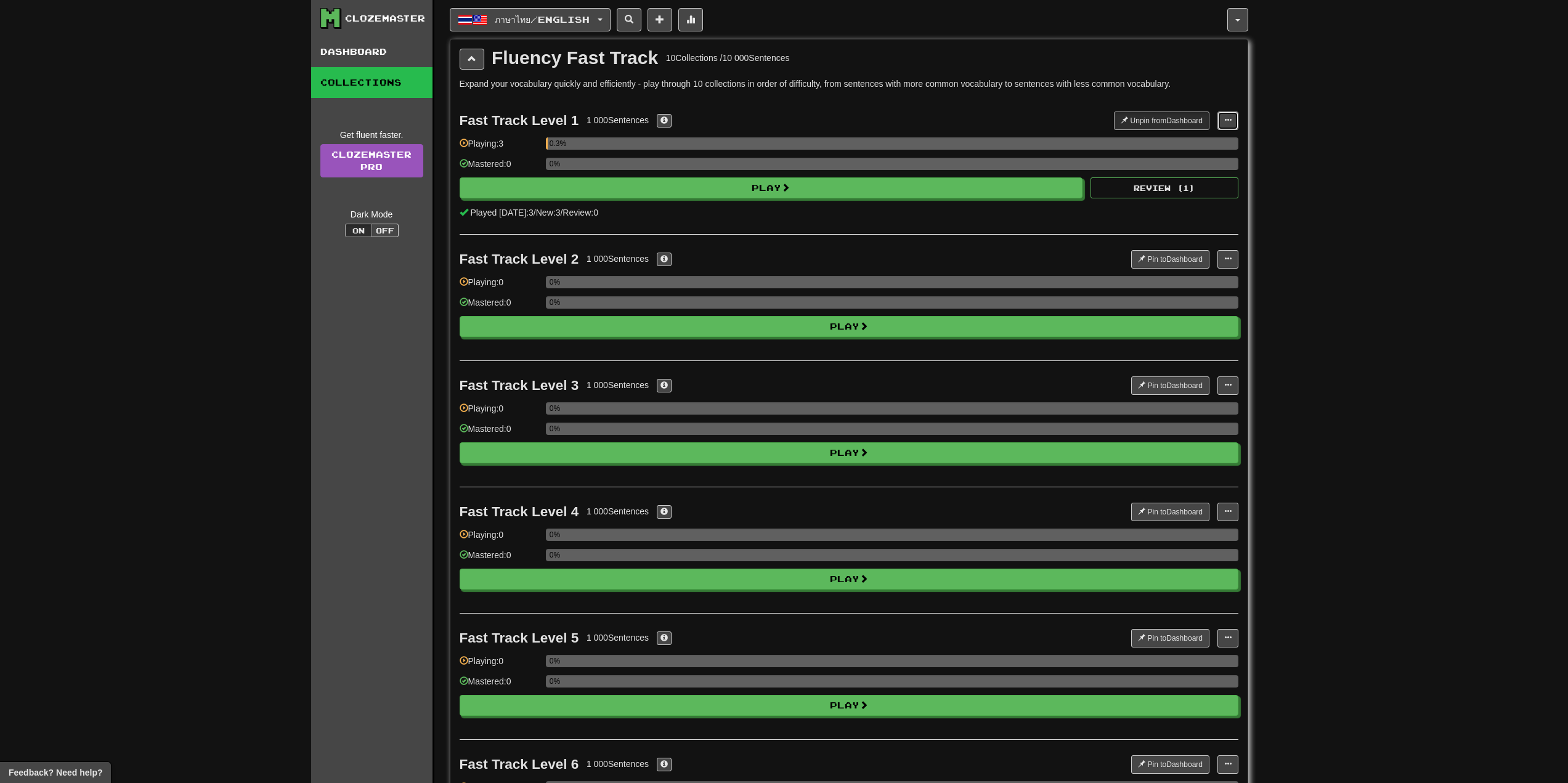
click at [1224, 118] on span at bounding box center [1227, 119] width 7 height 7
click at [1232, 260] on button at bounding box center [1228, 259] width 21 height 18
click at [1231, 260] on span at bounding box center [1227, 258] width 7 height 7
click at [602, 20] on span "button" at bounding box center [600, 19] width 5 height 3
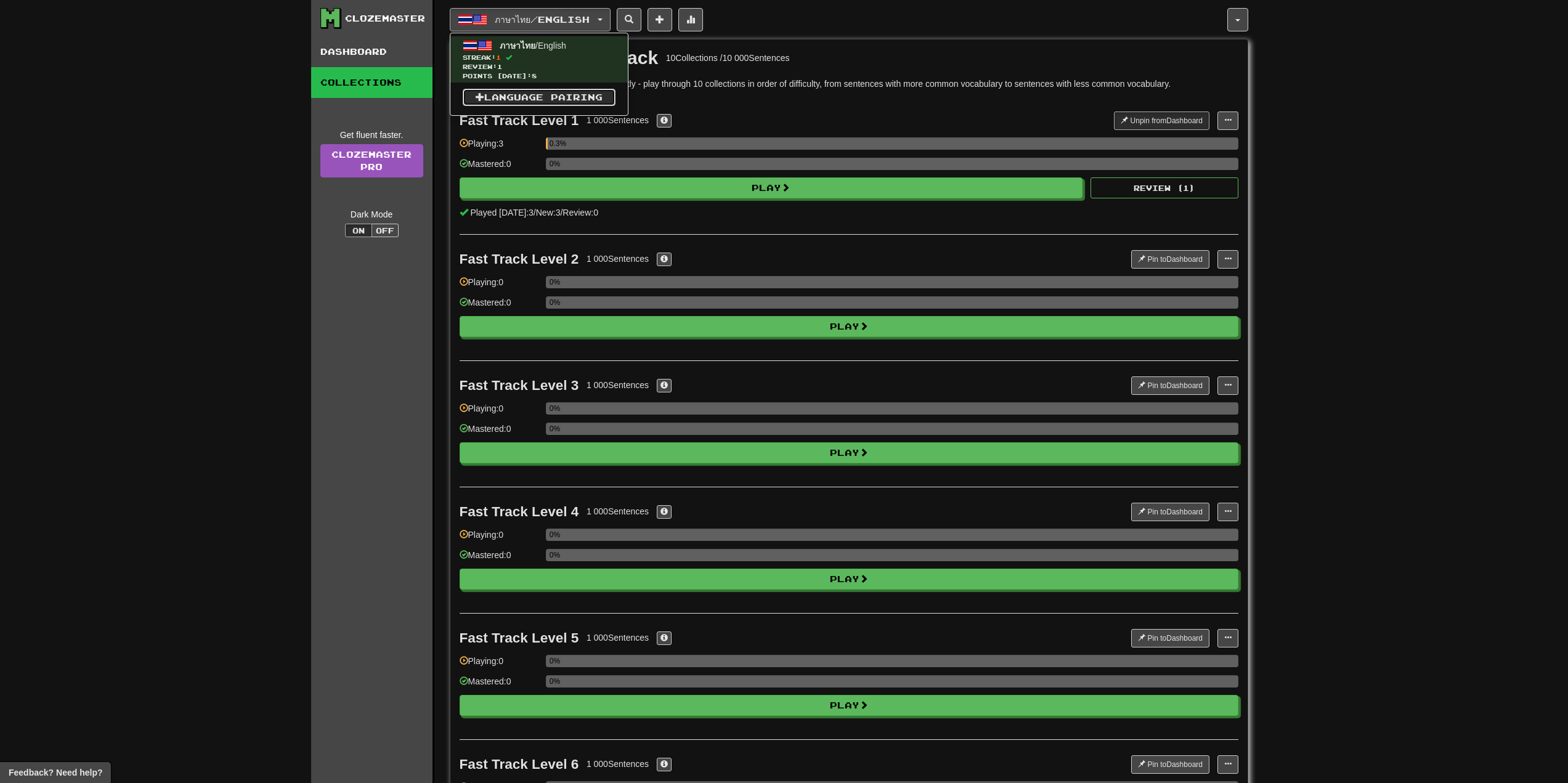
click at [512, 95] on link "Language Pairing" at bounding box center [539, 97] width 153 height 18
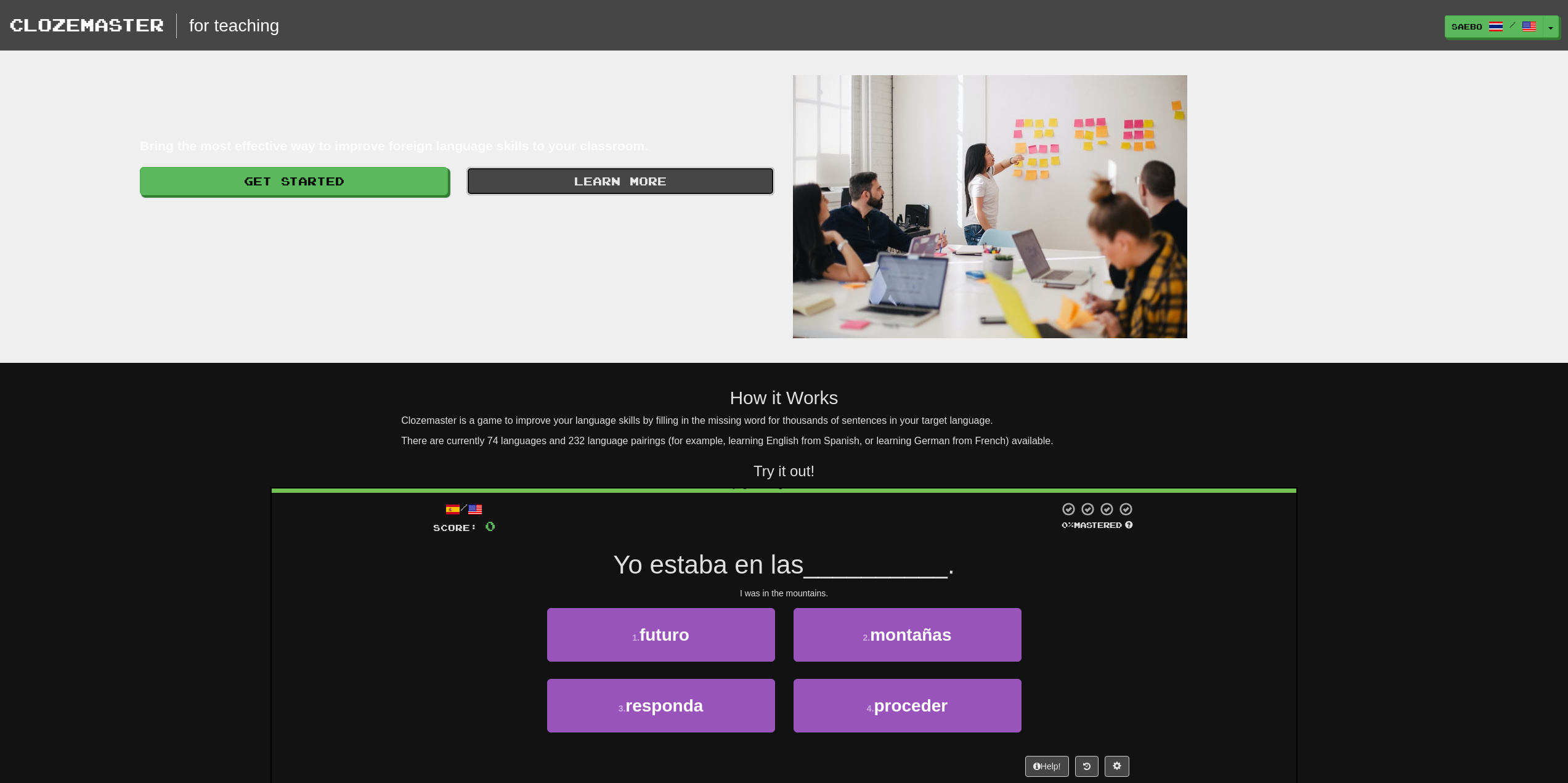
click at [533, 184] on link "Learn More" at bounding box center [620, 181] width 308 height 29
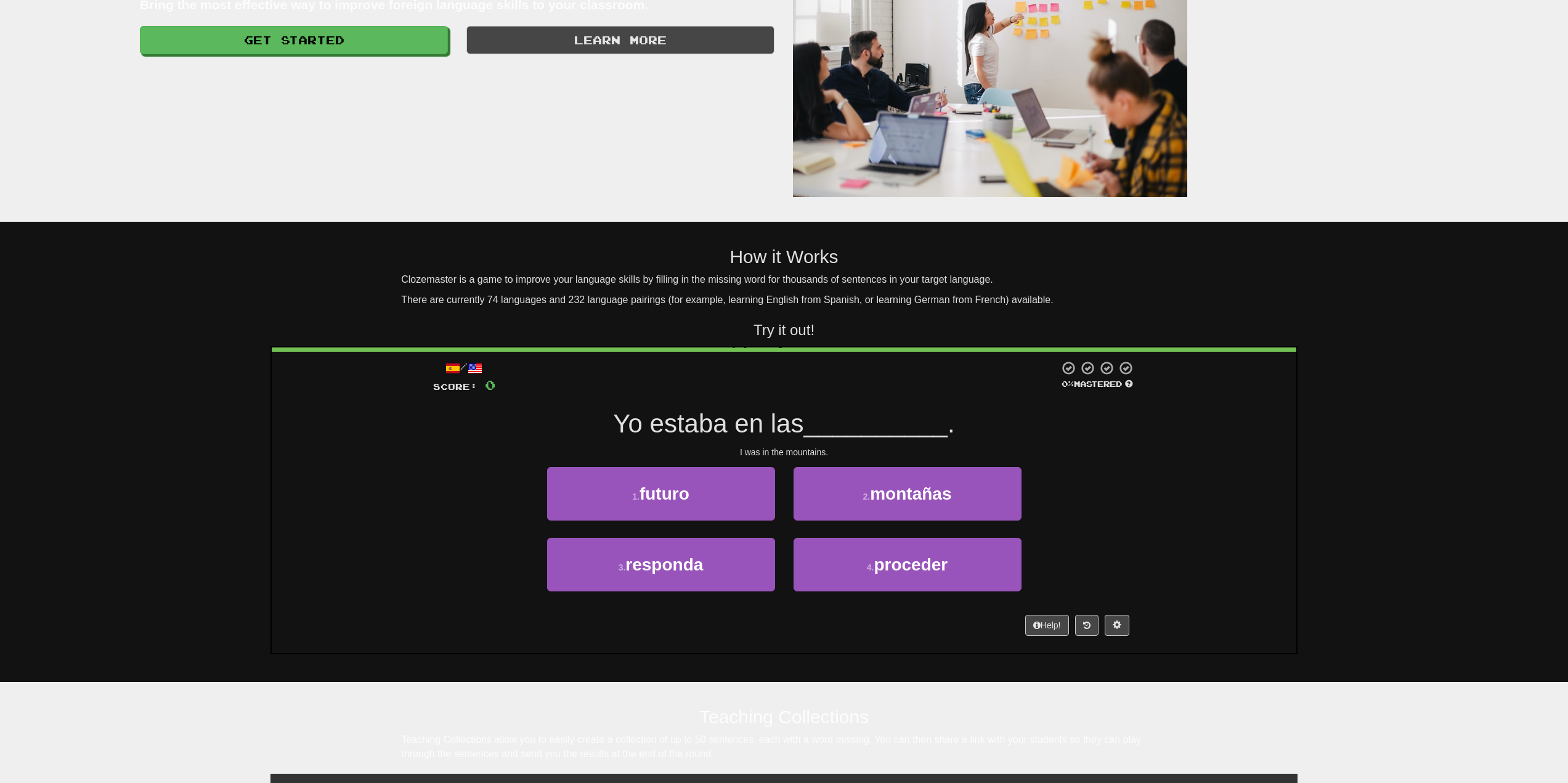
scroll to position [62, 0]
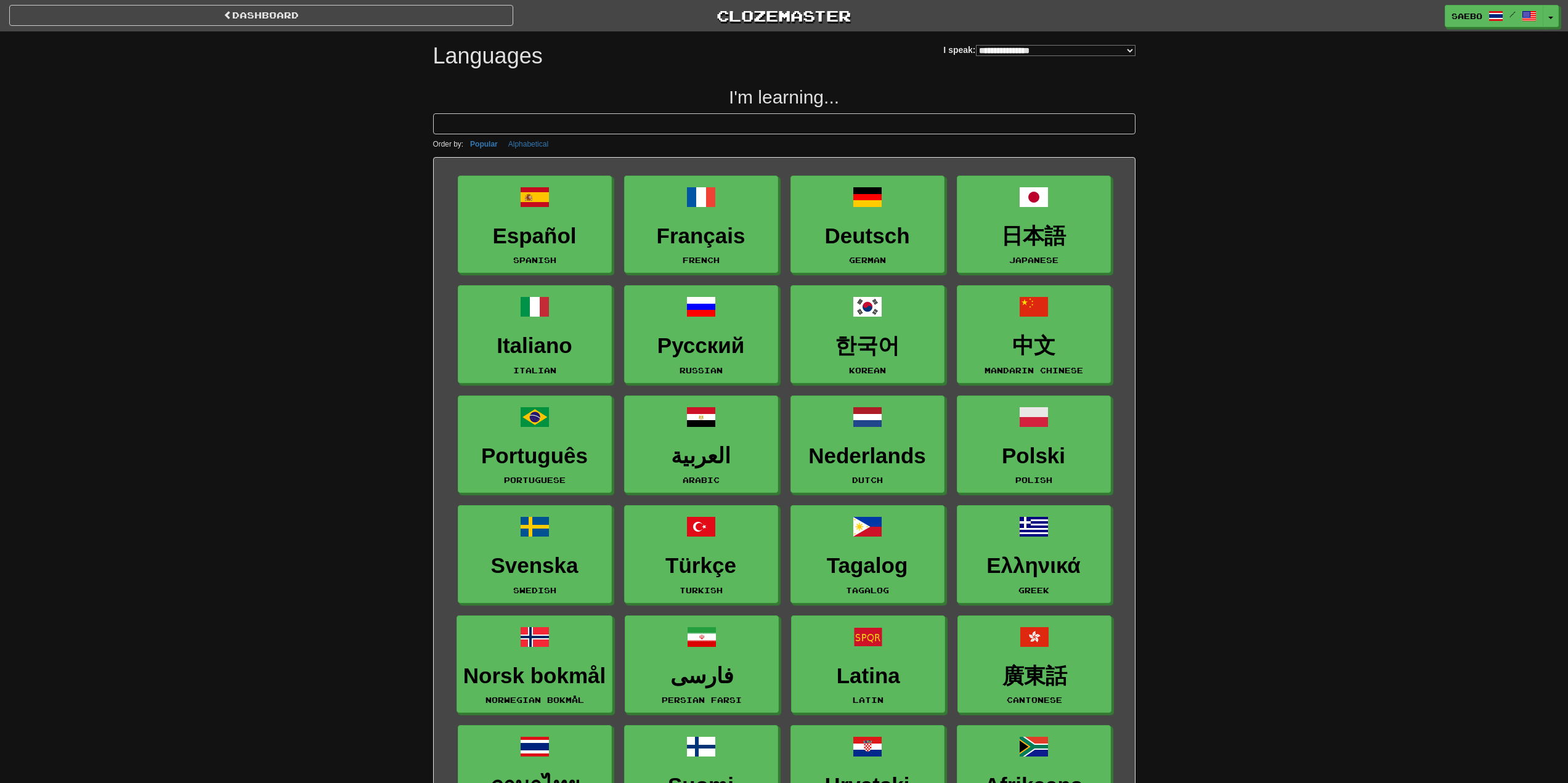
select select "*******"
click at [202, 12] on link "dashboard" at bounding box center [261, 16] width 504 height 21
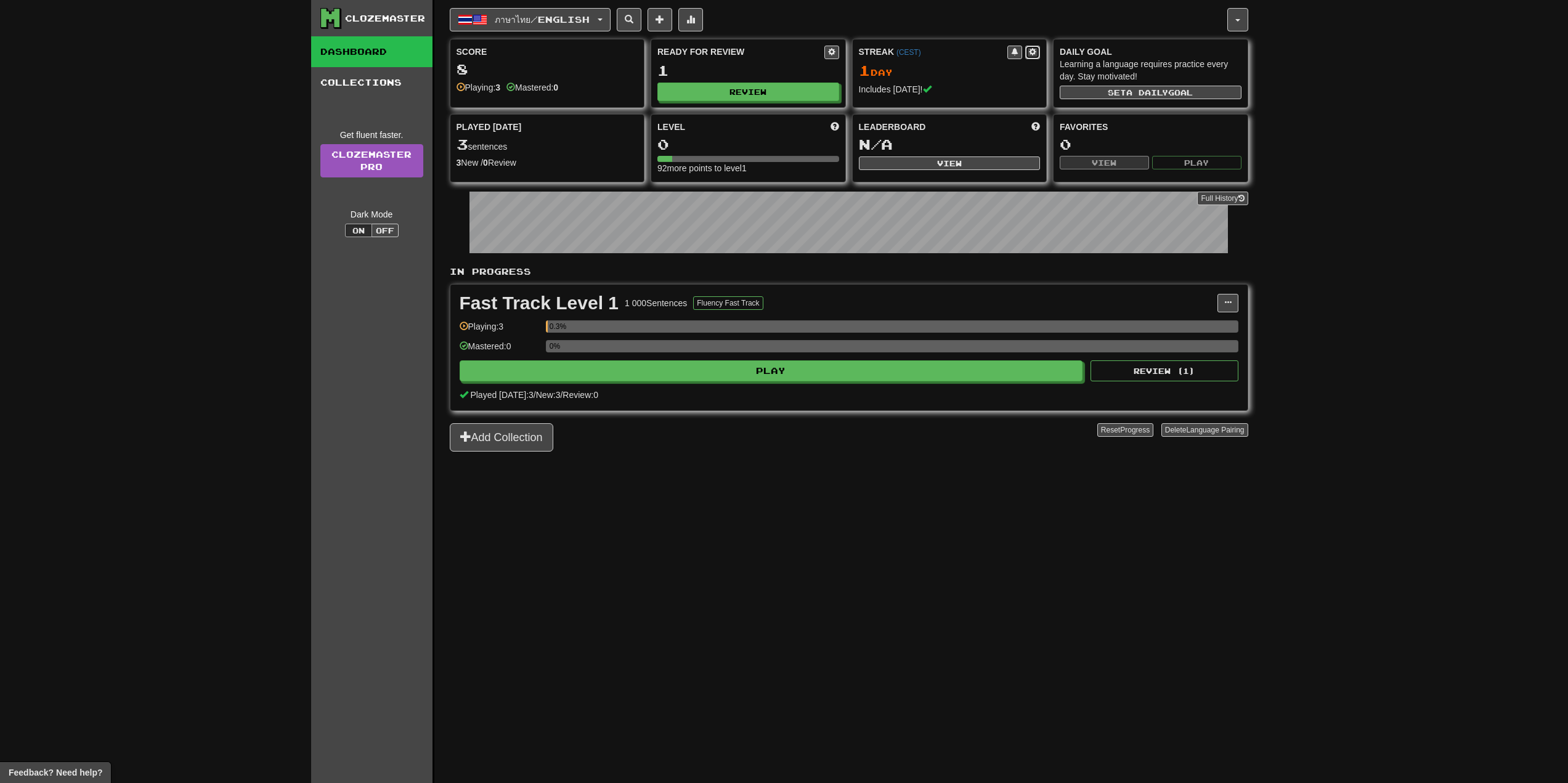
click at [1031, 51] on span at bounding box center [1032, 51] width 7 height 7
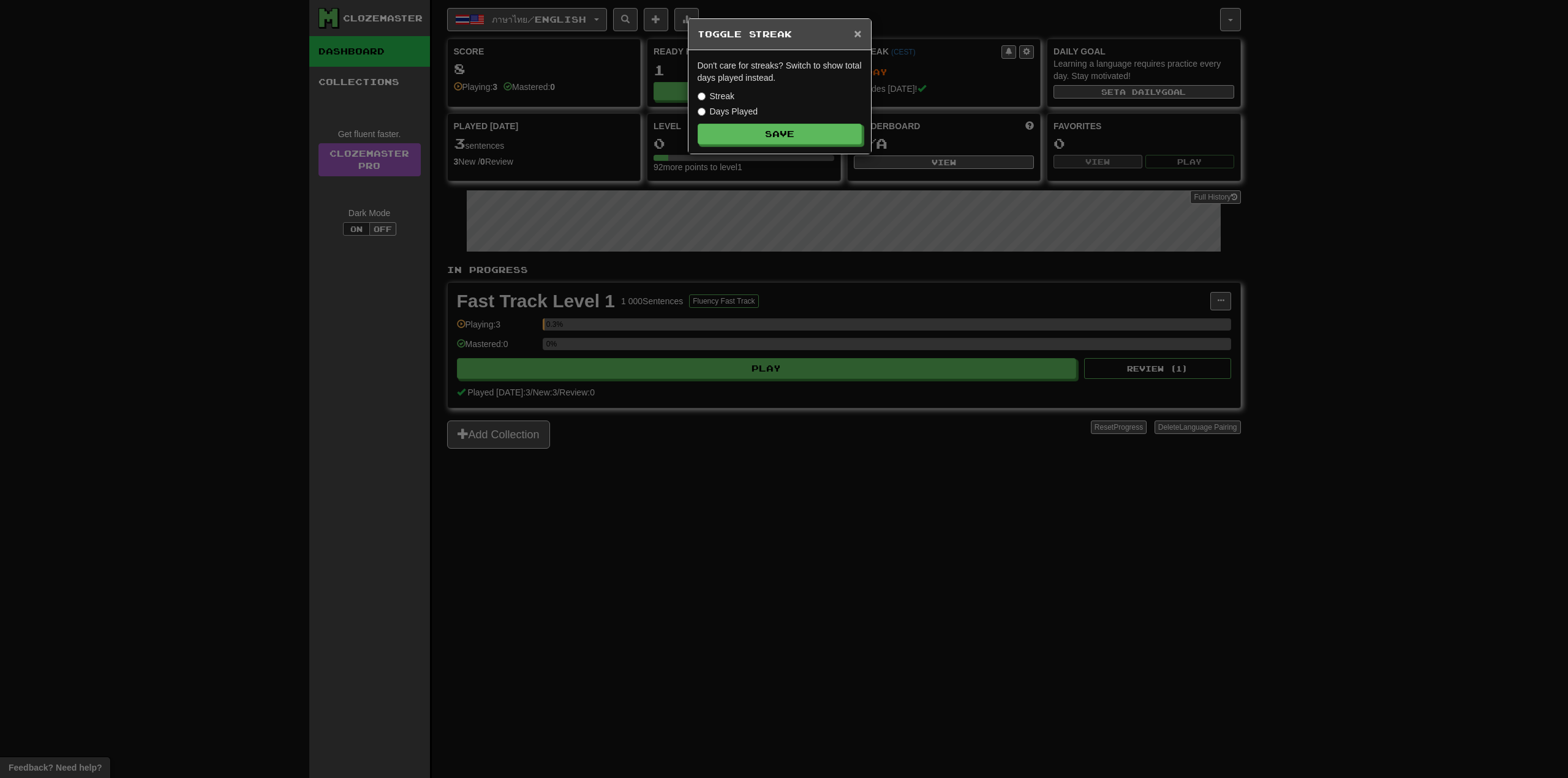
click at [859, 31] on span "×" at bounding box center [857, 34] width 7 height 14
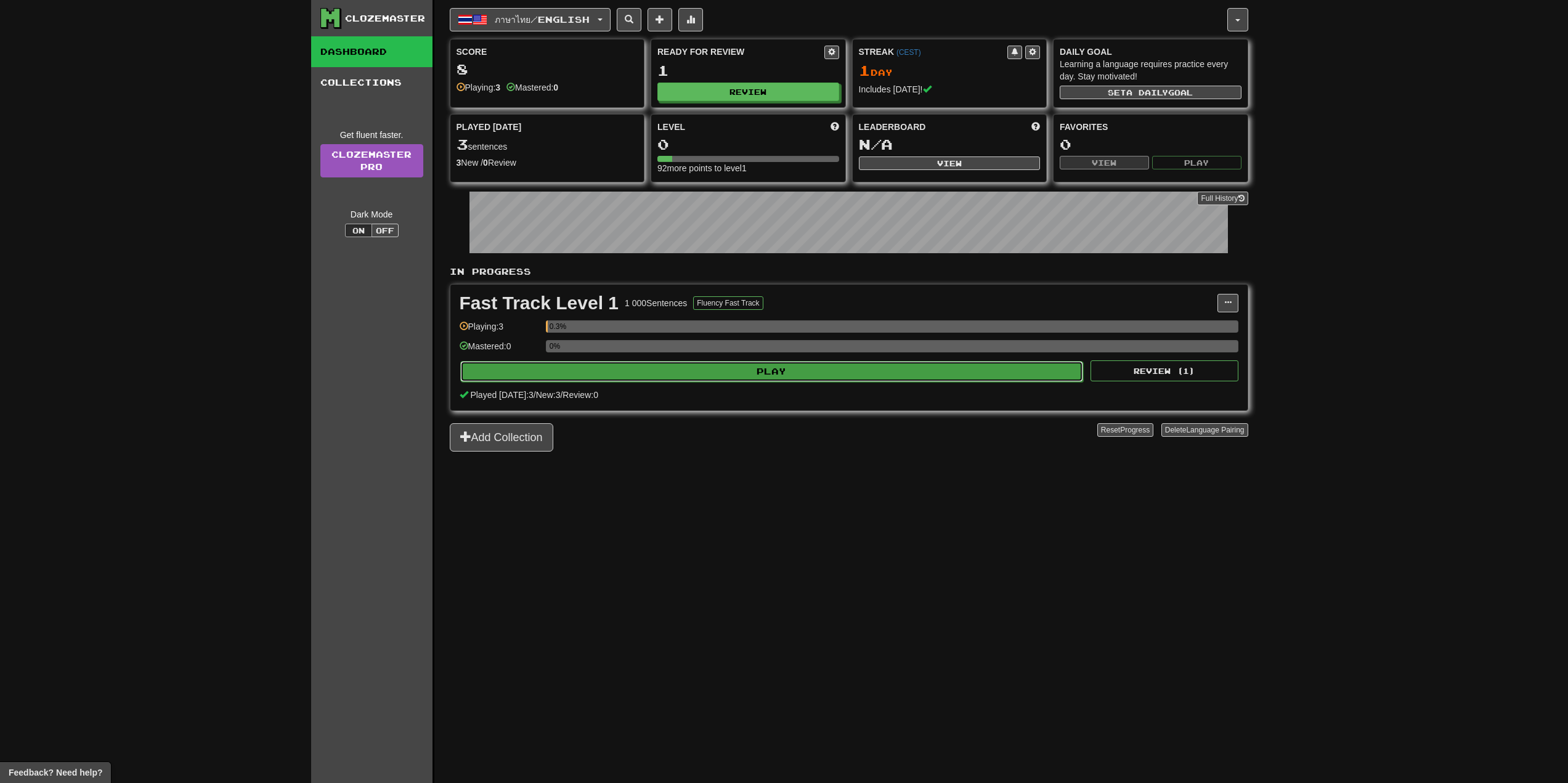
click at [802, 376] on button "Play" at bounding box center [772, 371] width 624 height 21
select select "**"
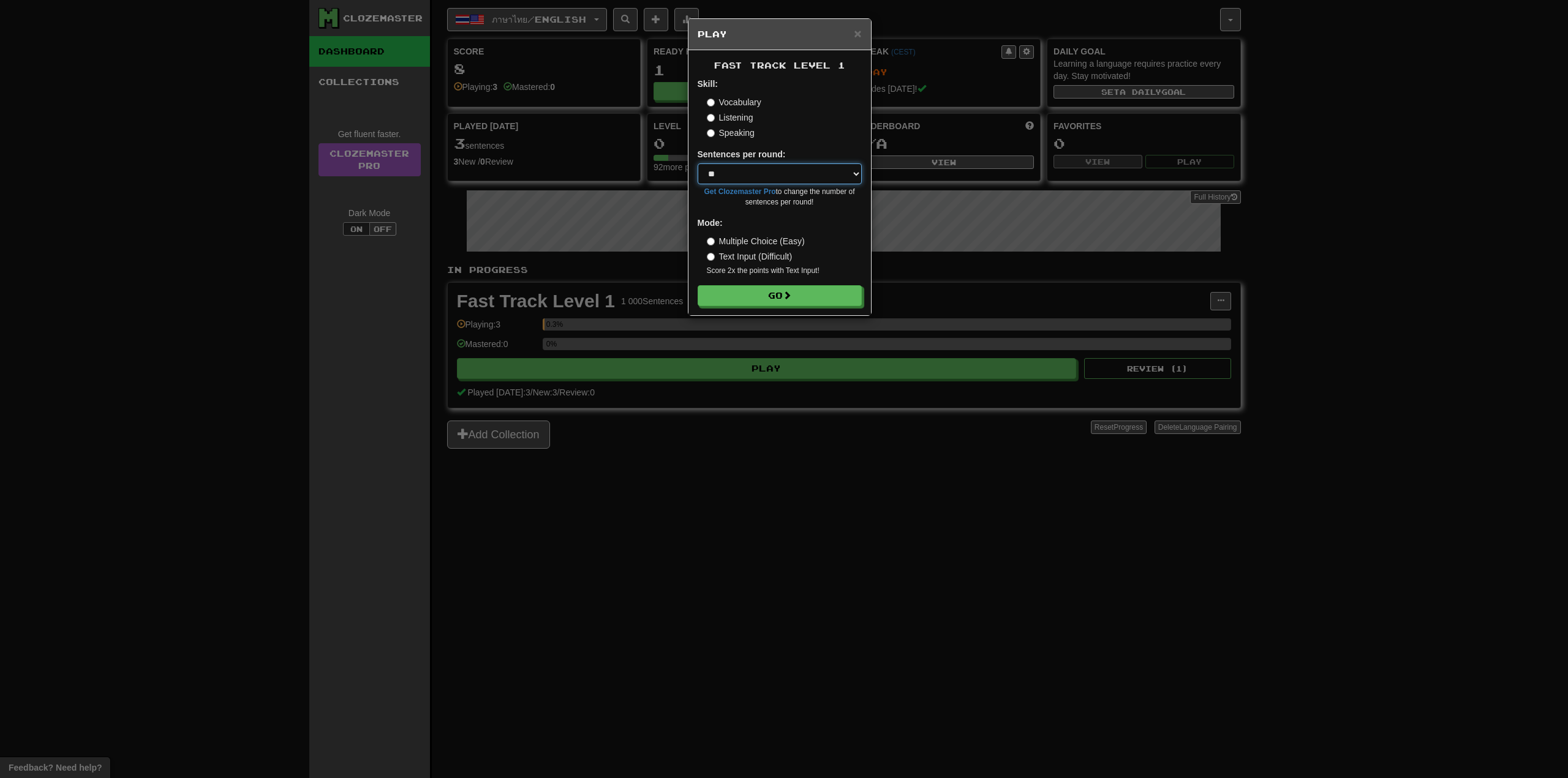
click at [856, 172] on select "* ** ** ** ** ** *** ********" at bounding box center [779, 174] width 164 height 21
click at [855, 35] on span "×" at bounding box center [857, 34] width 7 height 14
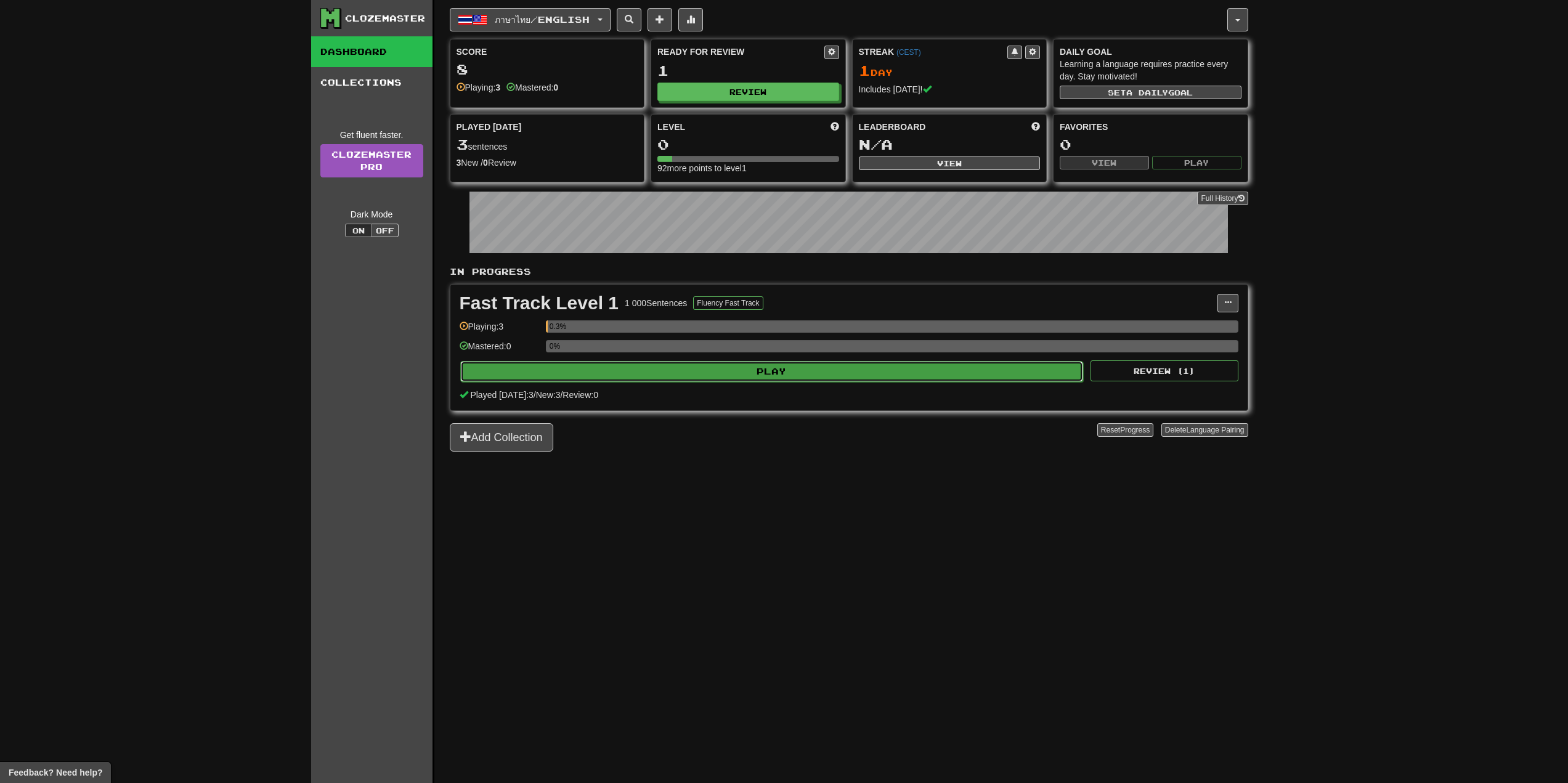
click at [796, 372] on button "Play" at bounding box center [772, 371] width 624 height 21
select select "**"
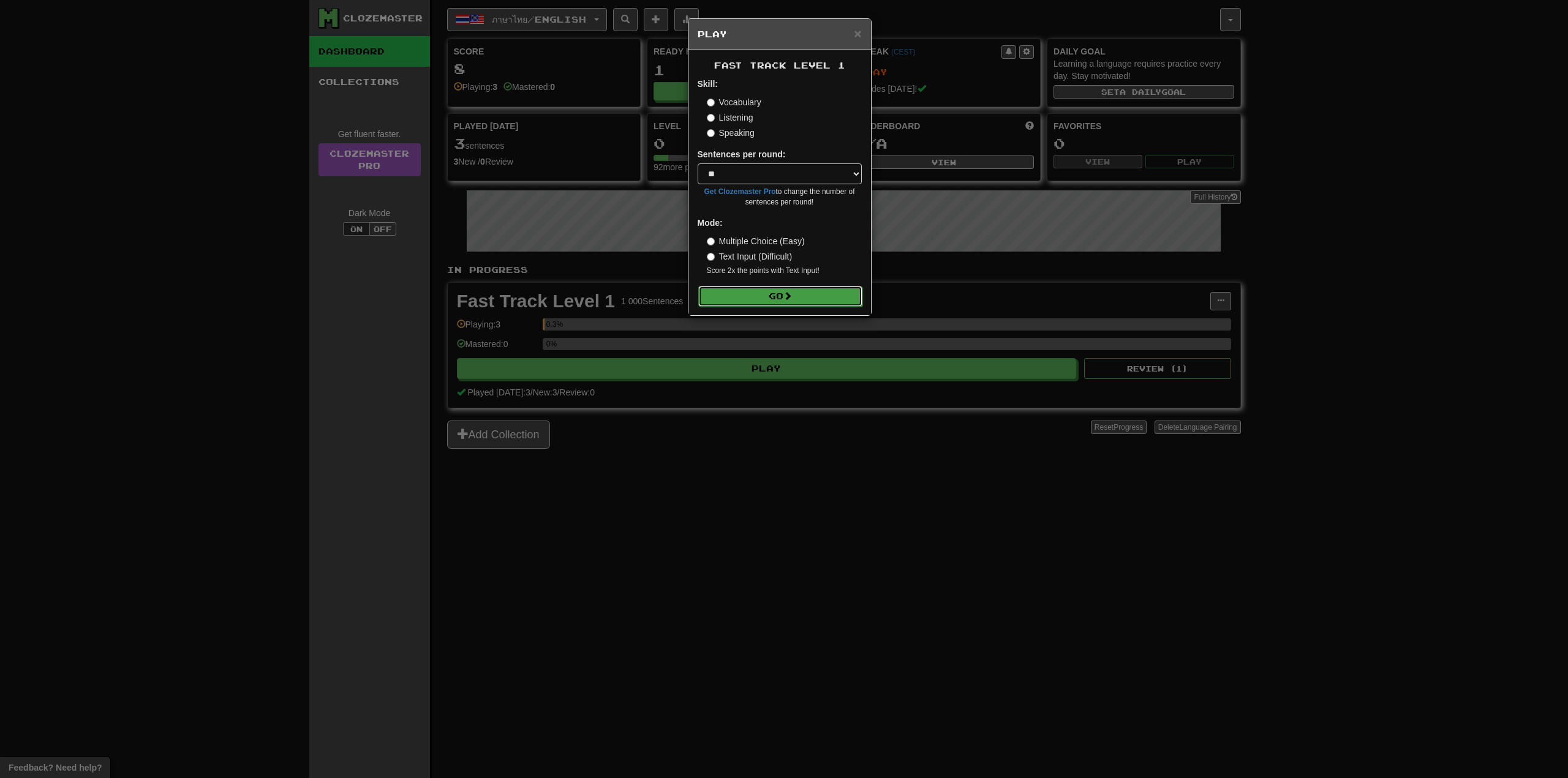
click at [792, 298] on span at bounding box center [787, 295] width 8 height 8
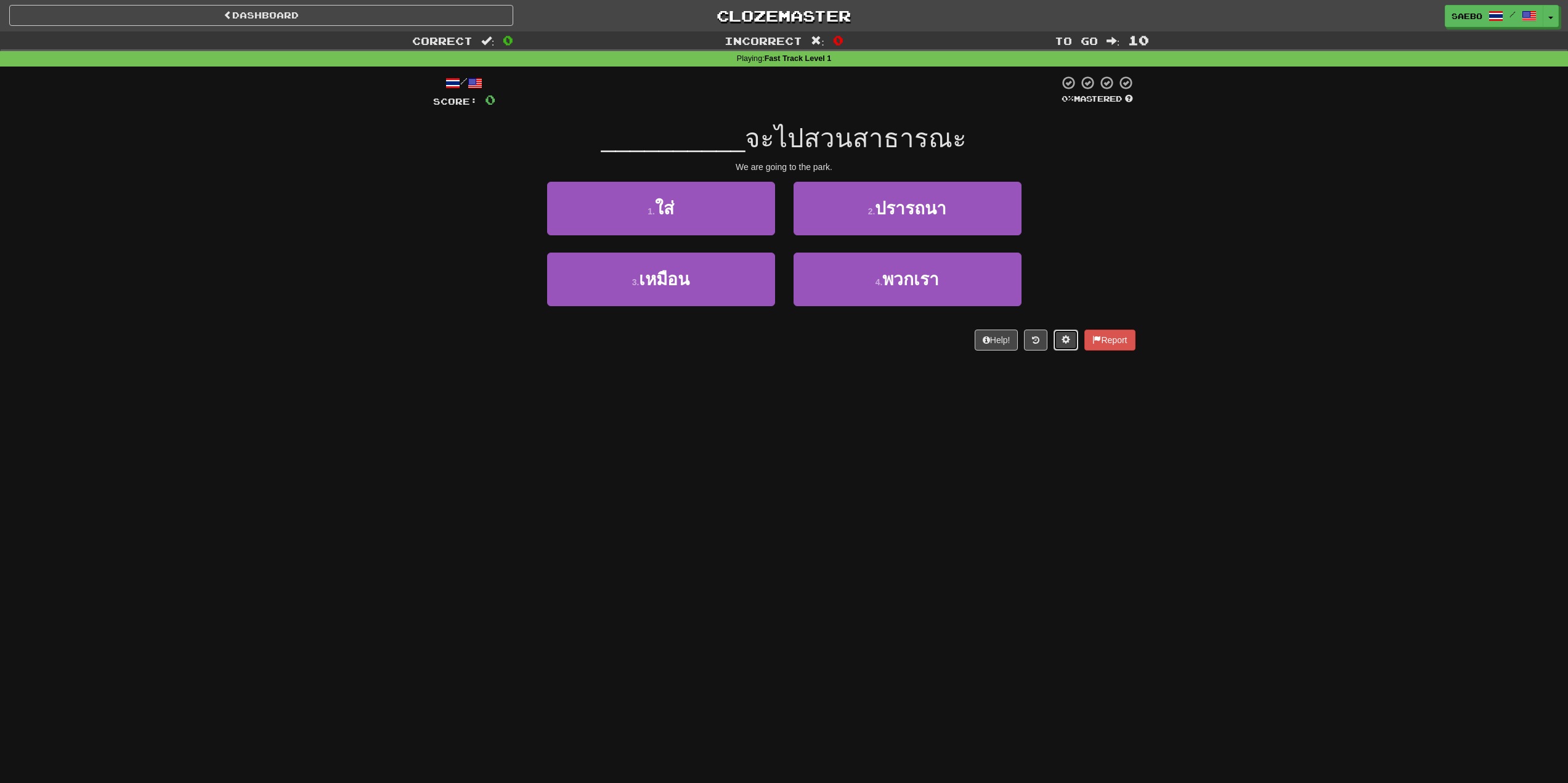
click at [1061, 340] on span at bounding box center [1065, 339] width 8 height 8
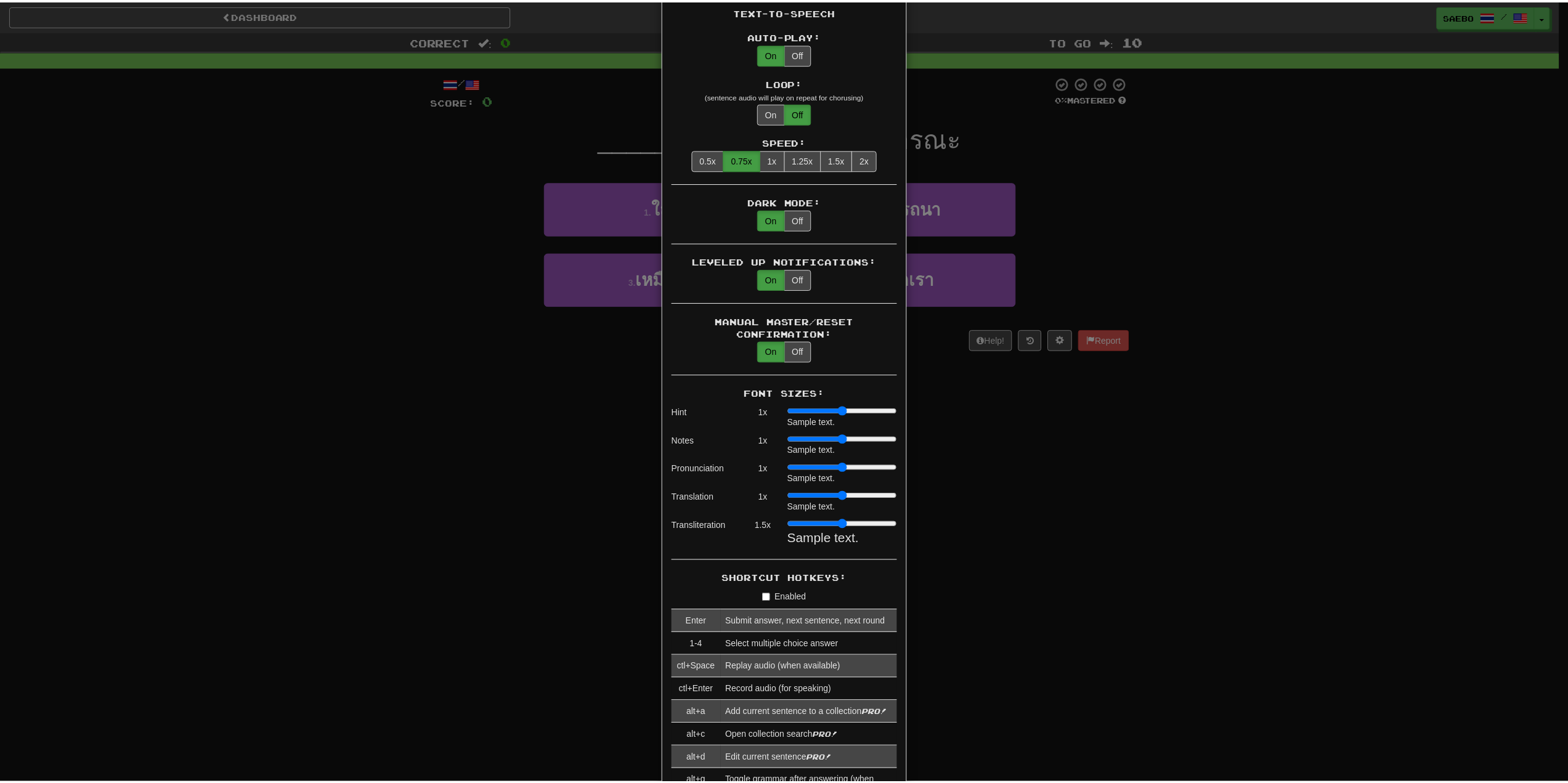
scroll to position [554, 0]
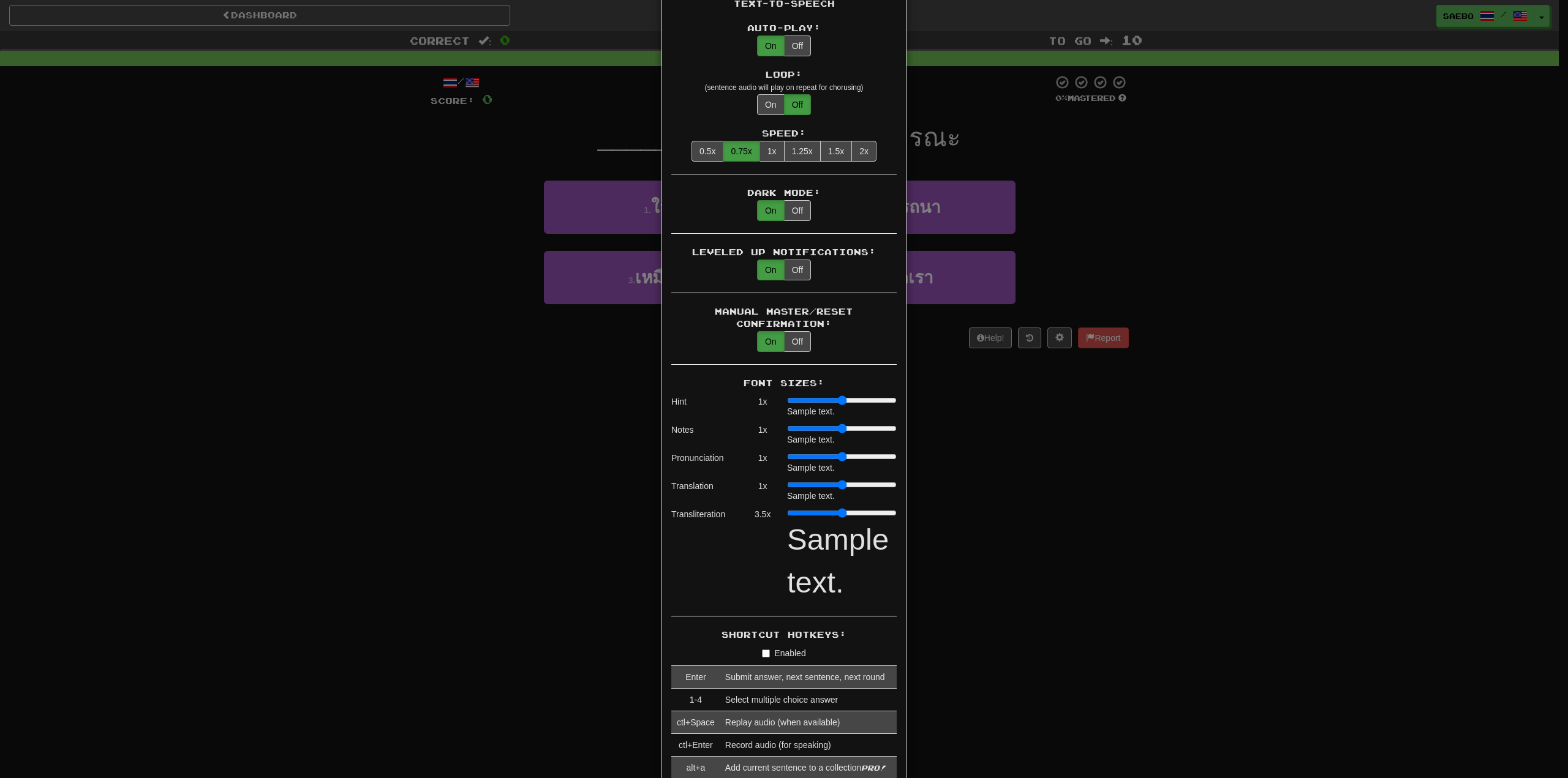
drag, startPoint x: 803, startPoint y: 500, endPoint x: 865, endPoint y: 503, distance: 62.1
type input "***"
click at [865, 508] on input "range" at bounding box center [842, 513] width 110 height 10
click at [933, 489] on div "× Game Settings Translations: Visible Show After Answering Hidden Sentence Text…" at bounding box center [784, 389] width 1568 height 778
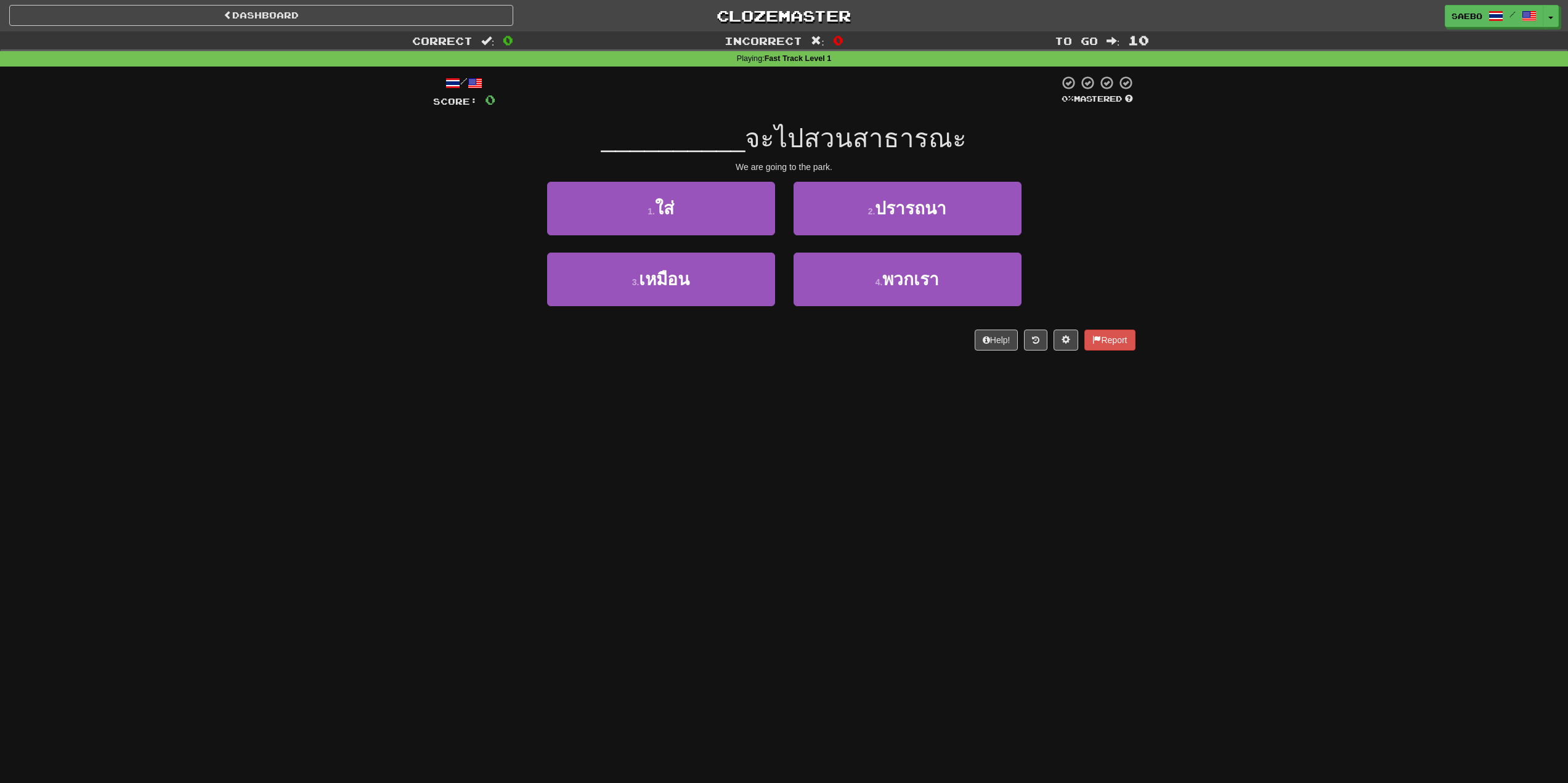
click at [845, 147] on span "จะไปสวนสาธารณะ" at bounding box center [856, 138] width 222 height 29
click at [820, 139] on span "จะไปสวนสาธารณะ" at bounding box center [856, 138] width 222 height 29
click at [781, 142] on span "จะไปสวนสาธารณะ" at bounding box center [856, 138] width 222 height 29
click at [774, 161] on div "We are going to the park." at bounding box center [784, 167] width 702 height 12
click at [1033, 338] on icon at bounding box center [1035, 340] width 7 height 8
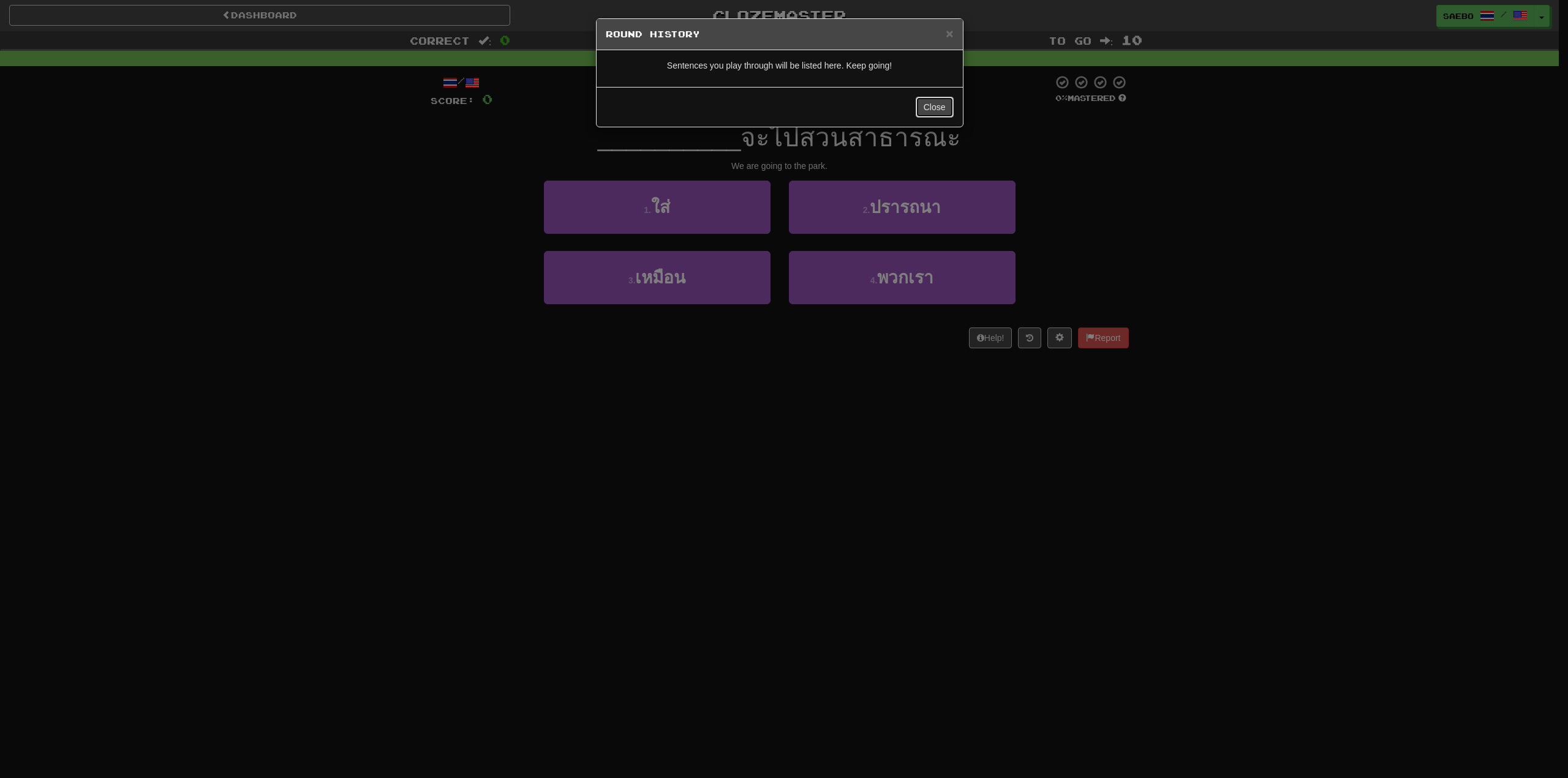
click at [932, 104] on button "Close" at bounding box center [934, 107] width 38 height 21
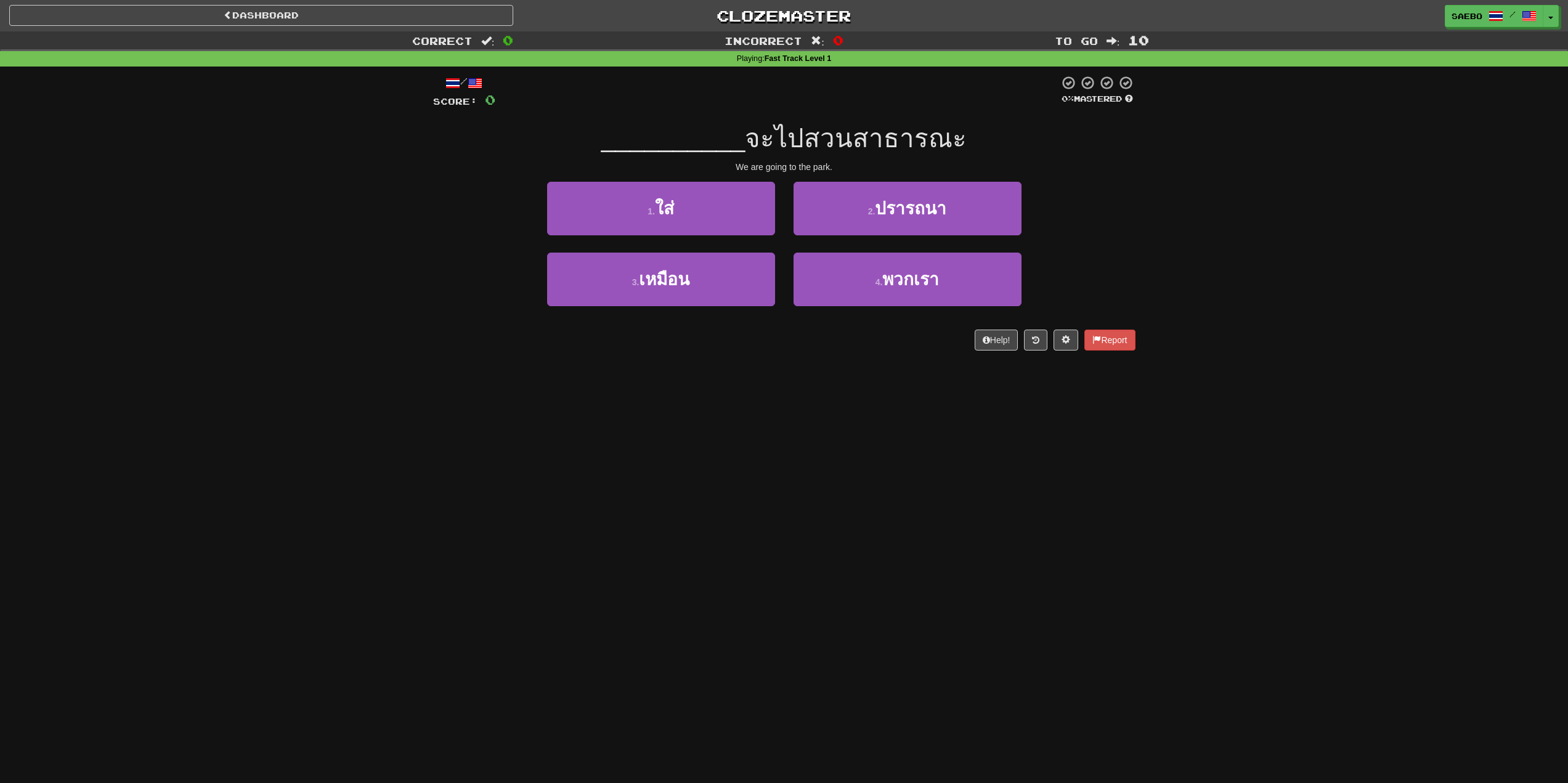
click at [900, 142] on span "จะไปสวนสาธารณะ" at bounding box center [856, 138] width 222 height 29
drag, startPoint x: 797, startPoint y: 163, endPoint x: 805, endPoint y: 163, distance: 8.0
click at [805, 163] on div "We are going to the park." at bounding box center [784, 167] width 702 height 12
click at [804, 163] on div "We are going to the park." at bounding box center [784, 167] width 702 height 12
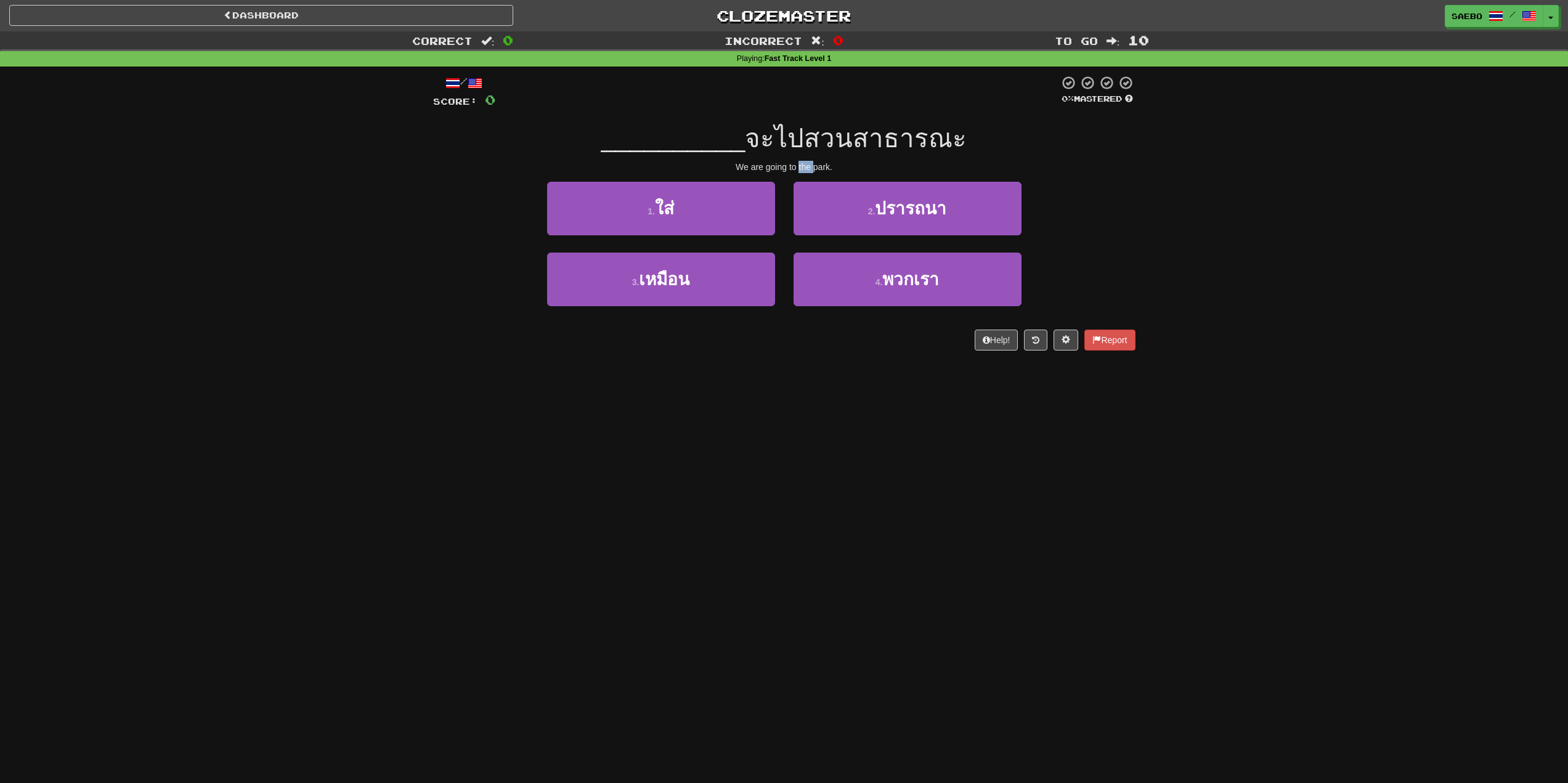
click at [803, 162] on div "We are going to the park." at bounding box center [784, 167] width 702 height 12
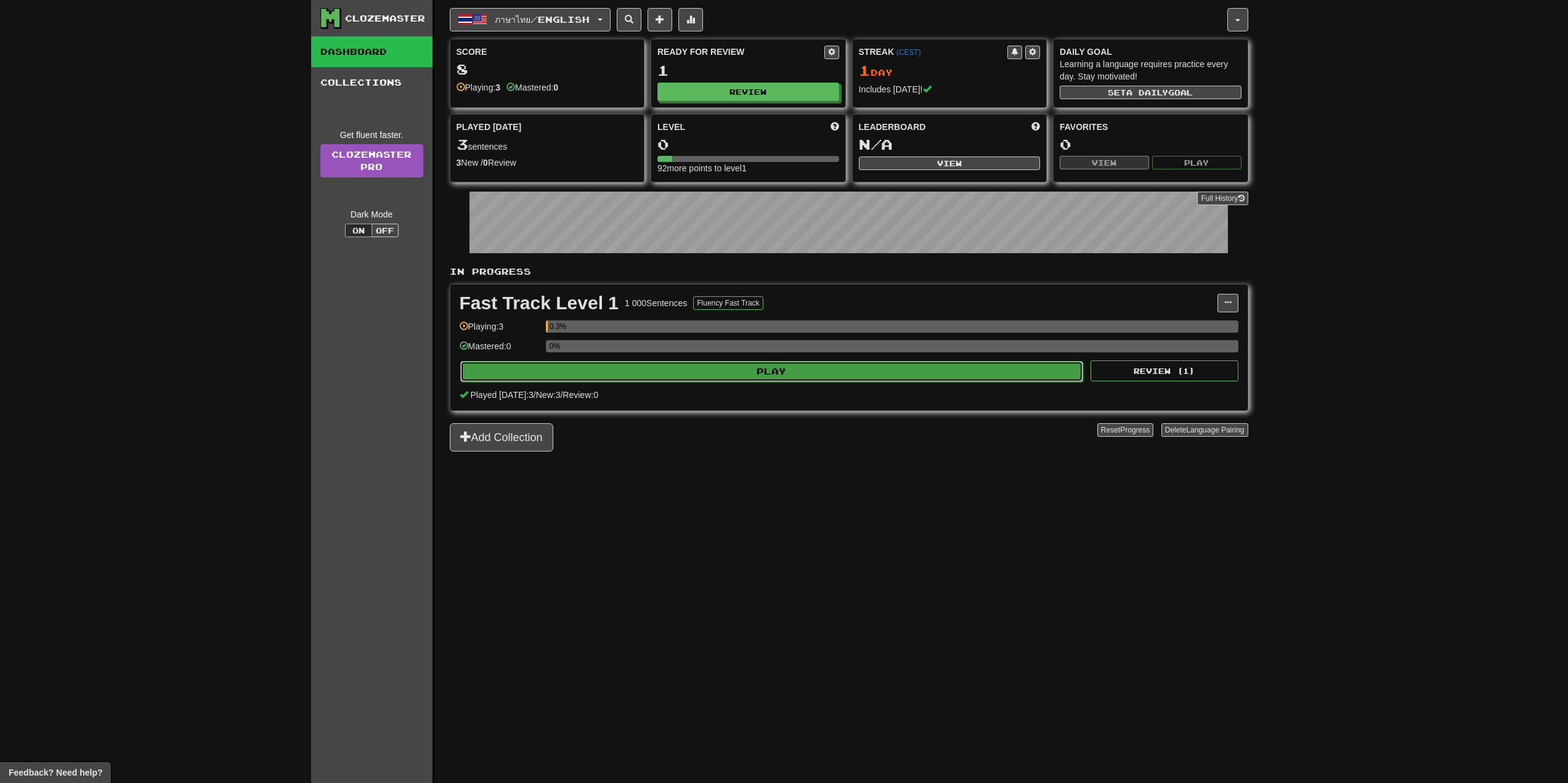
click at [729, 367] on button "Play" at bounding box center [772, 371] width 624 height 21
select select "**"
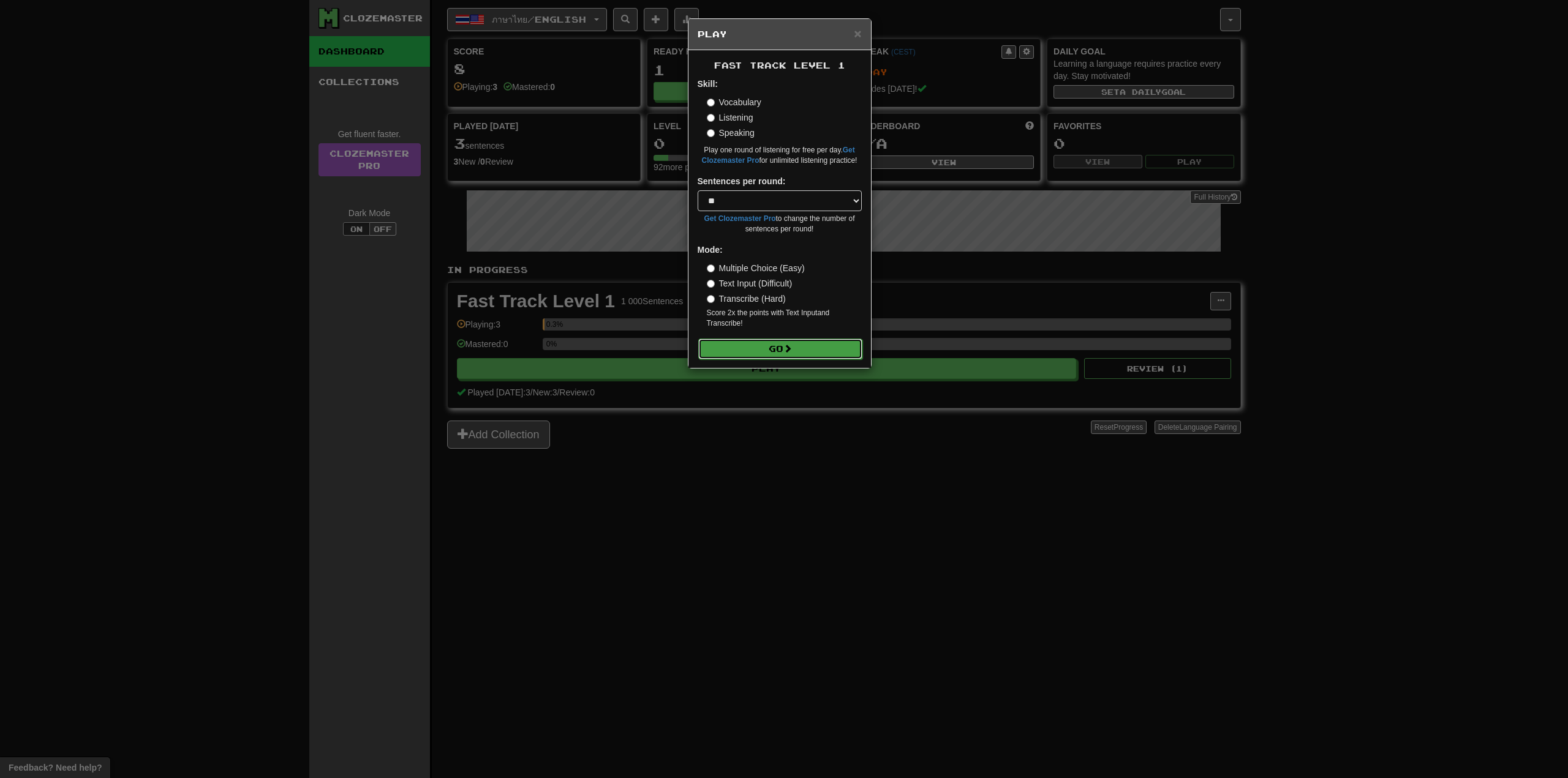
click at [795, 350] on button "Go" at bounding box center [780, 349] width 164 height 21
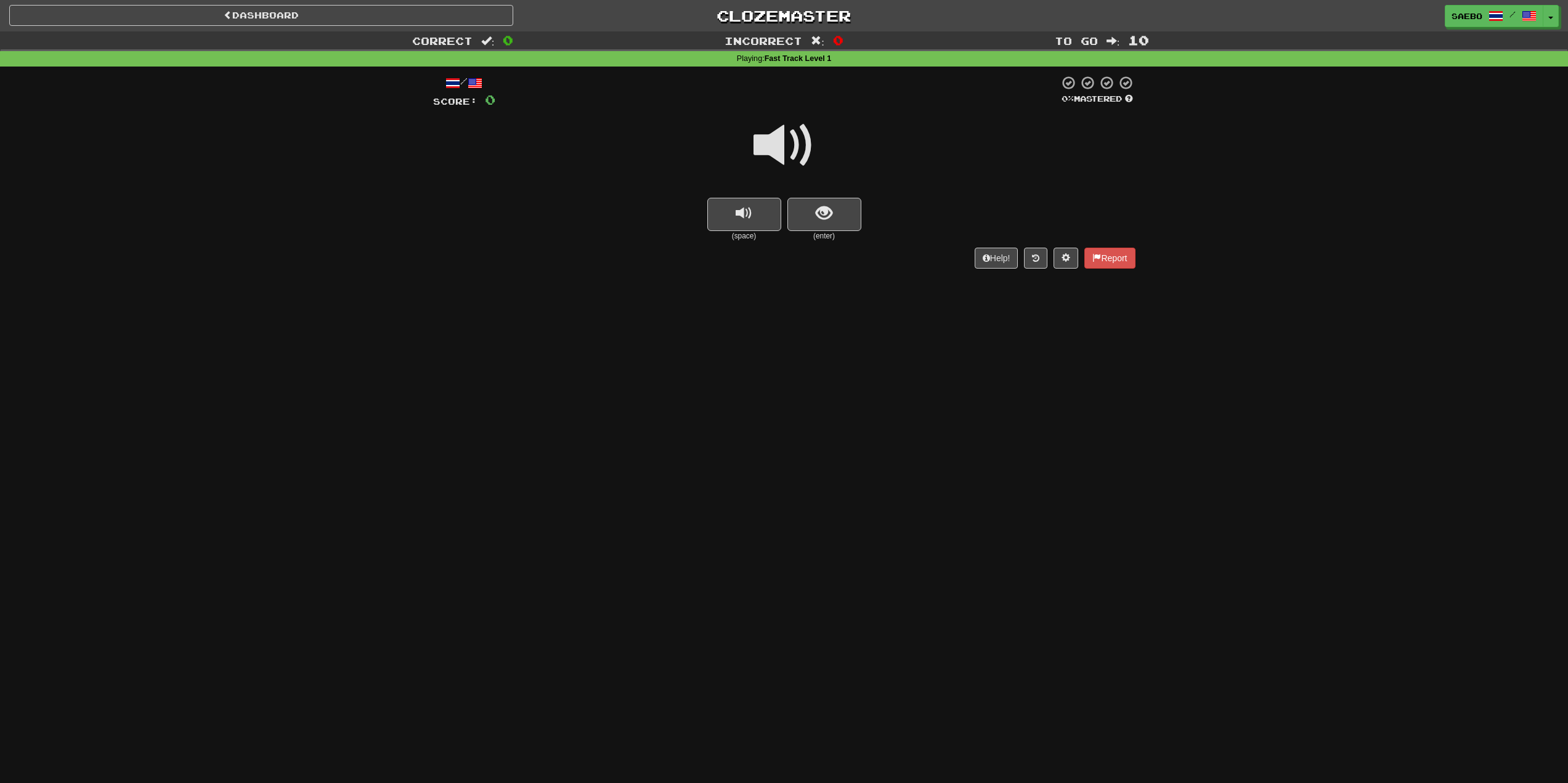
click at [800, 149] on span at bounding box center [784, 145] width 62 height 62
click at [1068, 255] on span at bounding box center [1065, 257] width 8 height 8
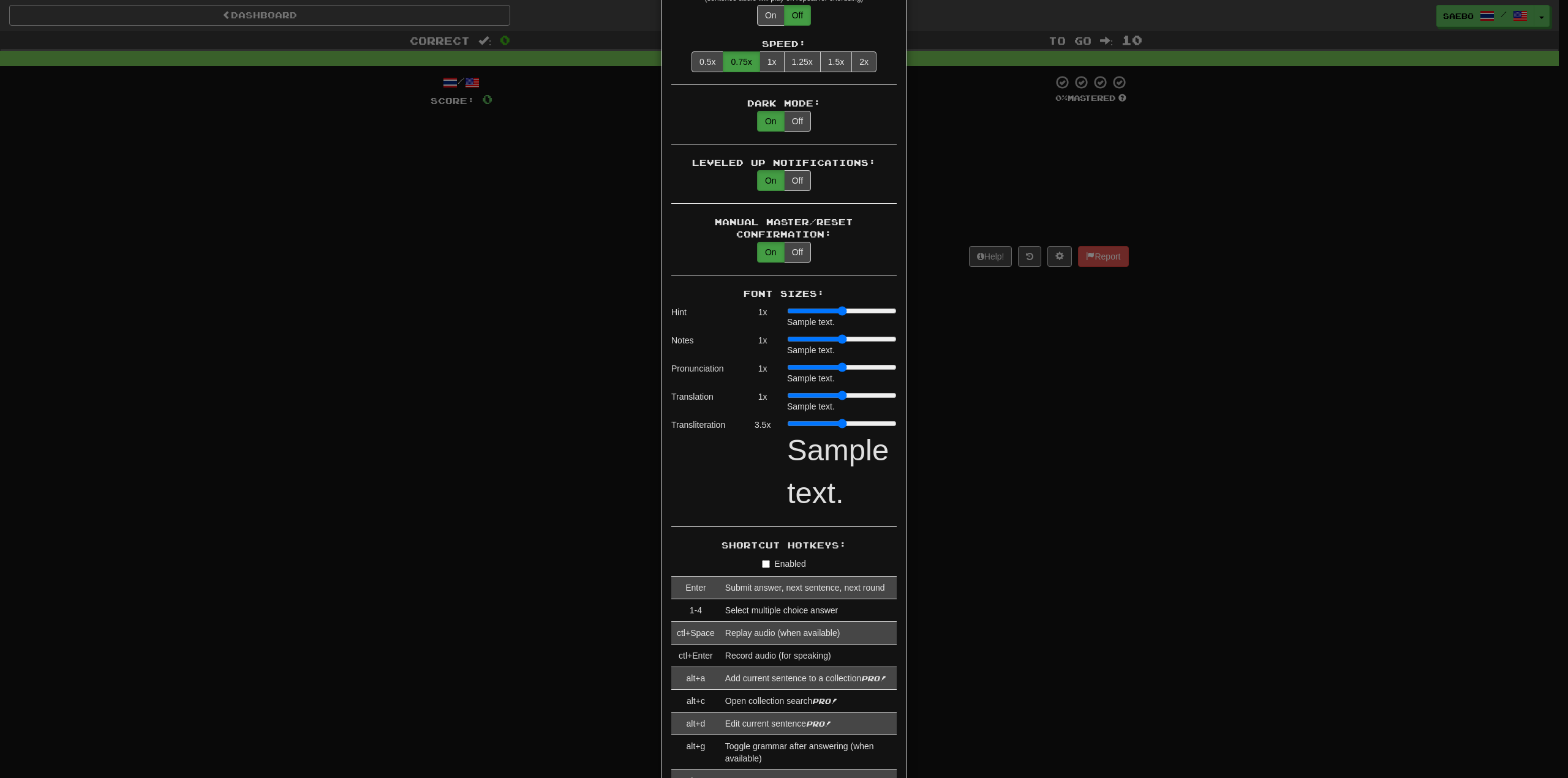
scroll to position [735, 0]
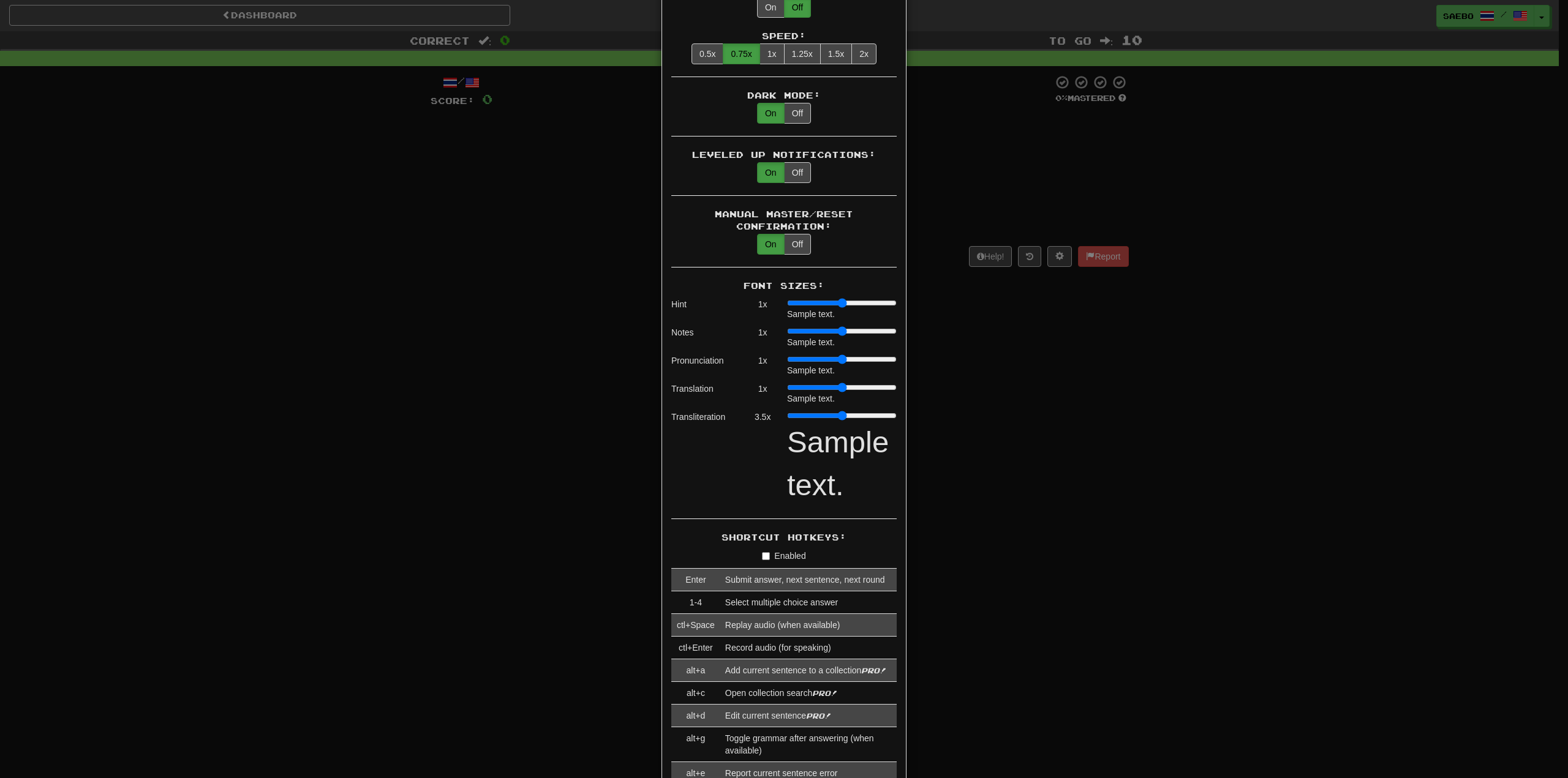
click at [870, 411] on input "range" at bounding box center [842, 415] width 110 height 10
click at [560, 307] on div "× Game Settings Automatically Show Sentence After First Listen: On Off (when pl…" at bounding box center [784, 389] width 1568 height 778
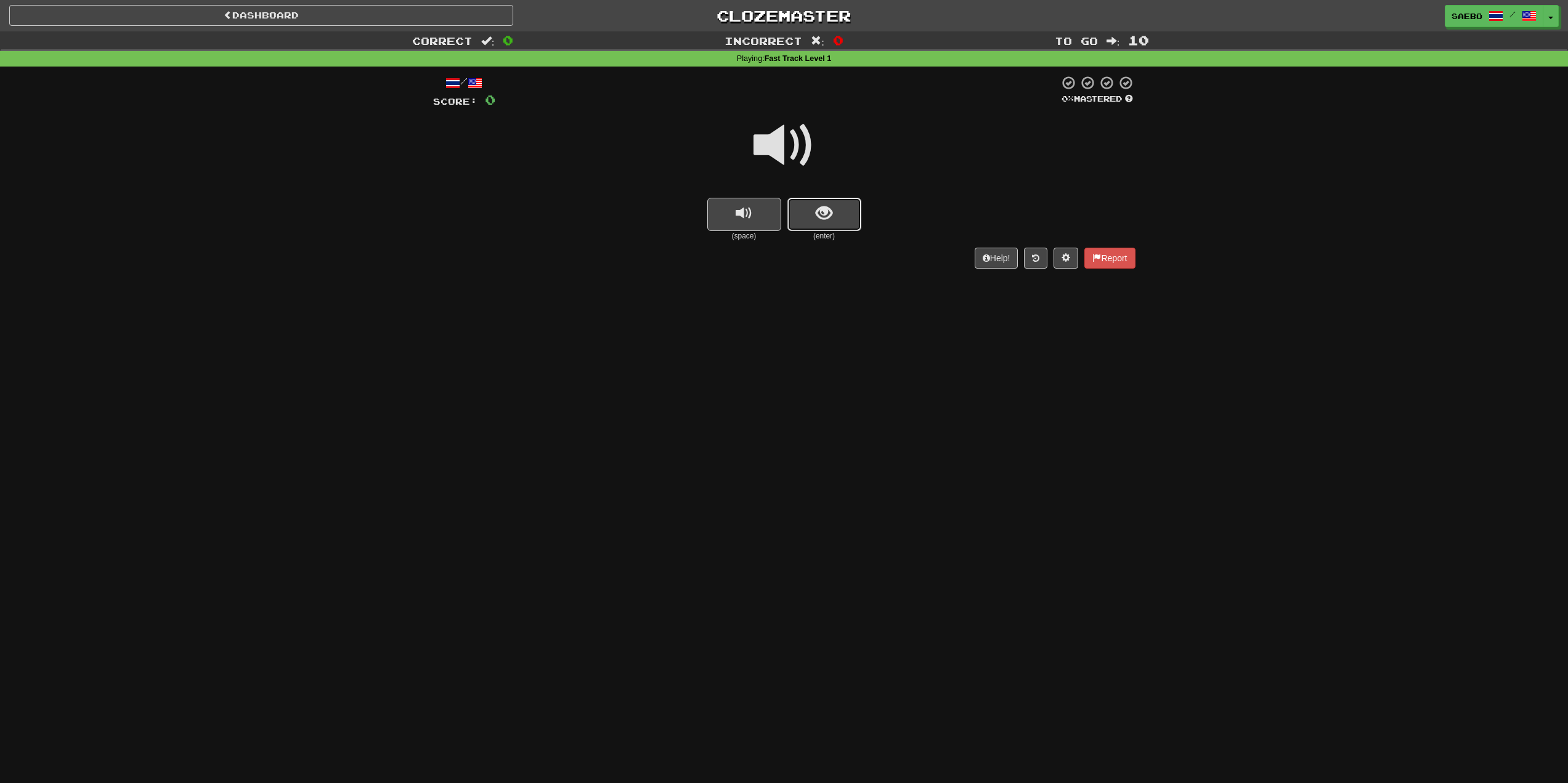
click at [821, 219] on span "show sentence" at bounding box center [824, 214] width 17 height 17
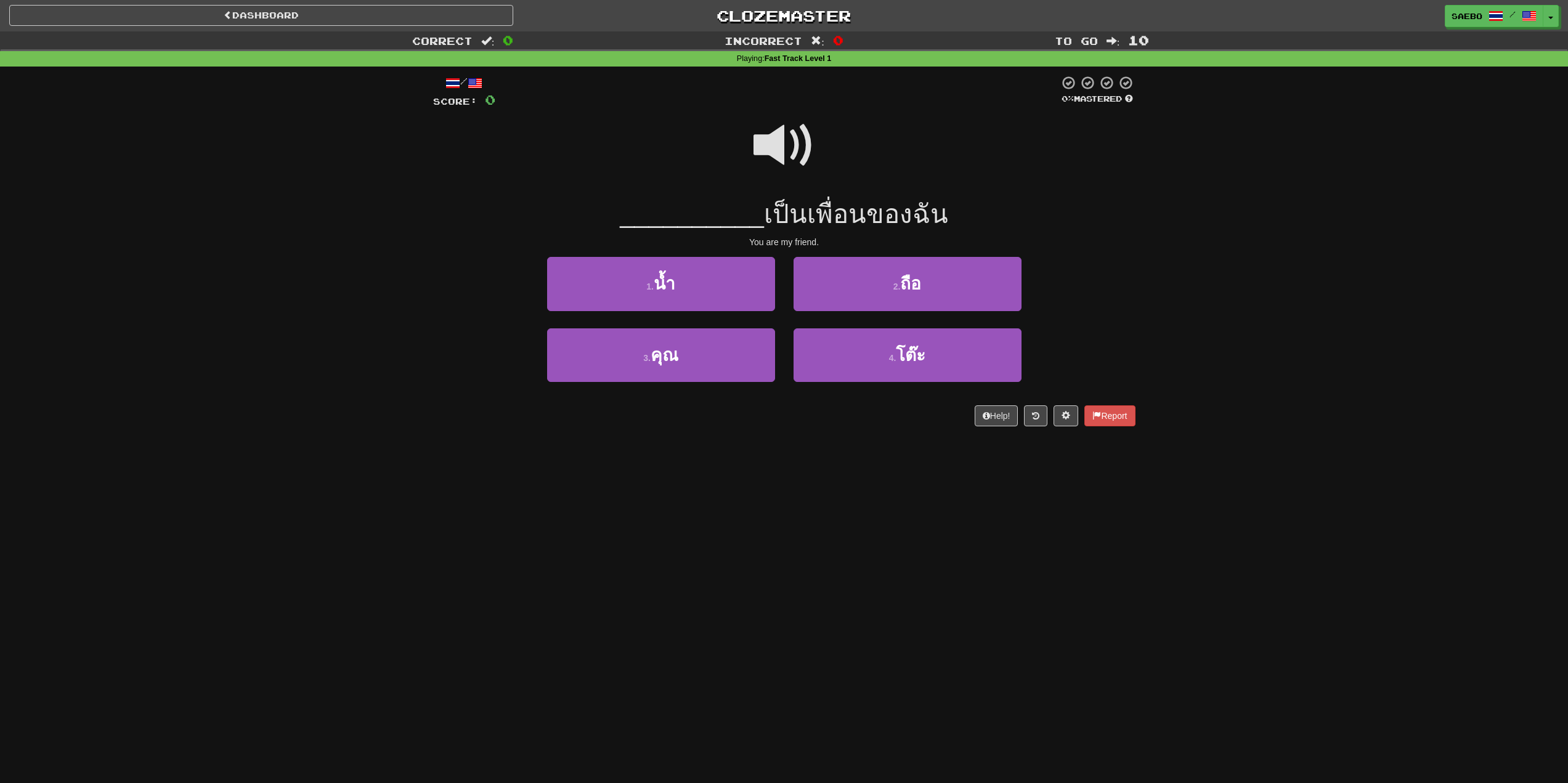
click at [770, 228] on span "เป็นเพื่อนของฉัน" at bounding box center [856, 214] width 184 height 29
click at [1068, 416] on button at bounding box center [1066, 416] width 25 height 21
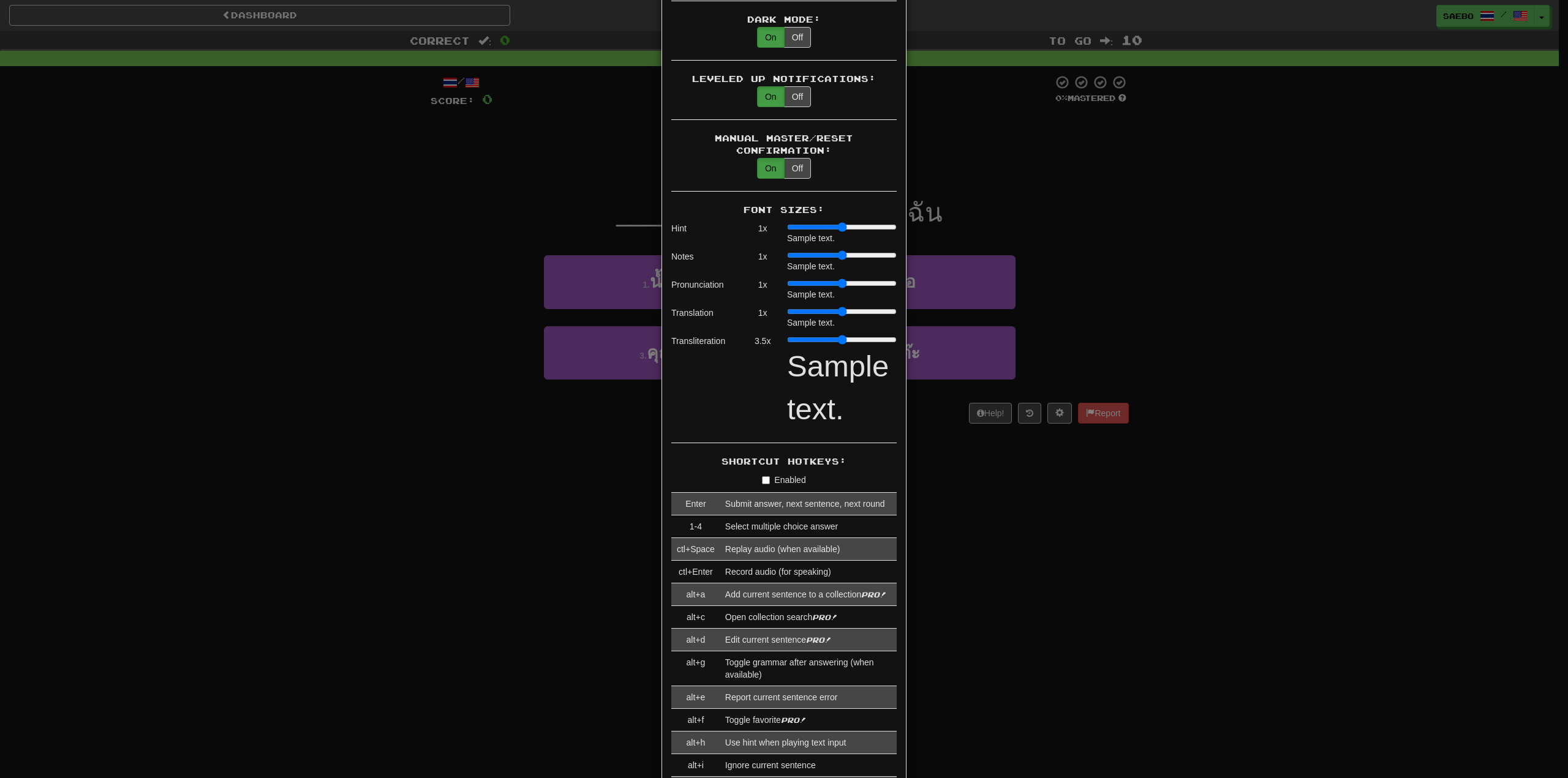
scroll to position [773, 0]
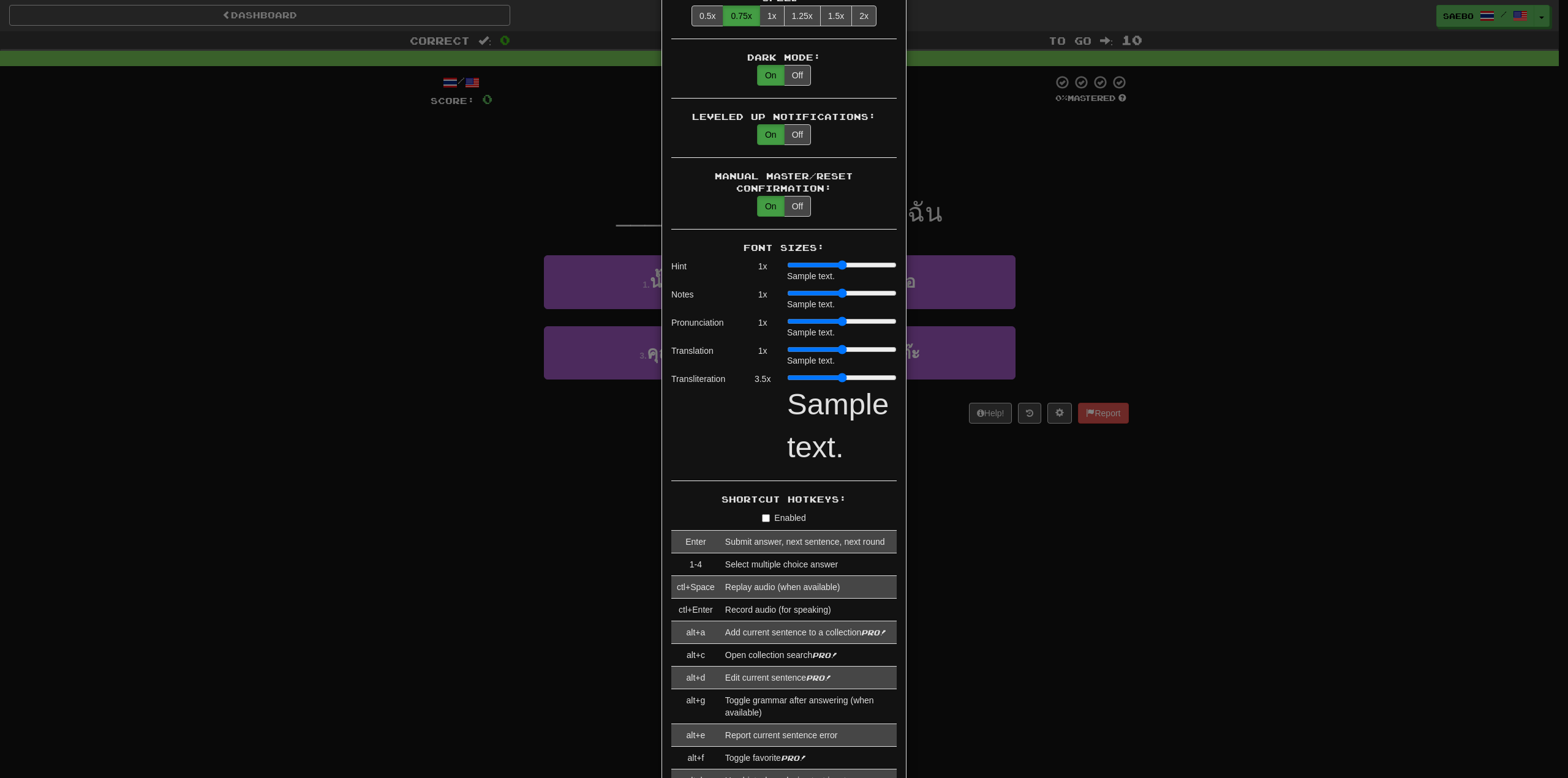
click at [802, 373] on input "range" at bounding box center [842, 377] width 110 height 10
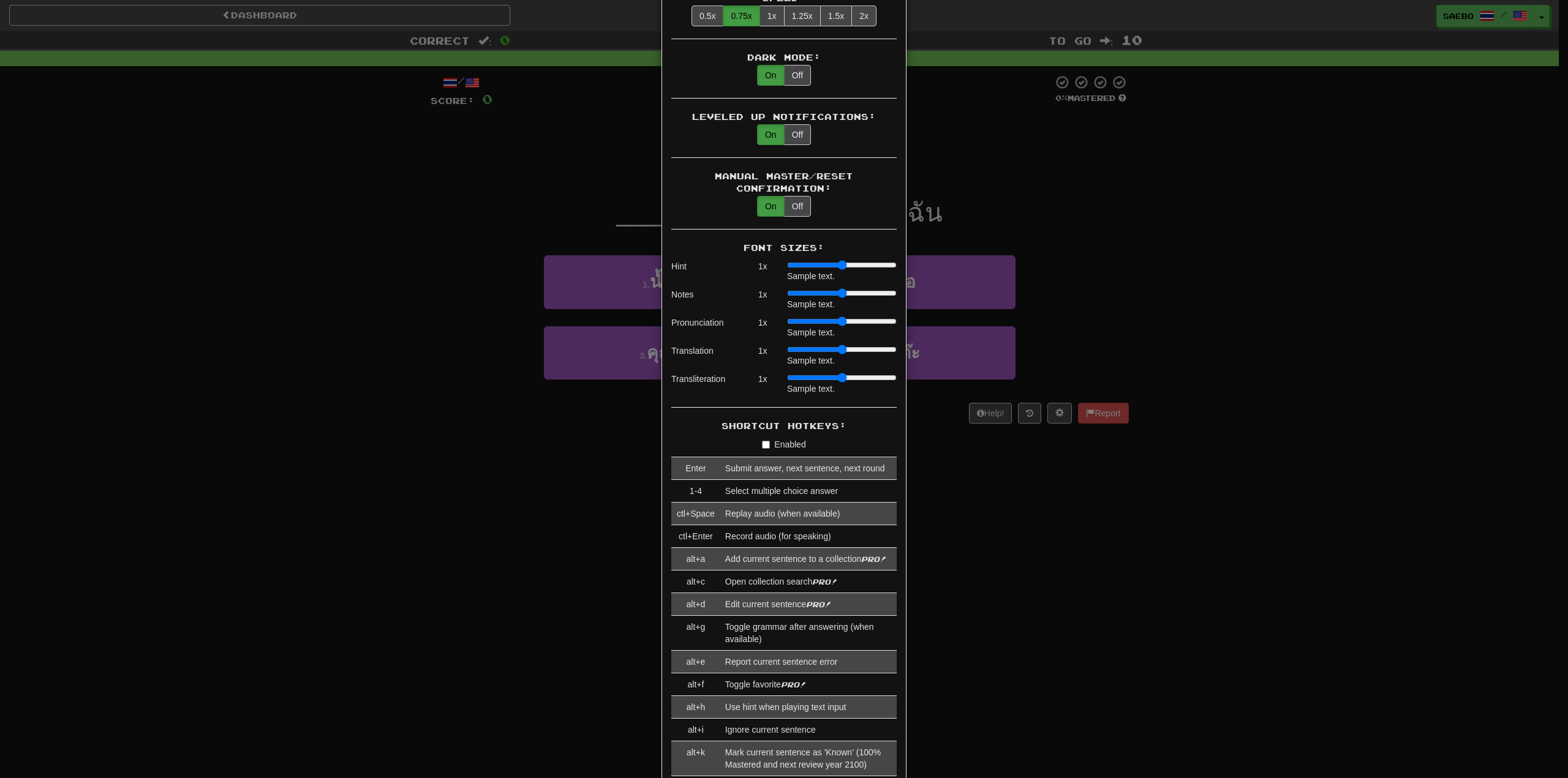
drag, startPoint x: 802, startPoint y: 366, endPoint x: 755, endPoint y: 363, distance: 47.1
type input "*"
click at [787, 373] on input "range" at bounding box center [842, 377] width 110 height 10
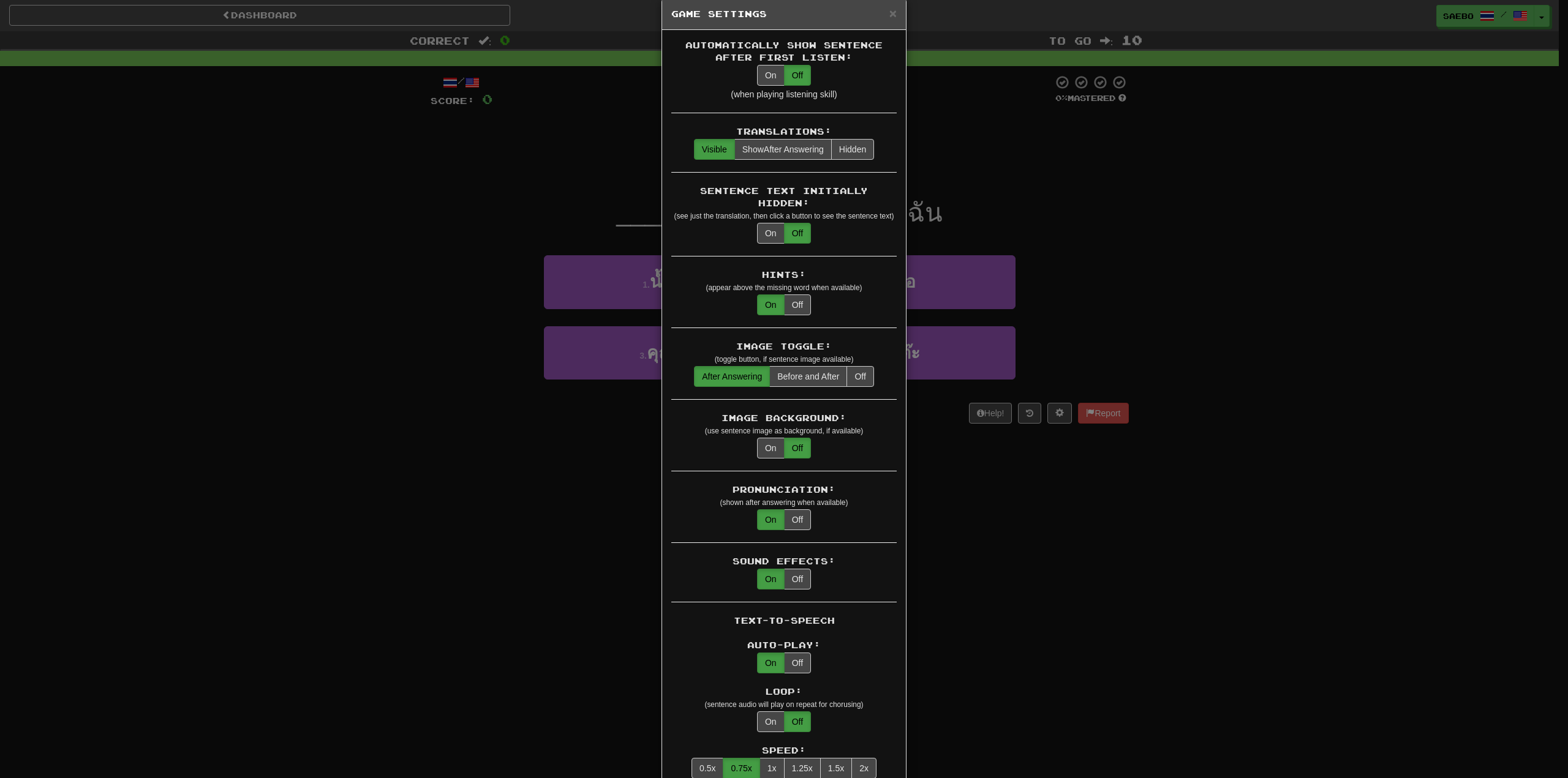
scroll to position [0, 0]
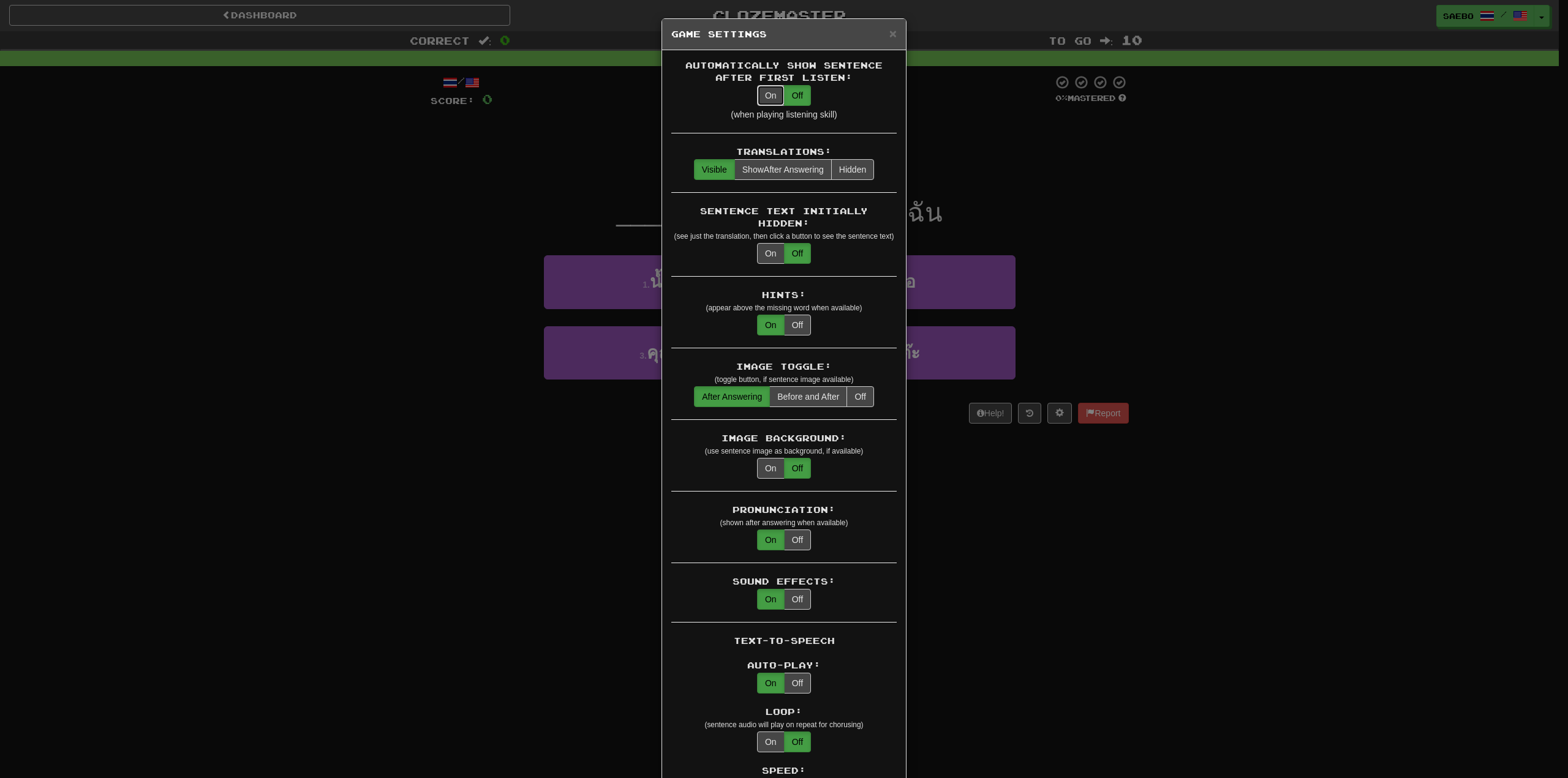
click at [762, 97] on button "On" at bounding box center [770, 95] width 28 height 21
click at [794, 165] on span "Show After Answering" at bounding box center [783, 169] width 81 height 10
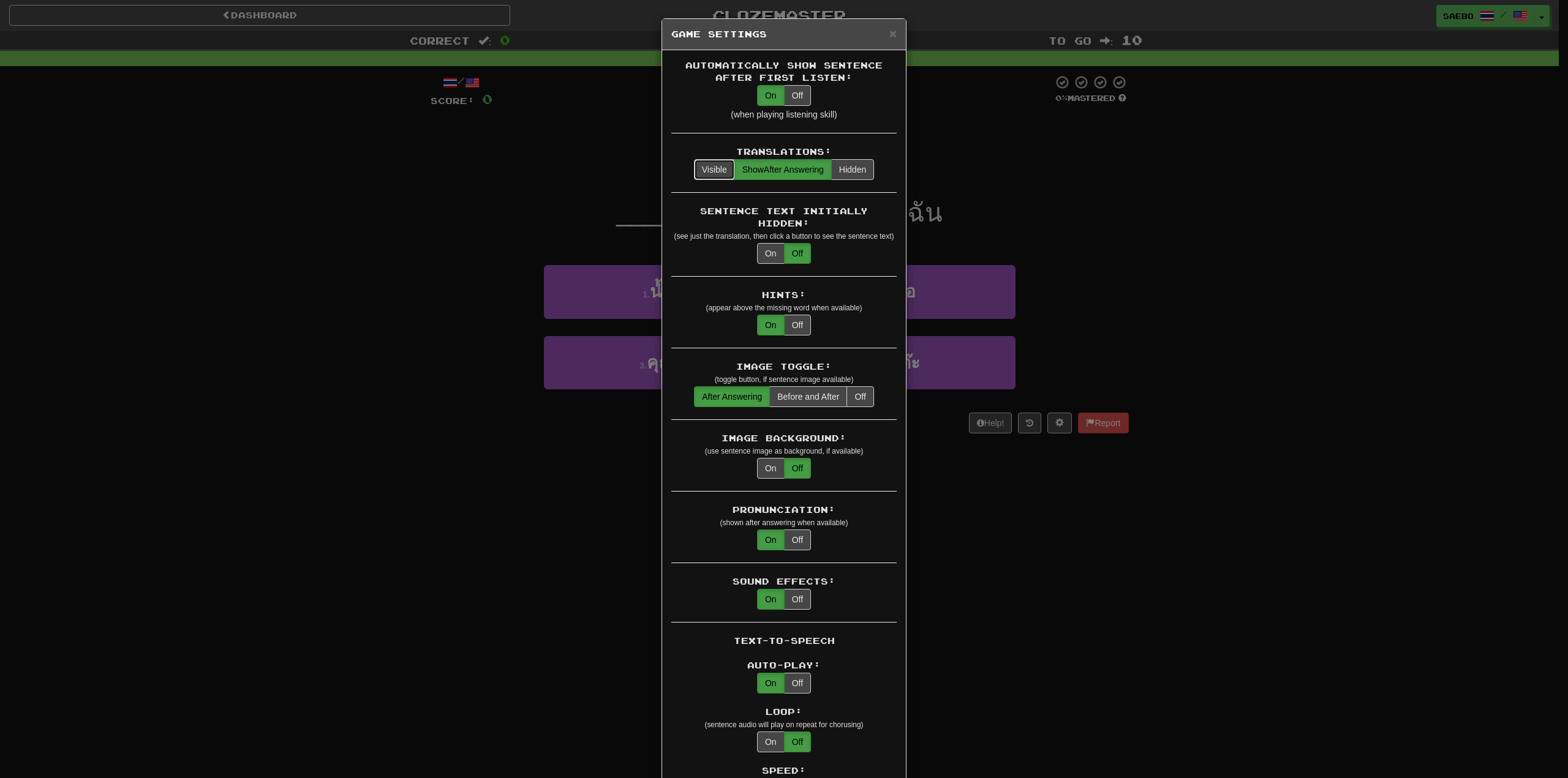
click at [721, 163] on button "Visible" at bounding box center [714, 170] width 41 height 21
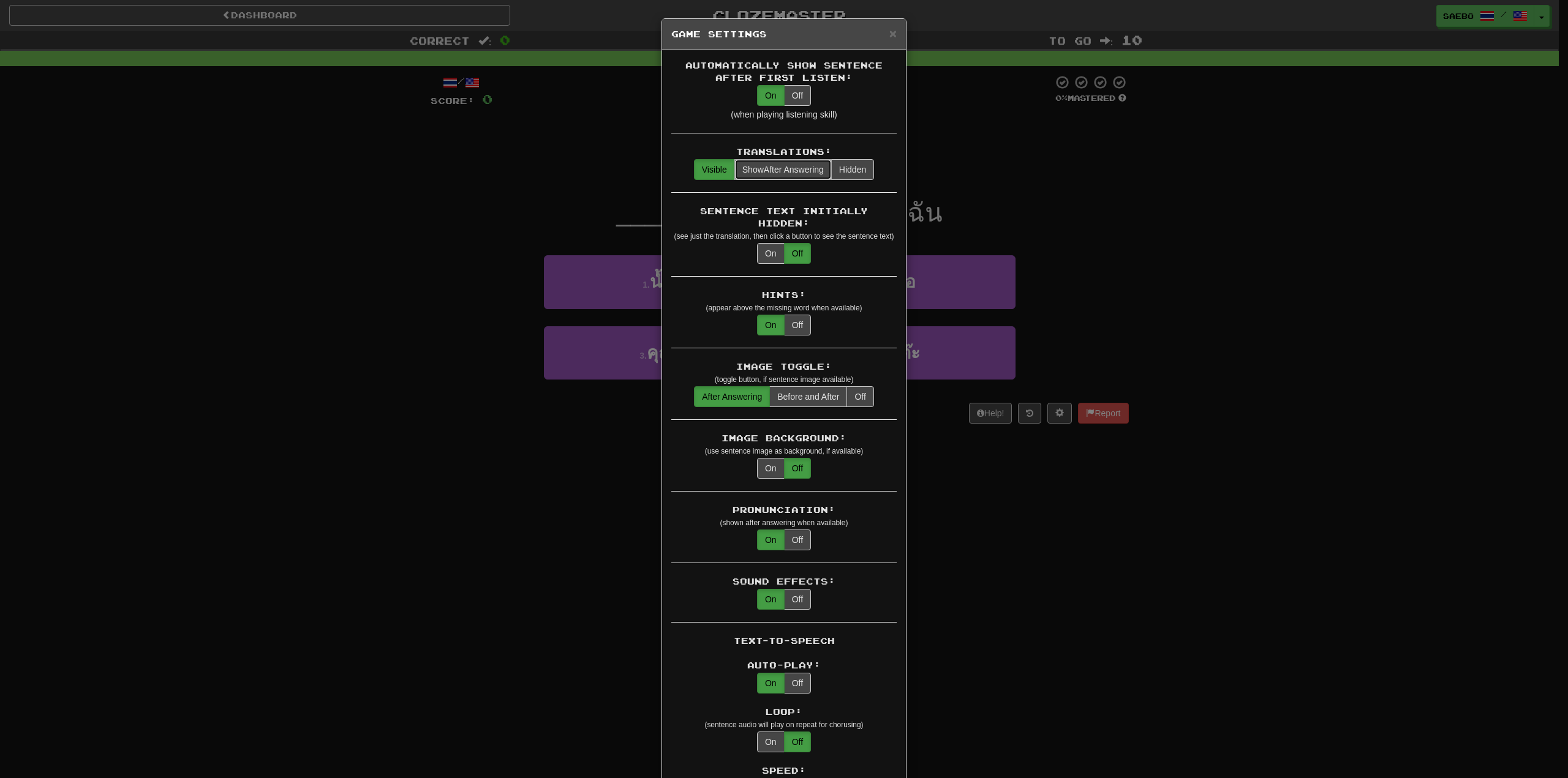
click at [763, 166] on span "Show After Answering" at bounding box center [783, 169] width 81 height 10
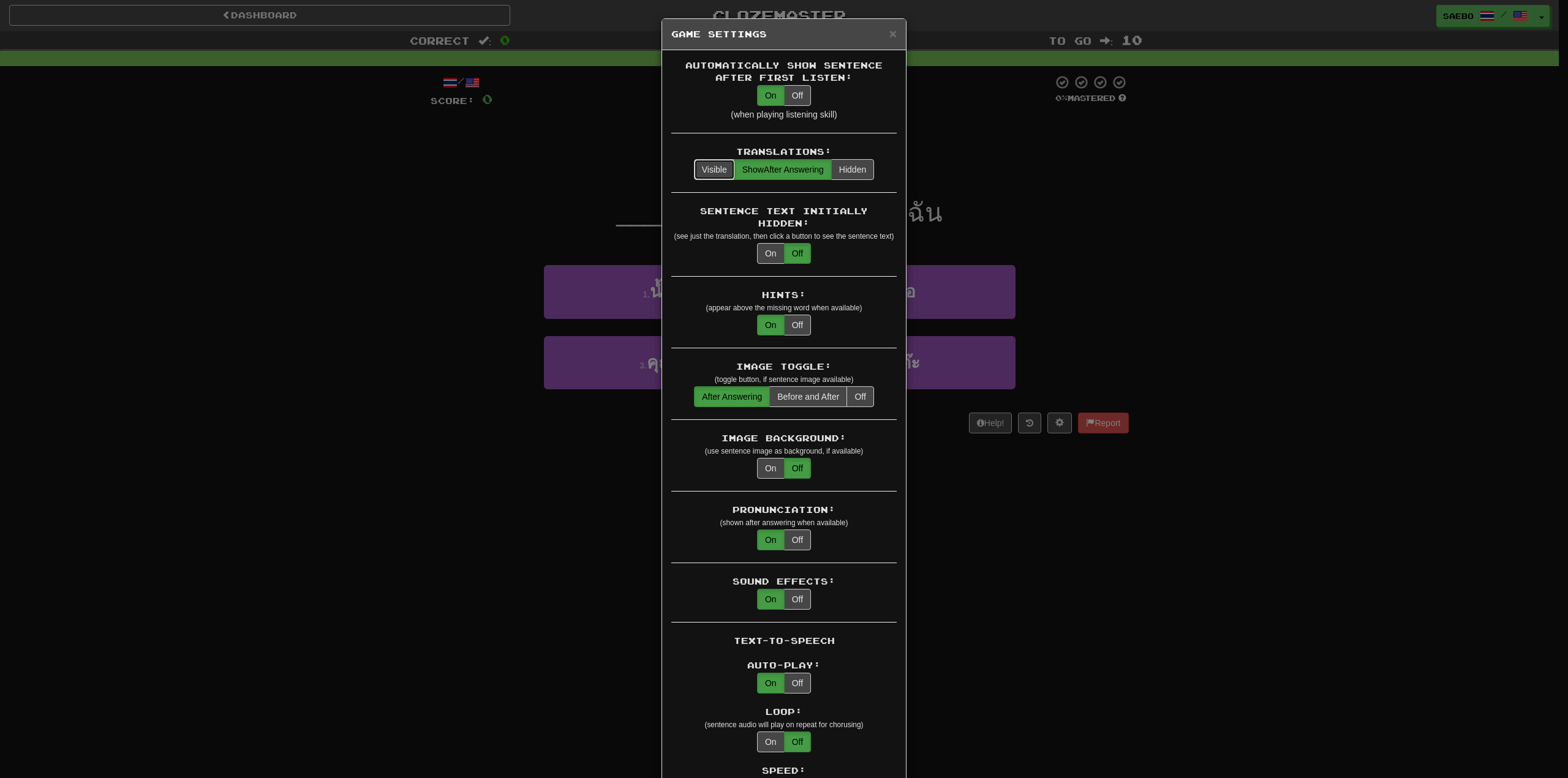
click at [714, 165] on button "Visible" at bounding box center [714, 170] width 41 height 21
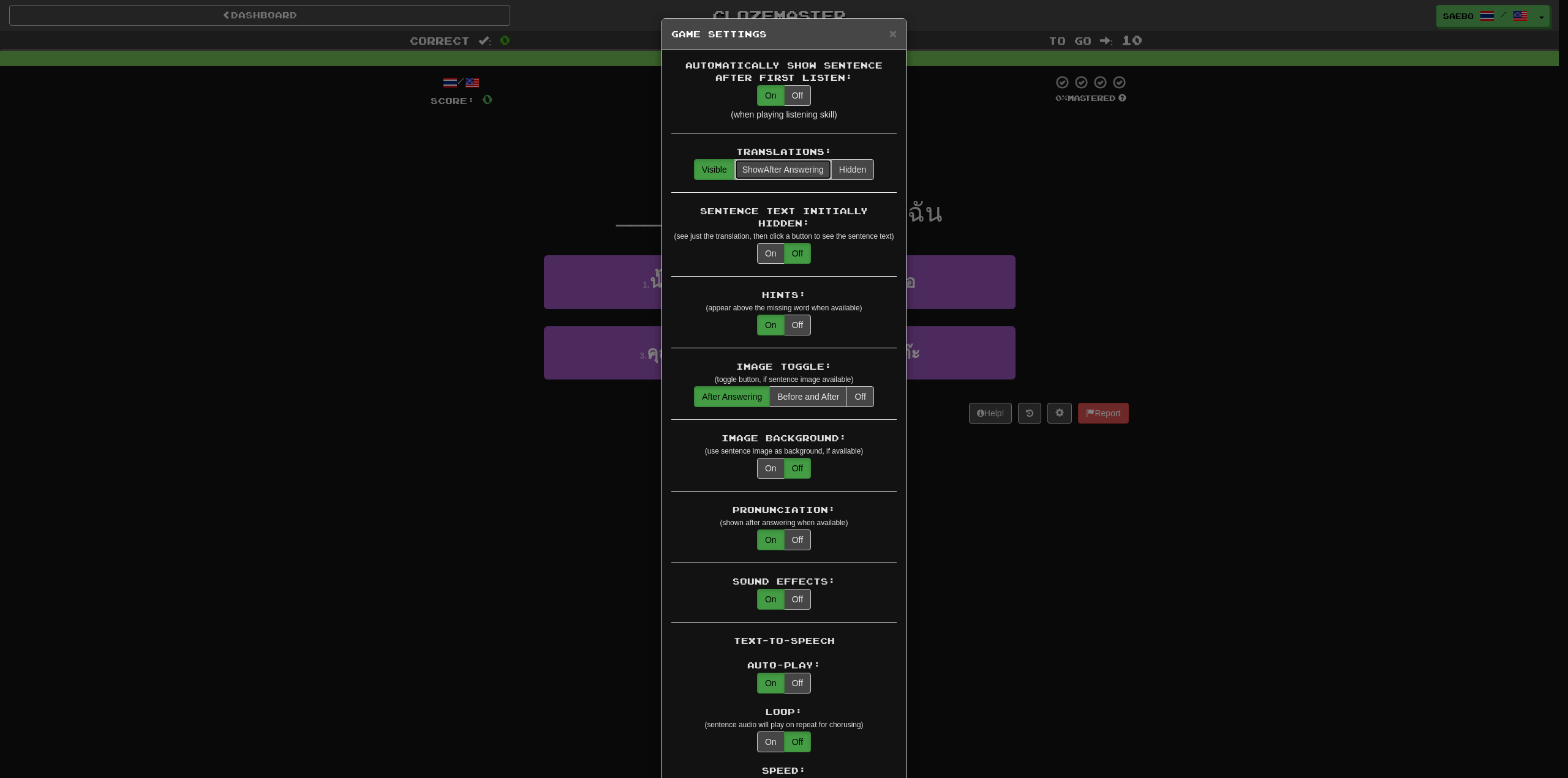
click at [758, 166] on span "Show" at bounding box center [752, 169] width 21 height 10
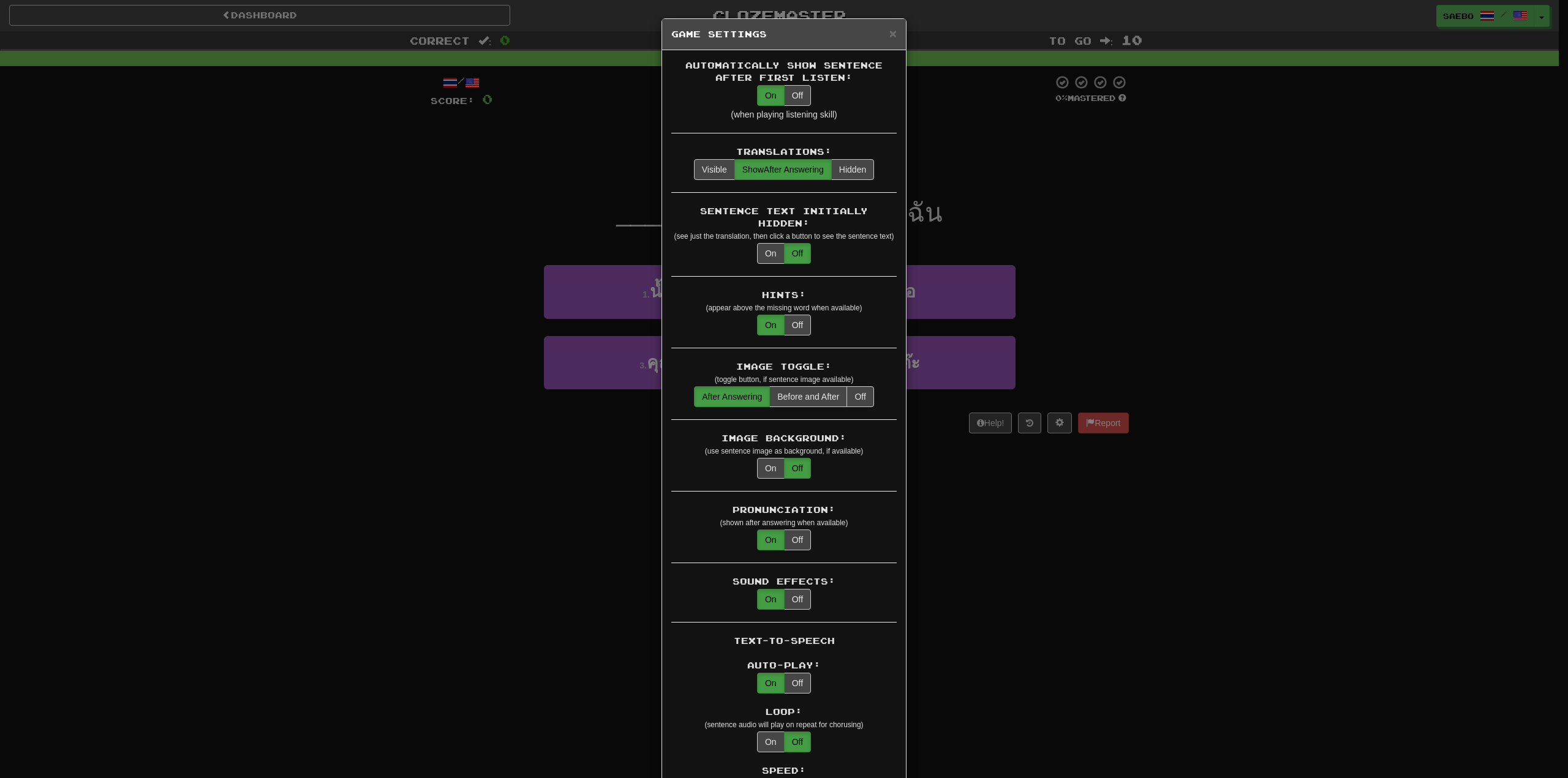
drag, startPoint x: 783, startPoint y: 36, endPoint x: 879, endPoint y: 40, distance: 96.1
click at [879, 40] on h5 "Game Settings" at bounding box center [783, 34] width 225 height 12
click at [890, 33] on span "×" at bounding box center [892, 34] width 7 height 14
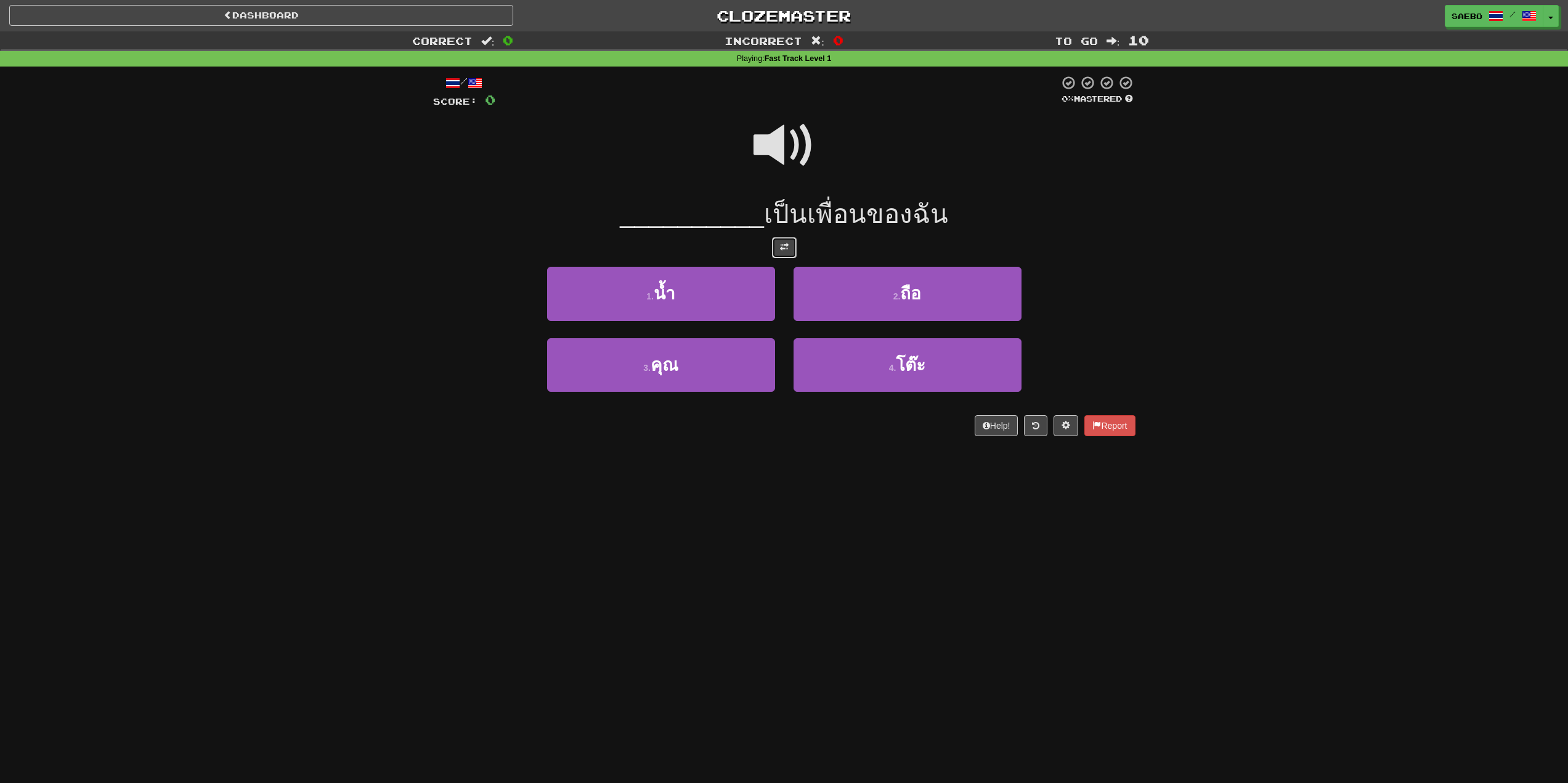
click at [785, 246] on span at bounding box center [784, 247] width 8 height 8
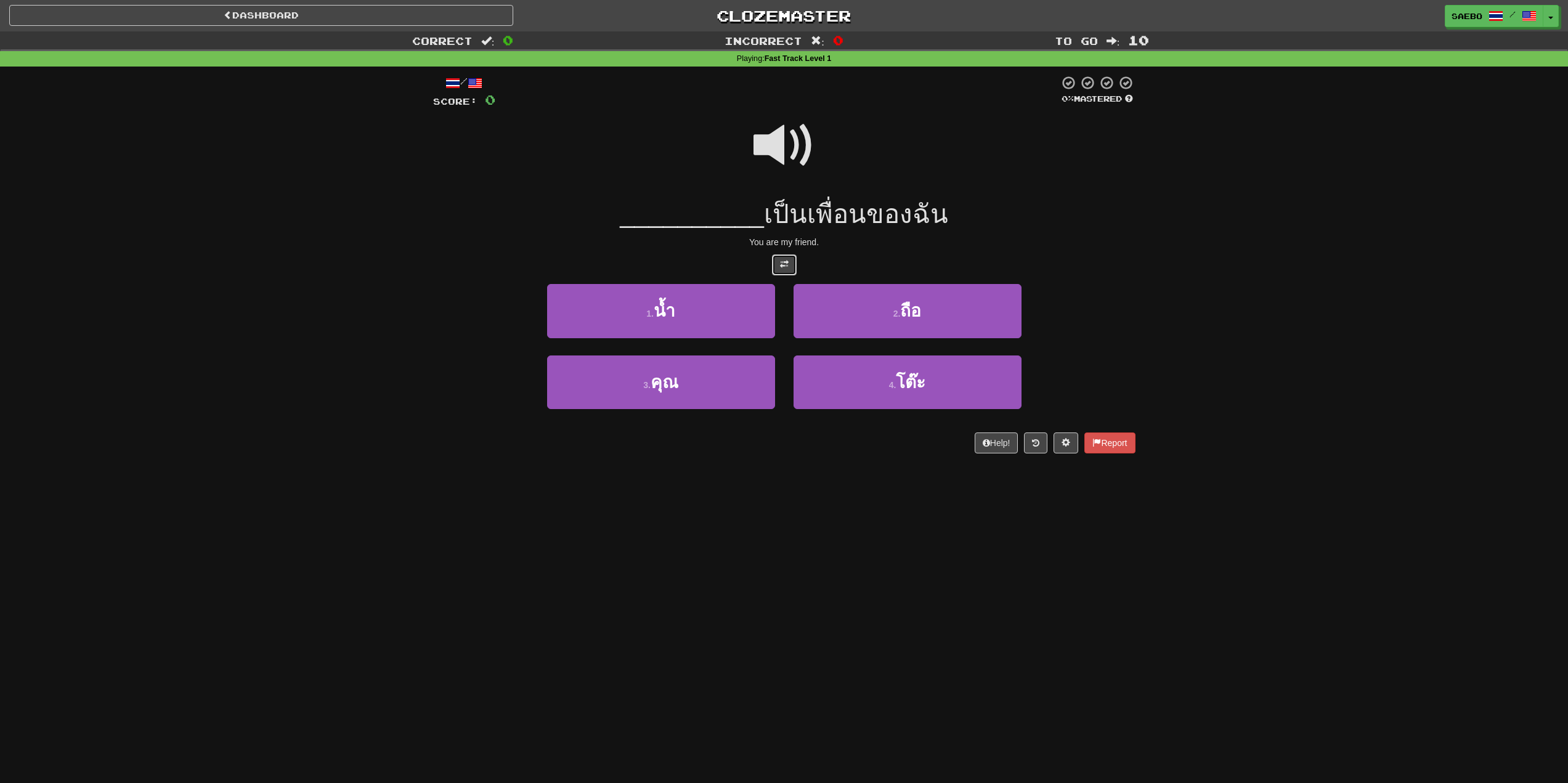
click at [787, 258] on button at bounding box center [784, 265] width 25 height 21
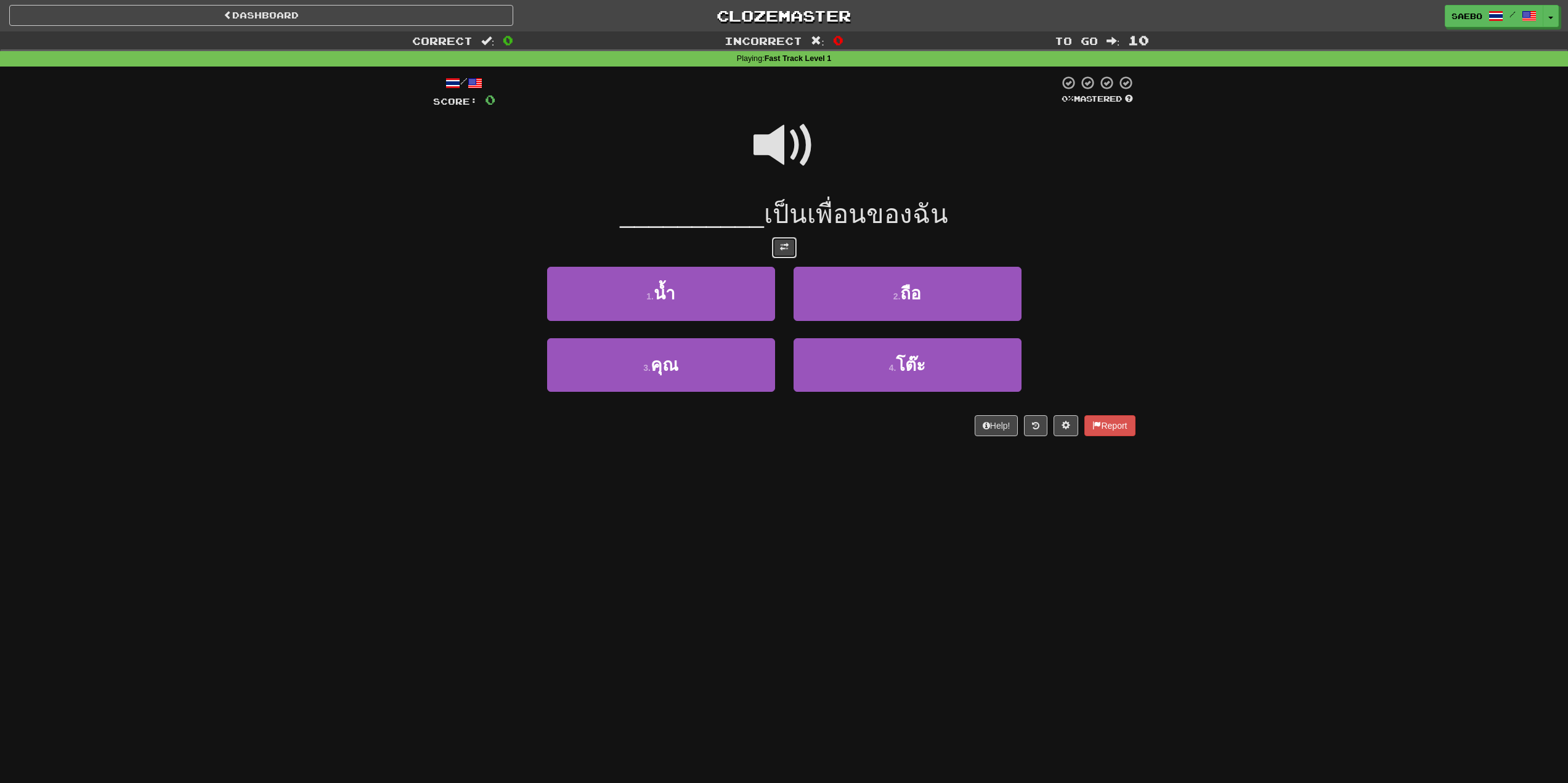
click at [788, 244] on span at bounding box center [784, 247] width 8 height 8
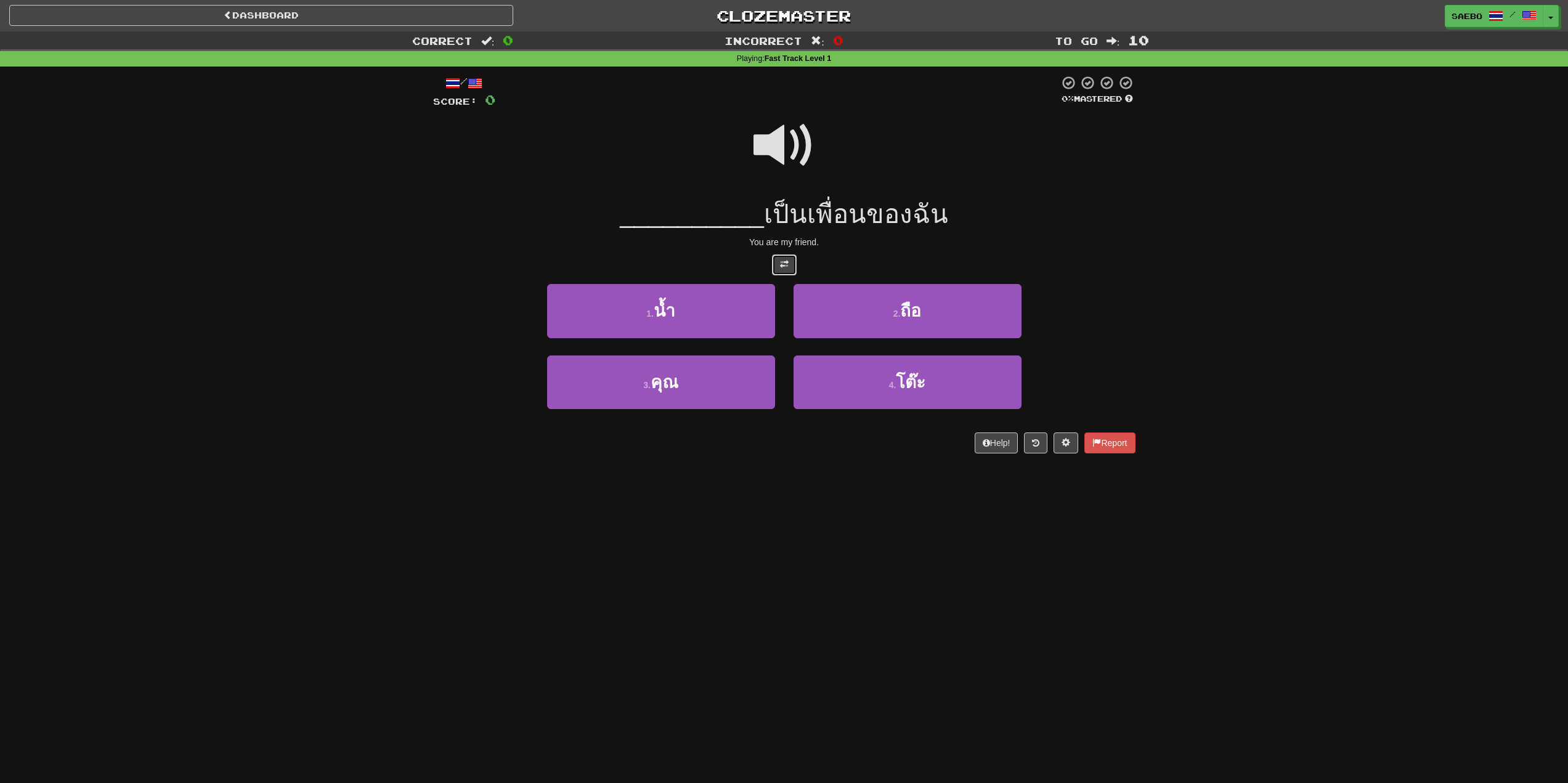
click at [784, 262] on span at bounding box center [784, 264] width 8 height 8
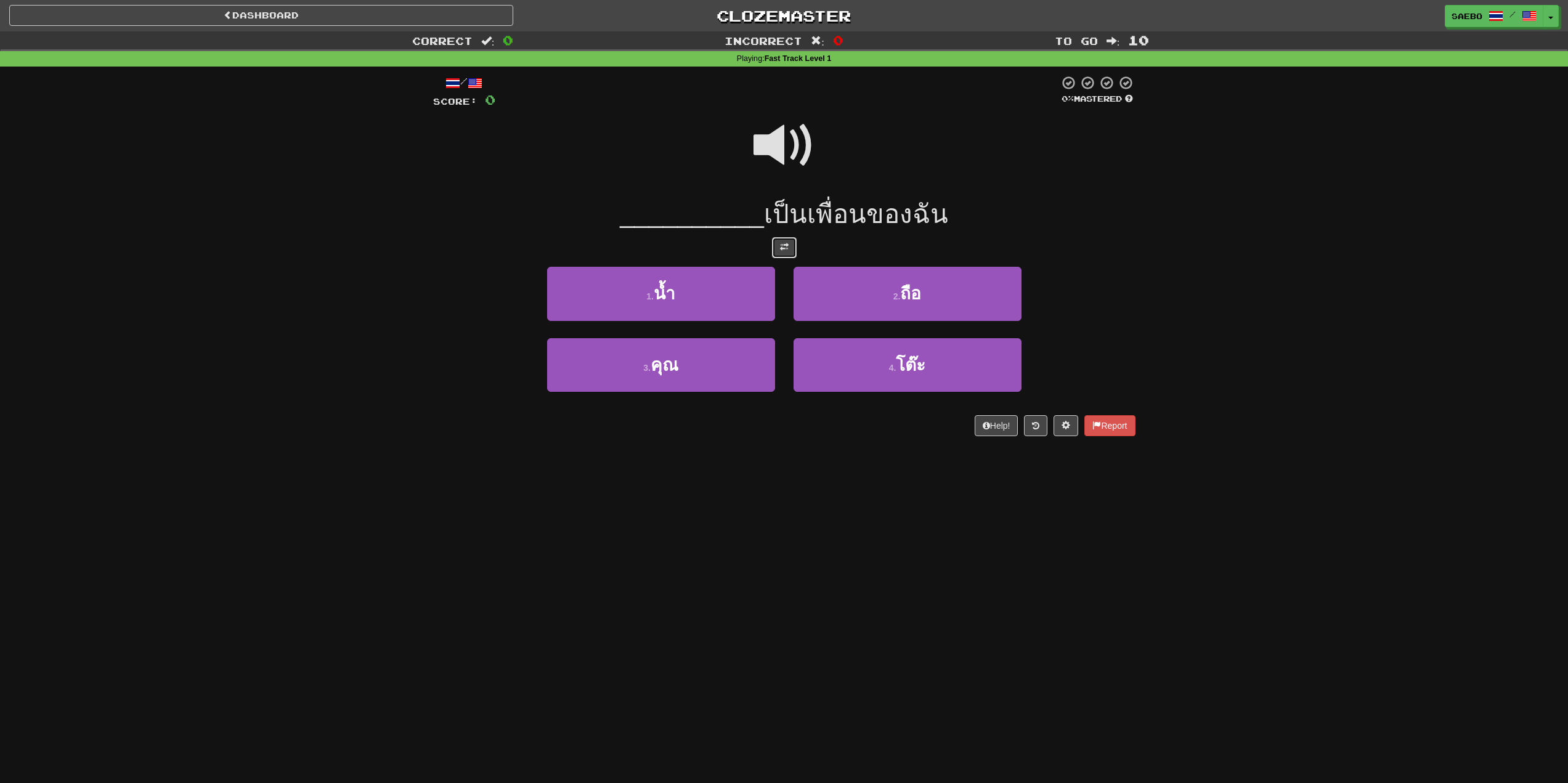
click at [785, 250] on span at bounding box center [784, 247] width 8 height 8
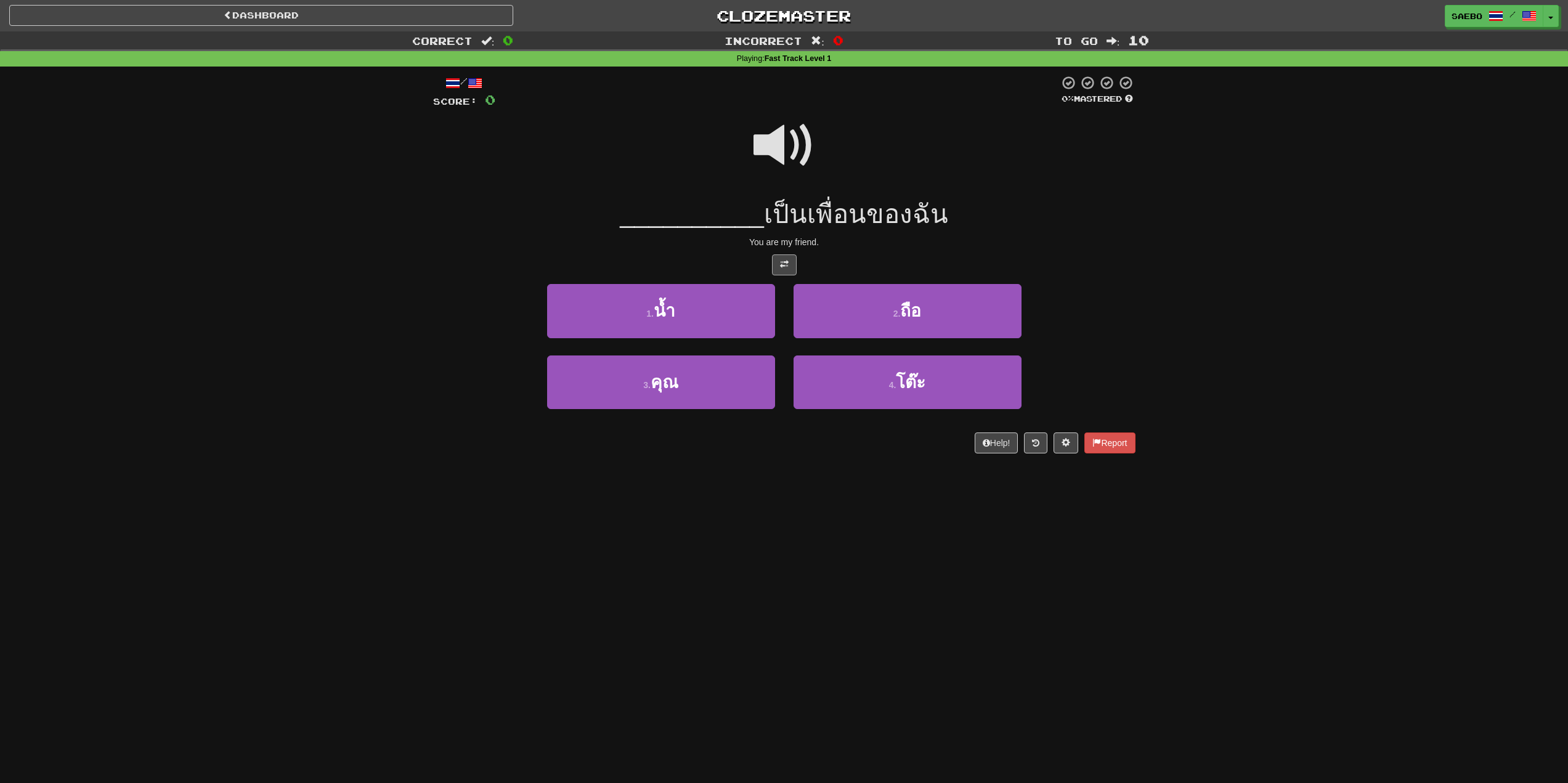
click at [785, 250] on div "/ Score: 0 0 % Mastered __________ เป็นเพื่อนของฉัน You are my friend. 1 . น้ำ …" at bounding box center [784, 264] width 702 height 379
click at [783, 258] on button at bounding box center [784, 265] width 25 height 21
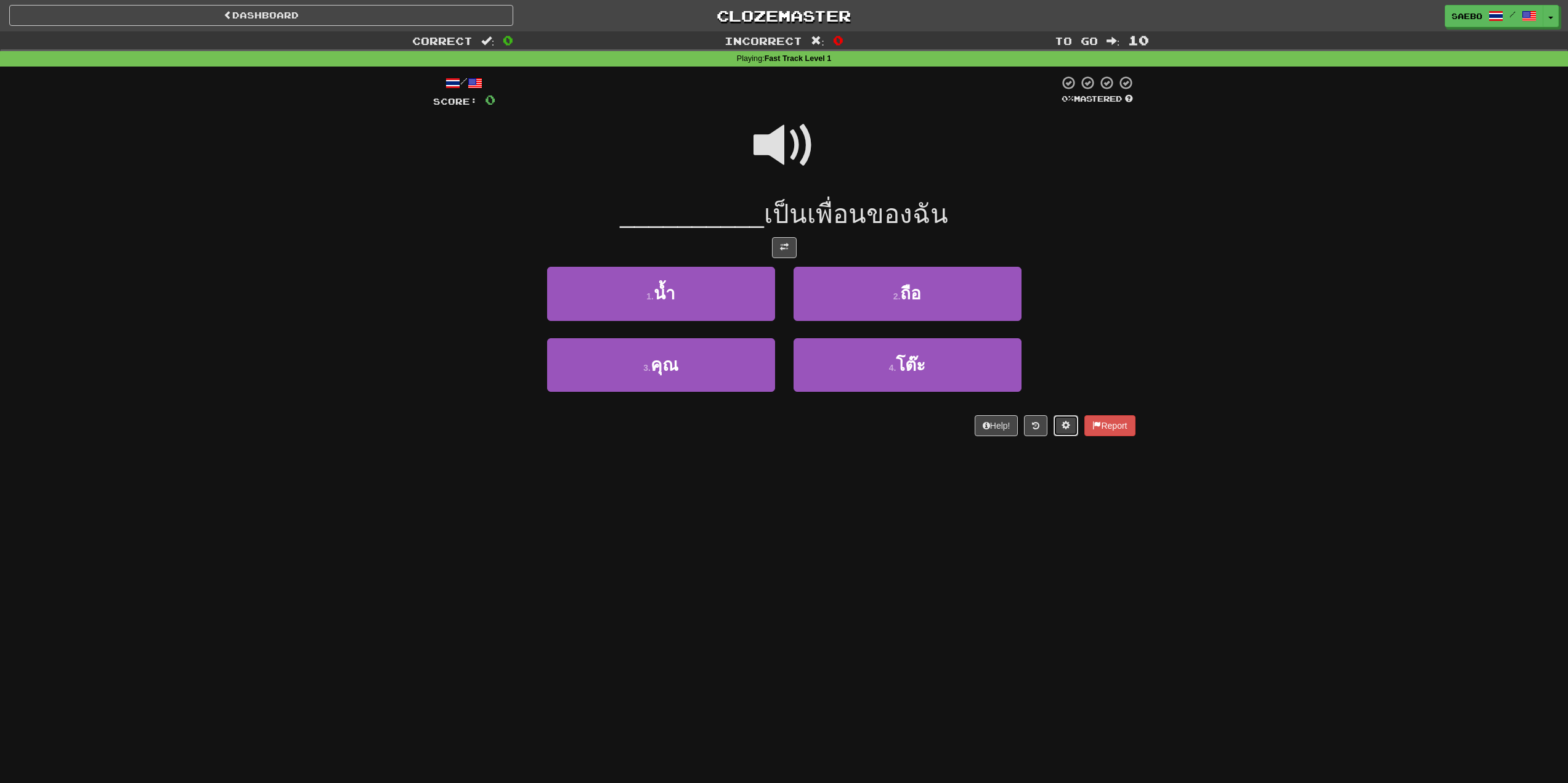
click at [1062, 425] on span at bounding box center [1065, 425] width 8 height 8
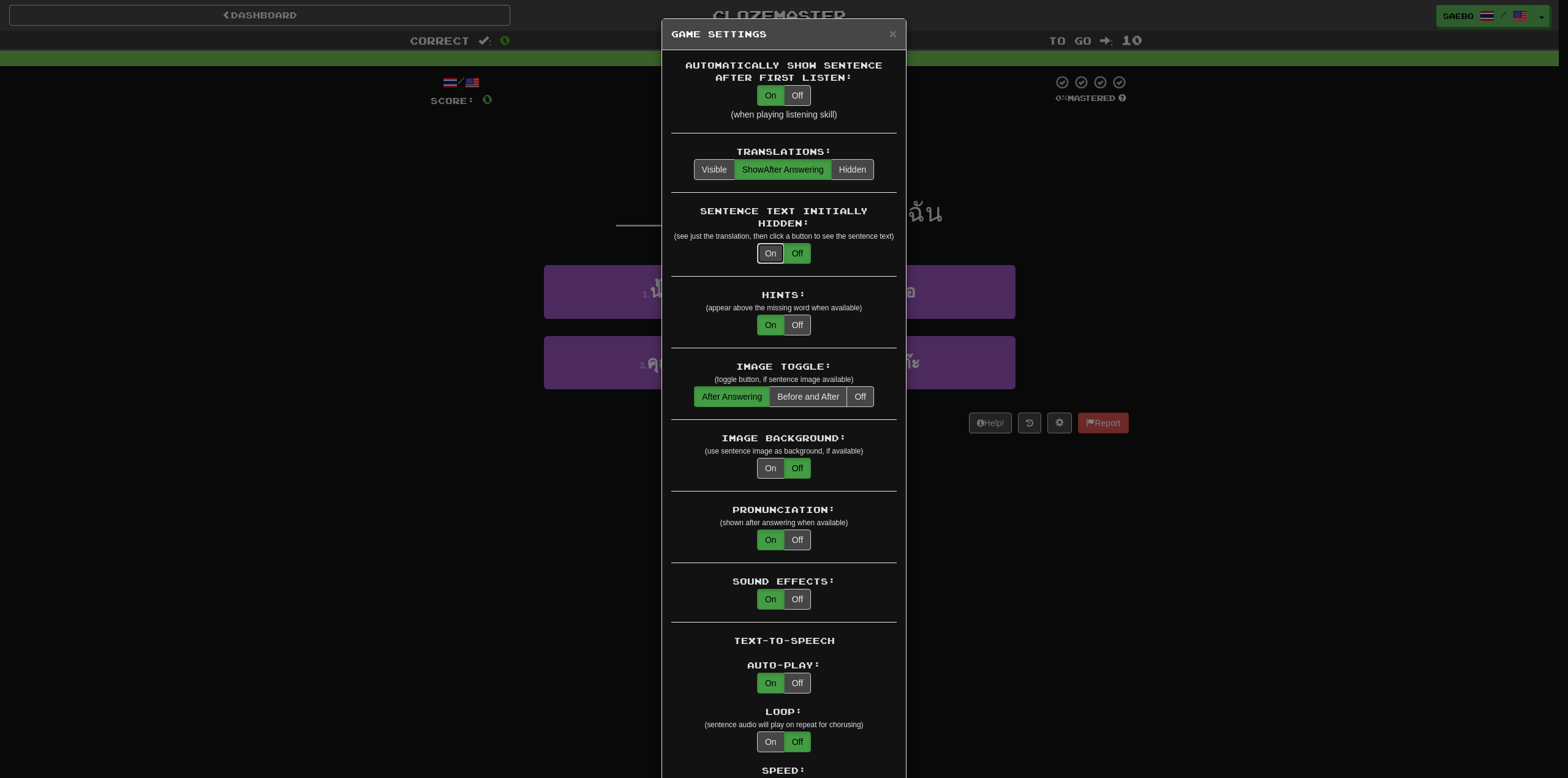
click at [770, 243] on button "On" at bounding box center [770, 254] width 28 height 21
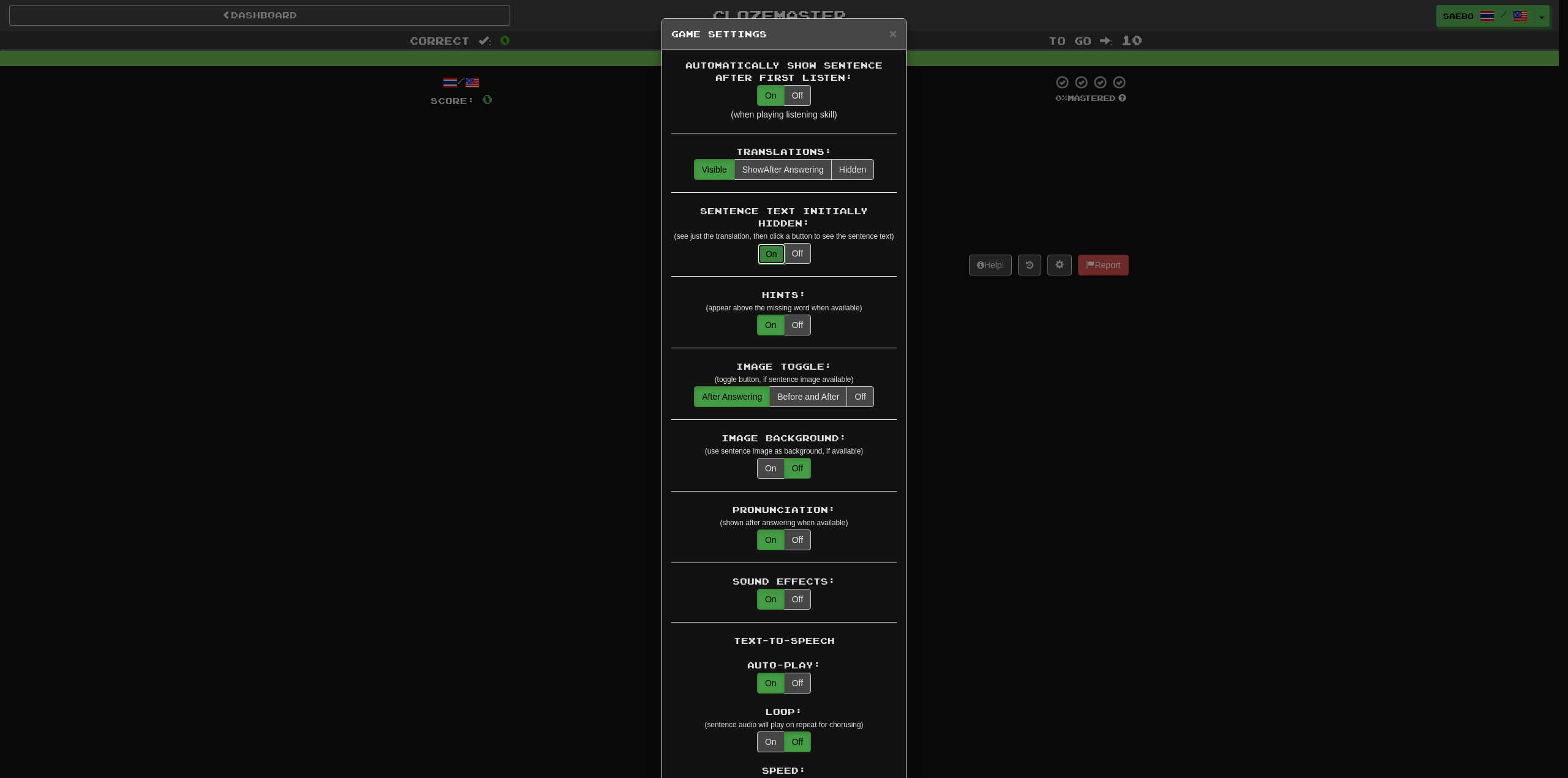
click at [767, 244] on button "On" at bounding box center [771, 254] width 28 height 21
click at [800, 243] on button "Off" at bounding box center [798, 254] width 27 height 21
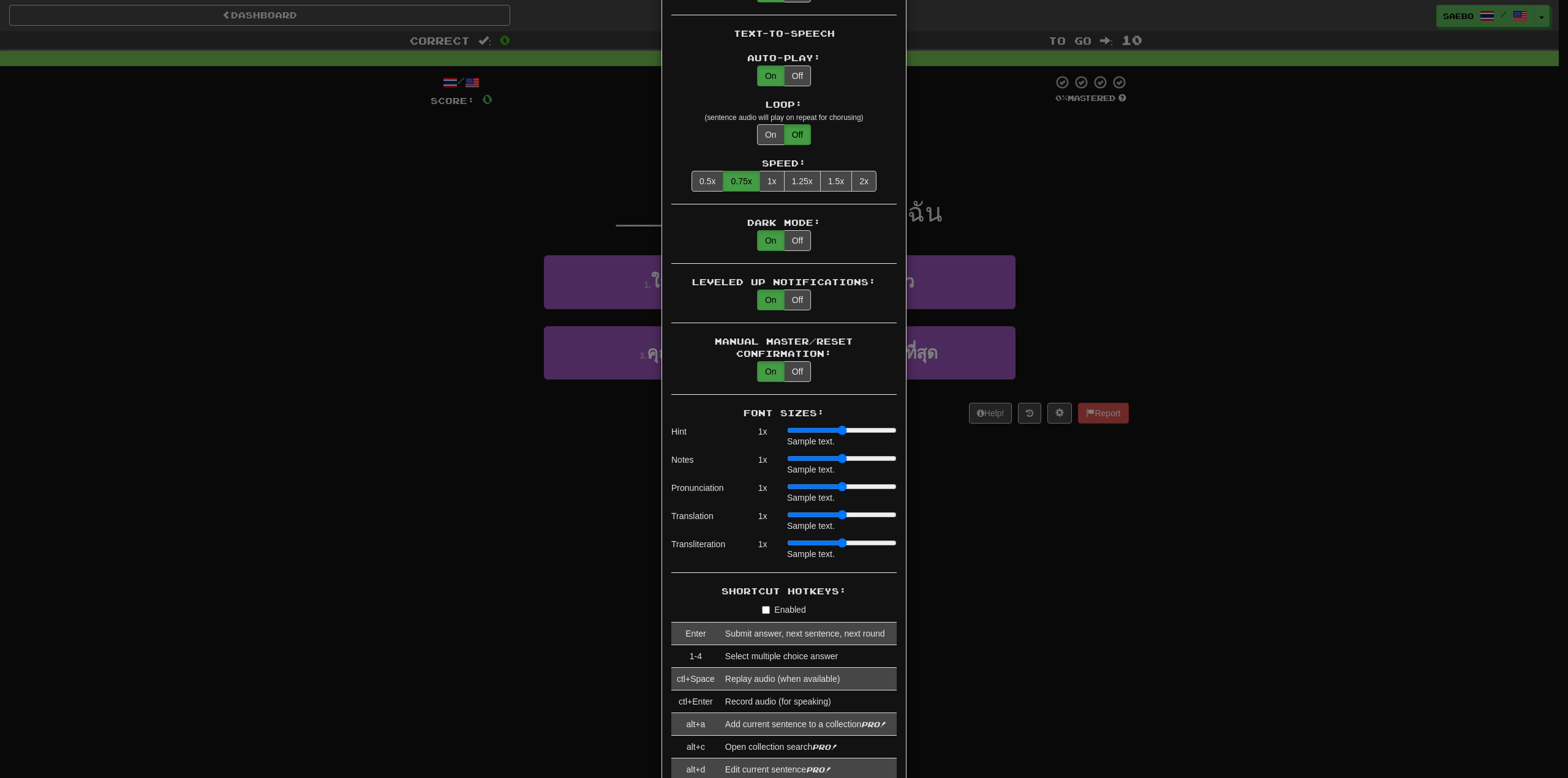
scroll to position [673, 0]
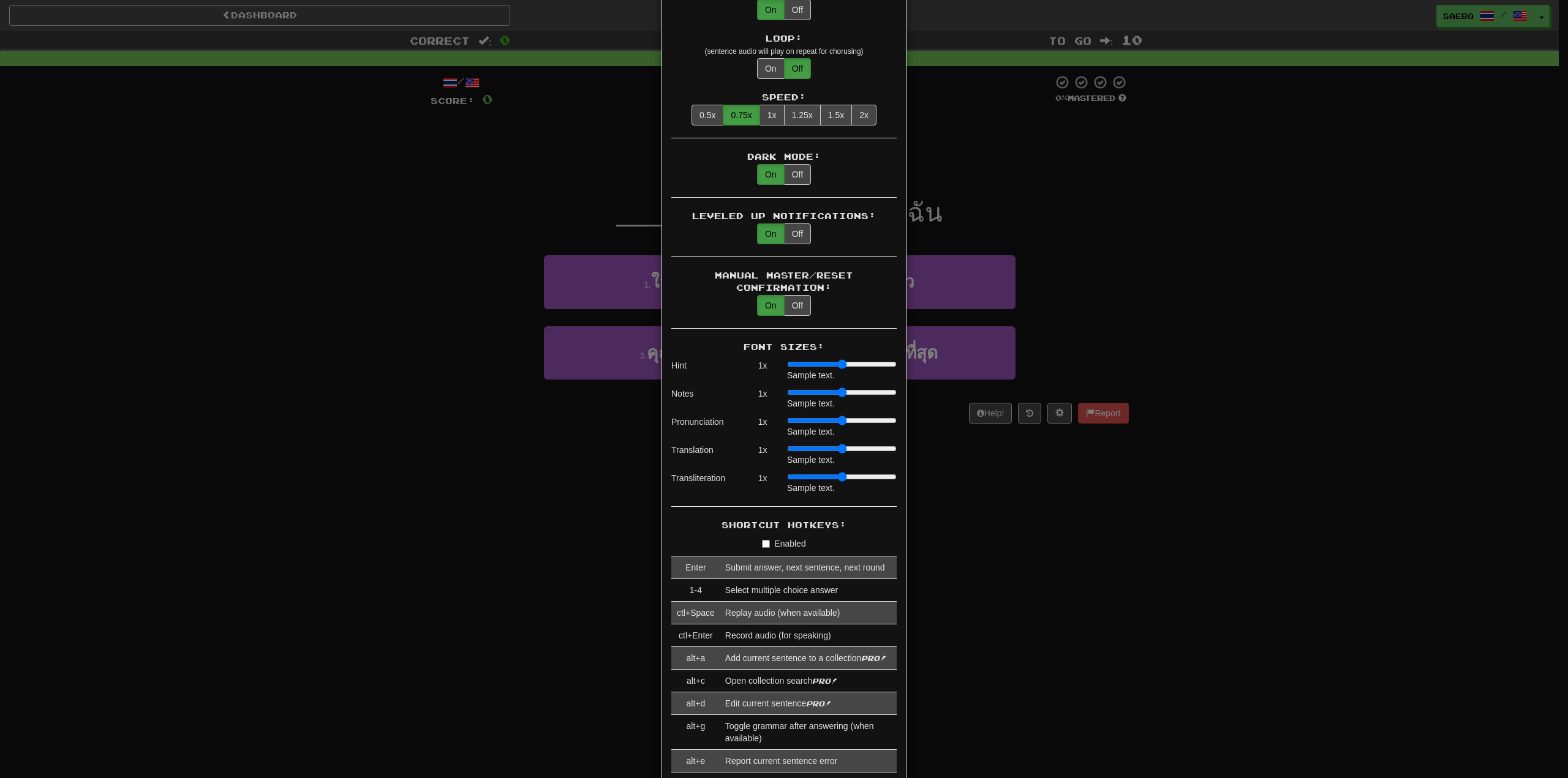
click at [709, 472] on div "Transliteration" at bounding box center [707, 483] width 73 height 22
click at [710, 472] on div "Transliteration" at bounding box center [707, 483] width 73 height 22
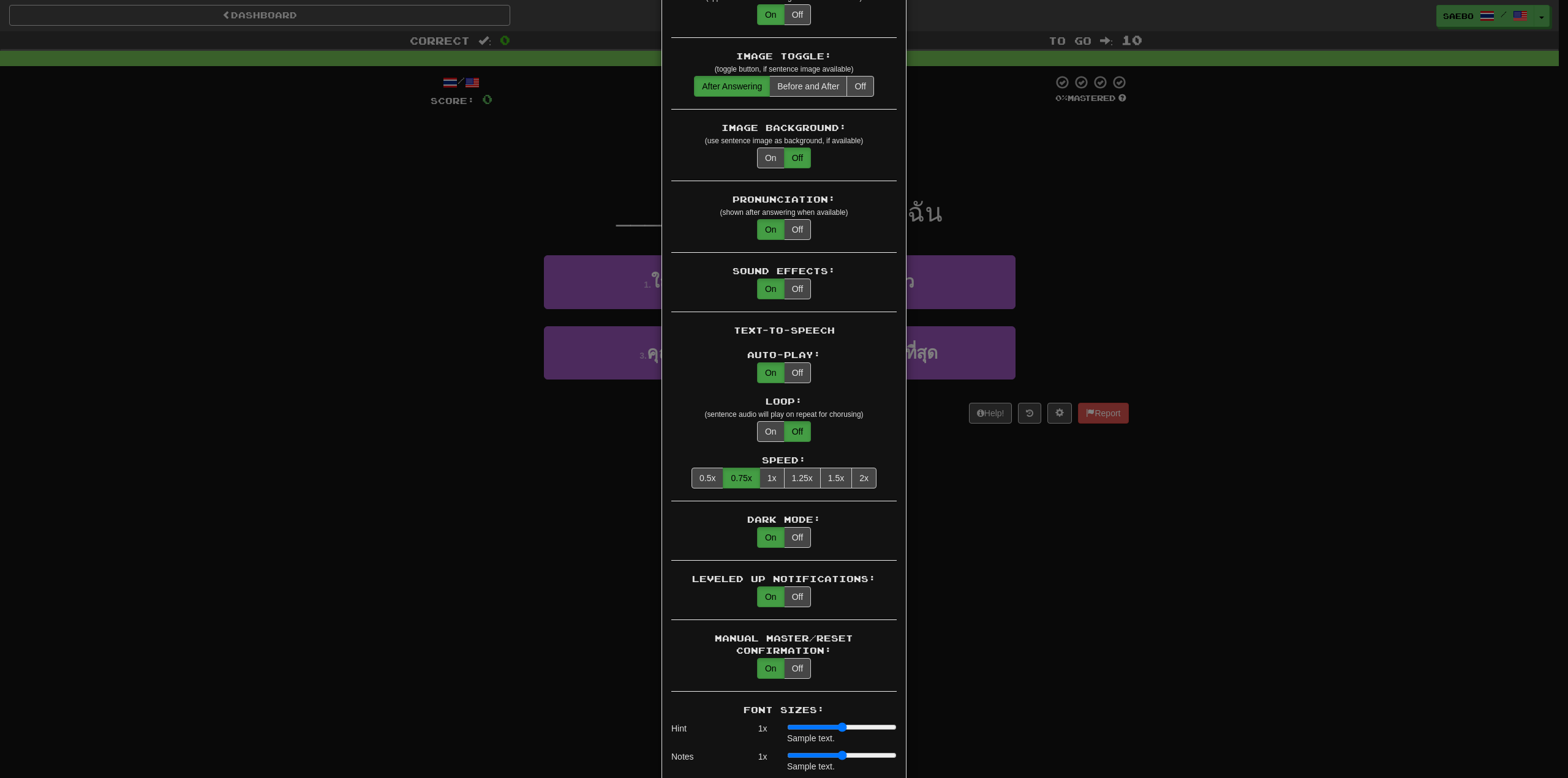
scroll to position [306, 0]
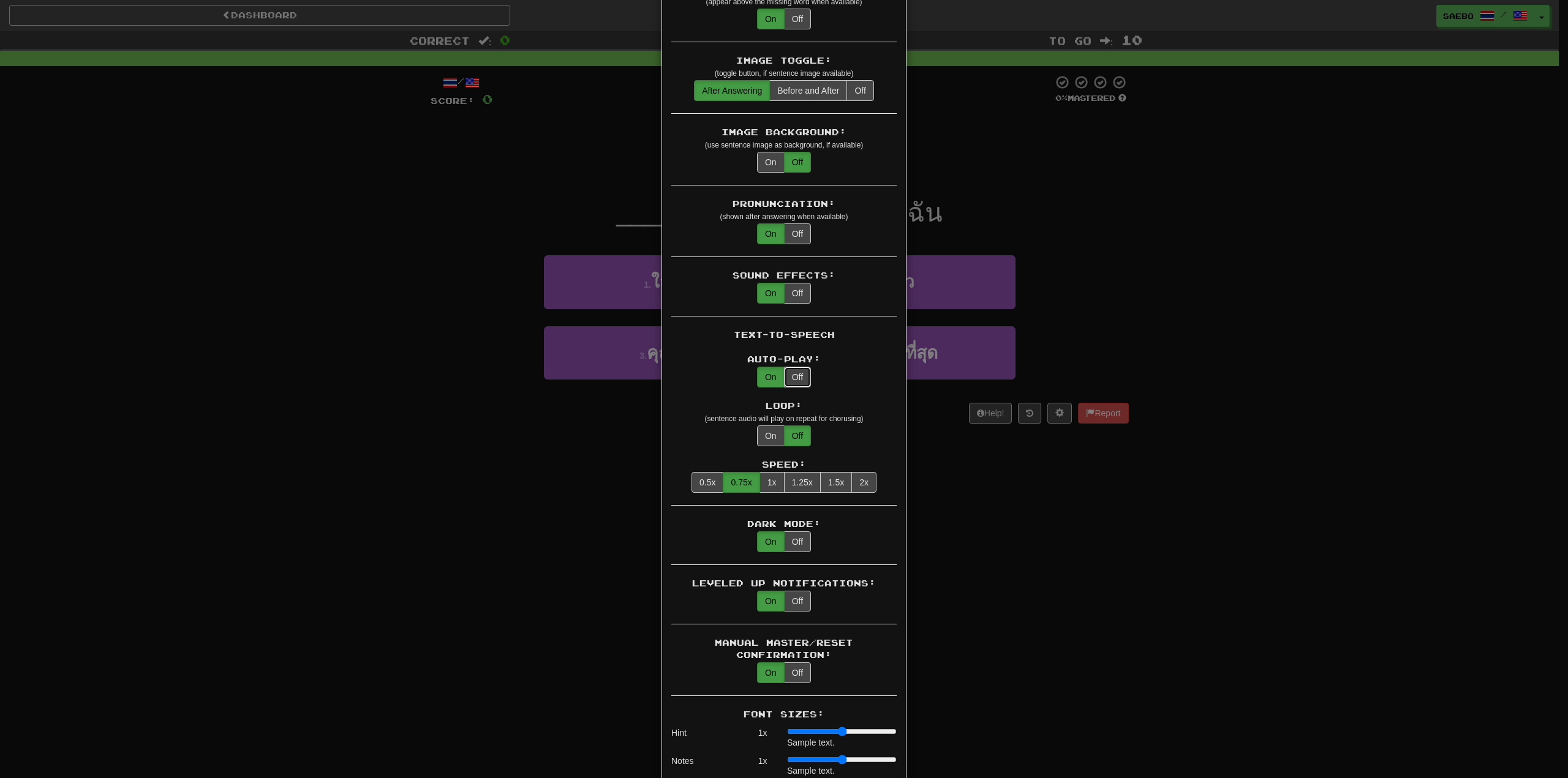
click at [790, 367] on button "Off" at bounding box center [798, 377] width 27 height 21
click at [765, 367] on button "On" at bounding box center [770, 377] width 28 height 21
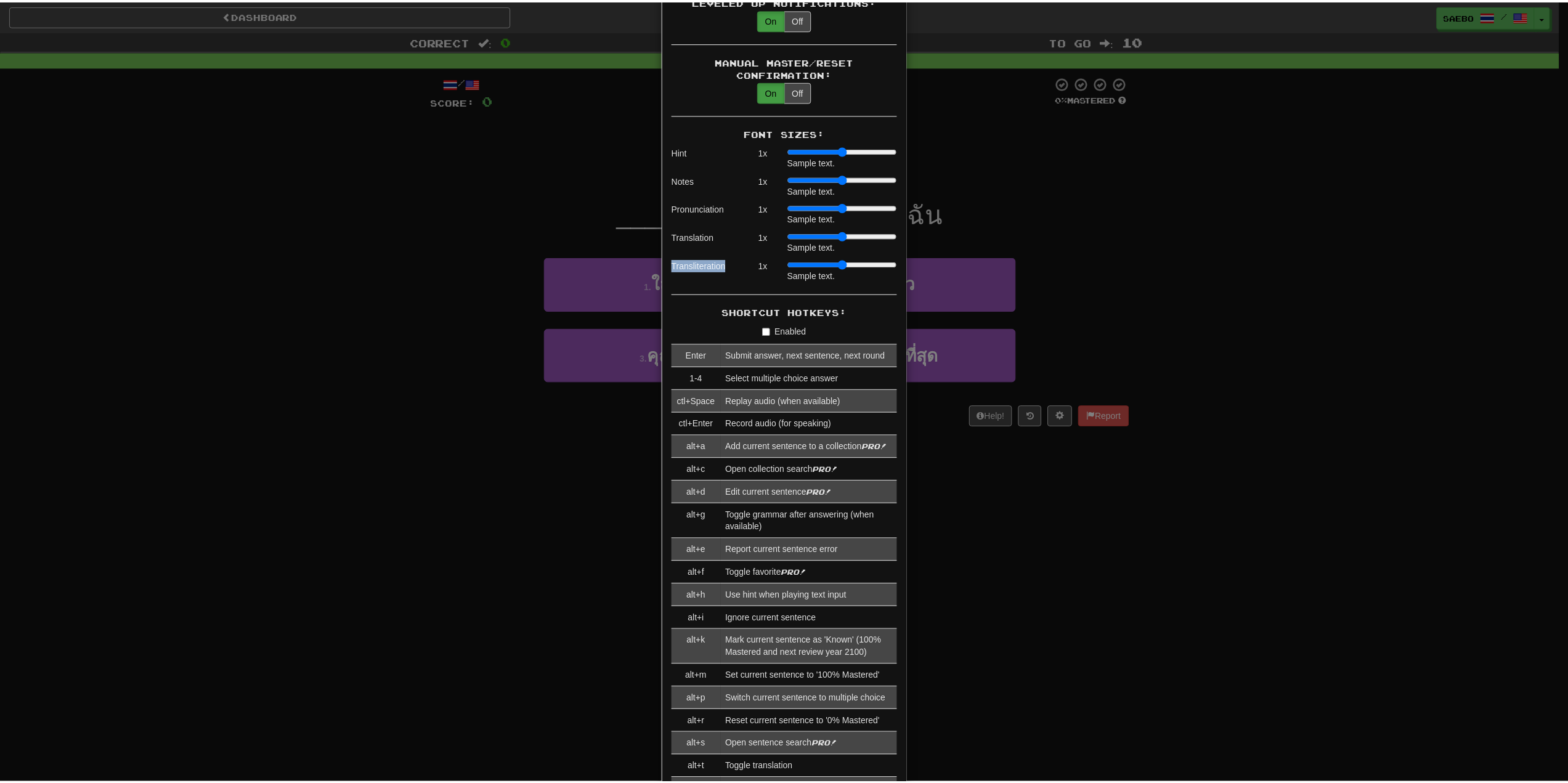
scroll to position [889, 0]
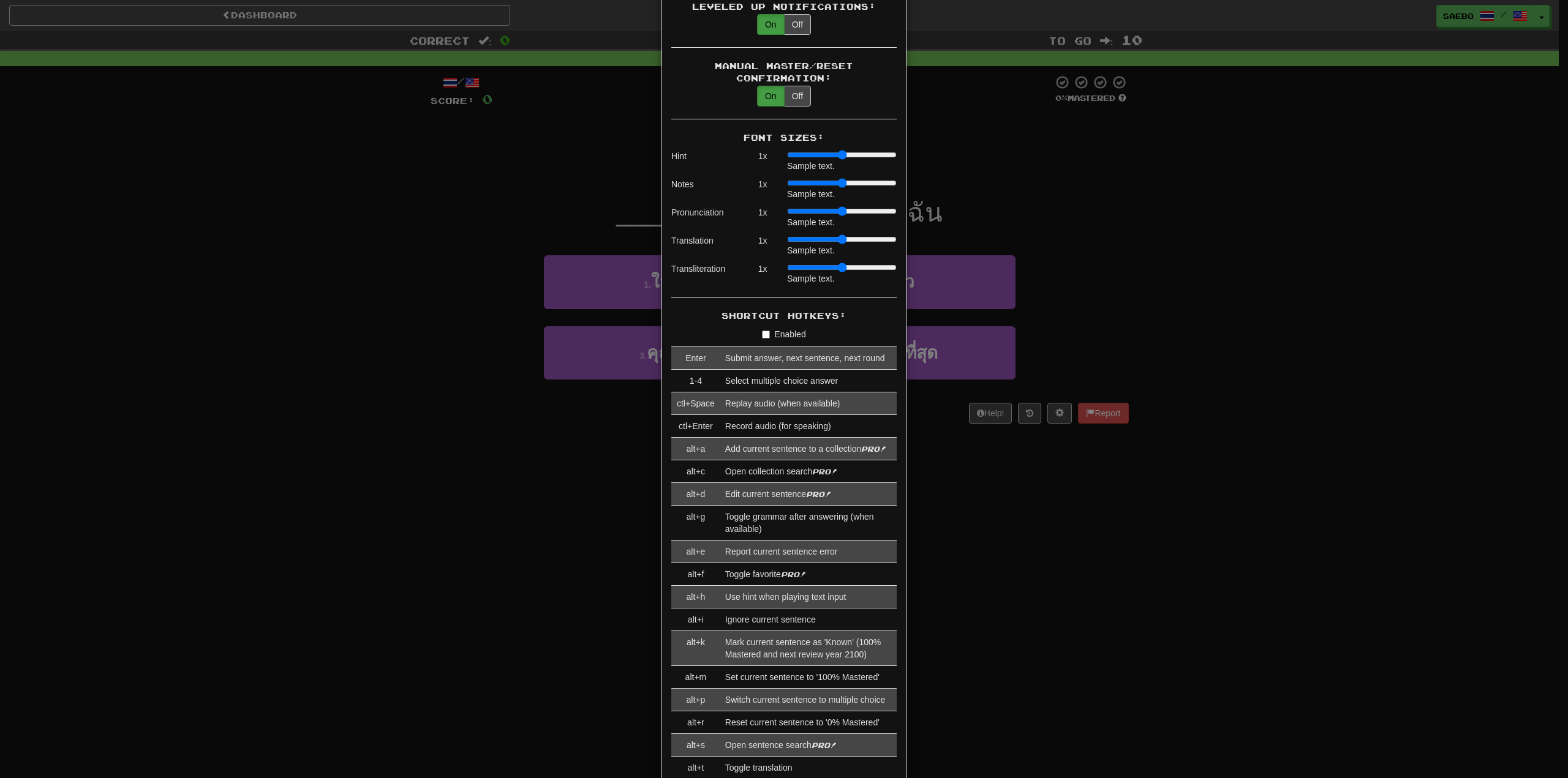
click at [365, 243] on div "× Game Settings Automatically Show Sentence After First Listen: On Off (when pl…" at bounding box center [784, 389] width 1568 height 778
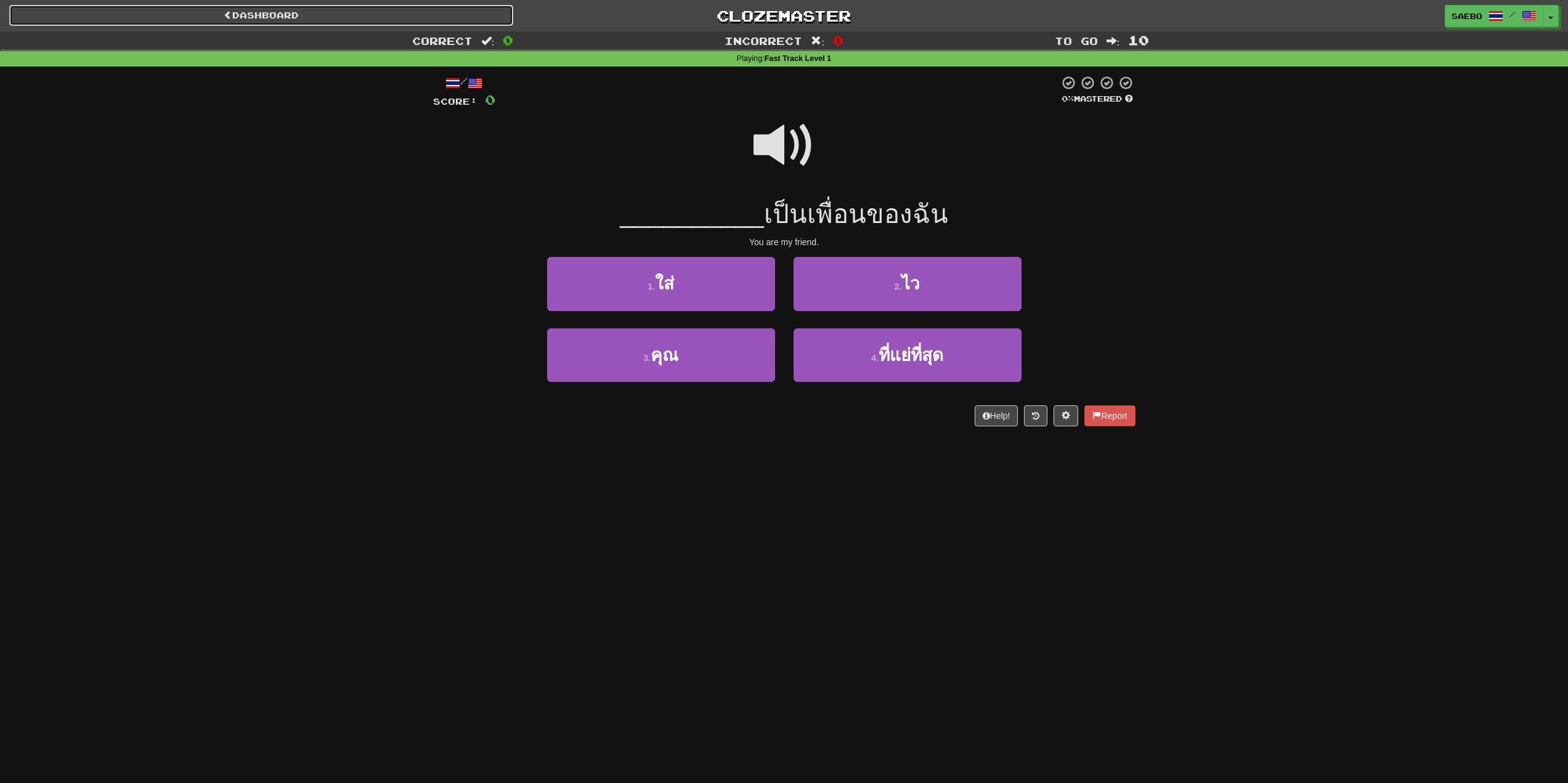
click at [283, 15] on link "Dashboard" at bounding box center [261, 16] width 504 height 21
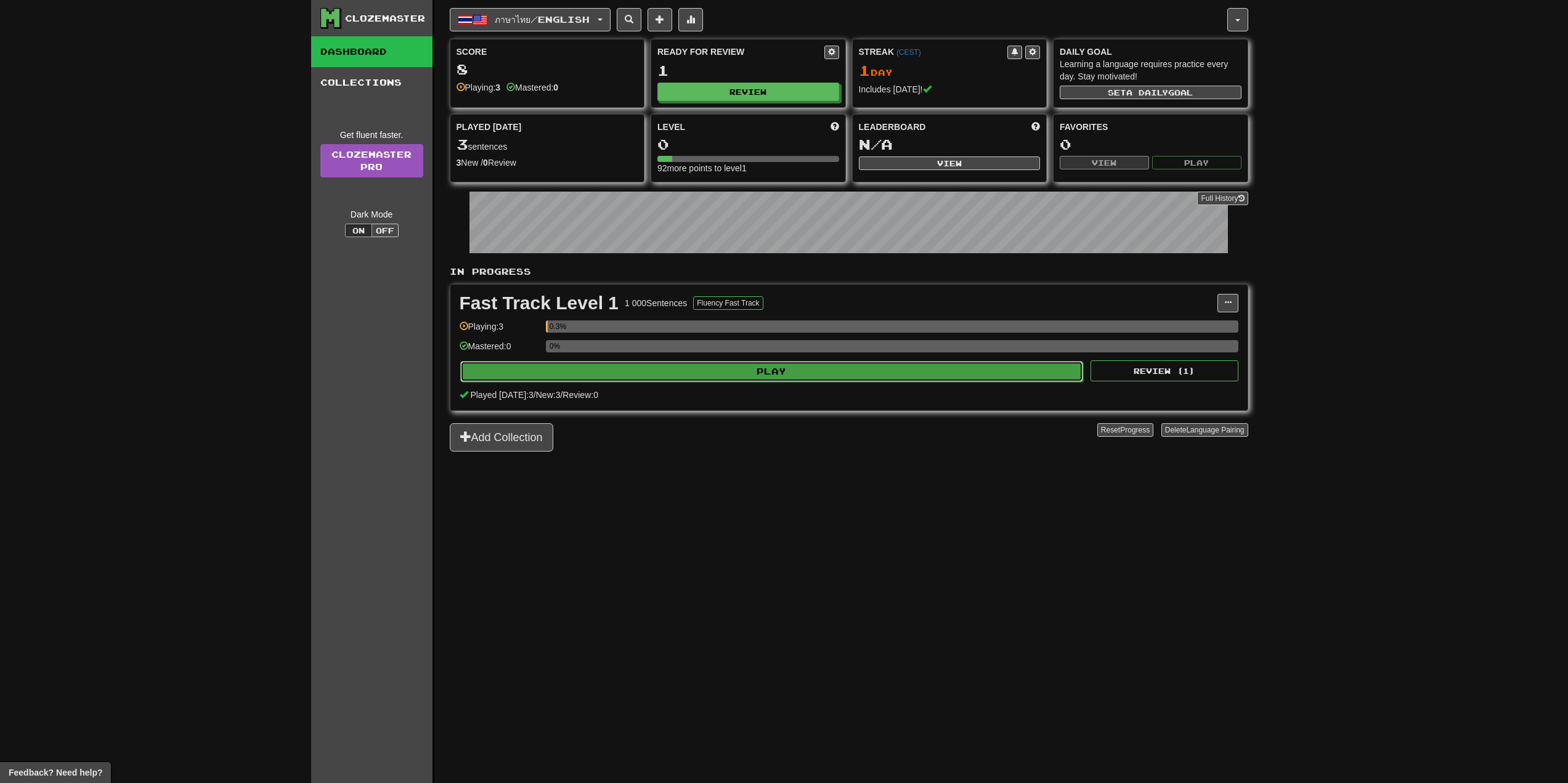
click at [770, 372] on button "Play" at bounding box center [772, 371] width 624 height 21
select select "**"
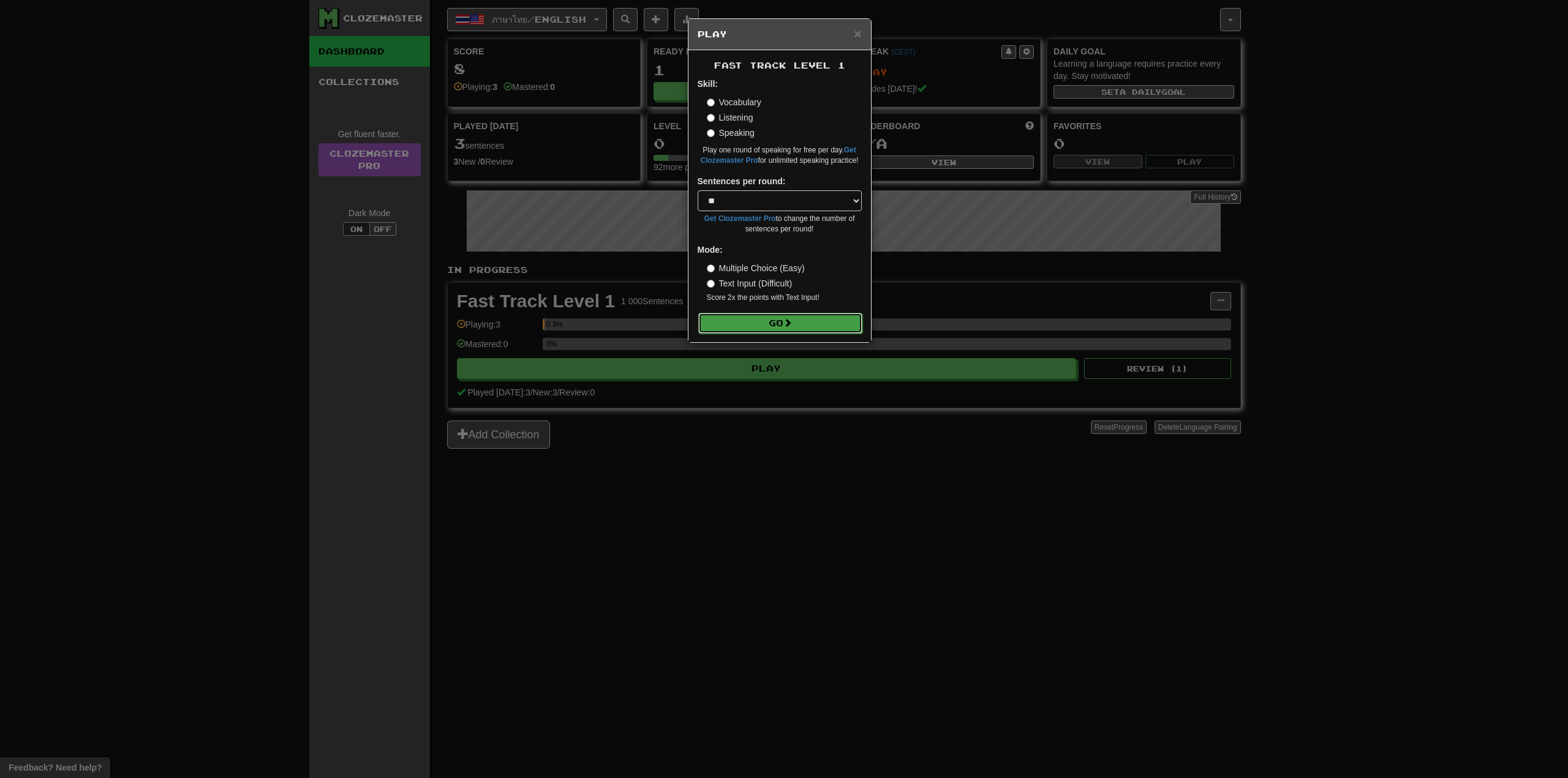
click at [781, 324] on button "Go" at bounding box center [780, 323] width 164 height 21
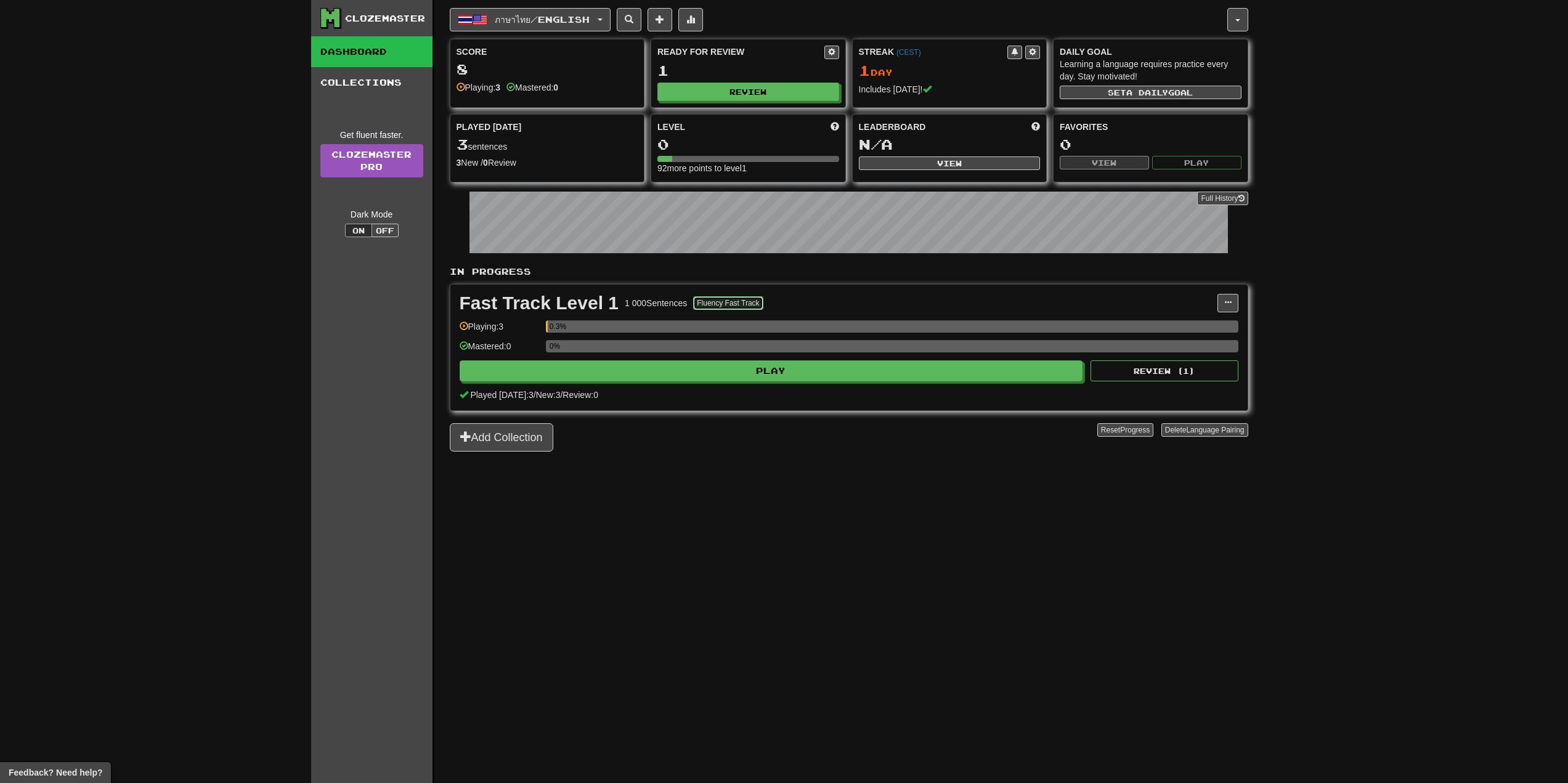
click at [729, 301] on button "Fluency Fast Track" at bounding box center [728, 303] width 69 height 14
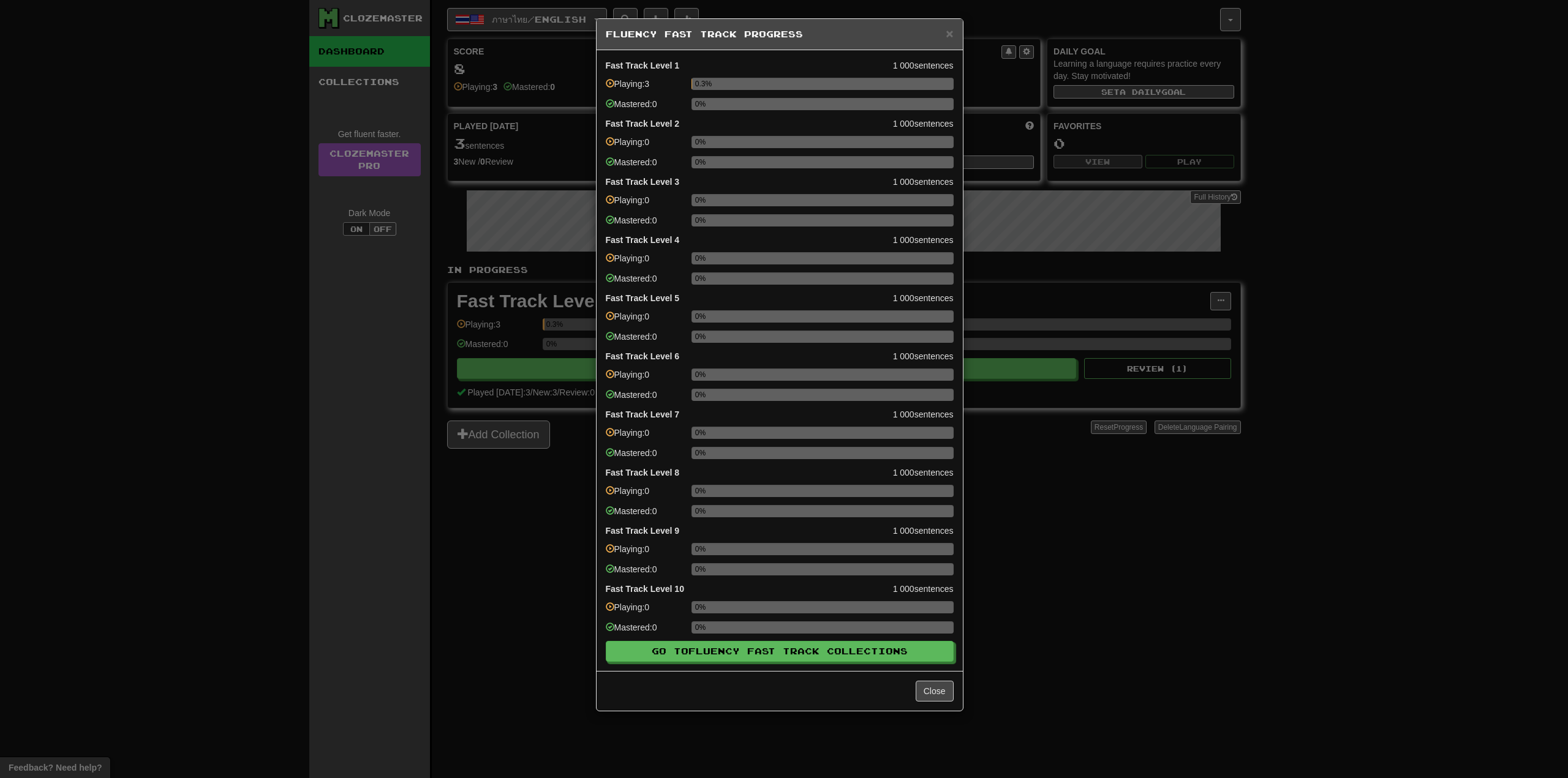
click at [507, 537] on div "× Fluency Fast Track Progress Fast Track Level 1 1 000 sentences Playing: 3 0.3…" at bounding box center [784, 389] width 1568 height 778
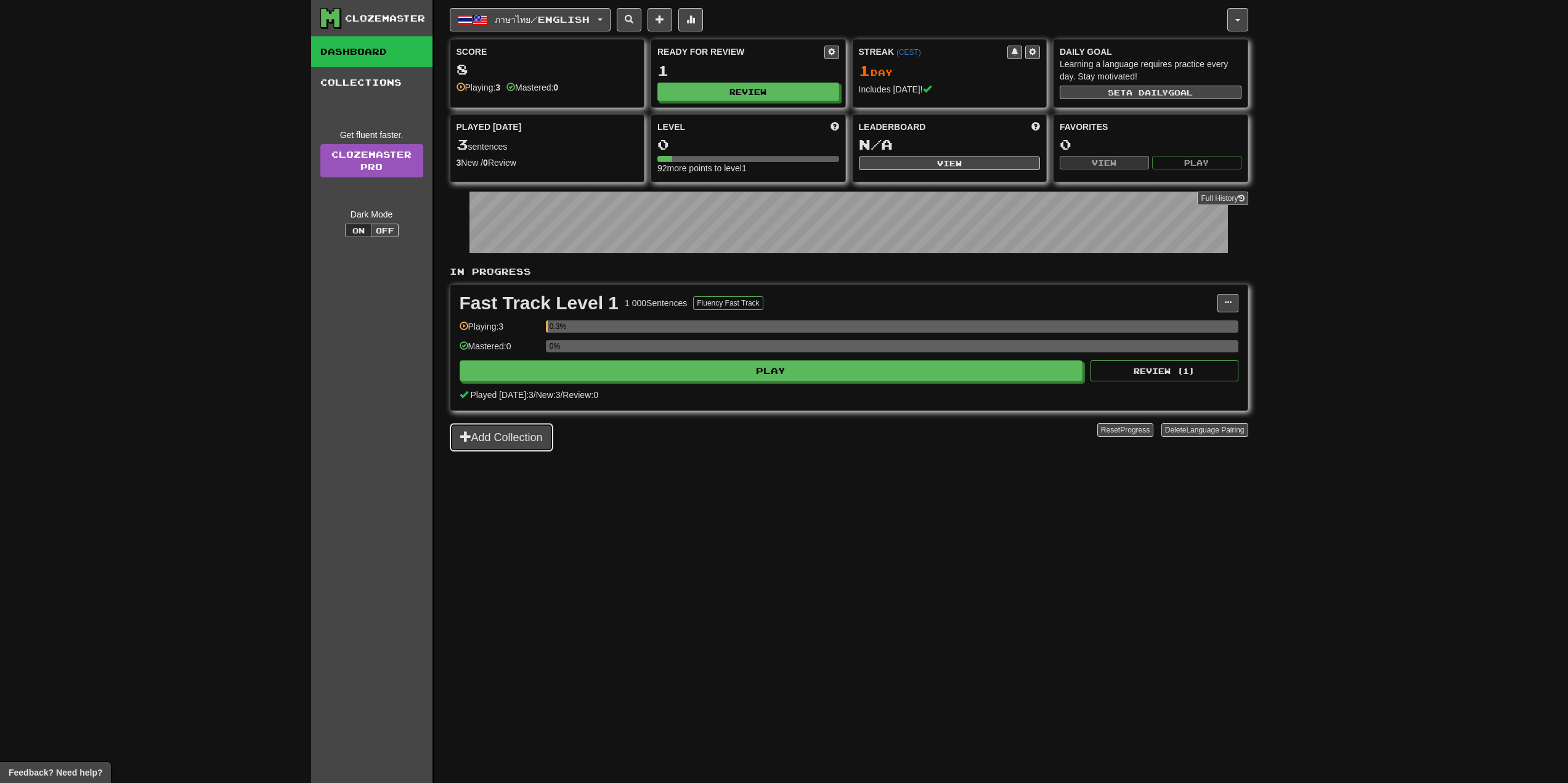
click at [513, 438] on button "Add Collection" at bounding box center [501, 438] width 103 height 29
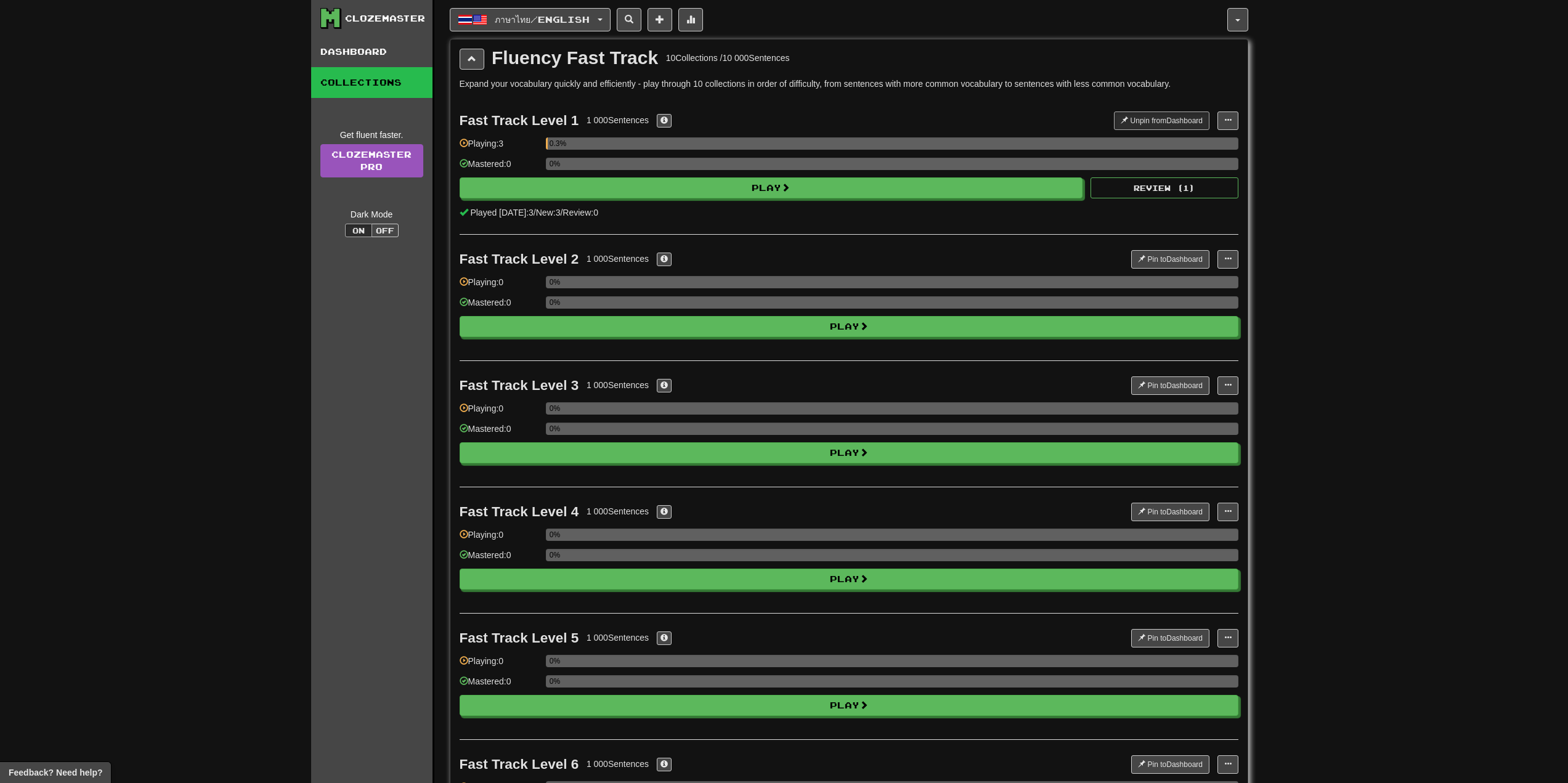
click at [630, 57] on div "Fluency Fast Track" at bounding box center [574, 58] width 166 height 18
click at [576, 60] on div "Fluency Fast Track" at bounding box center [574, 58] width 166 height 18
click at [552, 58] on div "Fluency Fast Track" at bounding box center [574, 58] width 166 height 18
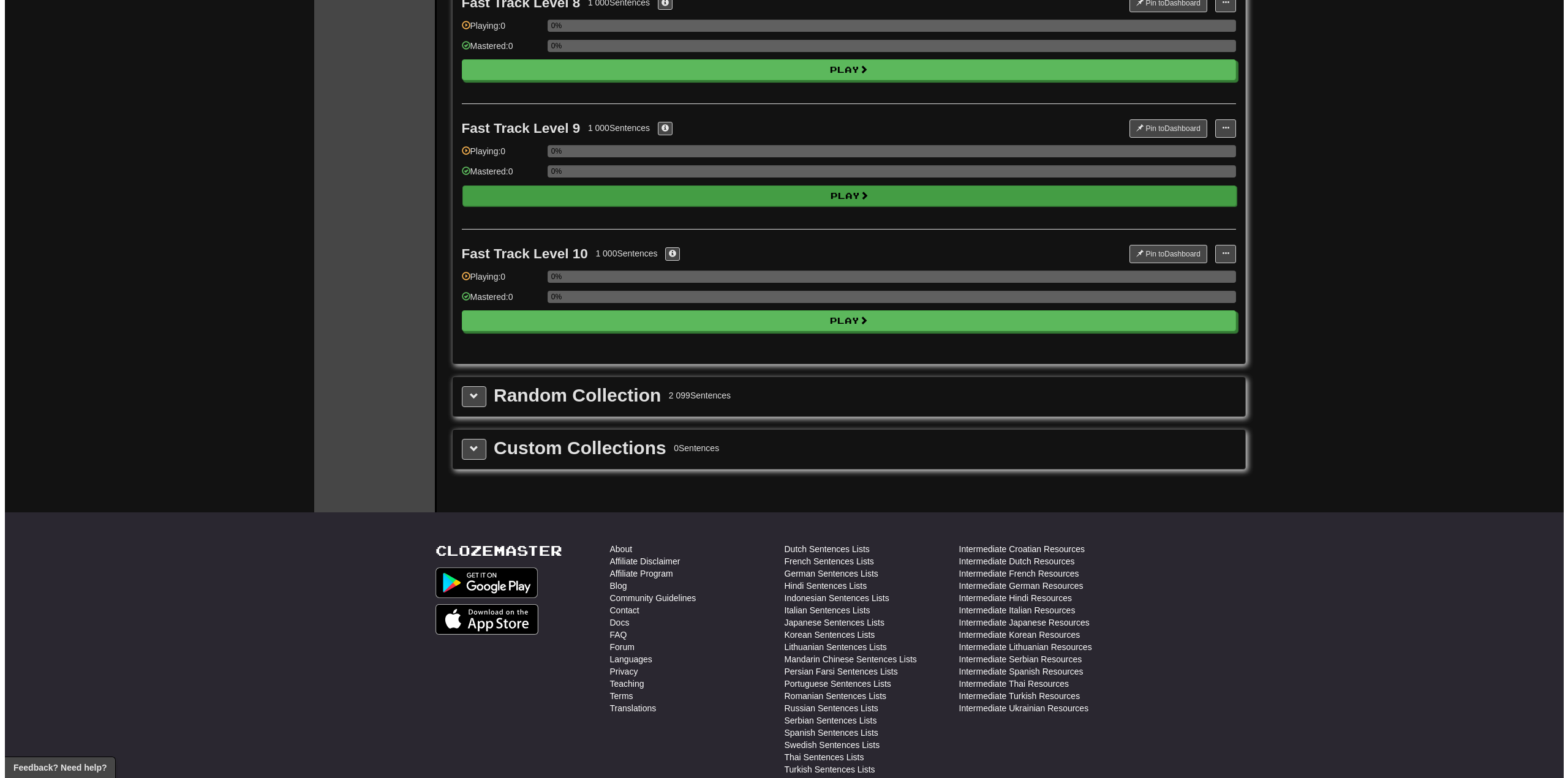
scroll to position [1041, 0]
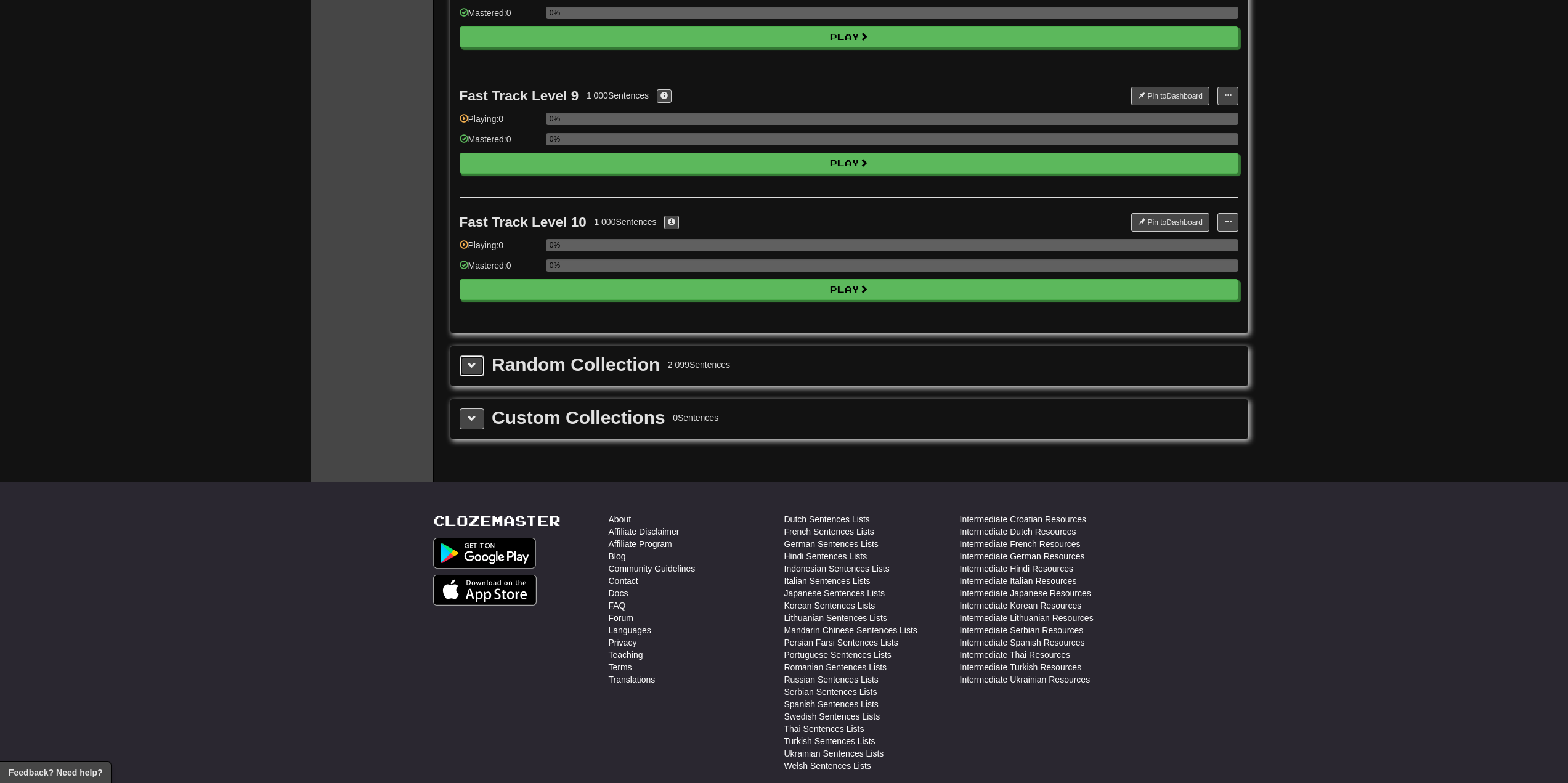
click at [471, 365] on span at bounding box center [471, 365] width 8 height 8
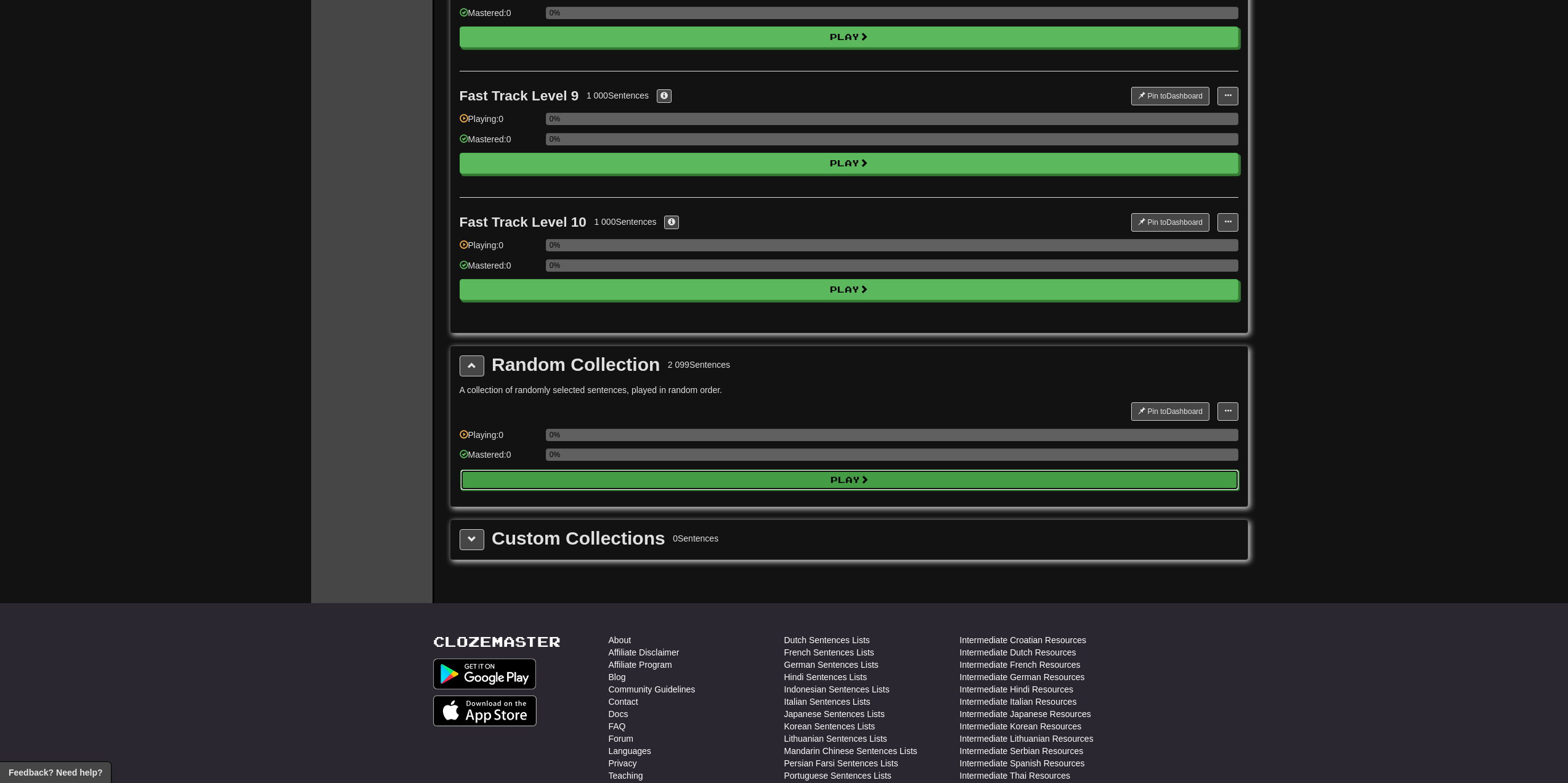
click at [860, 477] on button "Play" at bounding box center [850, 480] width 779 height 21
select select "**"
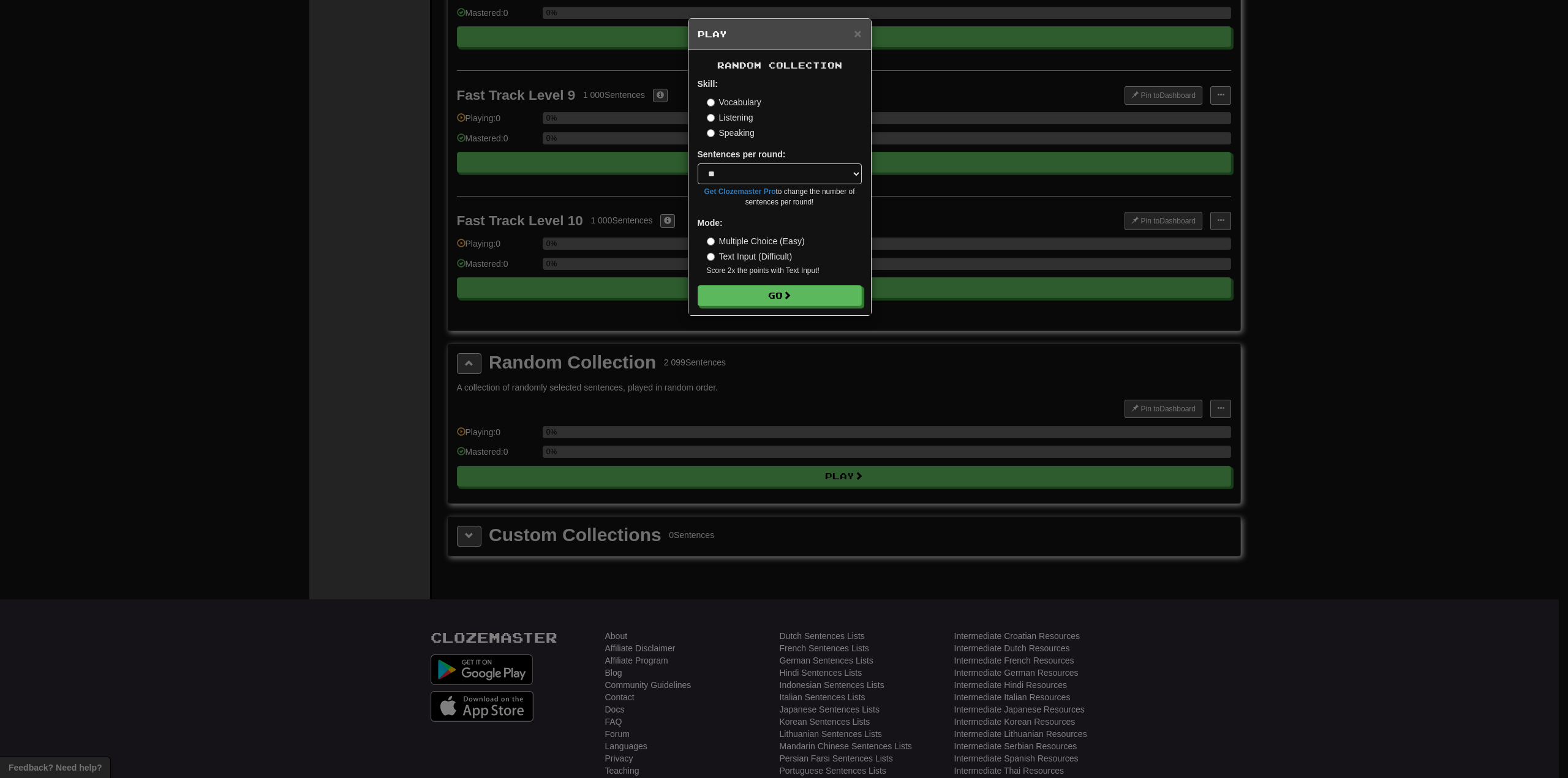
click at [725, 117] on label "Listening" at bounding box center [730, 117] width 46 height 12
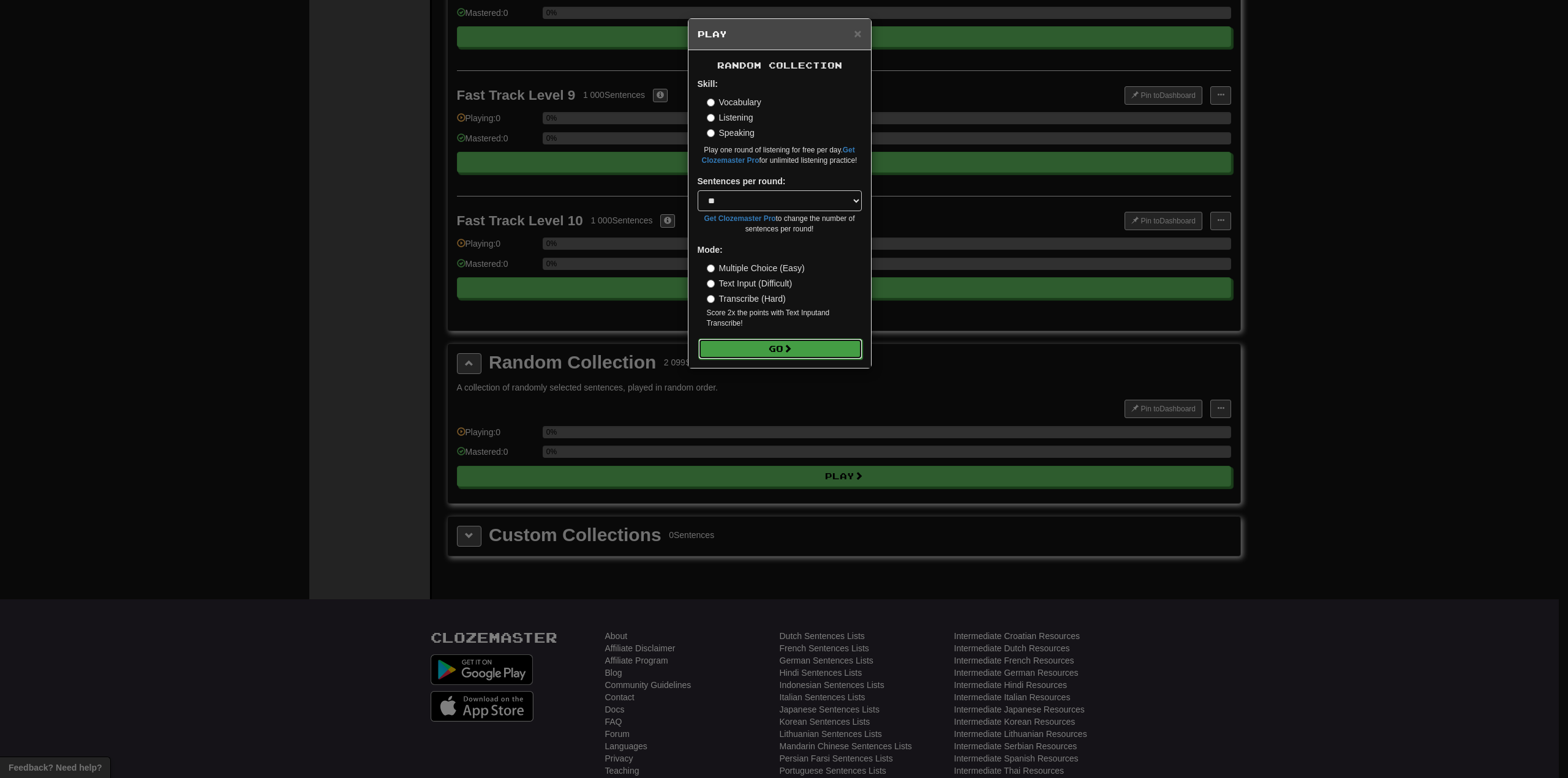
click at [770, 345] on button "Go" at bounding box center [780, 349] width 164 height 21
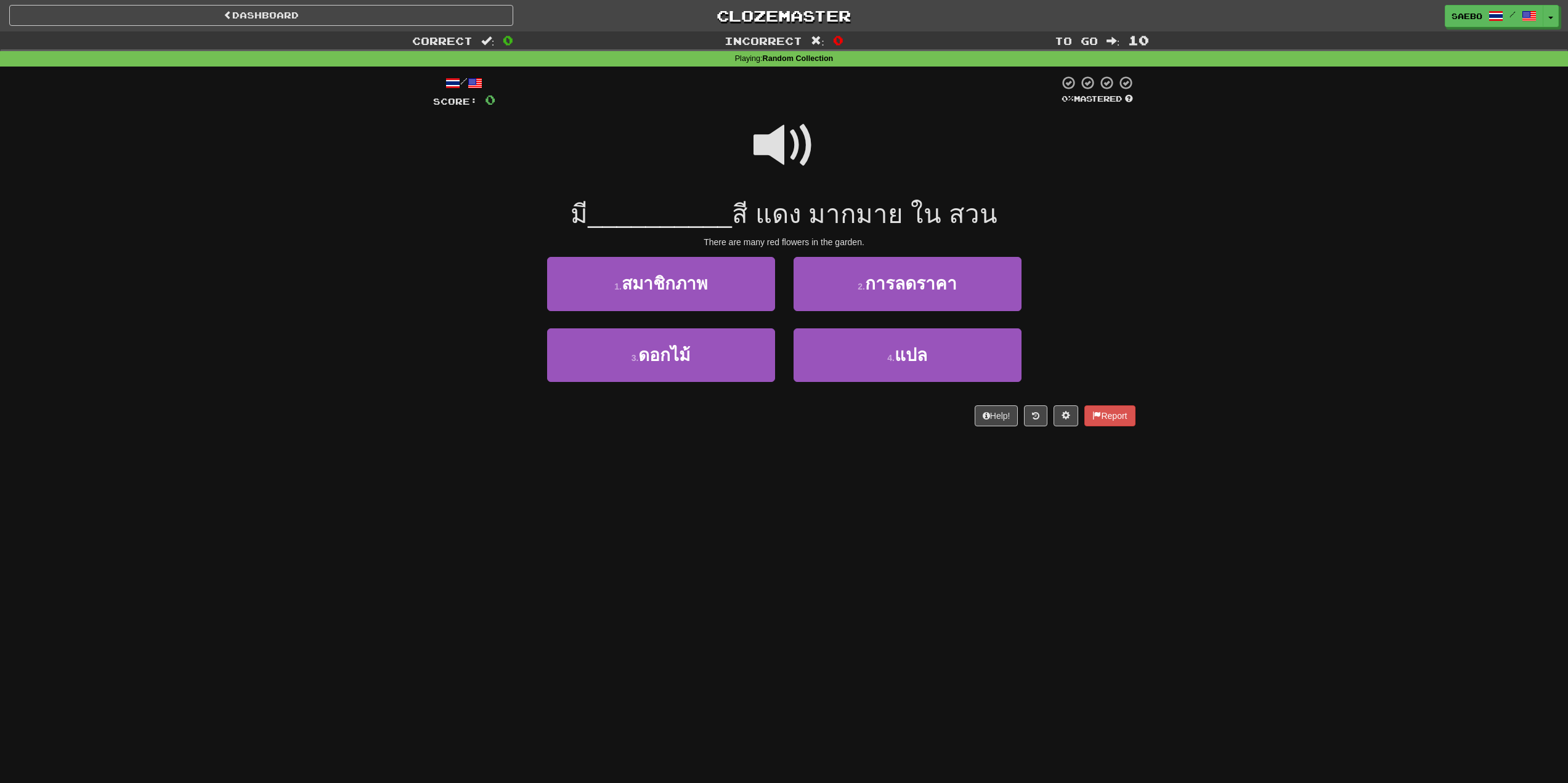
click at [801, 142] on span at bounding box center [784, 145] width 62 height 62
click at [791, 143] on span at bounding box center [784, 145] width 62 height 62
click at [788, 135] on span at bounding box center [784, 145] width 62 height 62
click at [776, 149] on span at bounding box center [784, 145] width 62 height 62
click at [765, 152] on span at bounding box center [784, 145] width 62 height 62
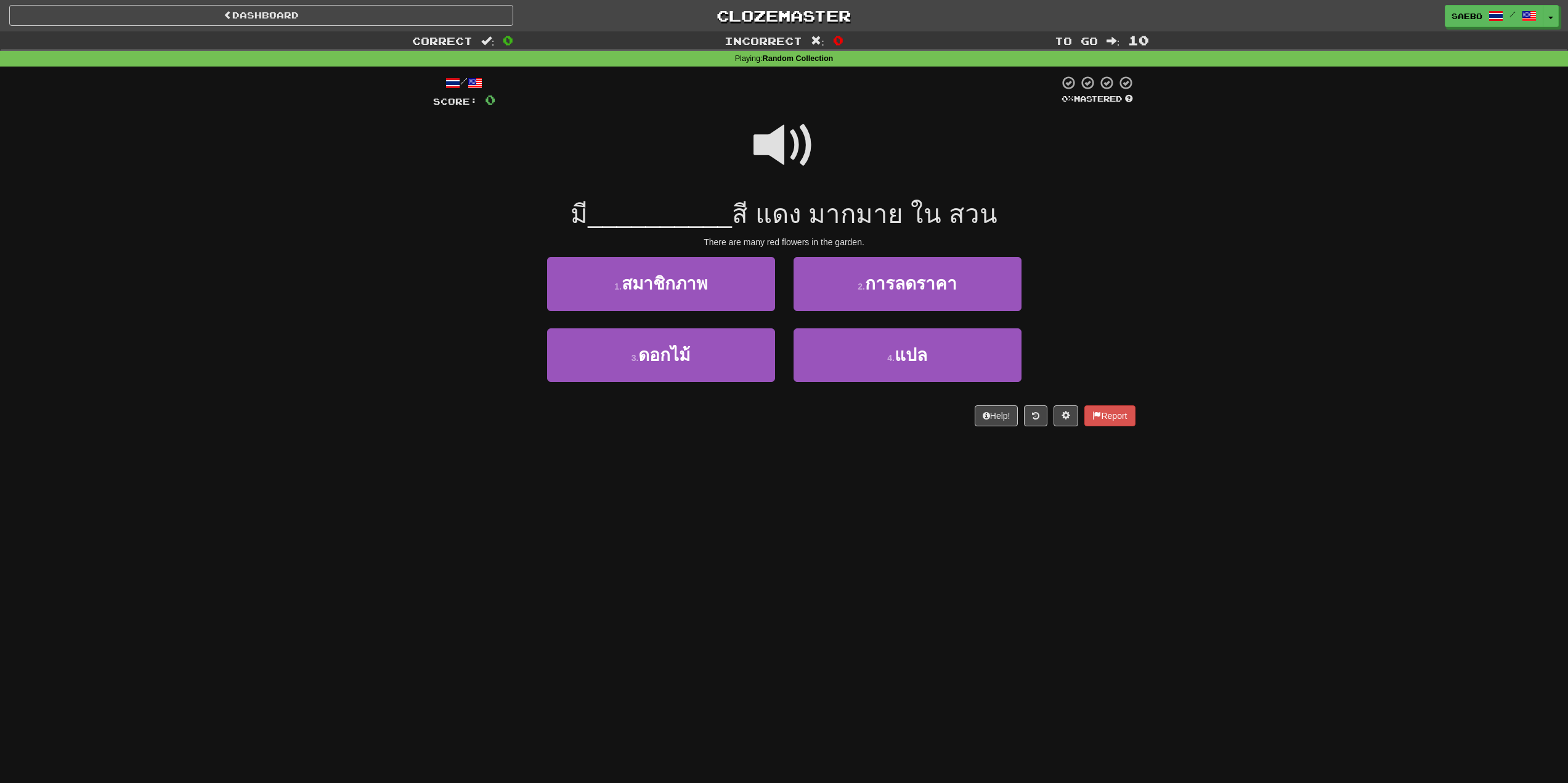
click at [783, 151] on span at bounding box center [784, 145] width 62 height 62
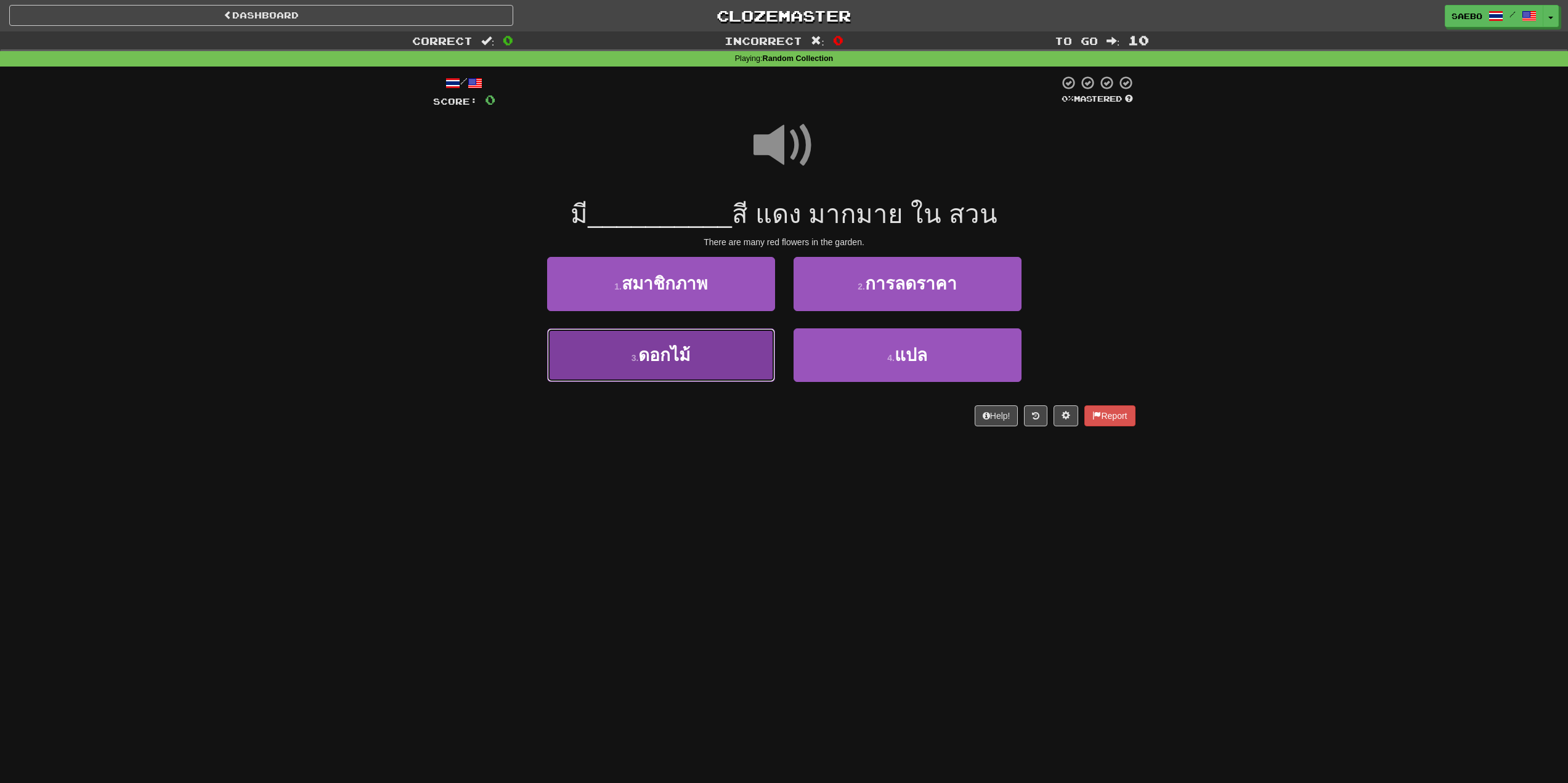
click at [676, 351] on span "ดอกไม้" at bounding box center [664, 354] width 52 height 19
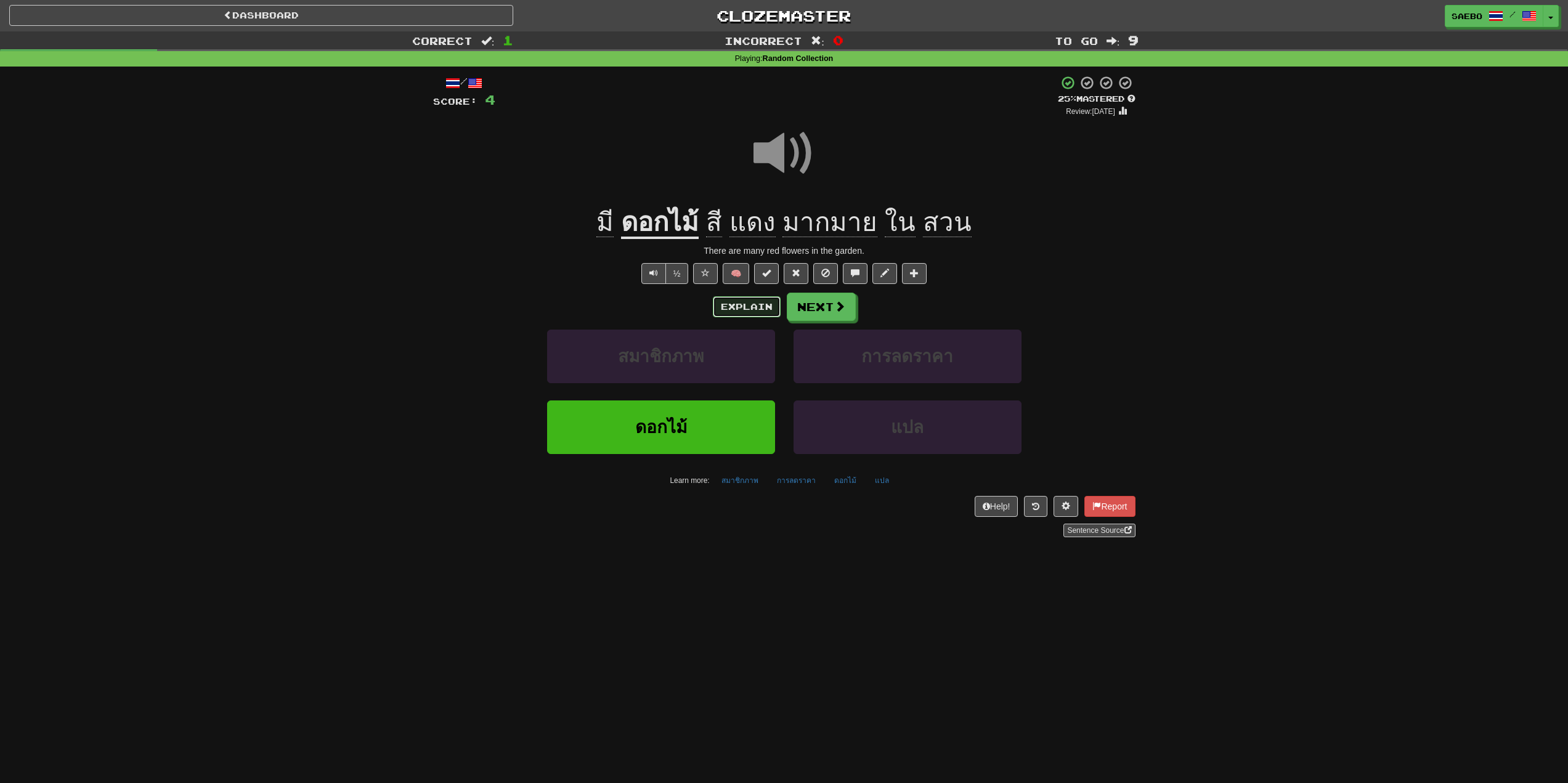
click at [754, 305] on button "Explain" at bounding box center [746, 307] width 67 height 21
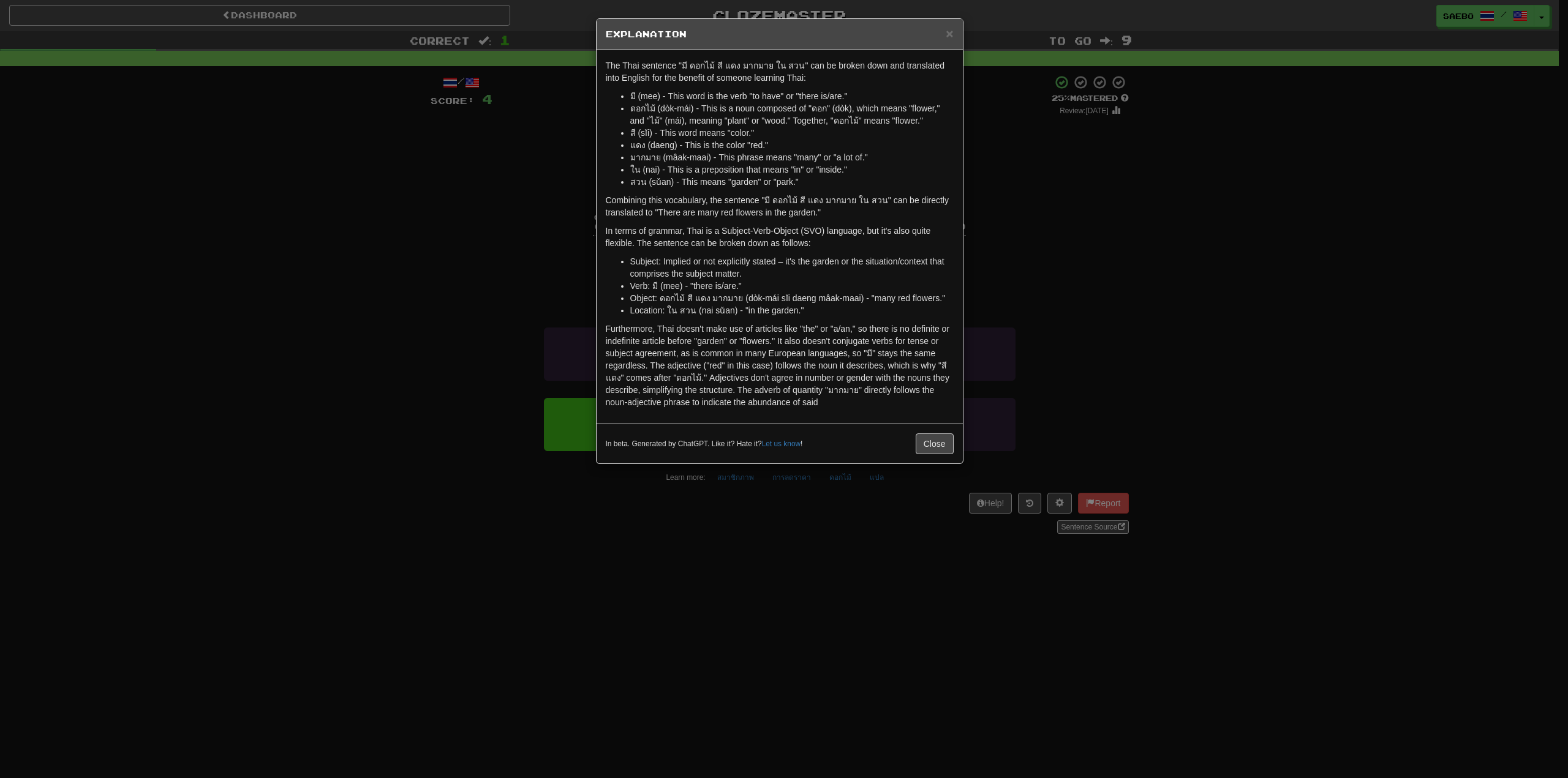
drag, startPoint x: 753, startPoint y: 34, endPoint x: 720, endPoint y: 41, distance: 33.7
click at [720, 41] on div "× Explanation" at bounding box center [779, 34] width 367 height 31
click at [948, 33] on span "×" at bounding box center [949, 34] width 7 height 14
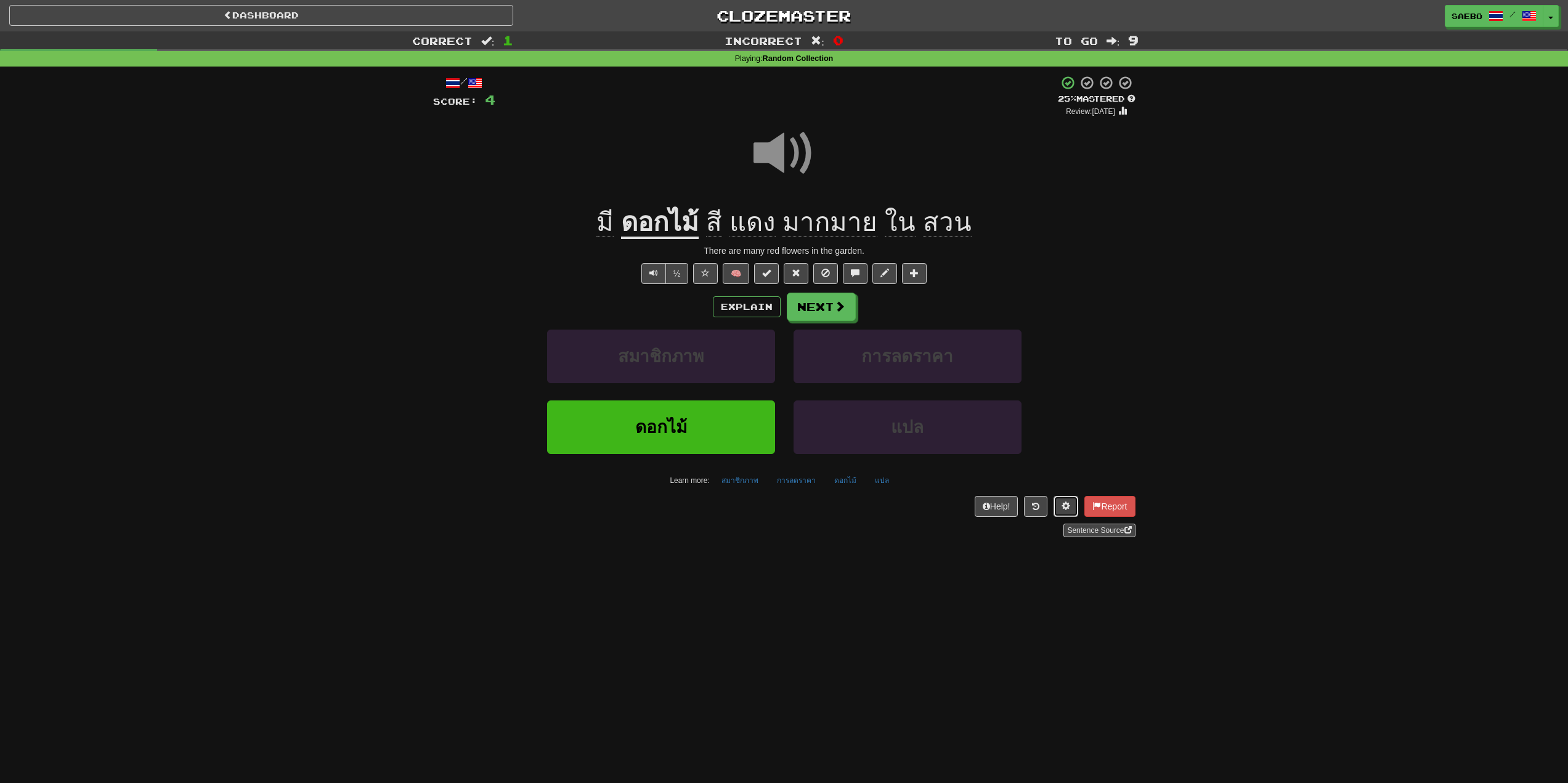
click at [1061, 504] on span at bounding box center [1065, 506] width 8 height 8
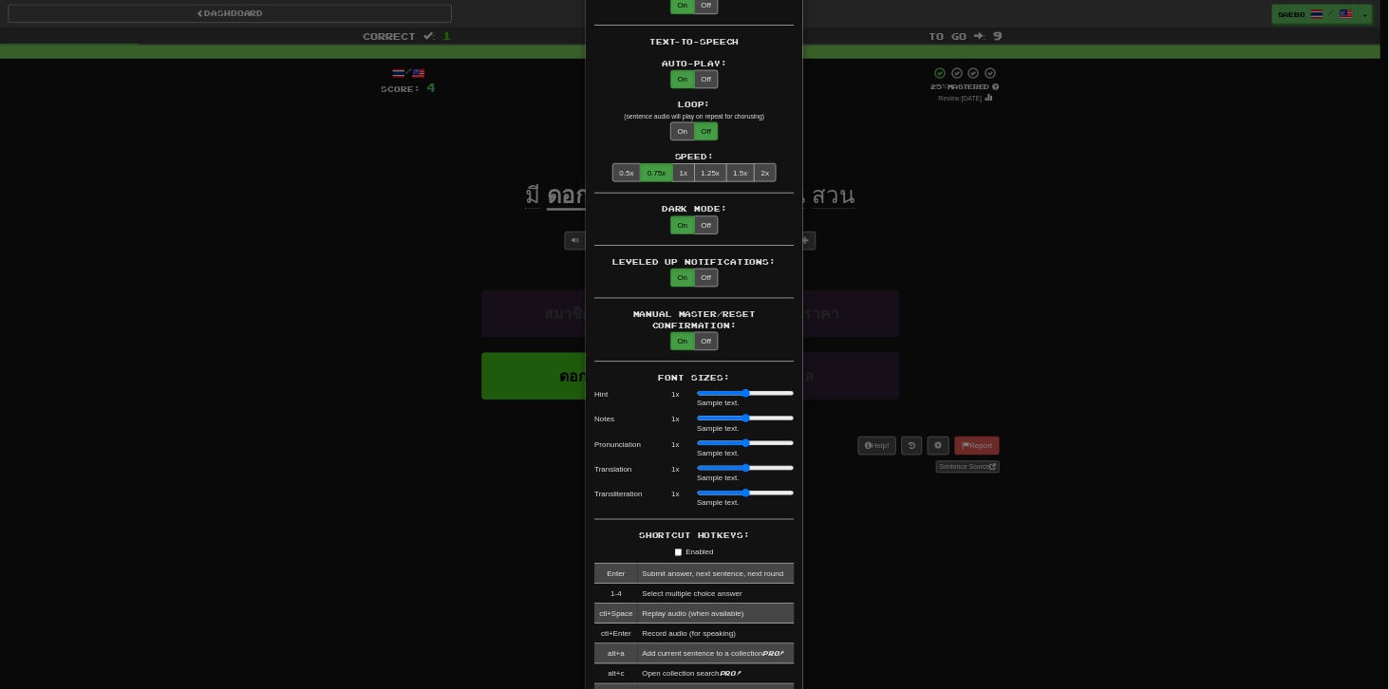
scroll to position [949, 0]
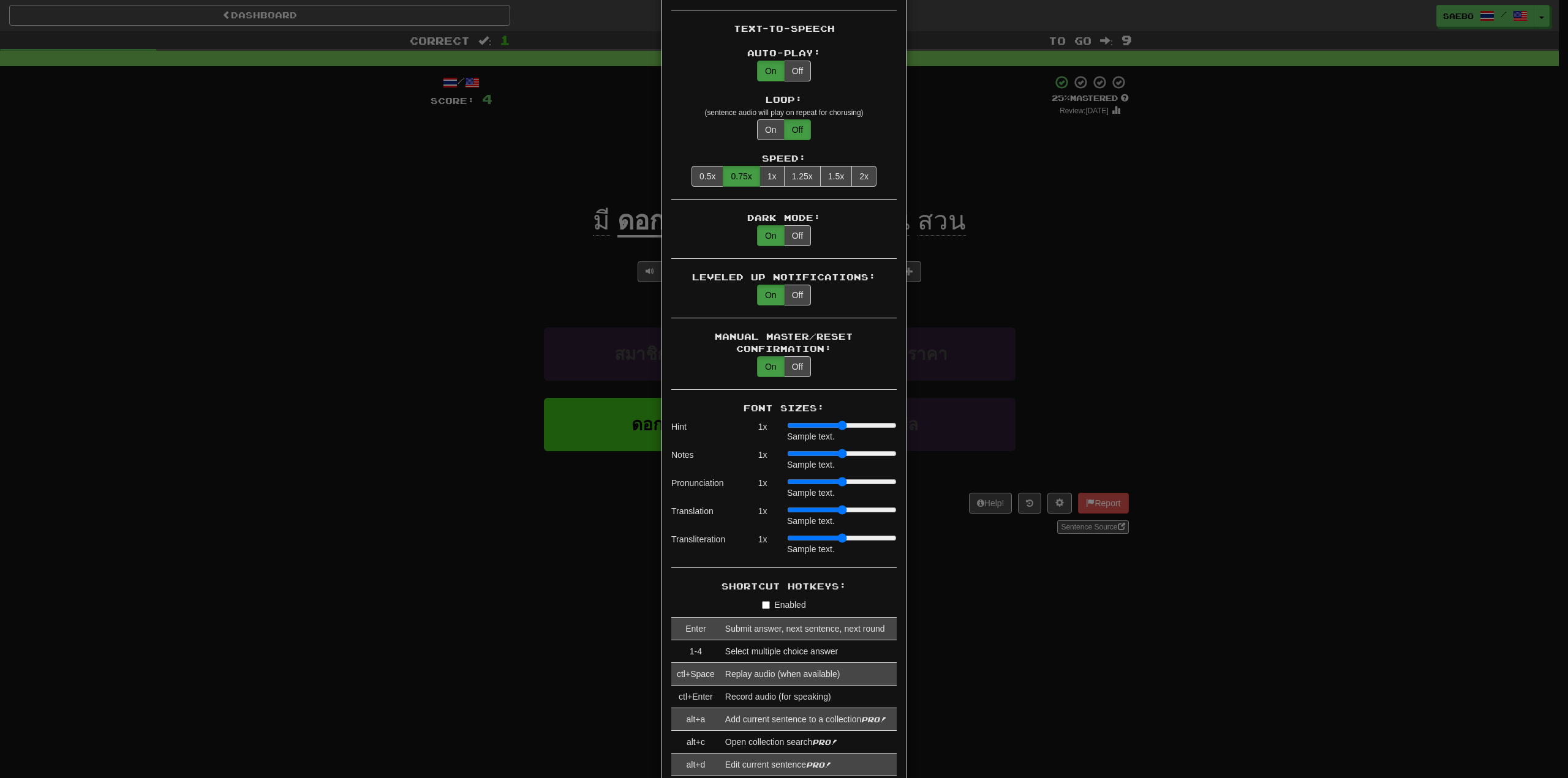
type input "*"
click at [814, 449] on input "range" at bounding box center [842, 454] width 110 height 10
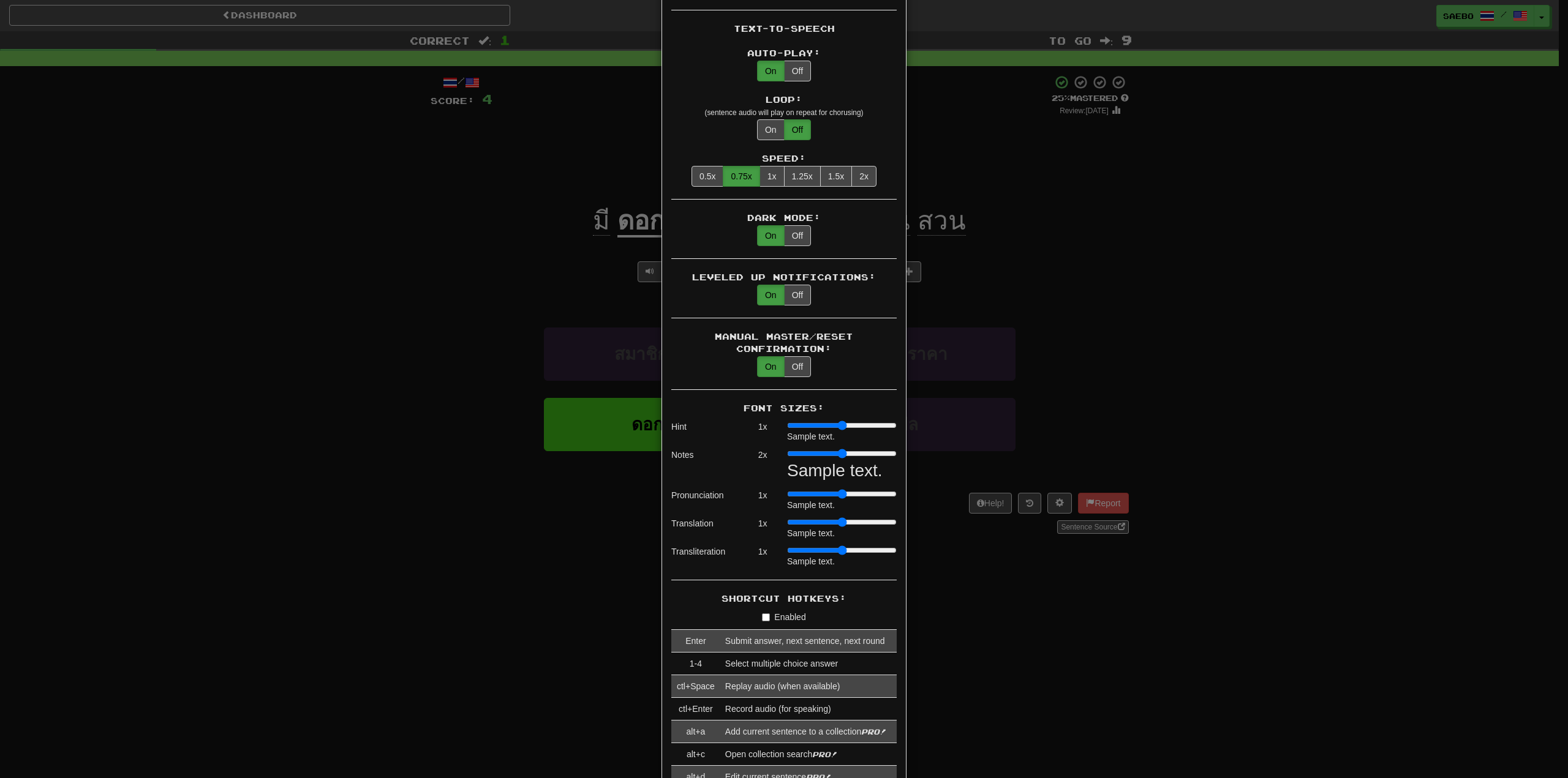
click at [357, 315] on div "× Game Settings Automatically Show Sentence After First Listen: On Off (when pl…" at bounding box center [784, 389] width 1568 height 778
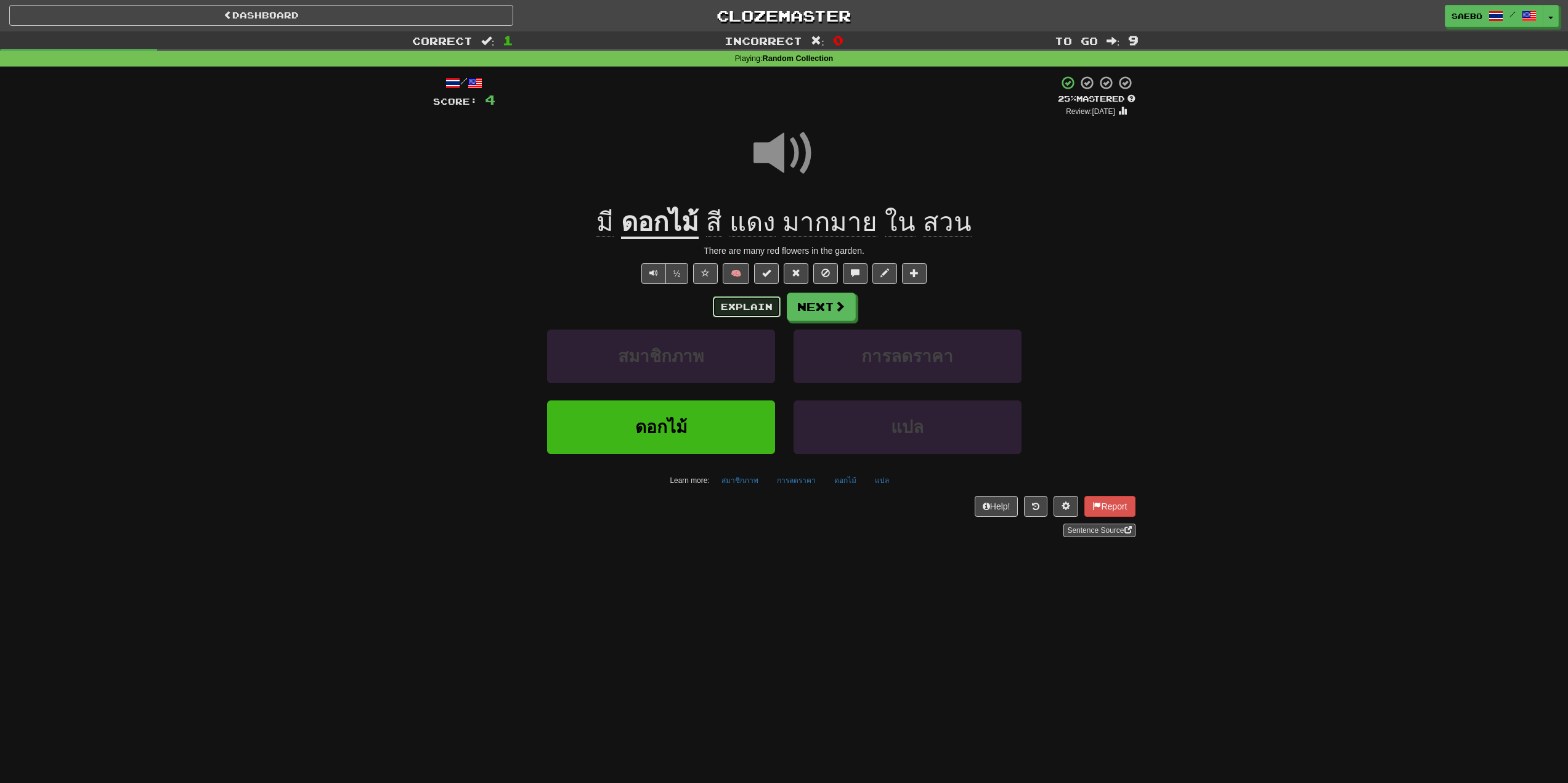
click at [746, 304] on button "Explain" at bounding box center [746, 307] width 67 height 21
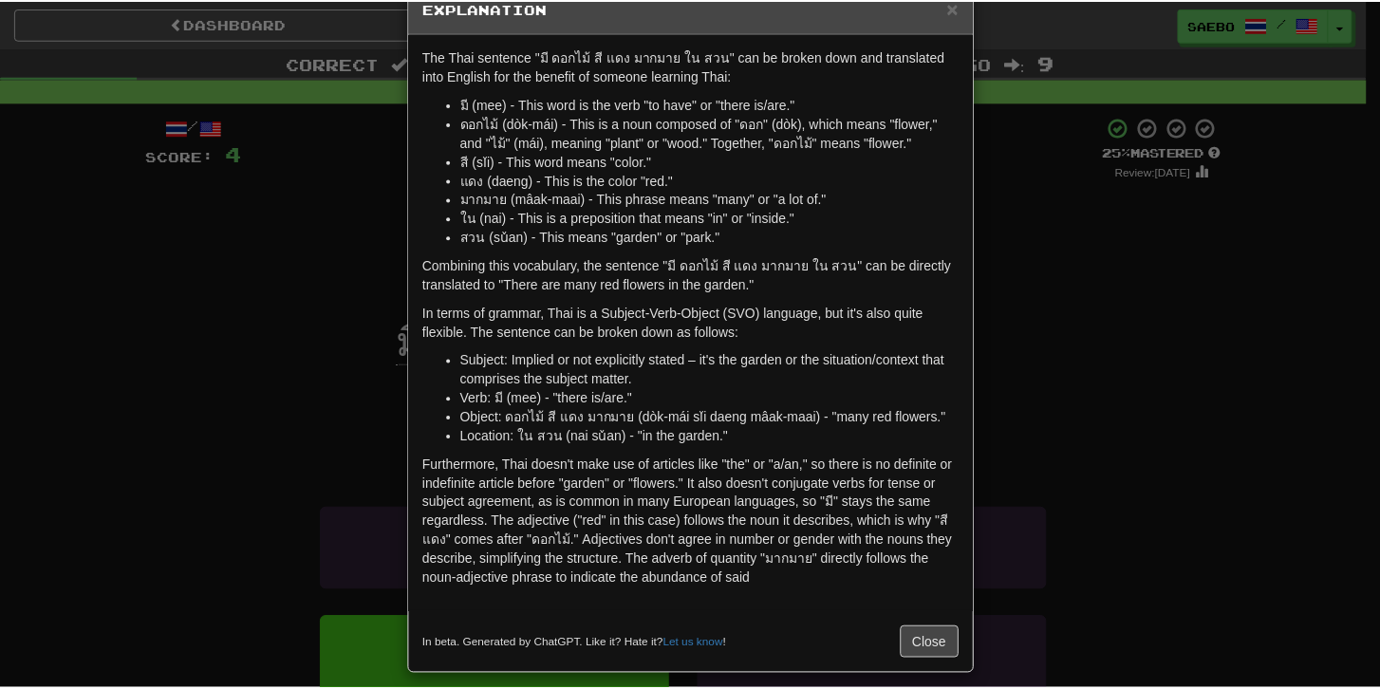
scroll to position [56, 0]
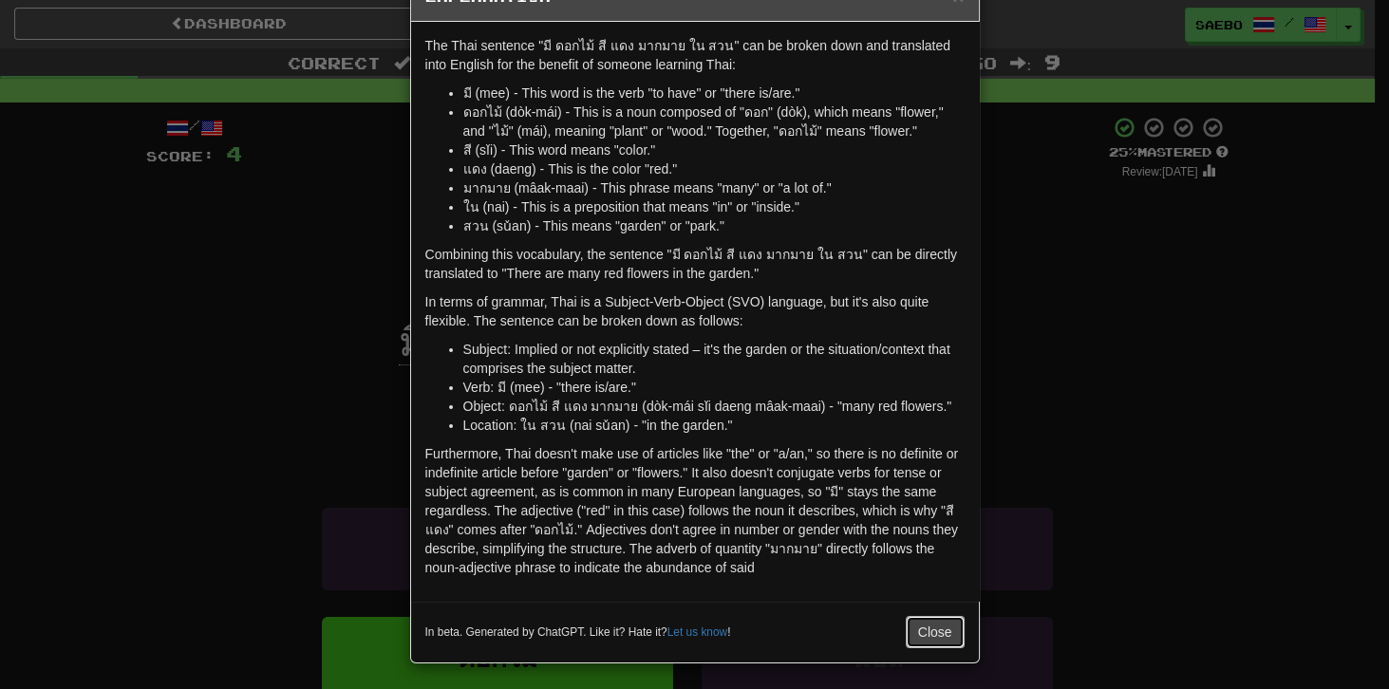
click at [928, 630] on button "Close" at bounding box center [934, 632] width 59 height 32
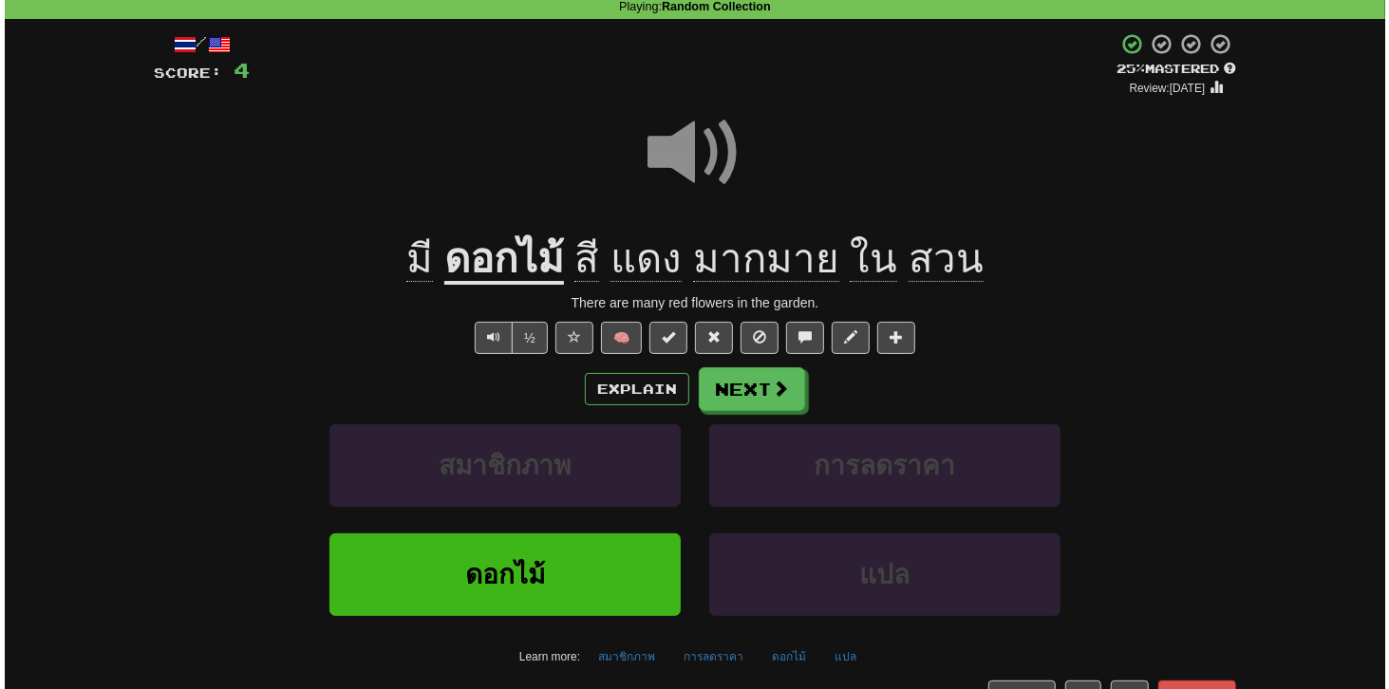
scroll to position [108, 0]
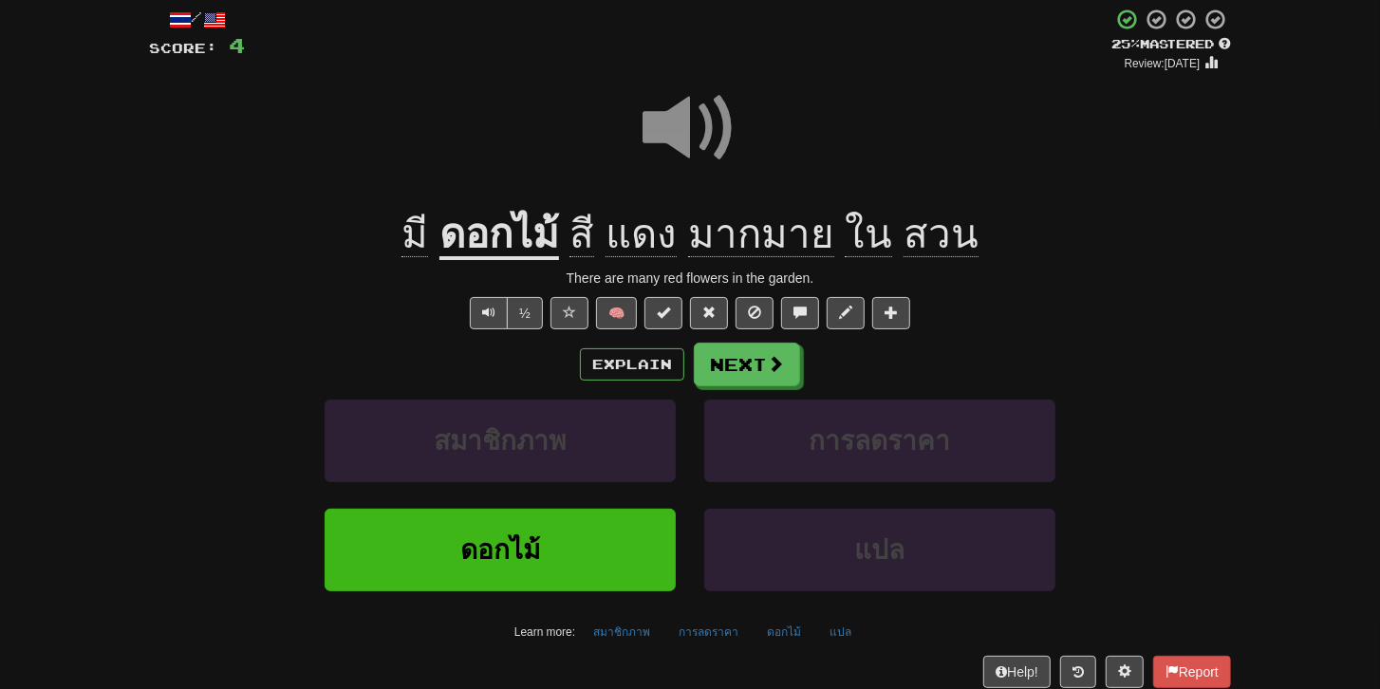
click at [685, 135] on span at bounding box center [690, 128] width 95 height 95
click at [755, 358] on button "Next" at bounding box center [748, 366] width 106 height 44
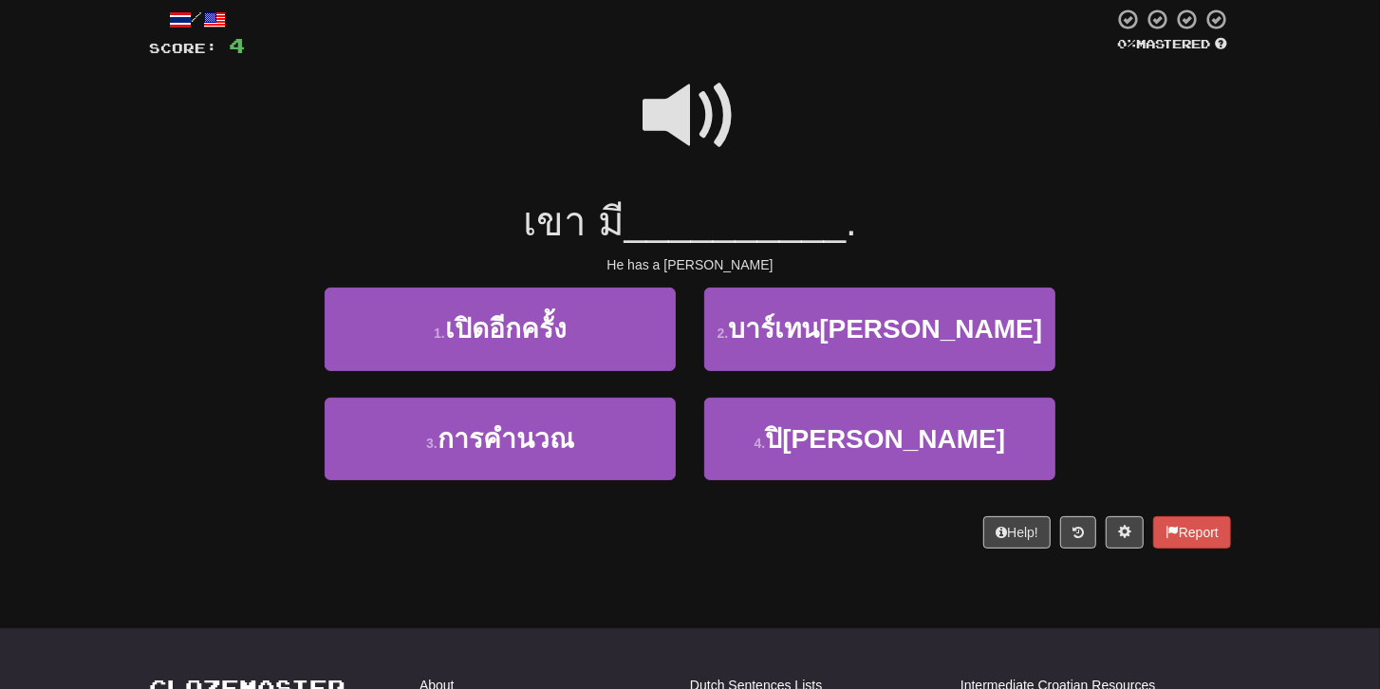
click at [697, 117] on span at bounding box center [690, 115] width 95 height 95
click at [691, 120] on span at bounding box center [690, 115] width 95 height 95
click at [702, 98] on span at bounding box center [690, 115] width 95 height 95
click at [1010, 529] on button "Help!" at bounding box center [1016, 532] width 67 height 32
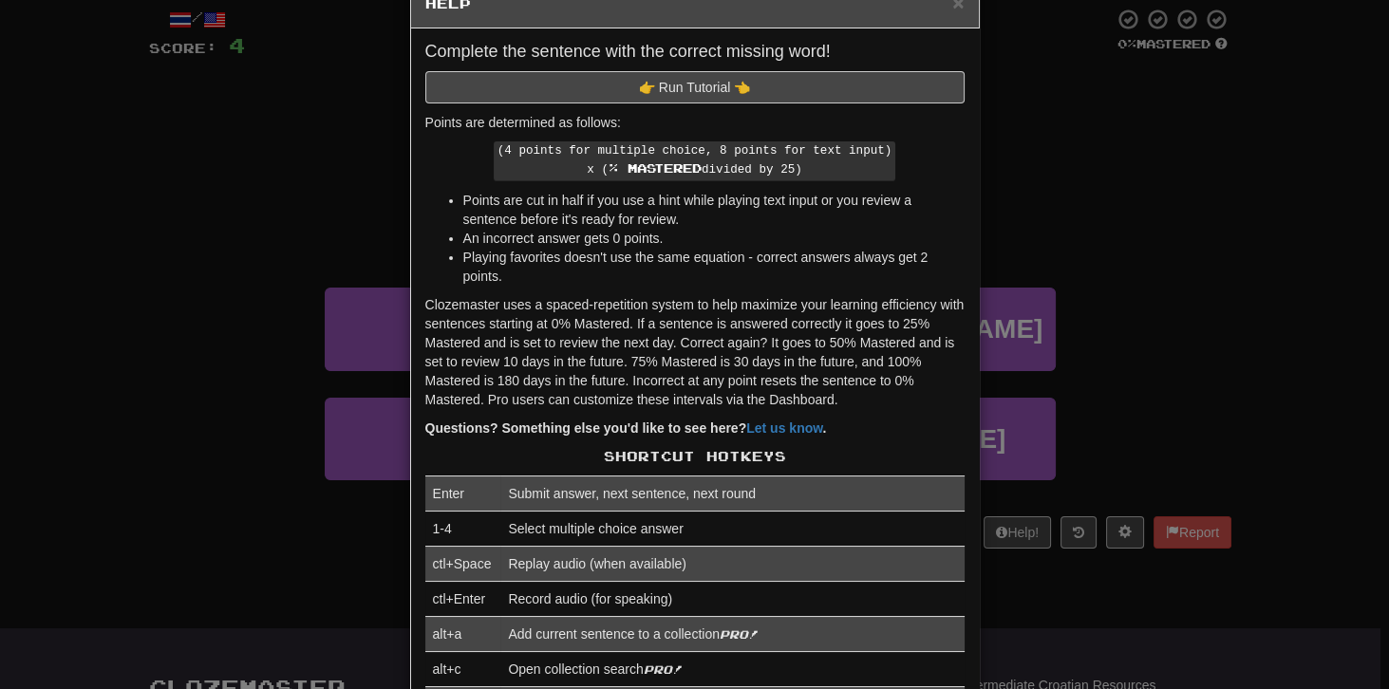
scroll to position [54, 0]
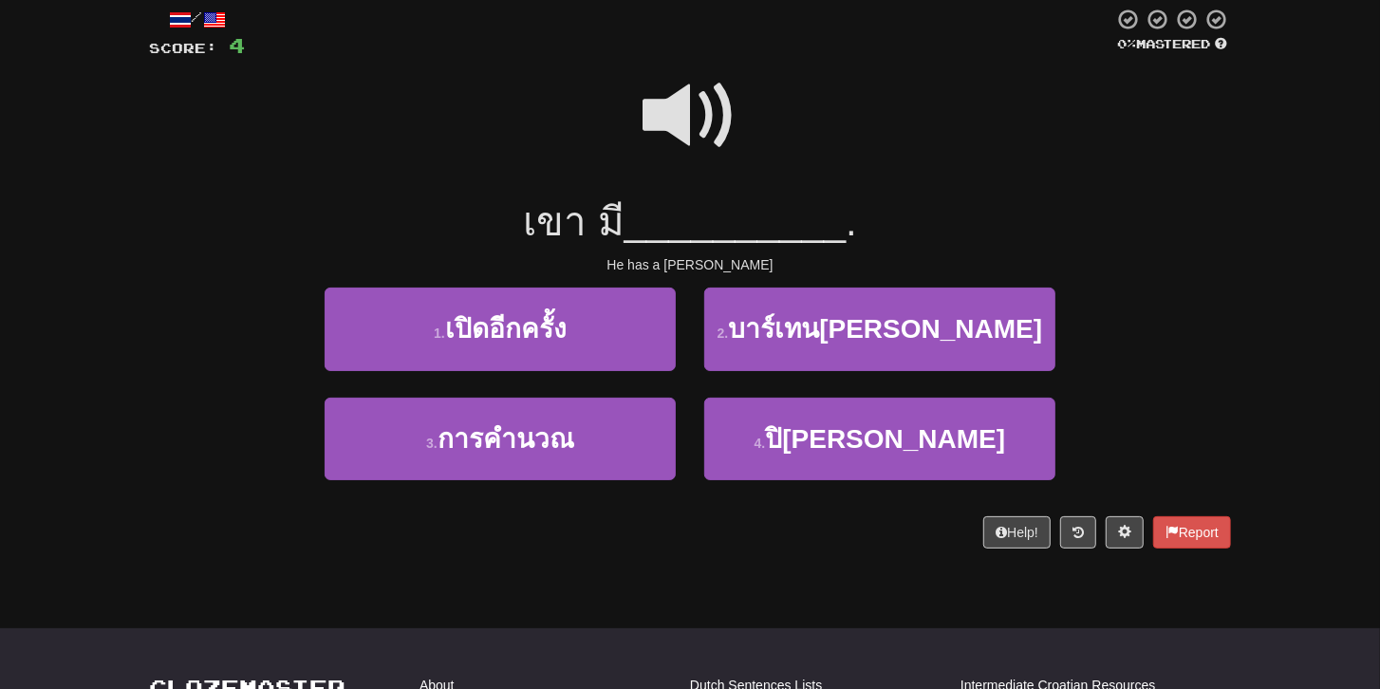
click at [696, 130] on span at bounding box center [690, 115] width 95 height 95
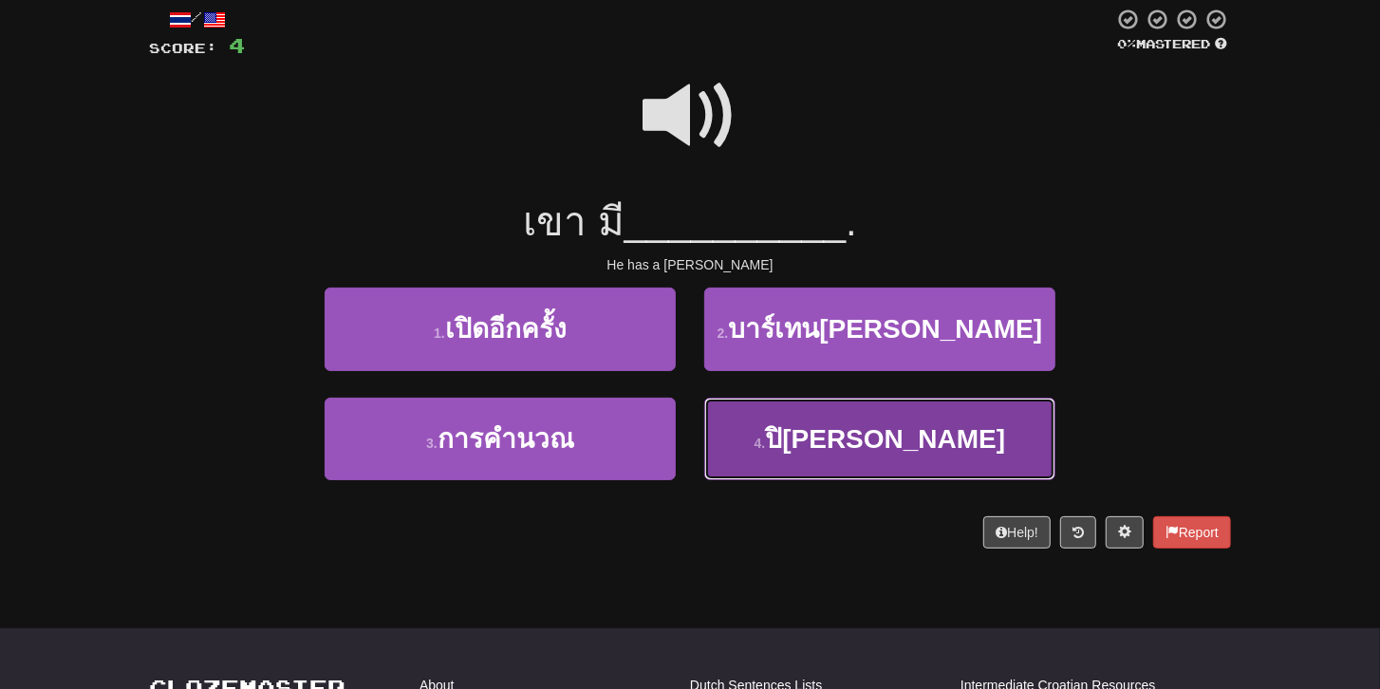
click at [853, 441] on span "ปิ[PERSON_NAME]" at bounding box center [885, 438] width 240 height 29
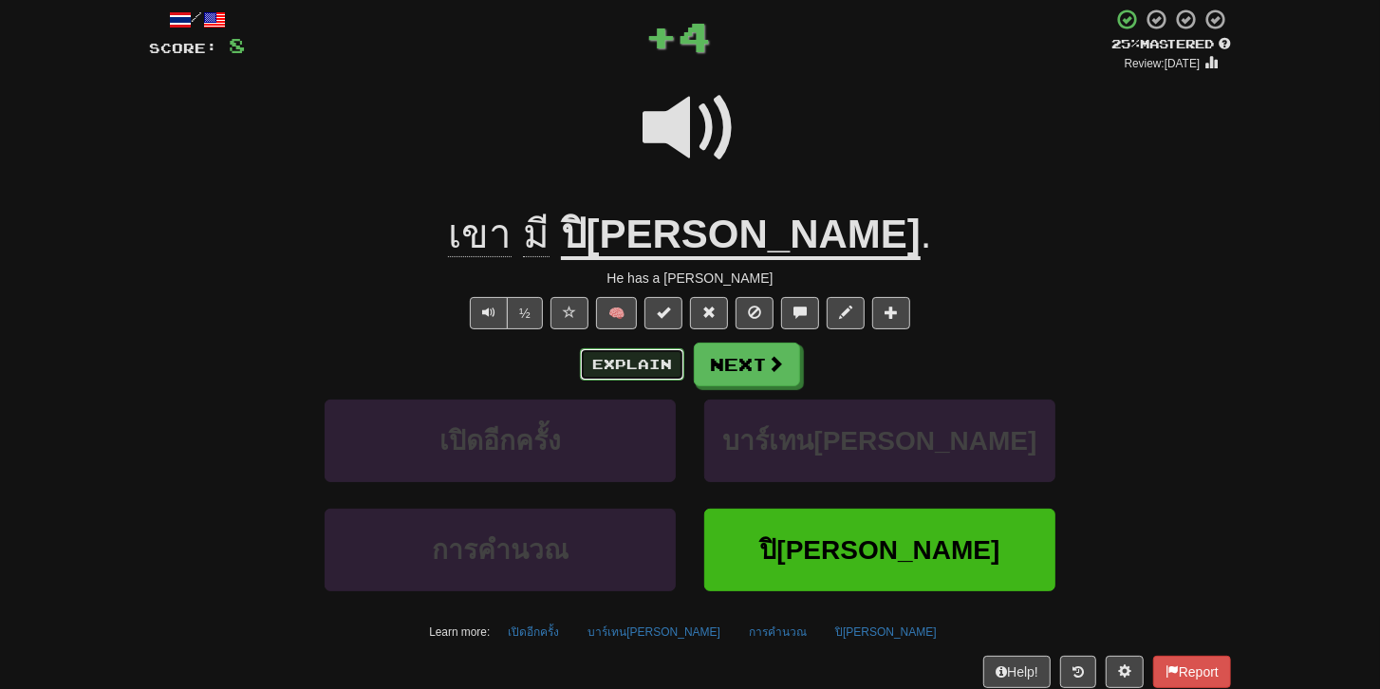
click at [642, 366] on button "Explain" at bounding box center [632, 364] width 104 height 32
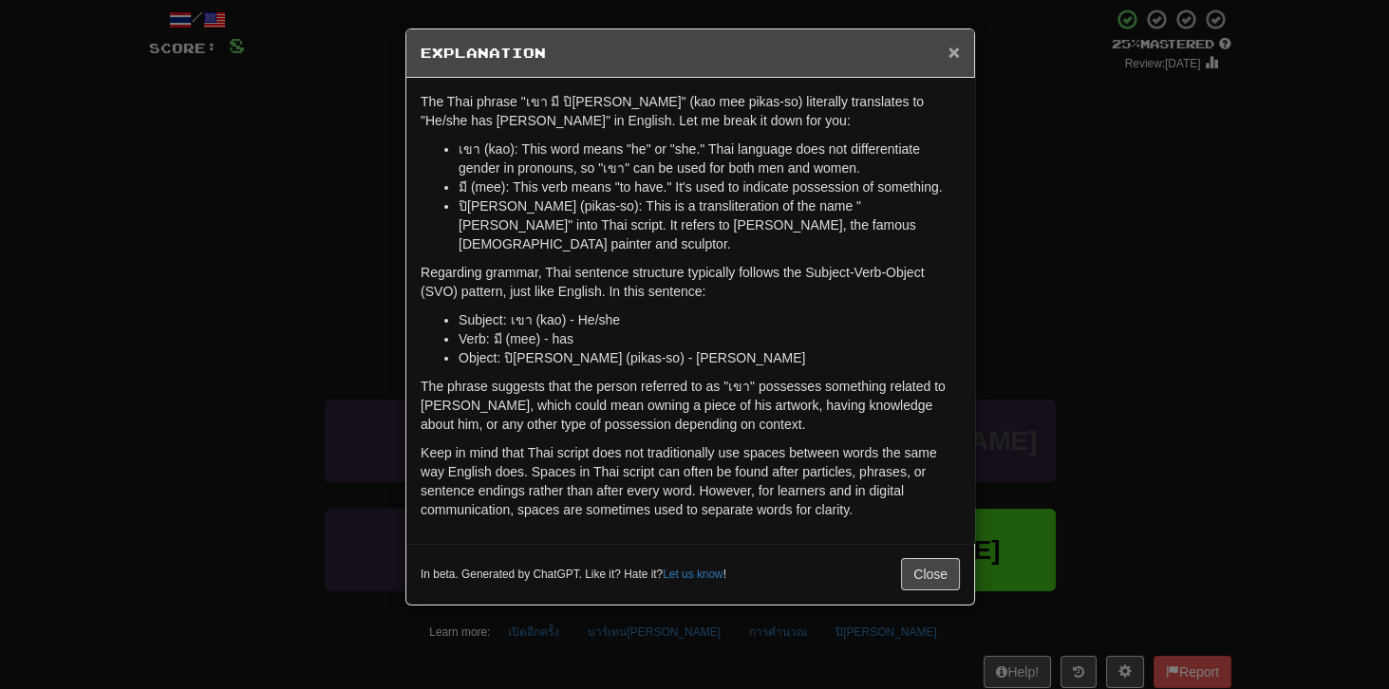
click at [952, 54] on span "×" at bounding box center [953, 52] width 11 height 22
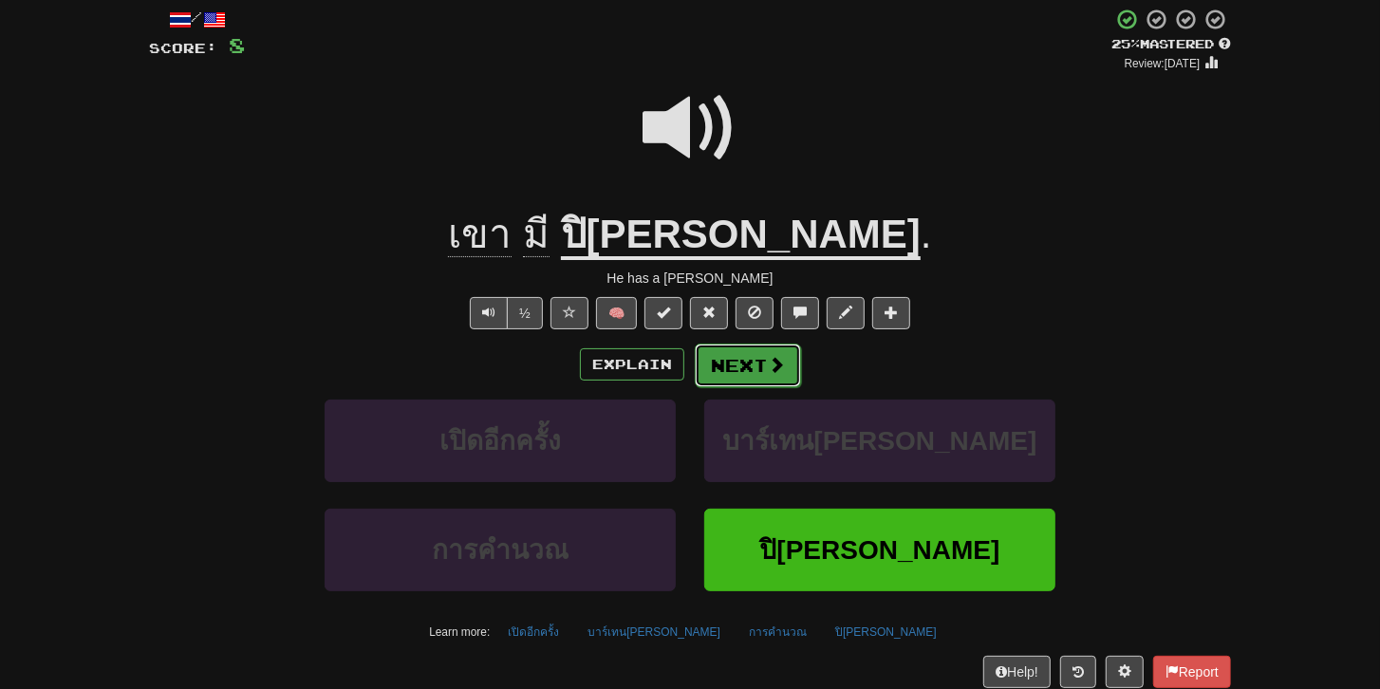
click at [729, 365] on button "Next" at bounding box center [748, 366] width 106 height 44
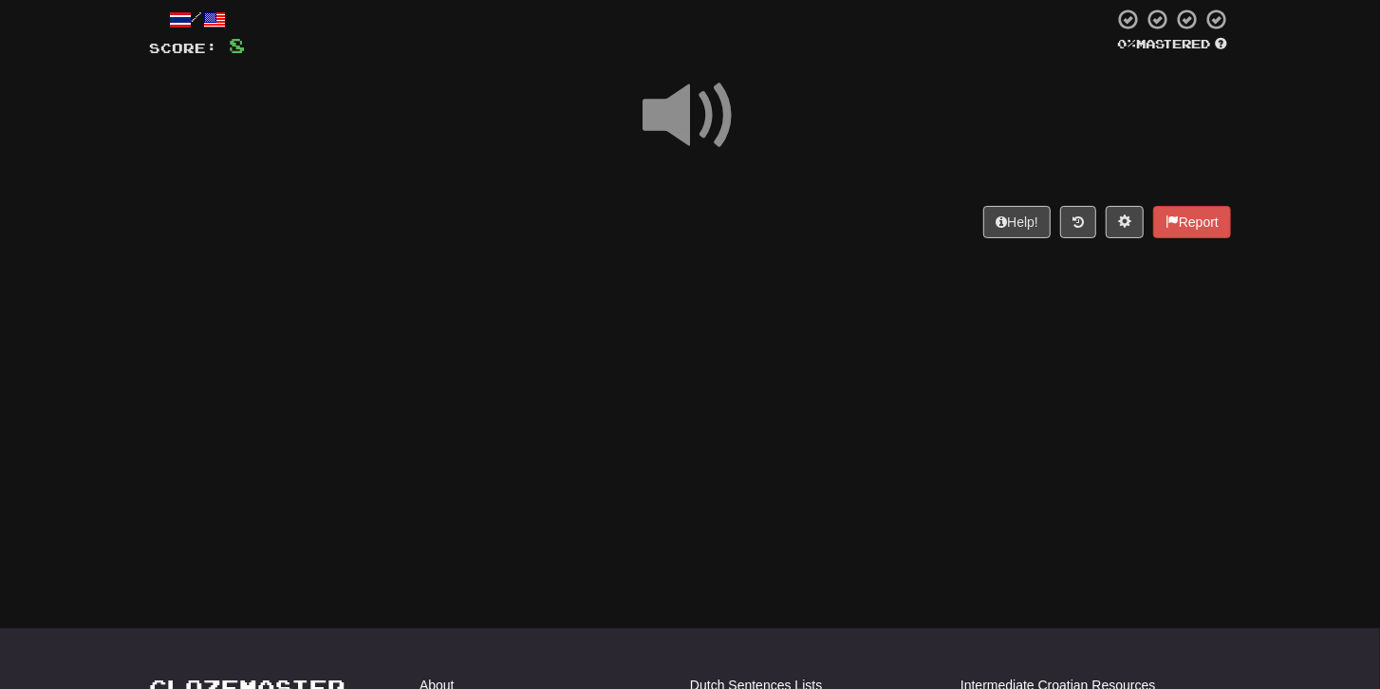
click at [662, 142] on span at bounding box center [690, 115] width 95 height 95
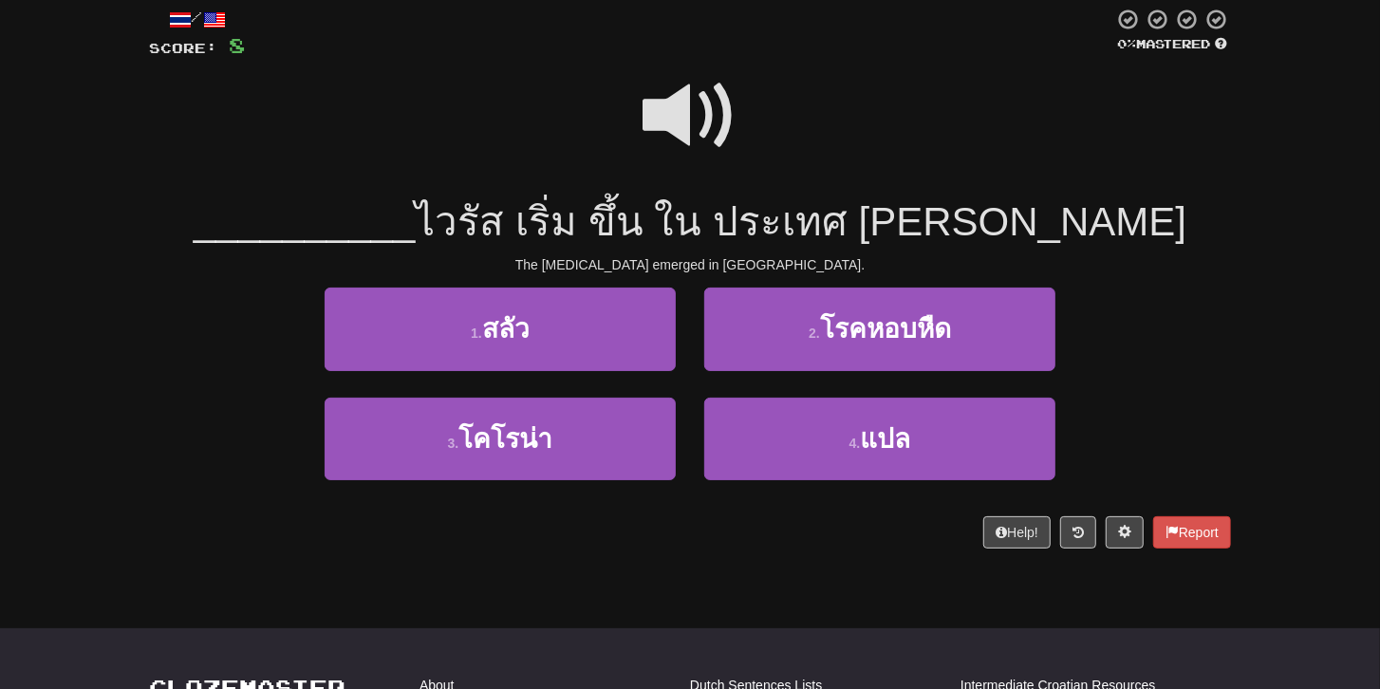
click at [670, 129] on span at bounding box center [690, 115] width 95 height 95
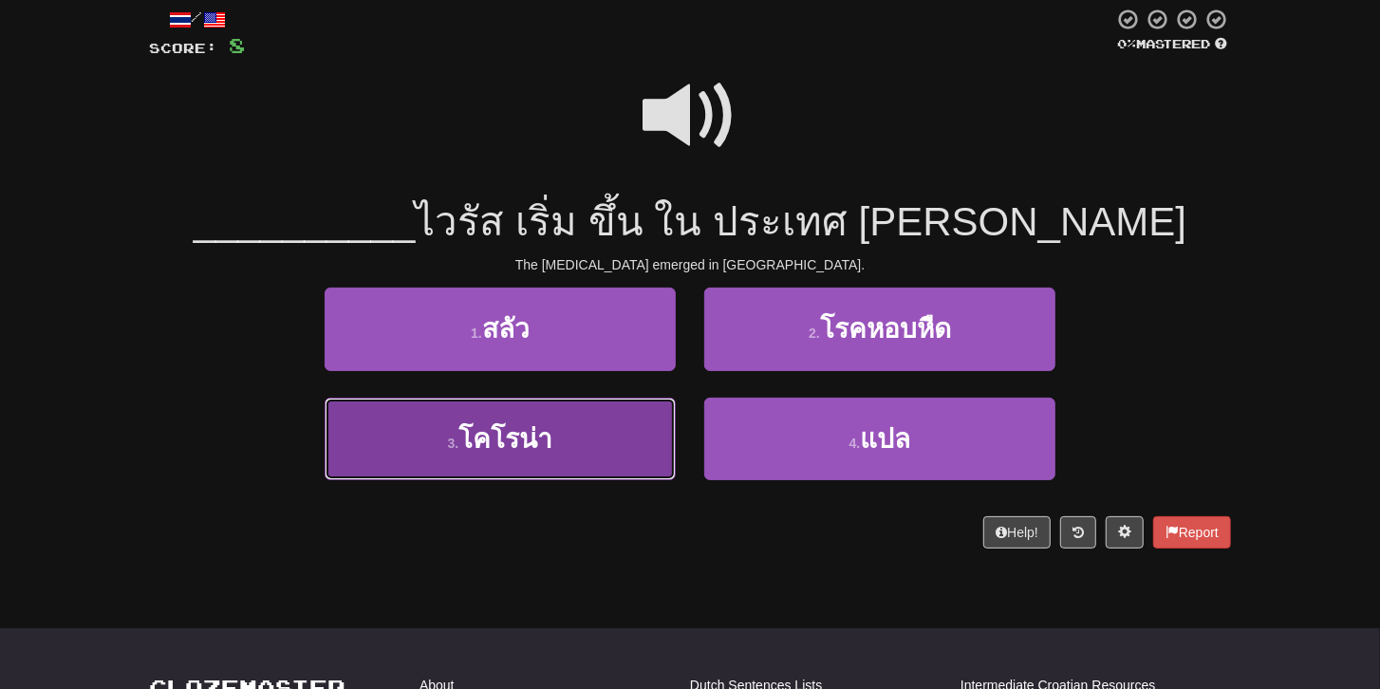
click at [506, 433] on span "โคโรน่า" at bounding box center [505, 438] width 94 height 29
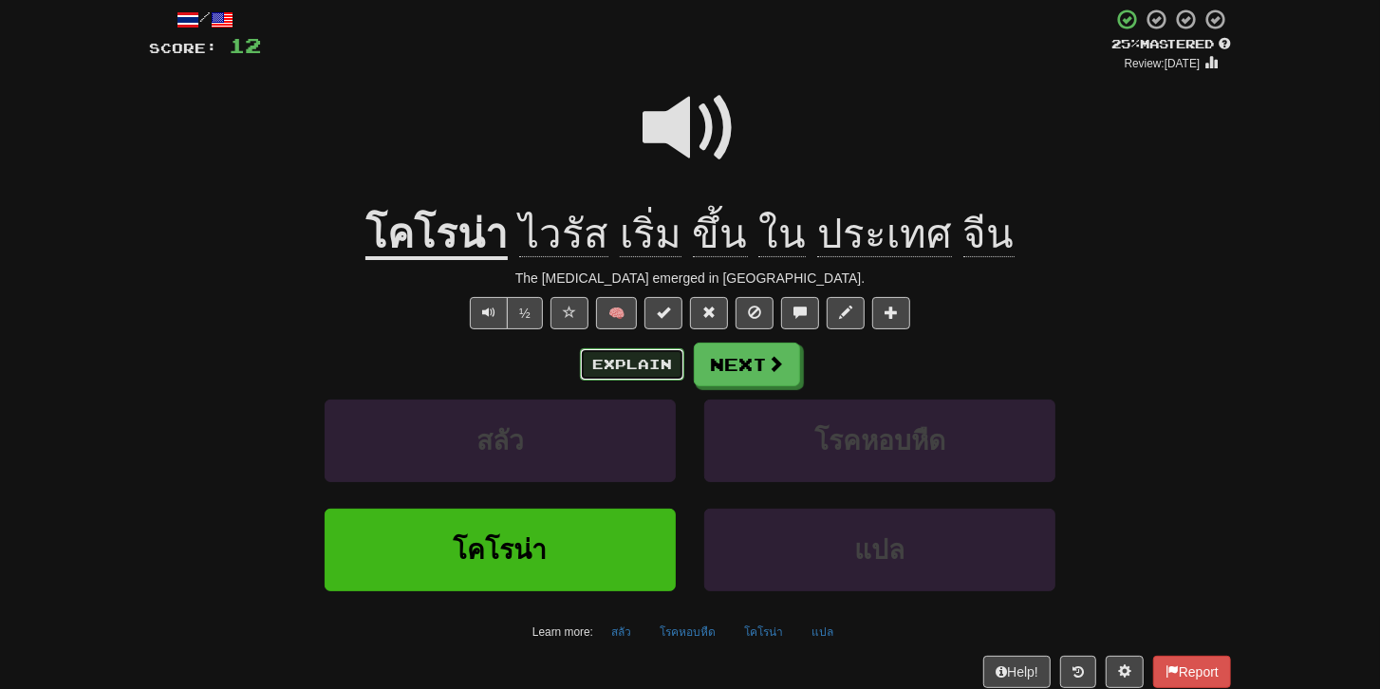
click at [616, 361] on button "Explain" at bounding box center [632, 364] width 104 height 32
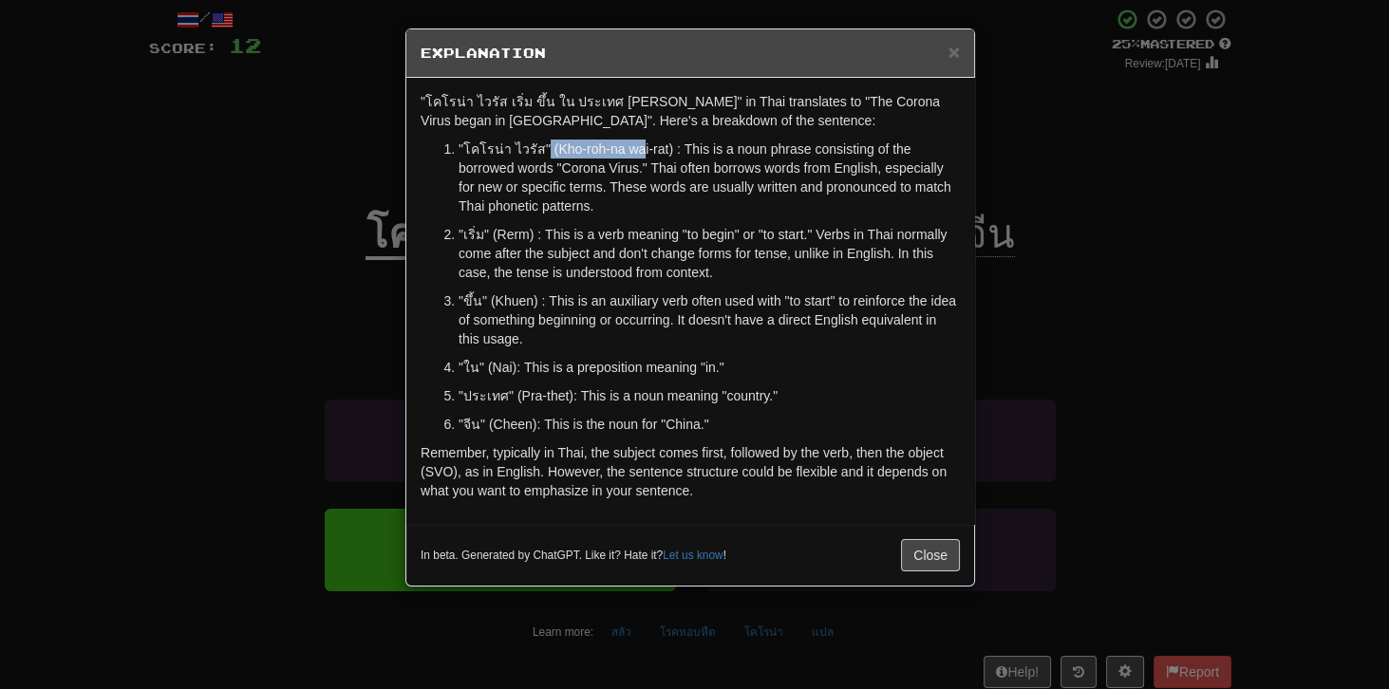
drag, startPoint x: 540, startPoint y: 147, endPoint x: 631, endPoint y: 154, distance: 91.4
click at [631, 154] on p ""โคโรน่า ไวรัส" (Kho-roh-na wai-rat) : This is a noun phrase consisting of the …" at bounding box center [708, 178] width 501 height 76
click at [571, 151] on p ""โคโรน่า ไวรัส" (Kho-roh-na wai-rat) : This is a noun phrase consisting of the …" at bounding box center [708, 178] width 501 height 76
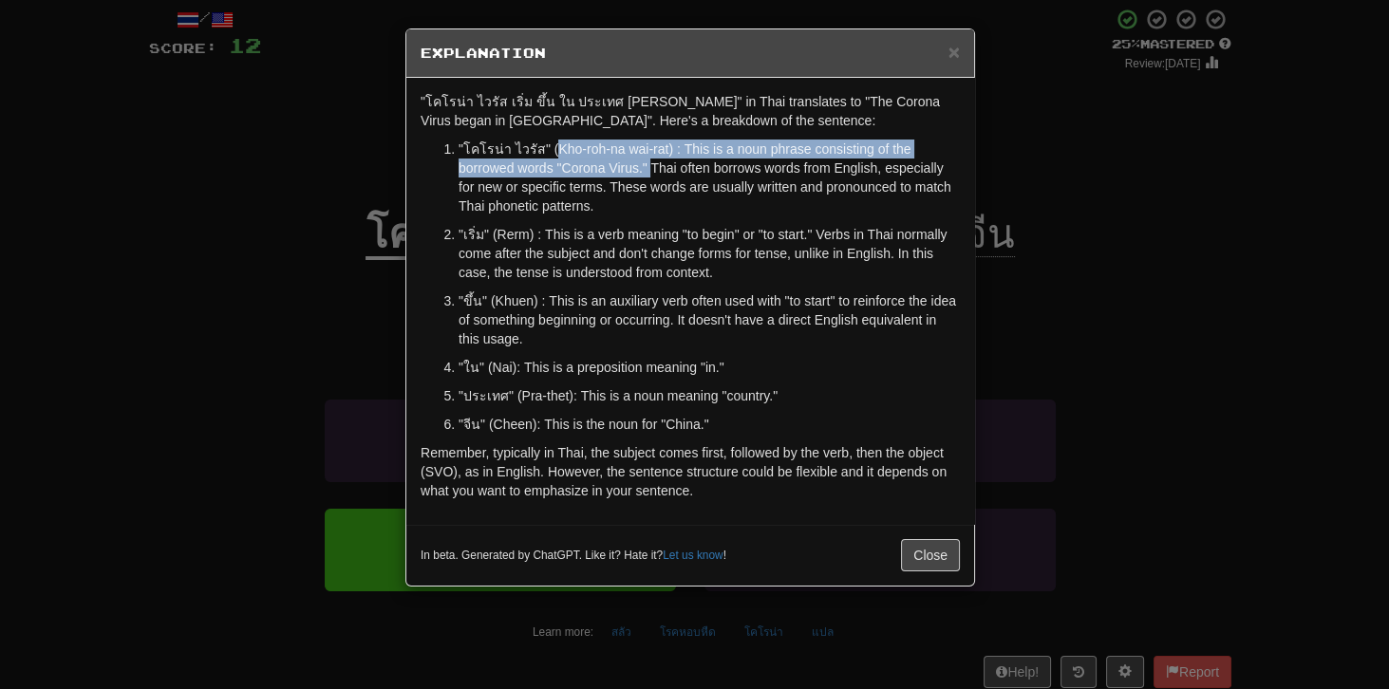
drag, startPoint x: 547, startPoint y: 147, endPoint x: 592, endPoint y: 163, distance: 48.3
click at [592, 163] on p ""โคโรน่า ไวรัส" (Kho-roh-na wai-rat) : This is a noun phrase consisting of the …" at bounding box center [708, 178] width 501 height 76
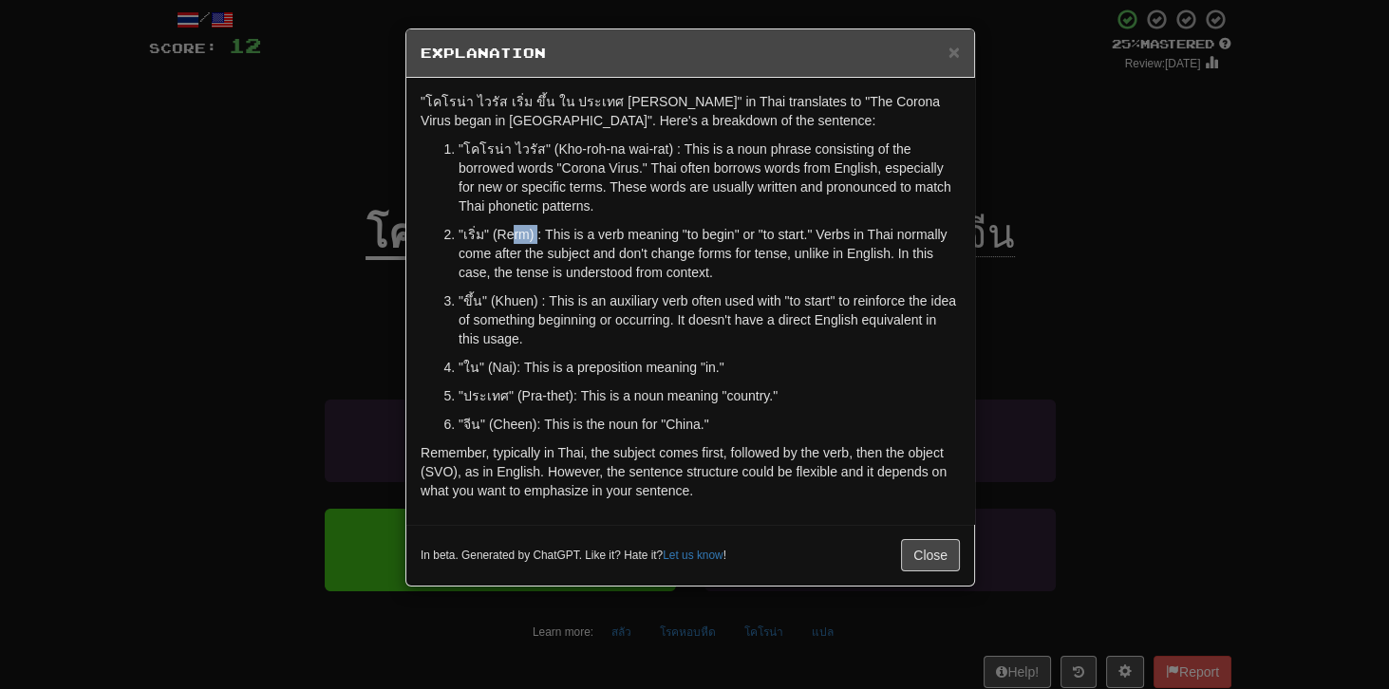
drag, startPoint x: 520, startPoint y: 238, endPoint x: 532, endPoint y: 239, distance: 12.4
click at [532, 239] on p ""เริ่ม" (Rerm) : This is a verb meaning "to begin" or "to start." Verbs in Thai…" at bounding box center [708, 253] width 501 height 57
drag, startPoint x: 502, startPoint y: 298, endPoint x: 529, endPoint y: 301, distance: 26.7
click at [529, 301] on p ""ขึ้น" (Khuen) : This is an auxiliary verb often used with "to start" to reinfo…" at bounding box center [708, 319] width 501 height 57
drag, startPoint x: 593, startPoint y: 100, endPoint x: 617, endPoint y: 100, distance: 23.7
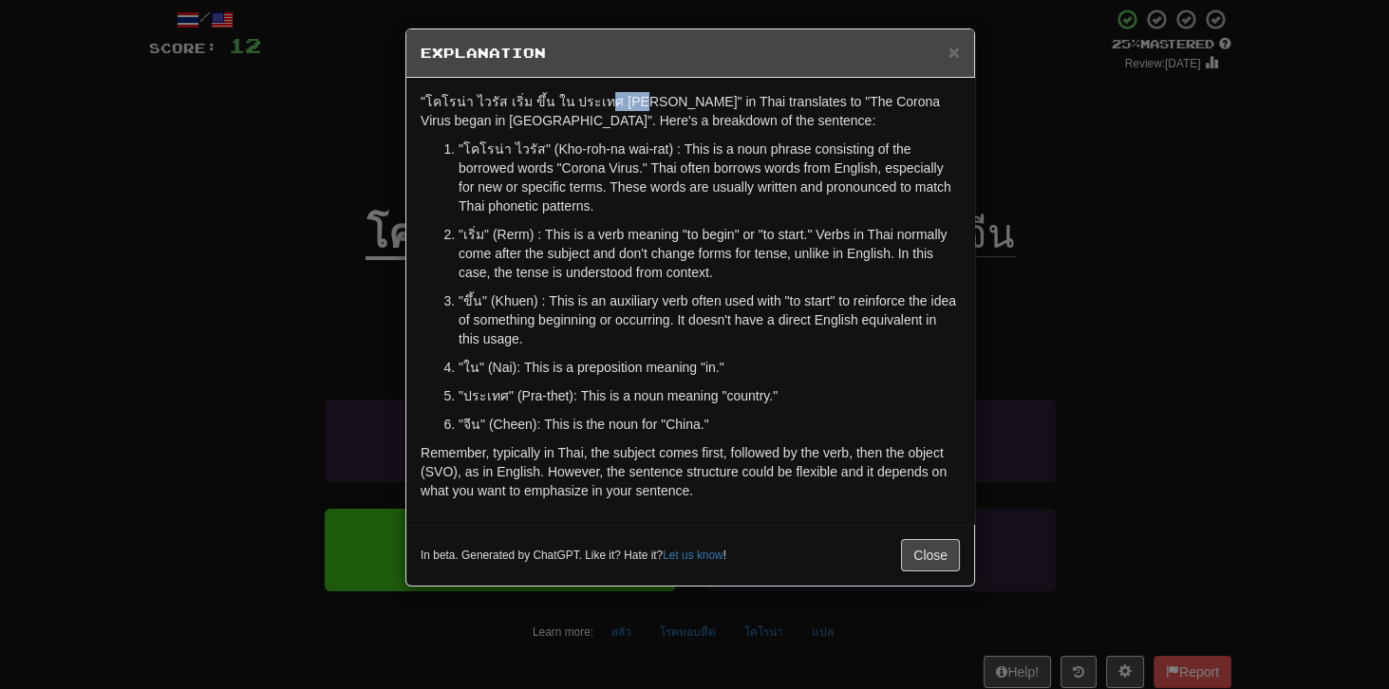
click at [617, 100] on p ""โคโรน่า ไวรัส เริ่ม ขึ้น ใน ประเทศ [PERSON_NAME]" in Thai translates to "The C…" at bounding box center [689, 111] width 539 height 38
drag, startPoint x: 501, startPoint y: 102, endPoint x: 512, endPoint y: 103, distance: 10.6
click at [512, 103] on p ""โคโรน่า ไวรัส เริ่ม ขึ้น ใน ประเทศ [PERSON_NAME]" in Thai translates to "The C…" at bounding box center [689, 111] width 539 height 38
drag, startPoint x: 498, startPoint y: 298, endPoint x: 513, endPoint y: 301, distance: 15.5
click at [513, 301] on p ""ขึ้น" (Khuen) : This is an auxiliary verb often used with "to start" to reinfo…" at bounding box center [708, 319] width 501 height 57
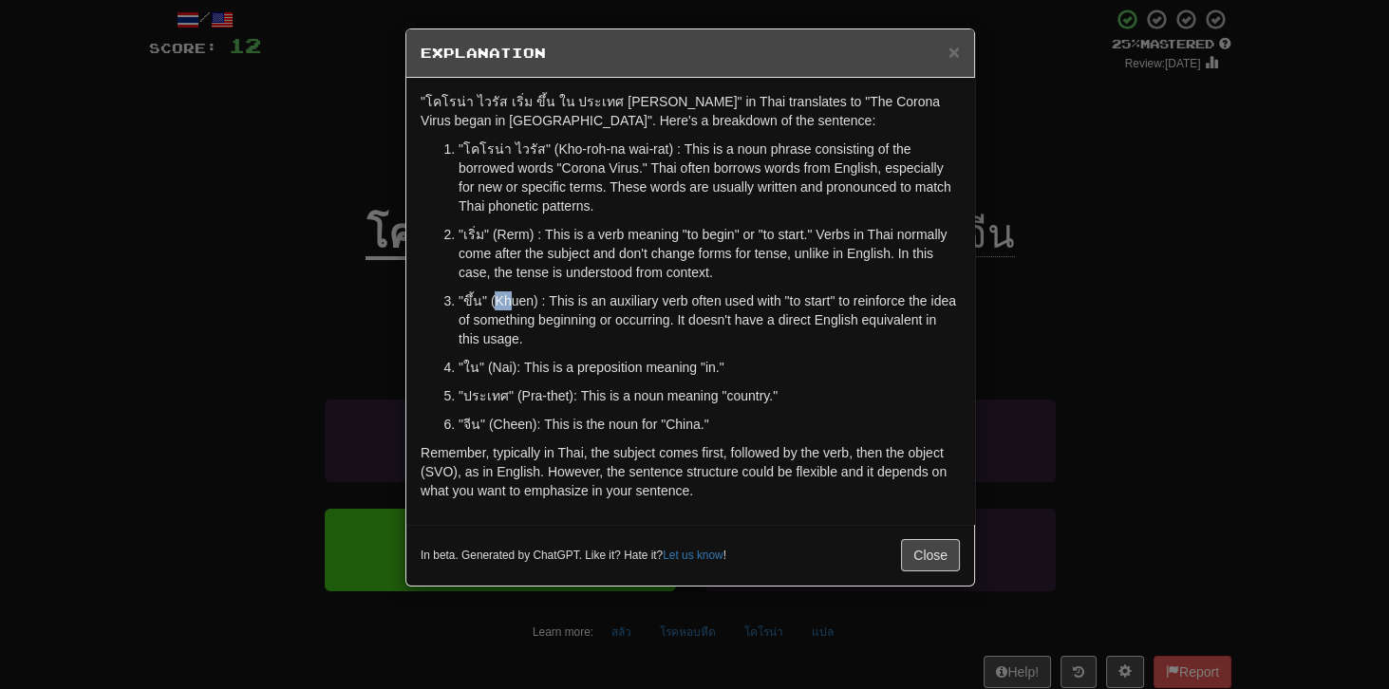
drag, startPoint x: 492, startPoint y: 304, endPoint x: 506, endPoint y: 303, distance: 14.3
click at [506, 303] on p ""ขึ้น" (Khuen) : This is an auxiliary verb often used with "to start" to reinfo…" at bounding box center [708, 319] width 501 height 57
drag, startPoint x: 560, startPoint y: 148, endPoint x: 574, endPoint y: 147, distance: 14.3
click at [574, 147] on p ""โคโรน่า ไวรัส" (Kho-roh-na wai-rat) : This is a noun phrase consisting of the …" at bounding box center [708, 178] width 501 height 76
click at [627, 147] on p ""โคโรน่า ไวรัส" (Kho-roh-na wai-rat) : This is a noun phrase consisting of the …" at bounding box center [708, 178] width 501 height 76
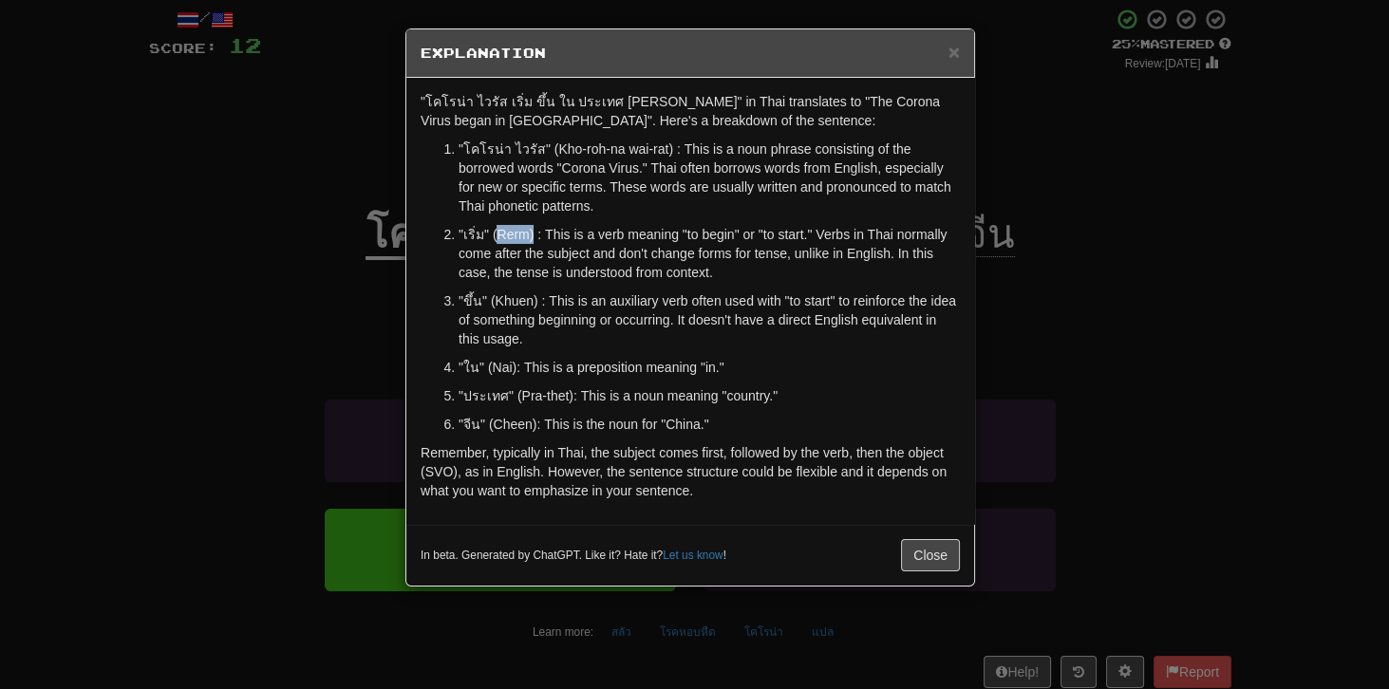
drag, startPoint x: 495, startPoint y: 232, endPoint x: 531, endPoint y: 235, distance: 35.3
click at [531, 235] on p ""เริ่ม" (Rerm) : This is a verb meaning "to begin" or "to start." Verbs in Thai…" at bounding box center [708, 253] width 501 height 57
drag, startPoint x: 495, startPoint y: 300, endPoint x: 522, endPoint y: 300, distance: 27.5
click at [522, 300] on p ""ขึ้น" (Khuen) : This is an auxiliary verb often used with "to start" to reinfo…" at bounding box center [708, 319] width 501 height 57
drag, startPoint x: 530, startPoint y: 397, endPoint x: 551, endPoint y: 399, distance: 21.0
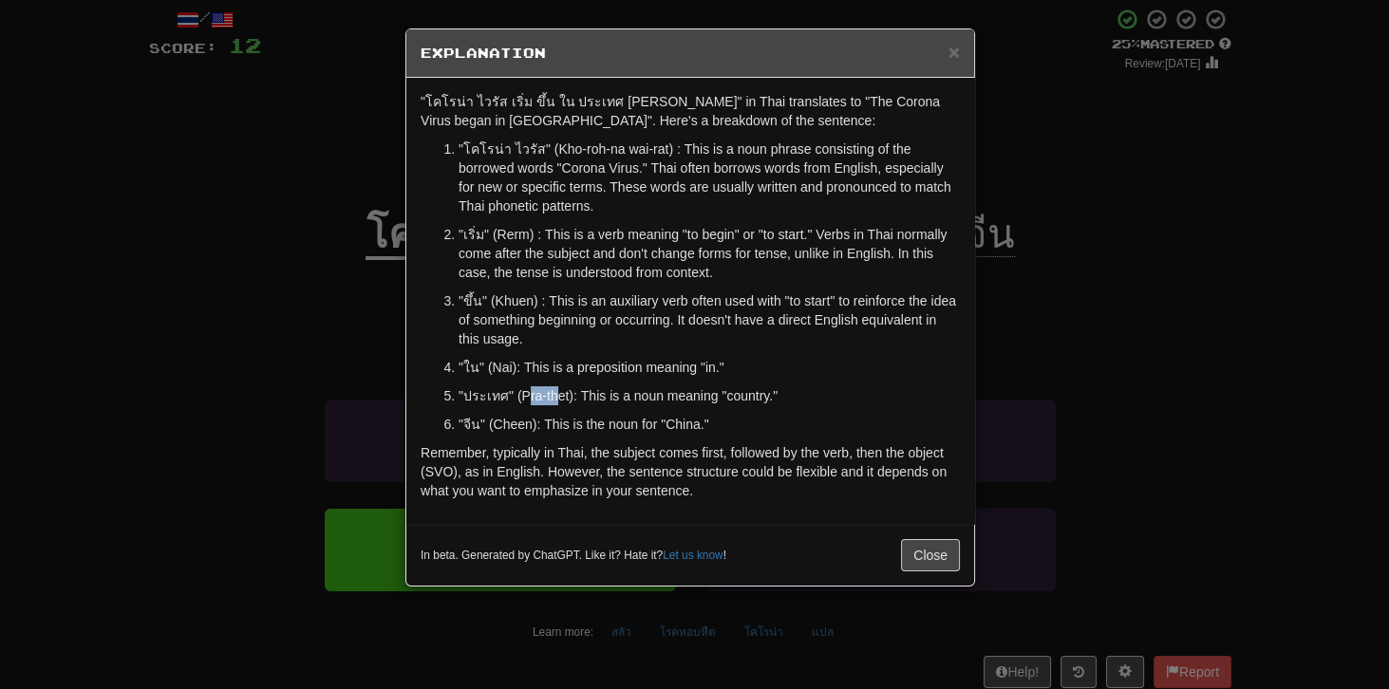
click at [551, 399] on p ""ประเทศ" (Pra-thet): This is a noun meaning "country."" at bounding box center [708, 395] width 501 height 19
